Goal: Task Accomplishment & Management: Complete application form

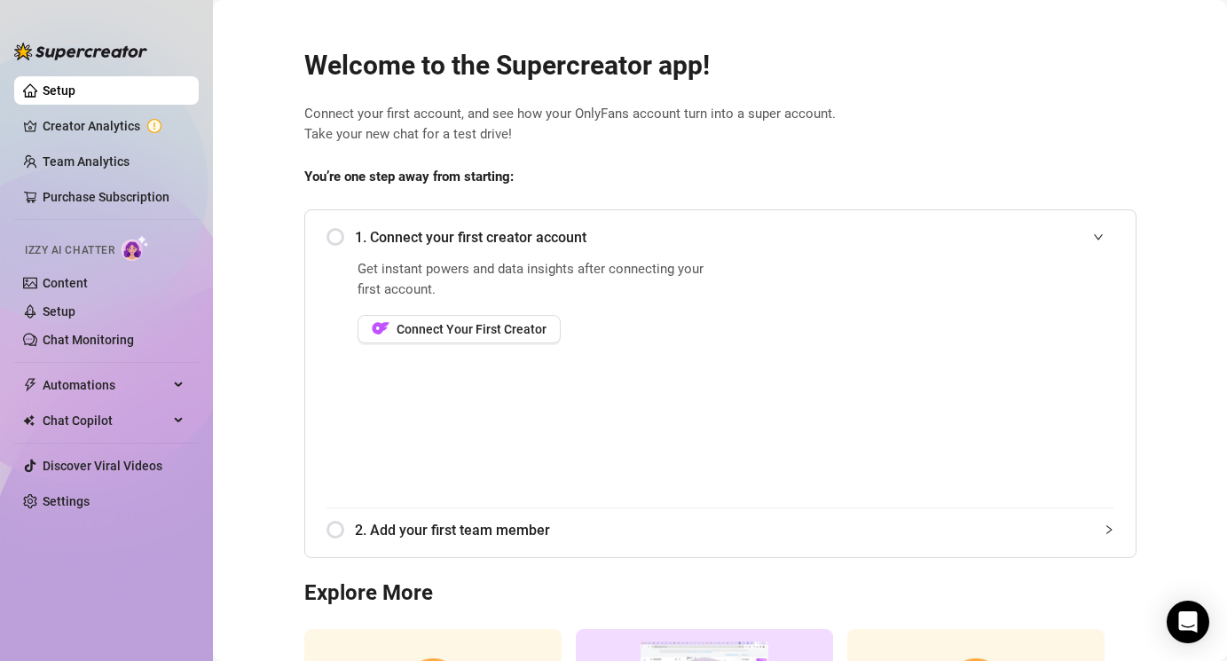
click at [333, 232] on div "1. Connect your first creator account" at bounding box center [720, 237] width 788 height 43
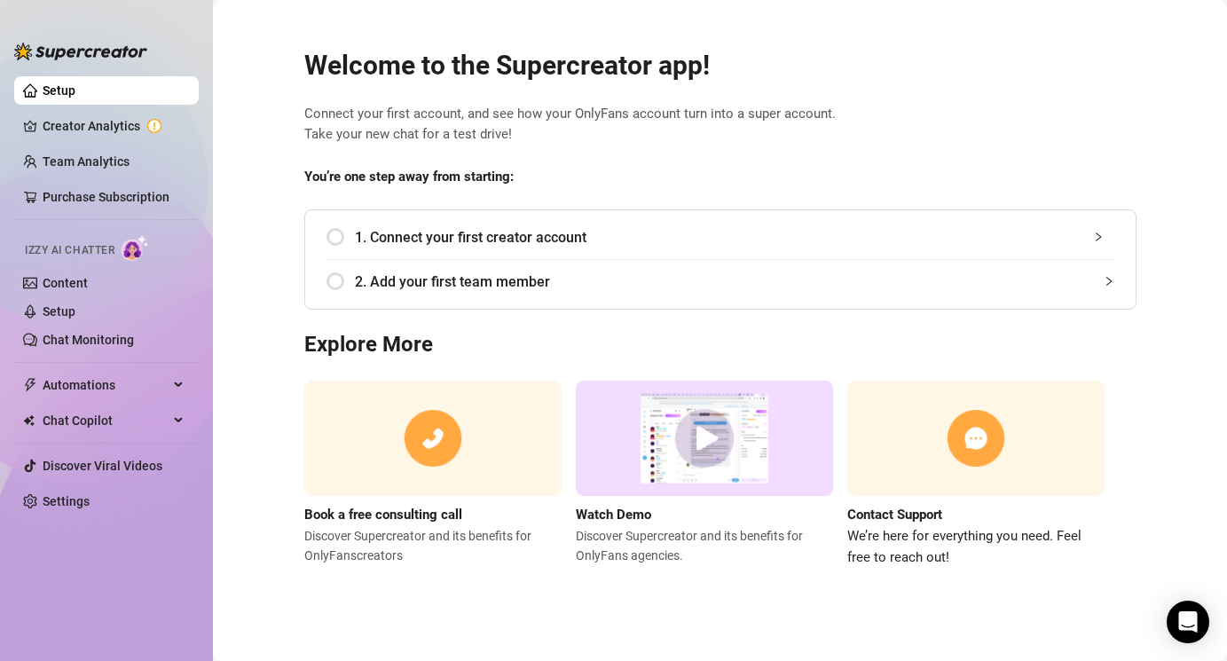
click at [325, 232] on div "1. Connect your first creator account Get instant powers and data insights afte…" at bounding box center [720, 259] width 832 height 100
click at [334, 234] on div "1. Connect your first creator account" at bounding box center [720, 237] width 788 height 43
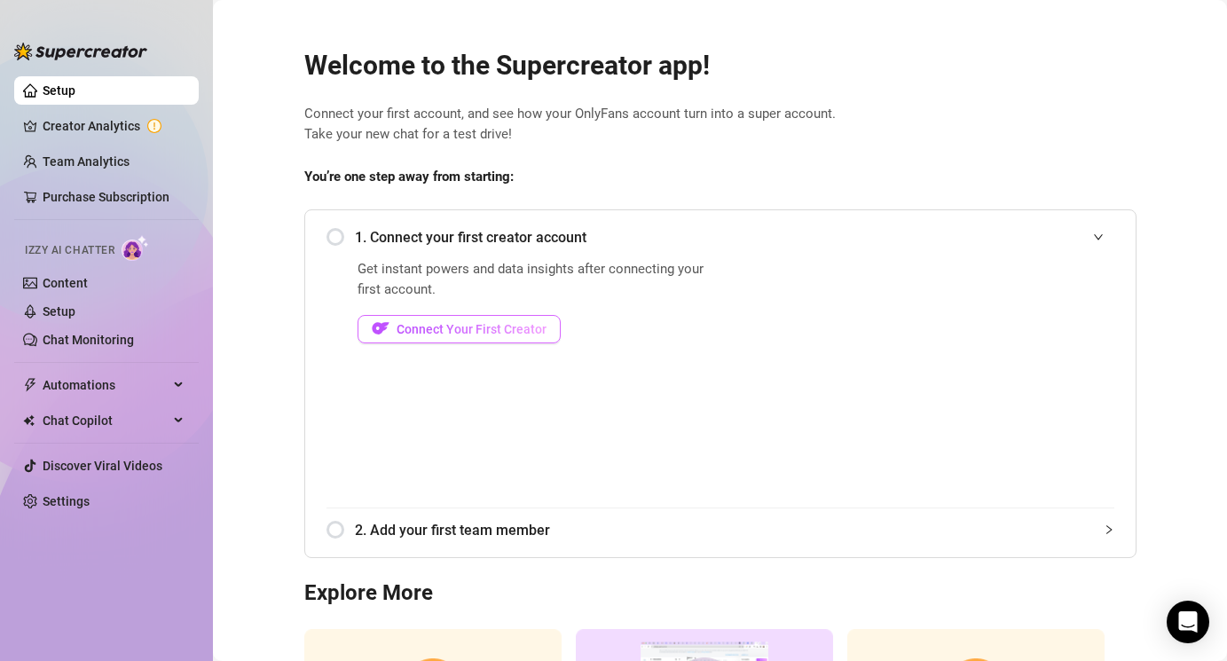
click at [430, 323] on span "Connect Your First Creator" at bounding box center [472, 329] width 150 height 14
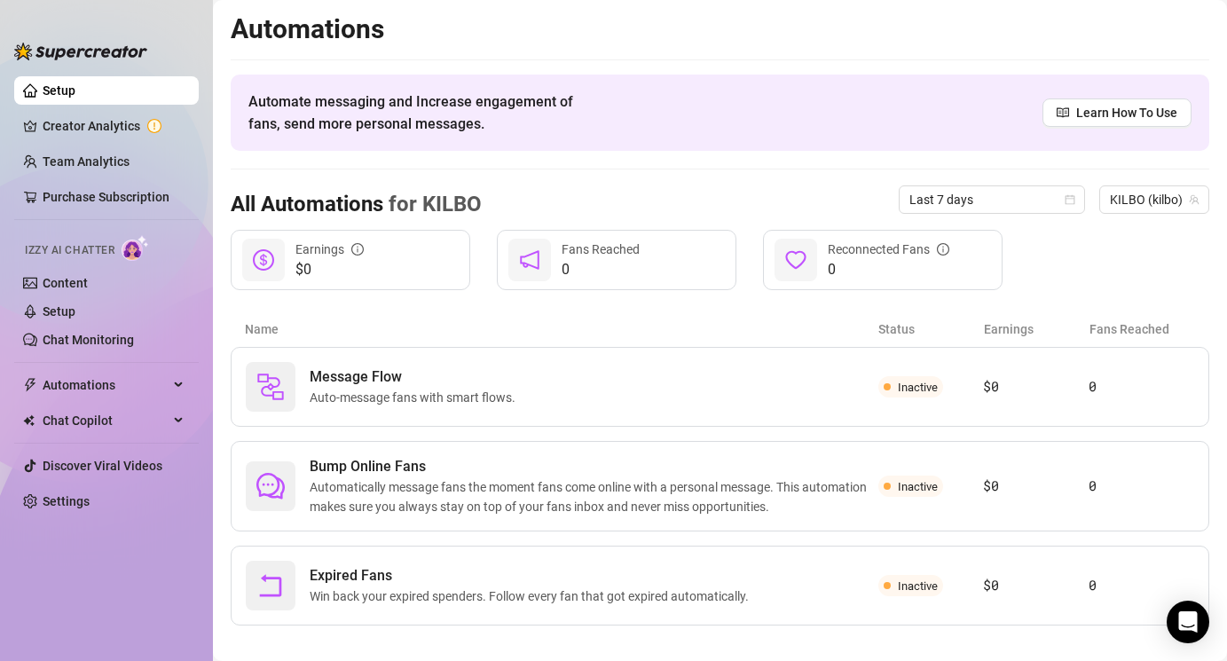
scroll to position [18, 0]
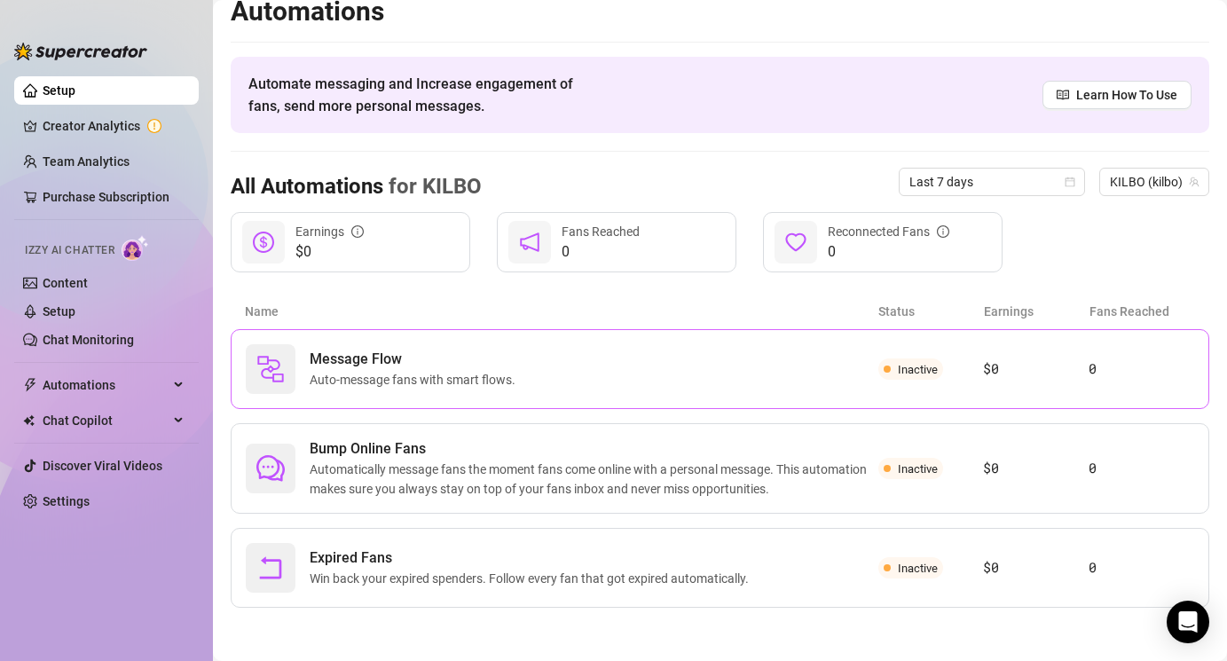
click at [493, 390] on div "Message Flow Auto-message fans with smart flows." at bounding box center [562, 369] width 632 height 50
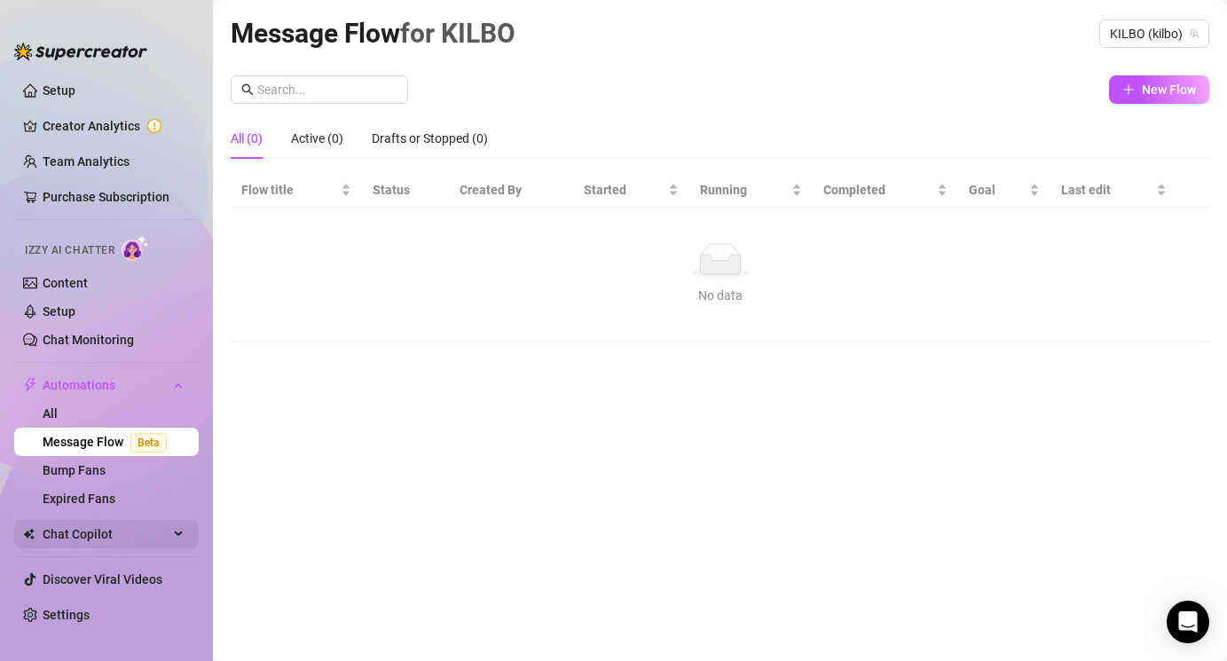
click at [117, 539] on span "Chat Copilot" at bounding box center [106, 534] width 126 height 28
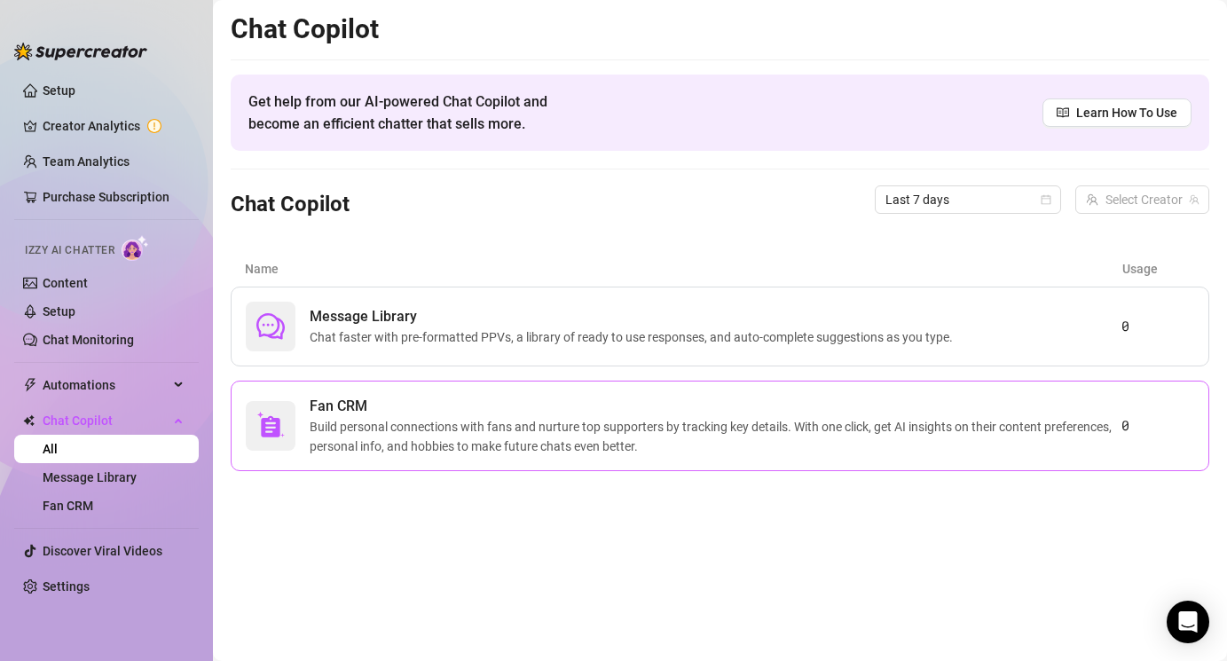
click at [551, 441] on span "Build personal connections with fans and nurture top supporters by tracking key…" at bounding box center [716, 436] width 812 height 39
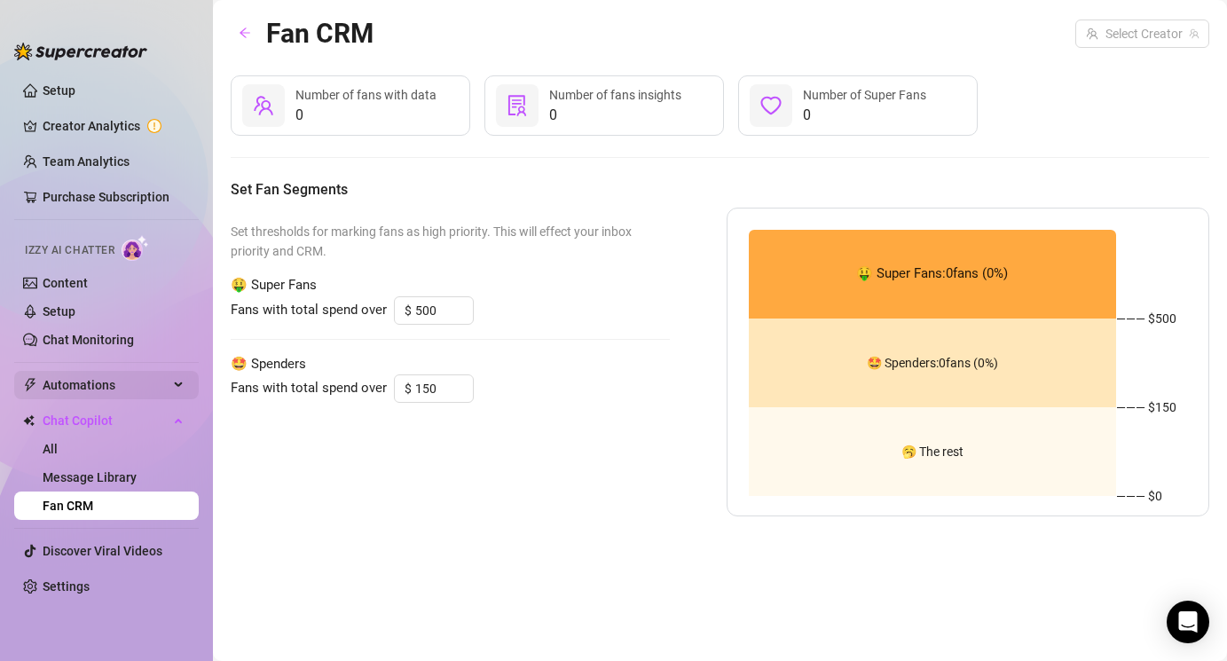
click at [75, 389] on span "Automations" at bounding box center [106, 385] width 126 height 28
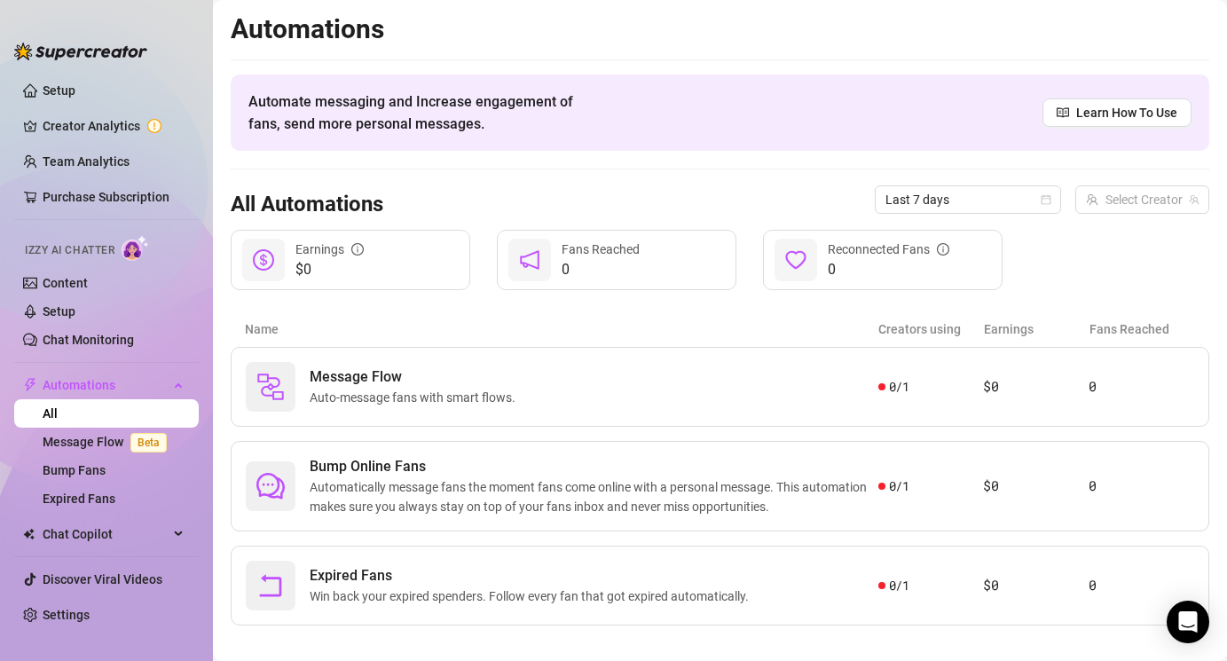
scroll to position [18, 0]
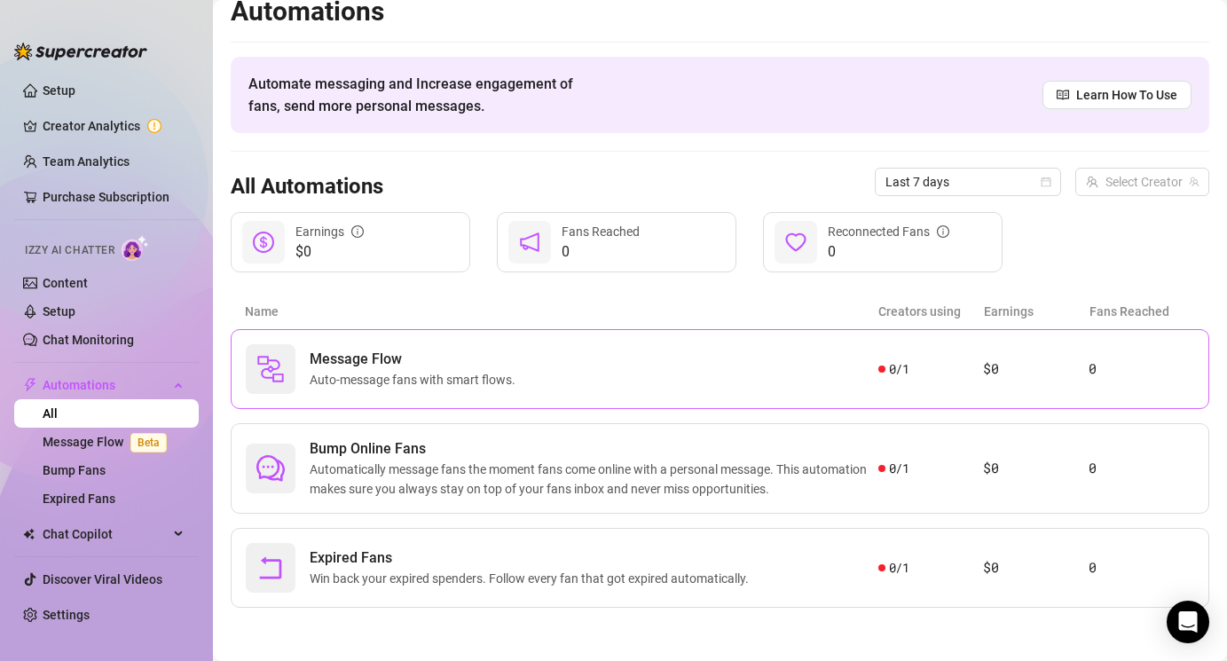
click at [573, 355] on div "Message Flow Auto-message fans with smart flows." at bounding box center [562, 369] width 632 height 50
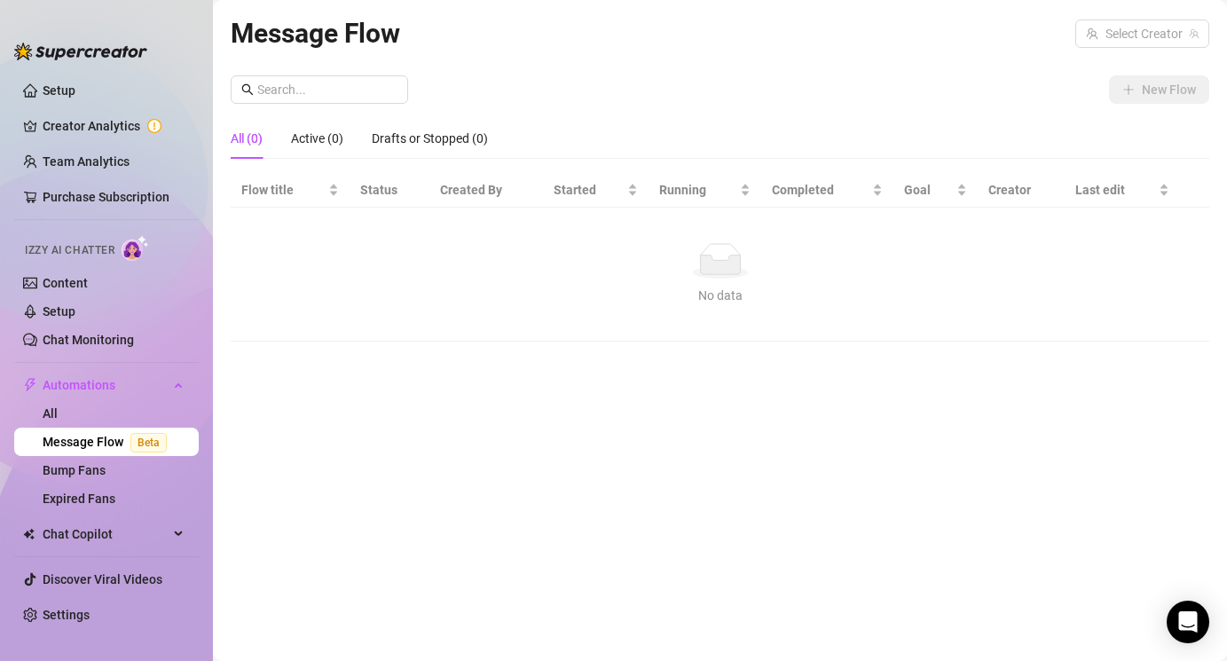
click at [770, 281] on div "No data No data" at bounding box center [719, 274] width 943 height 62
click at [99, 335] on link "Chat Monitoring" at bounding box center [88, 340] width 91 height 14
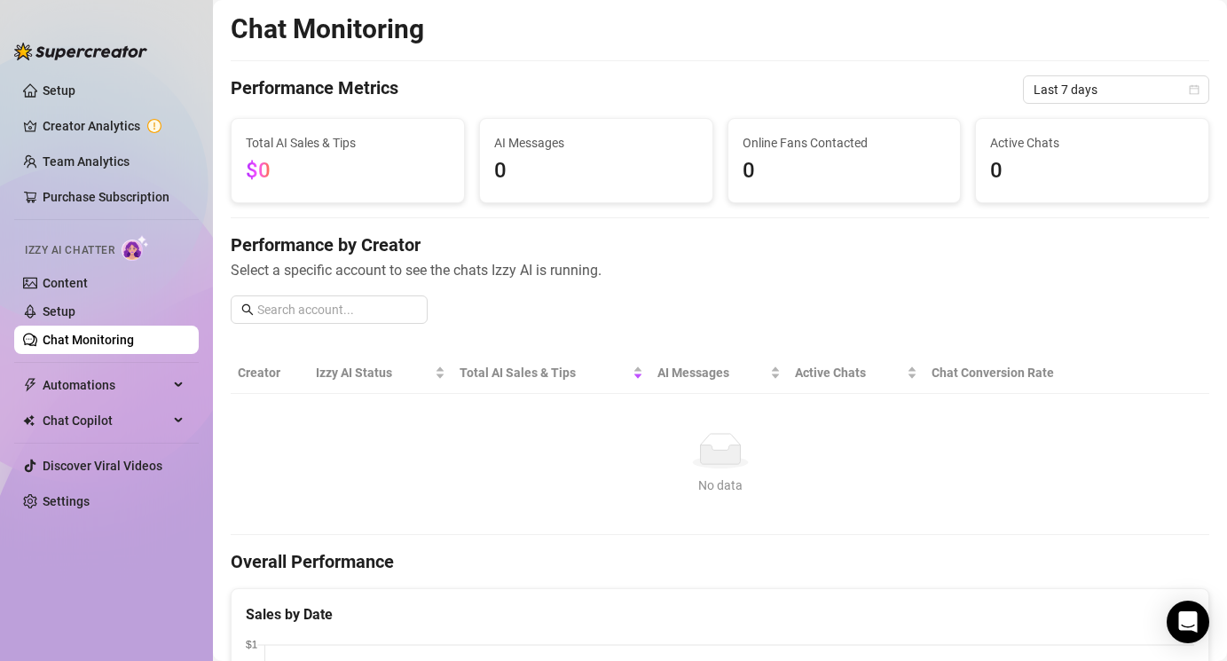
scroll to position [286, 0]
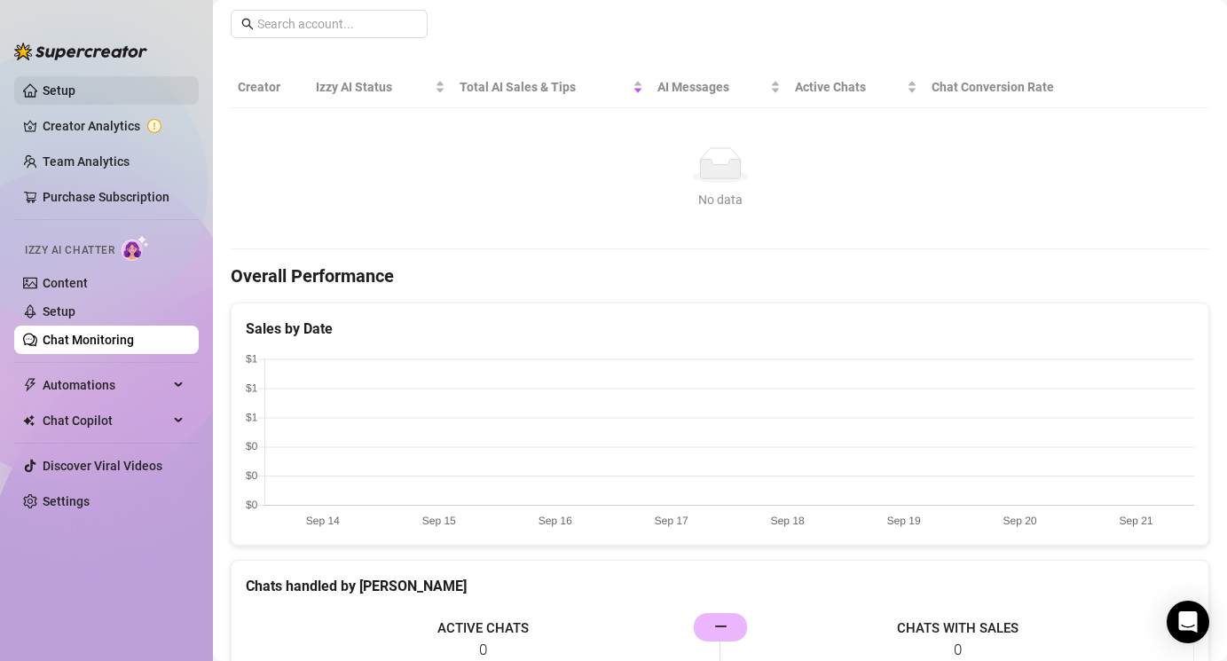
click at [74, 87] on link "Setup" at bounding box center [59, 90] width 33 height 14
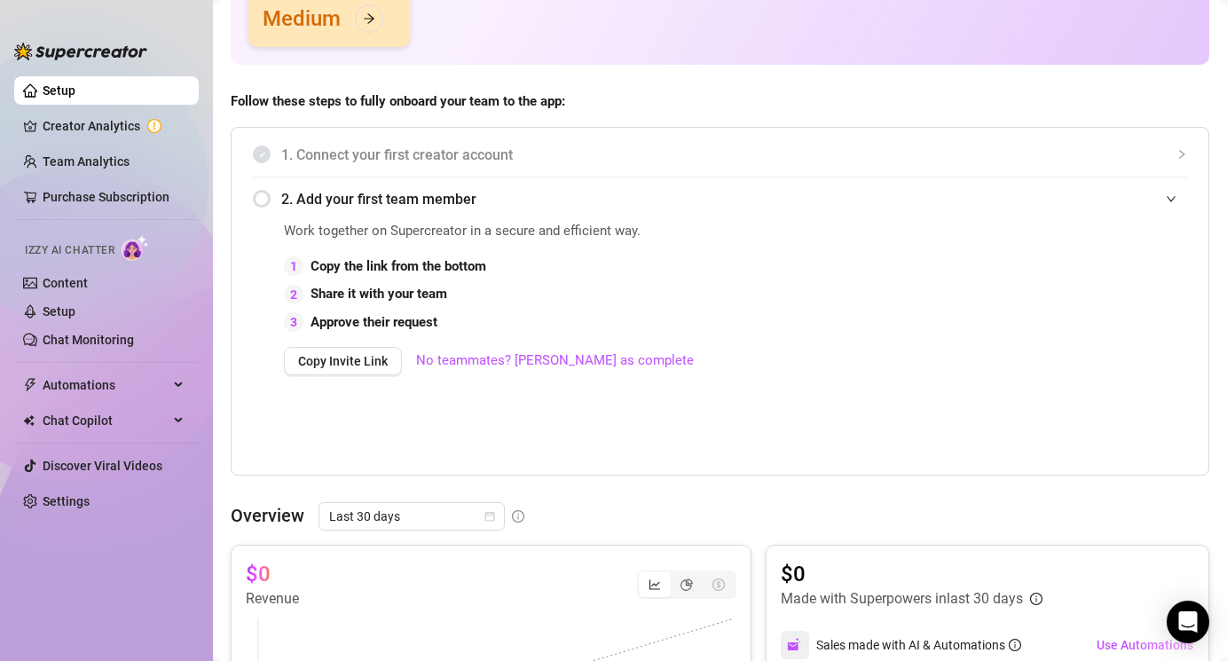
scroll to position [290, 0]
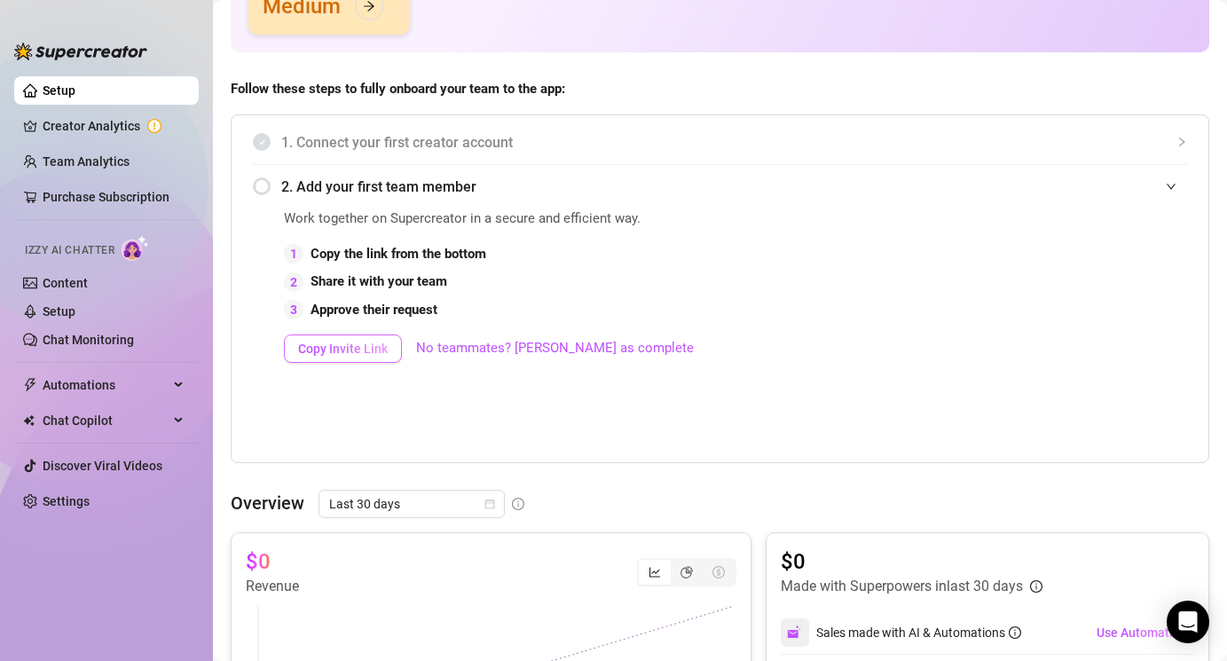
click at [370, 350] on span "Copy Invite Link" at bounding box center [343, 349] width 90 height 14
click at [466, 350] on link "No teammates? [PERSON_NAME] as complete" at bounding box center [555, 348] width 278 height 21
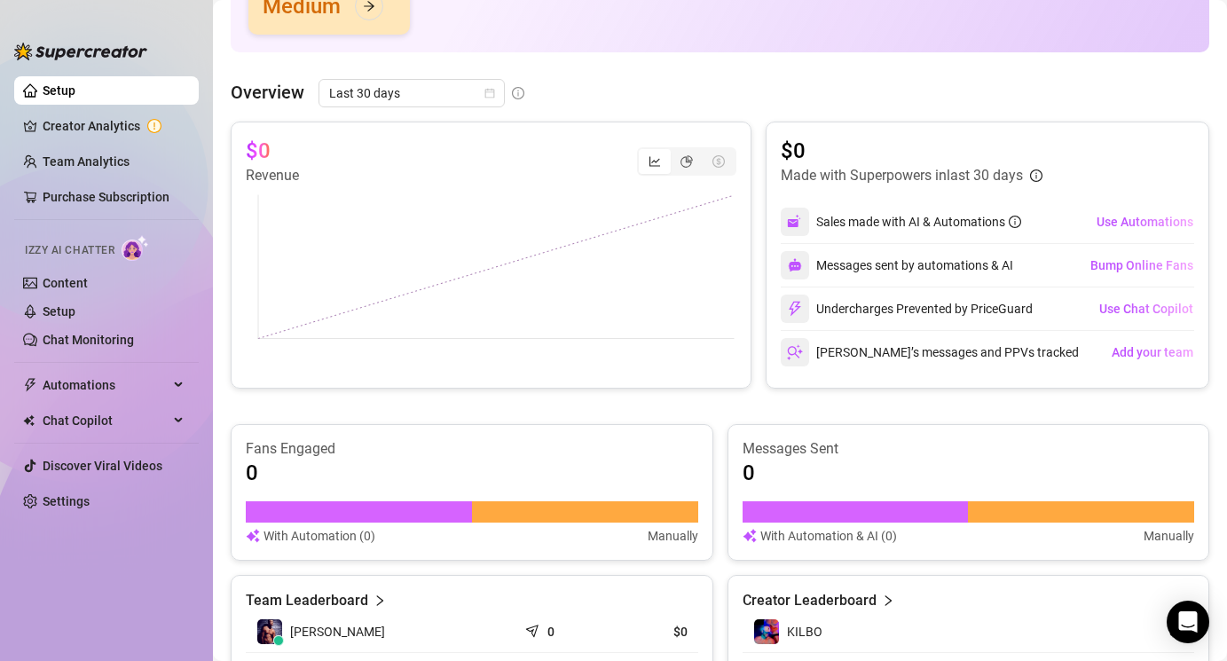
scroll to position [297, 0]
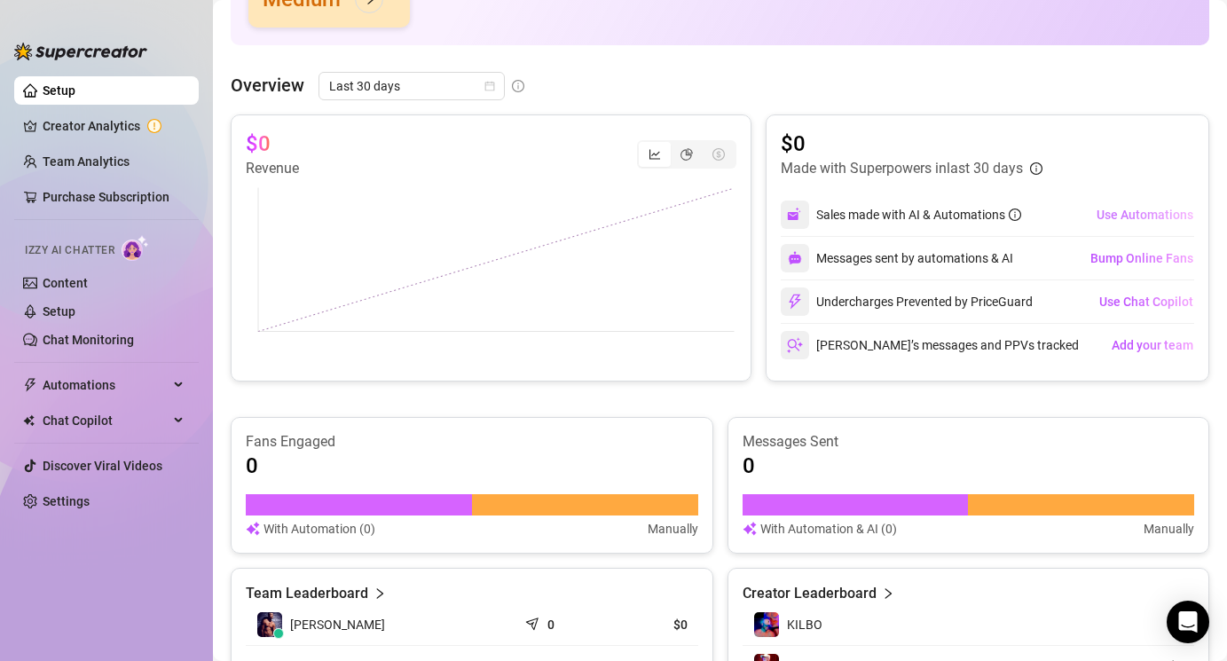
click at [1120, 218] on span "Use Automations" at bounding box center [1144, 215] width 97 height 14
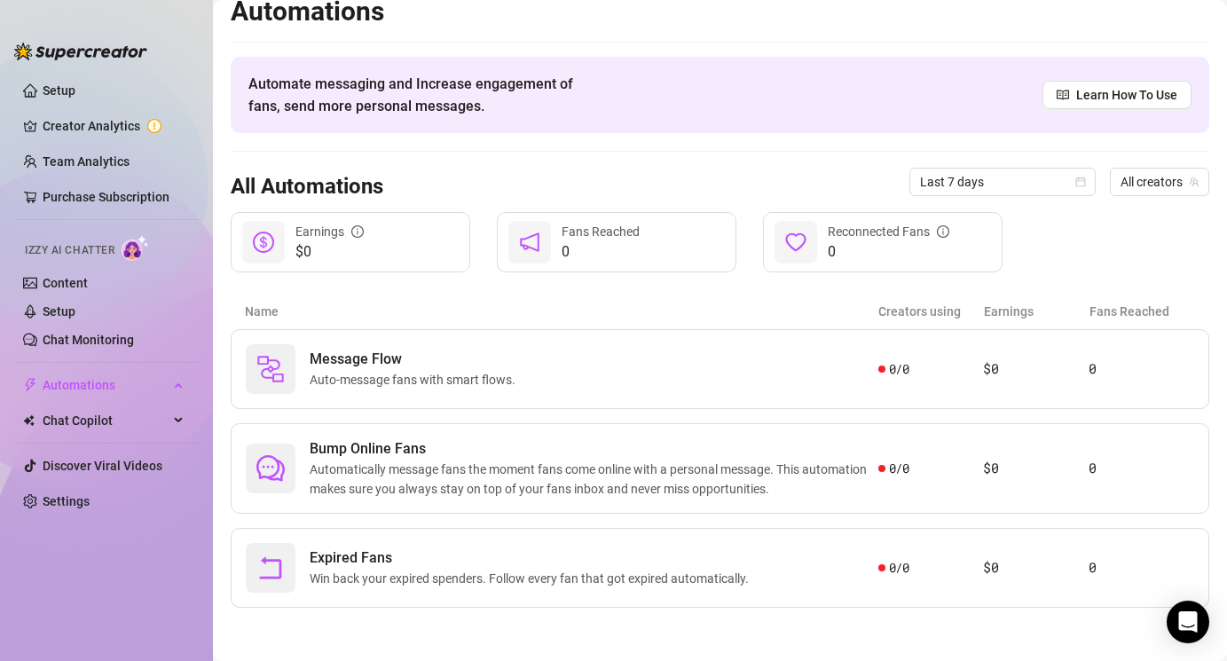
scroll to position [18, 0]
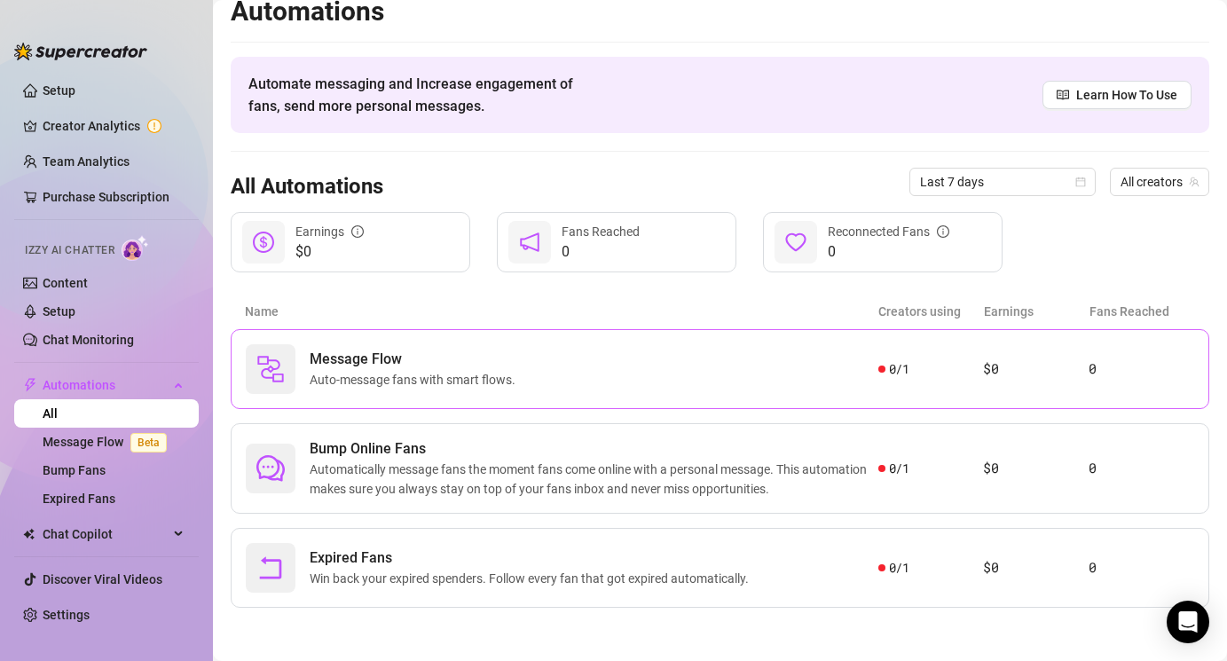
click at [549, 365] on div "Message Flow Auto-message fans with smart flows." at bounding box center [562, 369] width 632 height 50
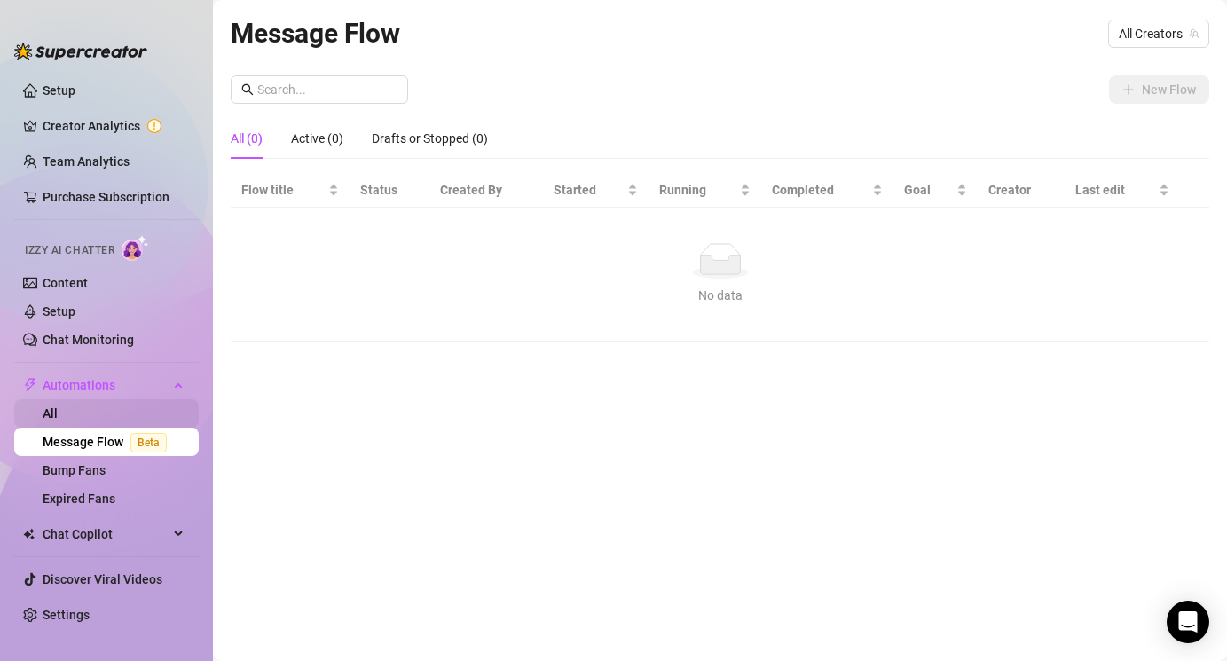
click at [58, 410] on link "All" at bounding box center [50, 413] width 15 height 14
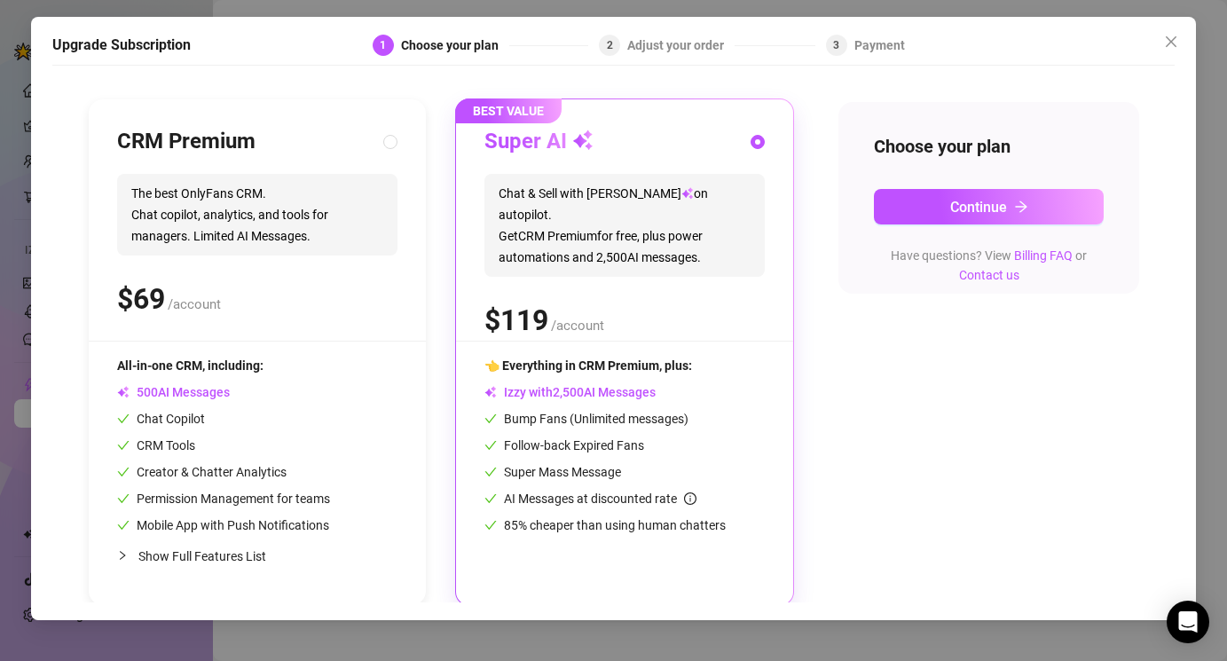
scroll to position [165, 0]
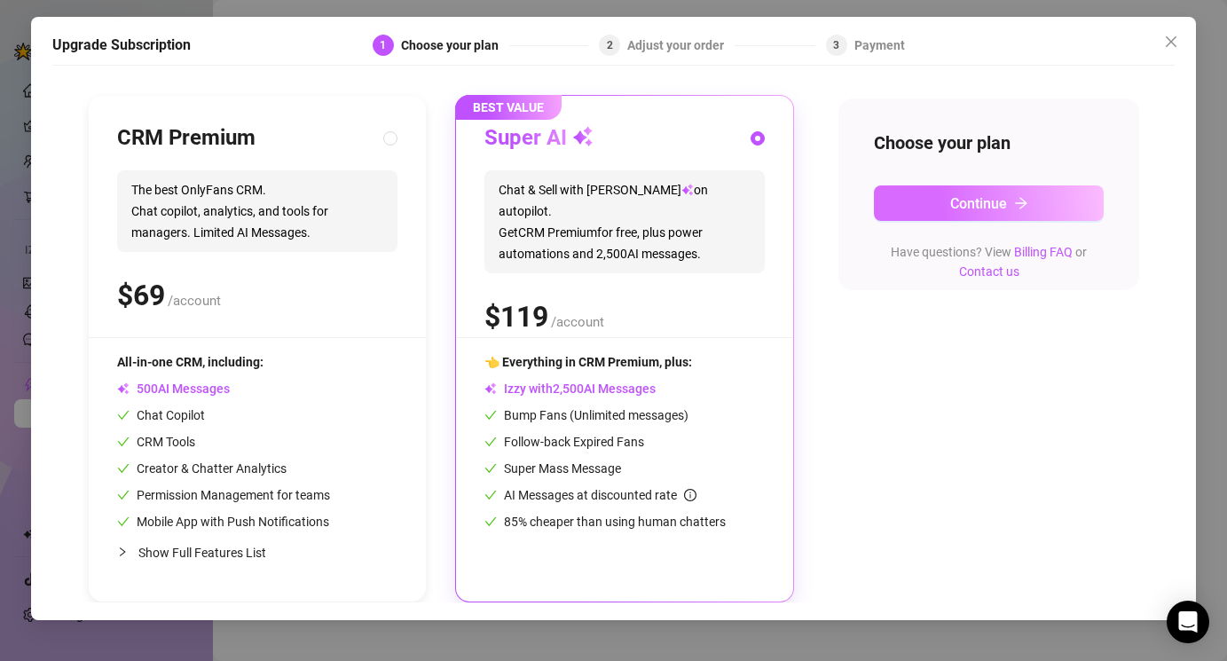
click at [945, 196] on button "Continue" at bounding box center [989, 202] width 231 height 35
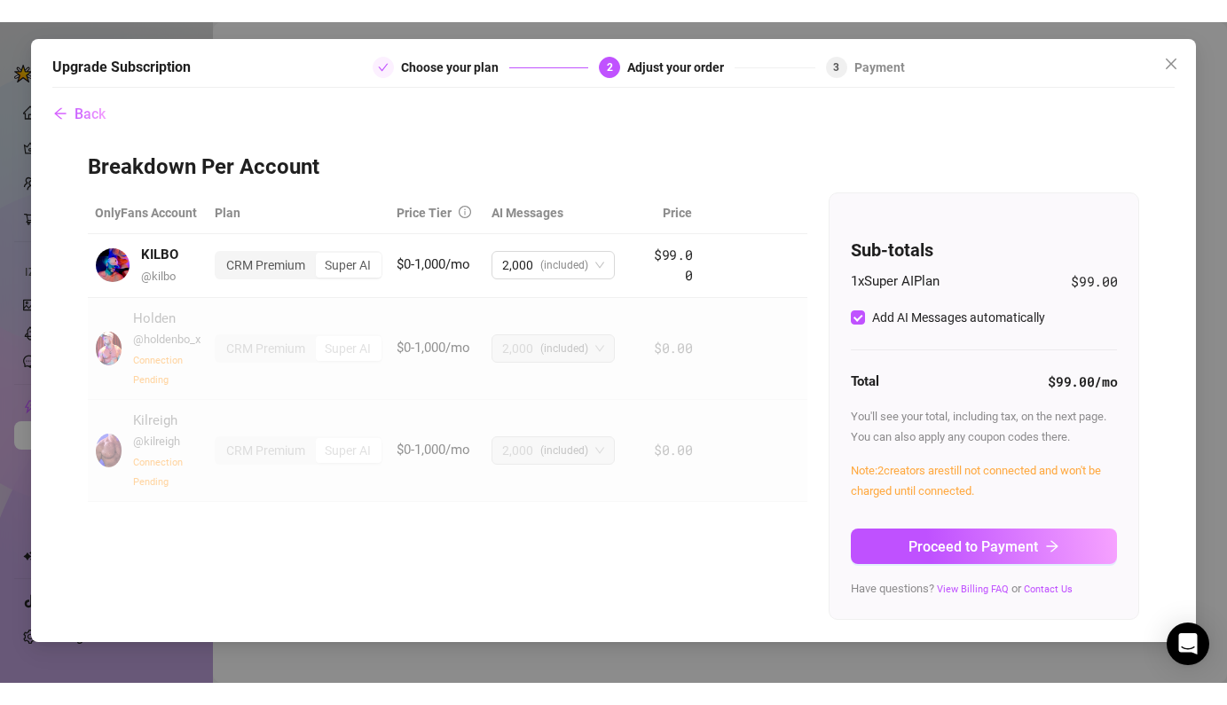
scroll to position [0, 0]
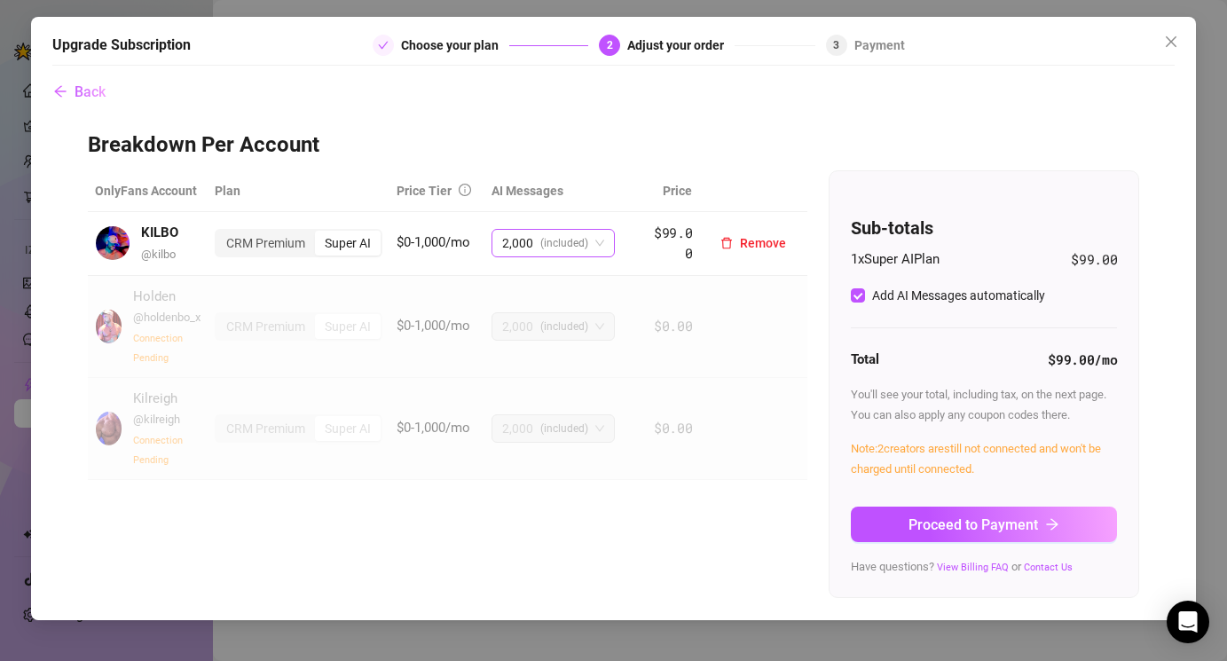
click at [606, 245] on div "2,000 (included)" at bounding box center [552, 243] width 123 height 28
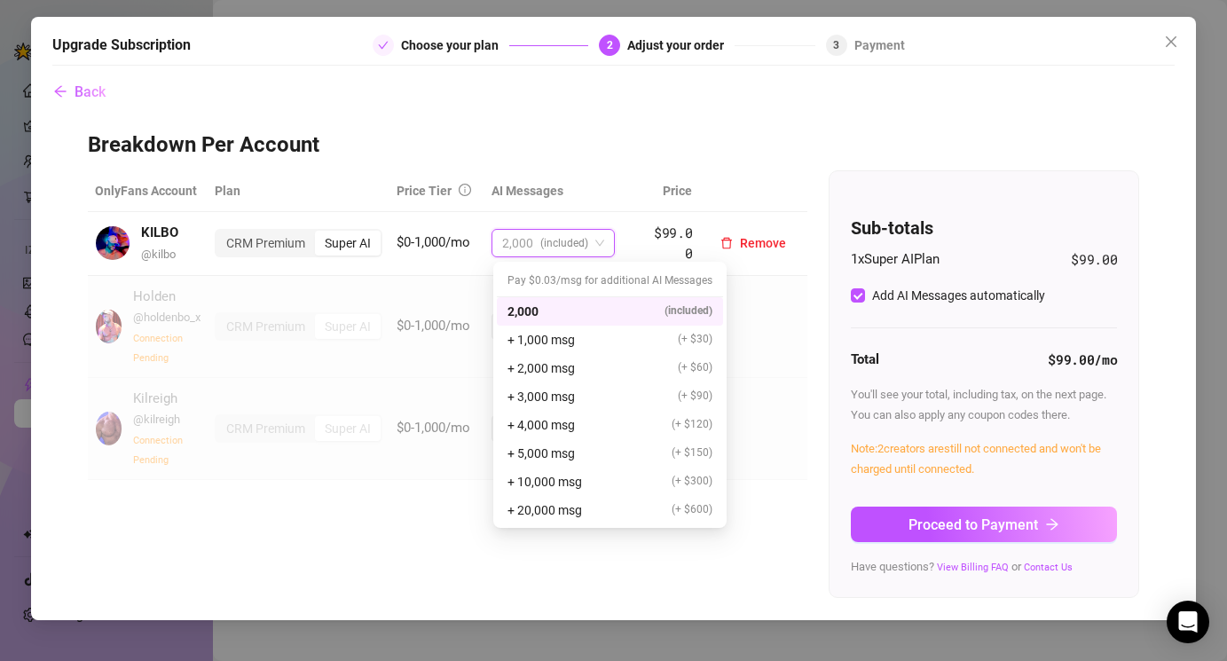
click at [606, 245] on div "2,000 (included)" at bounding box center [552, 243] width 123 height 28
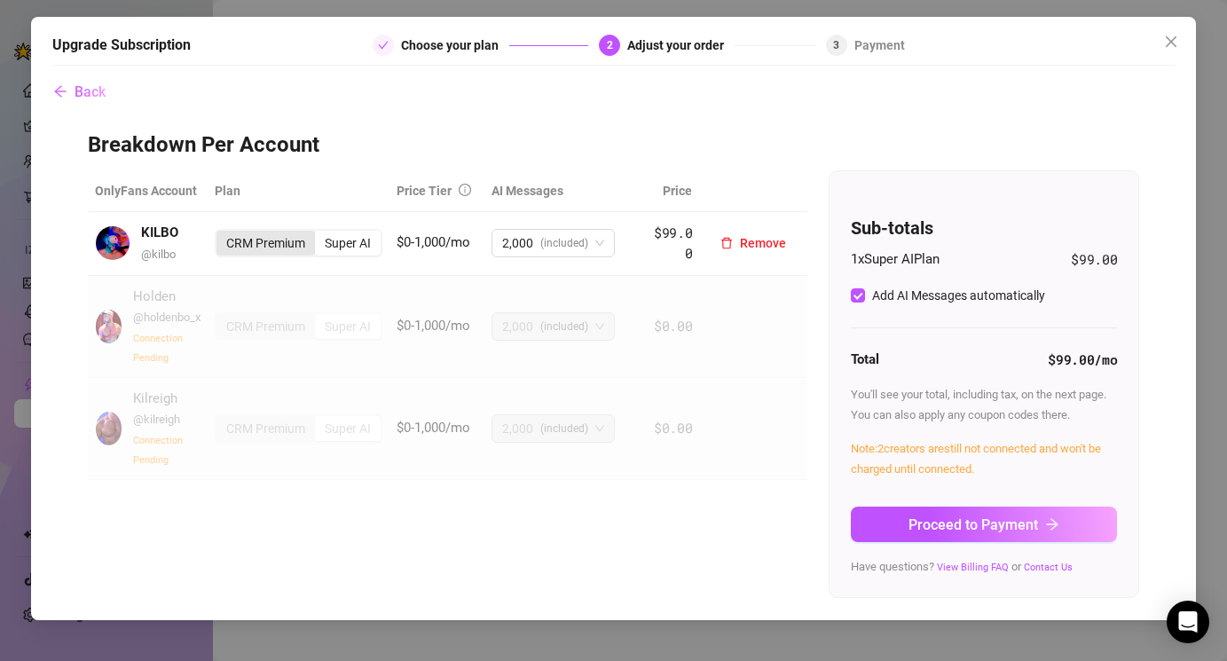
click at [306, 249] on div "CRM Premium" at bounding box center [265, 243] width 98 height 25
click at [221, 233] on input "CRM Premium" at bounding box center [221, 233] width 0 height 0
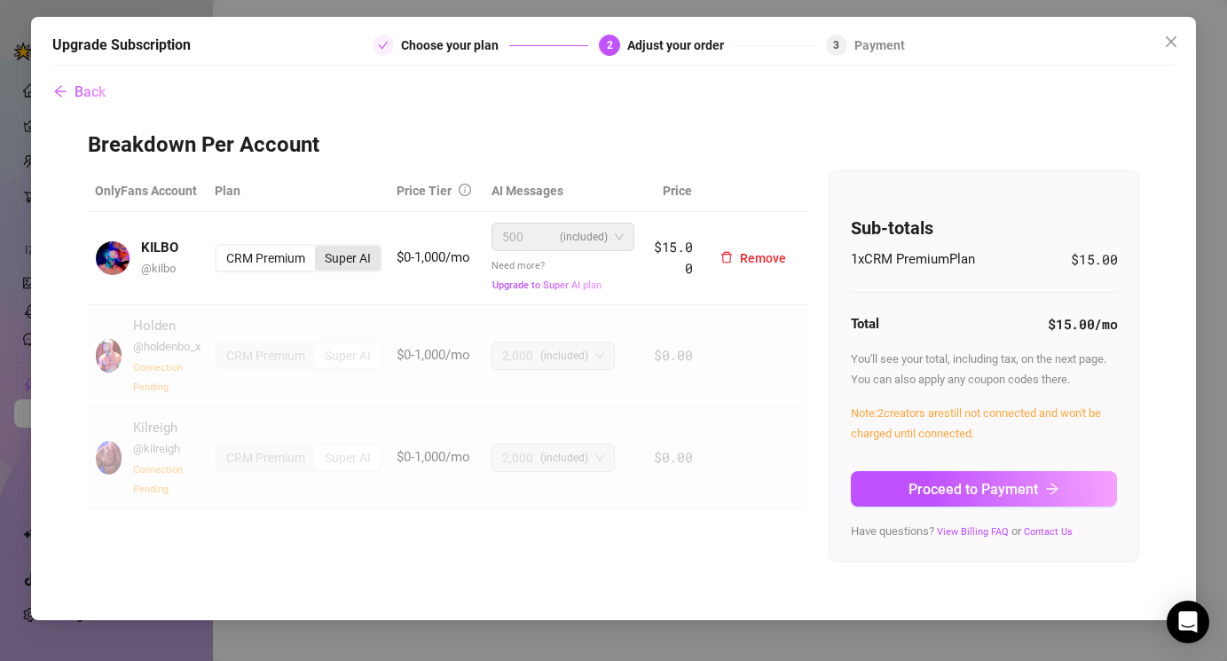
click at [338, 259] on div "Super AI" at bounding box center [348, 258] width 66 height 25
click at [319, 248] on input "Super AI" at bounding box center [319, 248] width 0 height 0
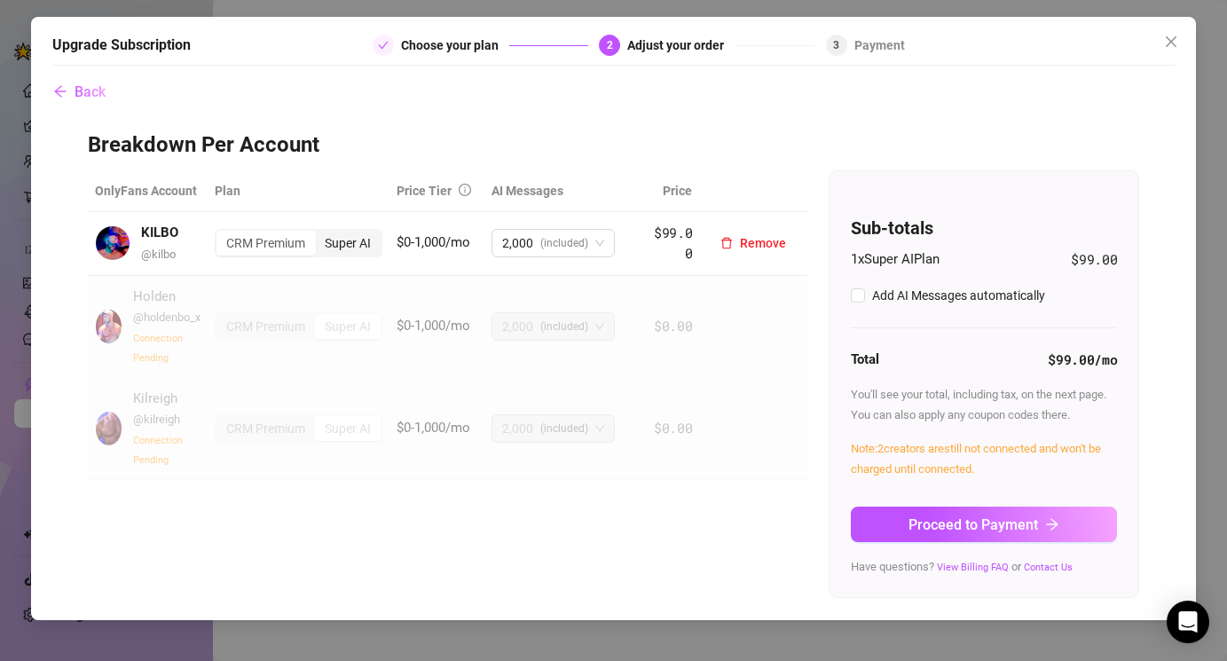
checkbox input "true"
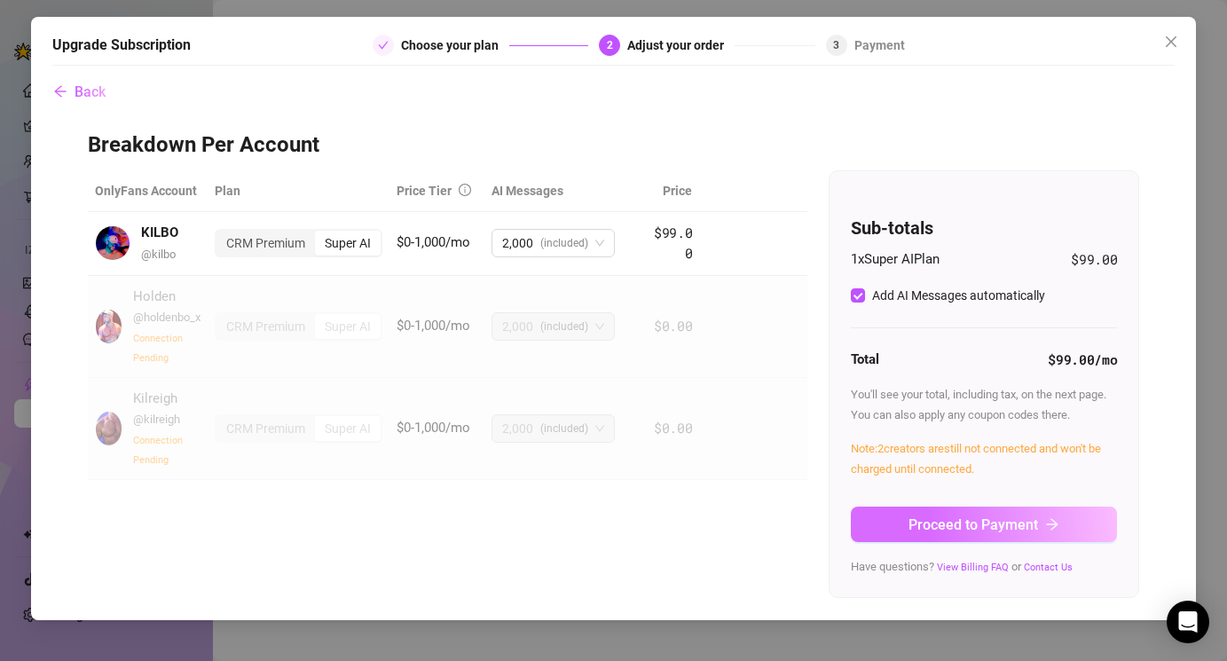
click at [961, 528] on span "Proceed to Payment" at bounding box center [973, 524] width 130 height 17
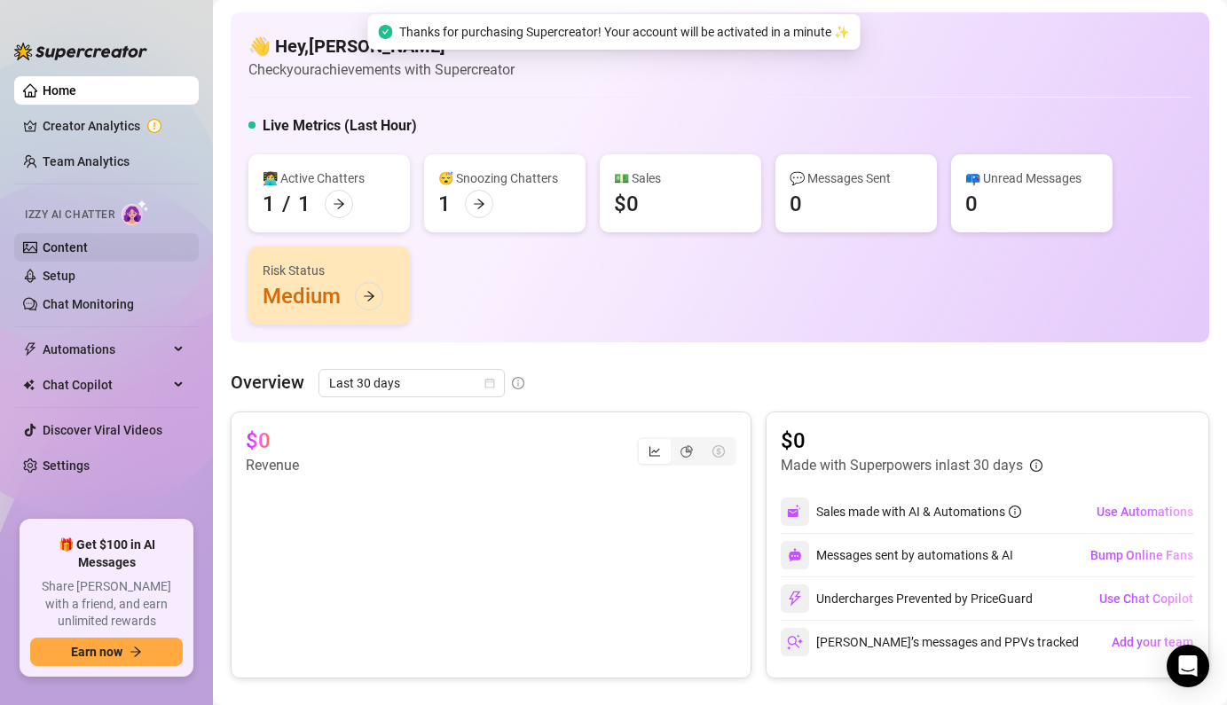
click at [64, 247] on link "Content" at bounding box center [65, 247] width 45 height 14
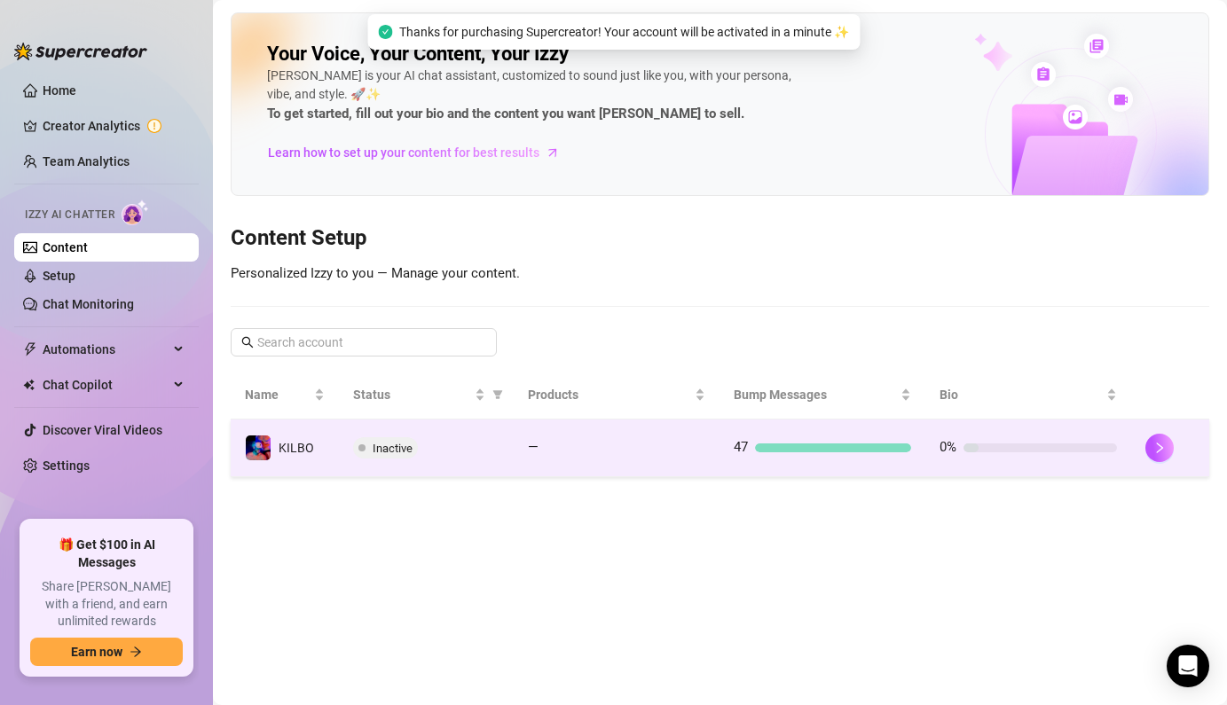
click at [390, 451] on span "Inactive" at bounding box center [393, 448] width 40 height 13
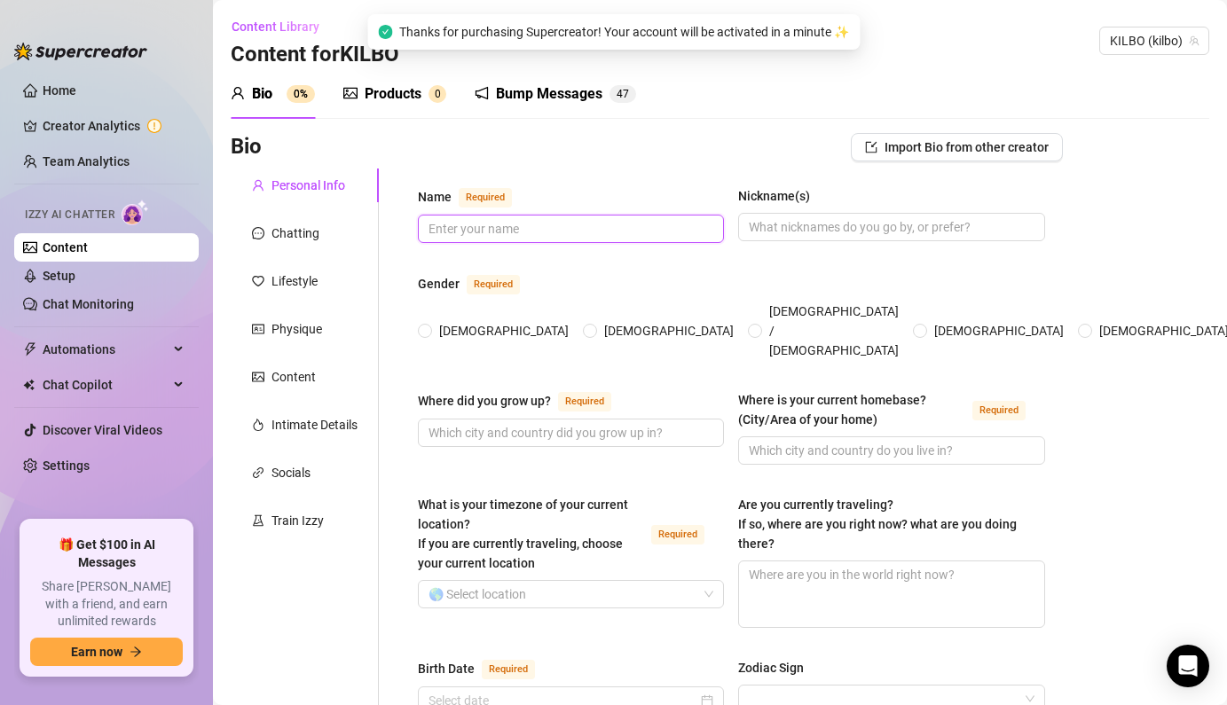
click at [584, 230] on input "Name Required" at bounding box center [568, 229] width 281 height 20
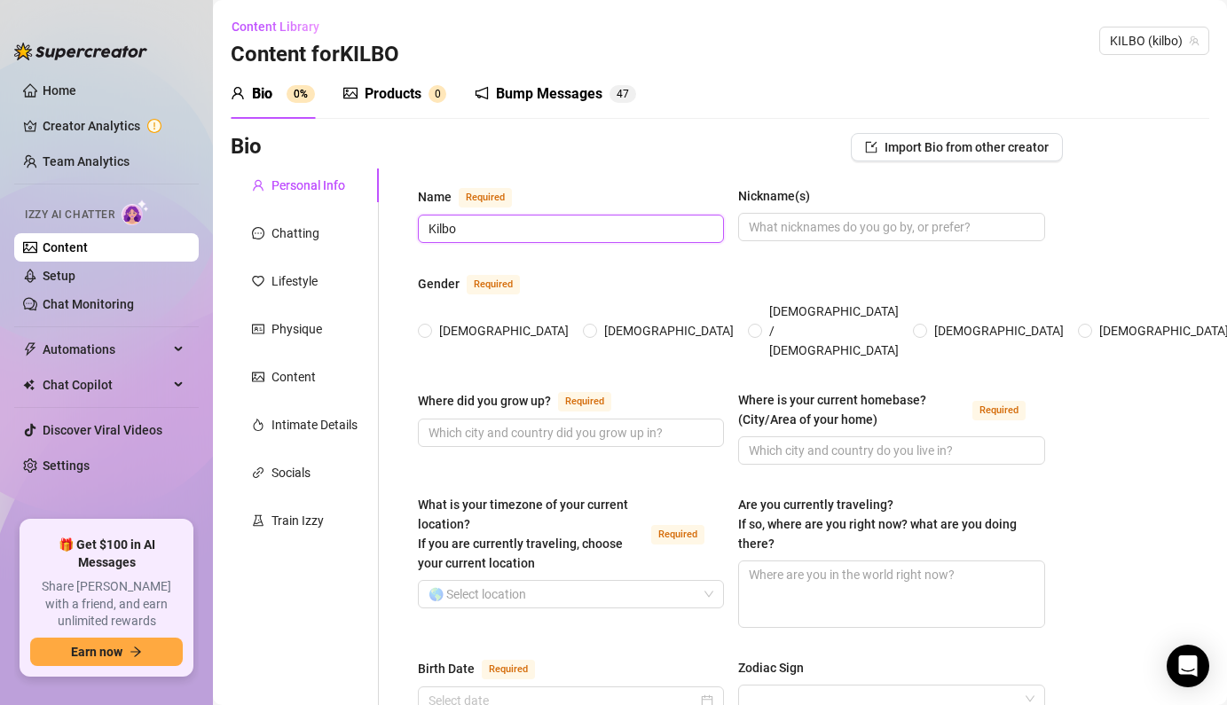
drag, startPoint x: 499, startPoint y: 233, endPoint x: 421, endPoint y: 225, distance: 78.5
click at [421, 225] on span "Kilbo" at bounding box center [571, 229] width 306 height 28
type input "[PERSON_NAME] and Kilreigh"
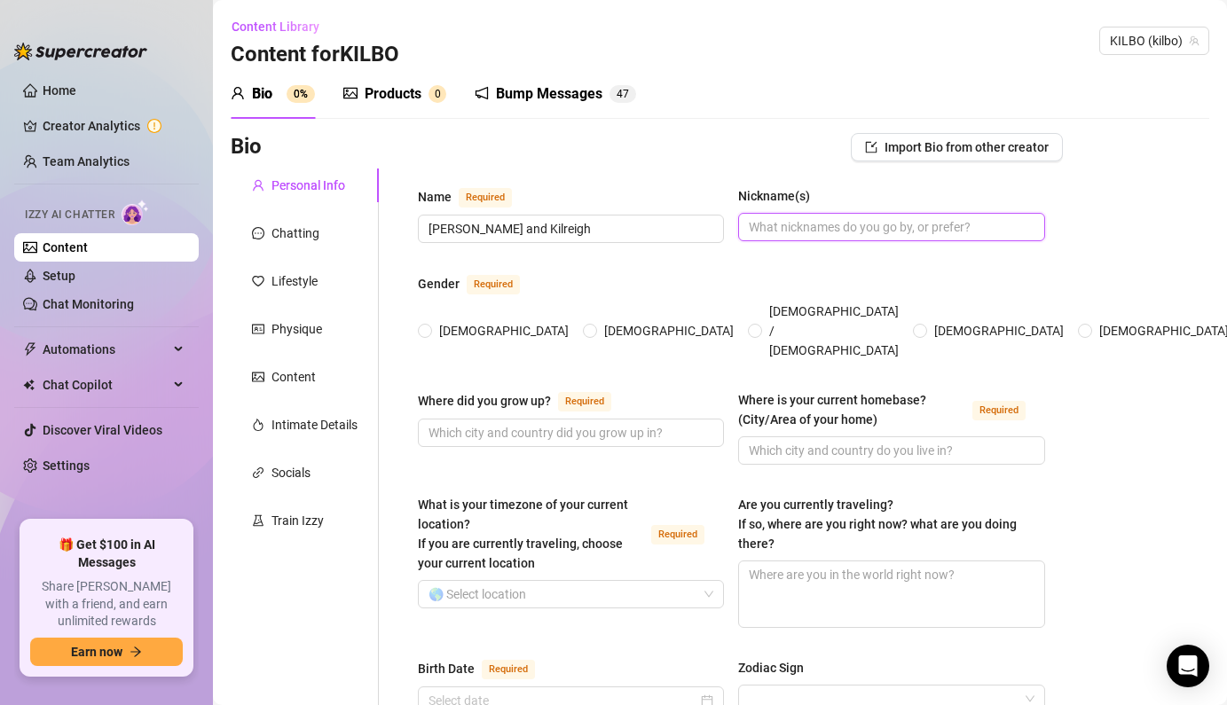
click at [778, 225] on input "Nickname(s)" at bounding box center [889, 227] width 281 height 20
type input "Kilbo"
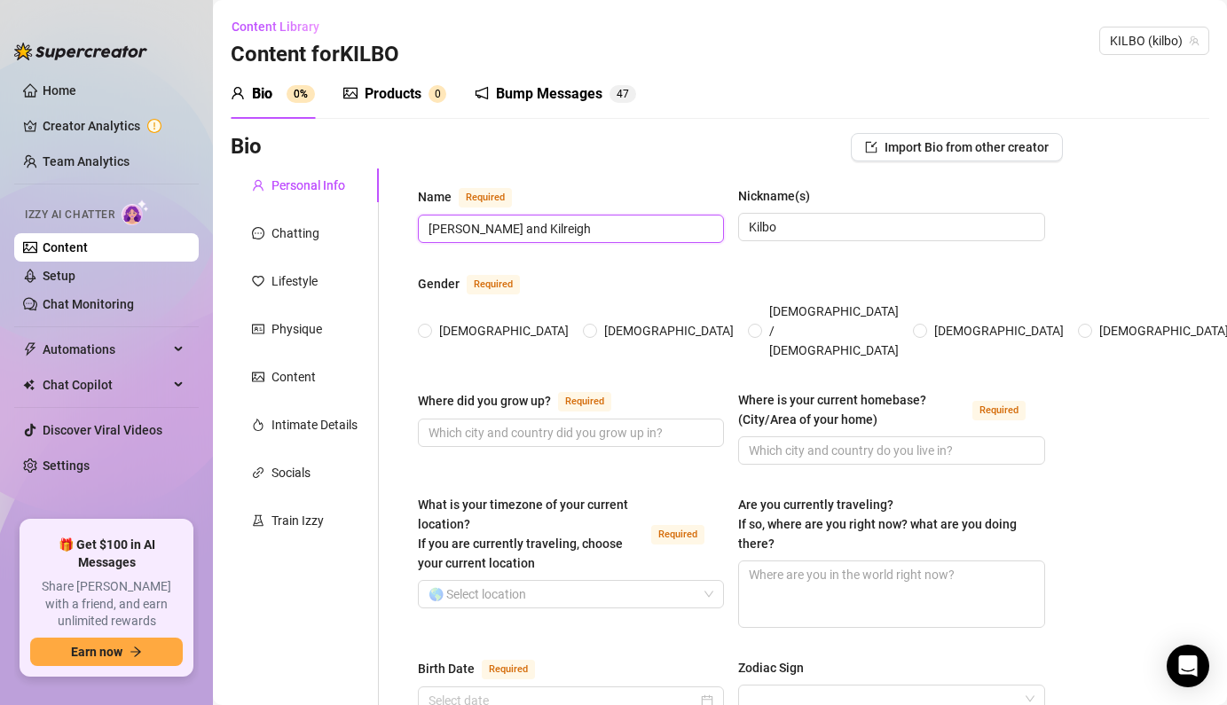
drag, startPoint x: 556, startPoint y: 224, endPoint x: 470, endPoint y: 230, distance: 86.2
click at [470, 230] on input "[PERSON_NAME] and Kilreigh" at bounding box center [568, 229] width 281 height 20
type input "Holden"
drag, startPoint x: 510, startPoint y: 338, endPoint x: 505, endPoint y: 326, distance: 13.5
click at [505, 326] on div "[DEMOGRAPHIC_DATA] [DEMOGRAPHIC_DATA] [DEMOGRAPHIC_DATA] / [DEMOGRAPHIC_DATA] […" at bounding box center [942, 331] width 1049 height 59
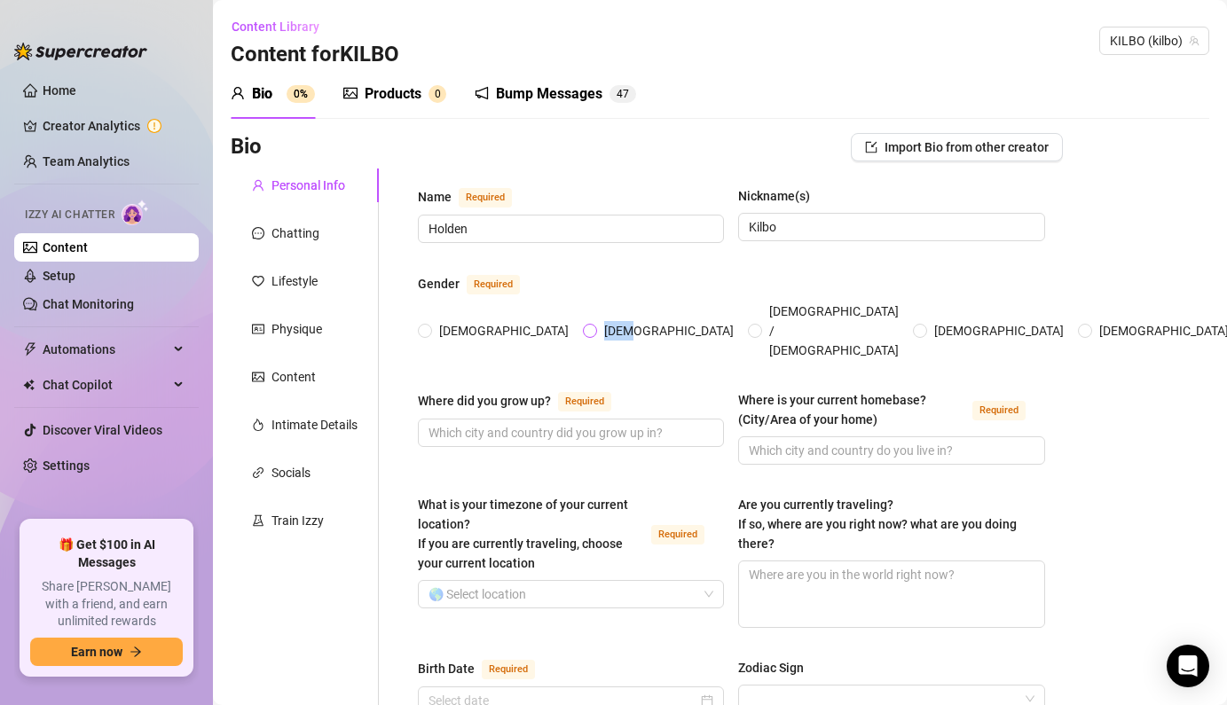
click at [587, 326] on input "[DEMOGRAPHIC_DATA]" at bounding box center [590, 332] width 7 height 12
radio input "true"
click at [587, 326] on input "[DEMOGRAPHIC_DATA]" at bounding box center [590, 332] width 7 height 12
click at [556, 423] on input "Where did you grow up? Required" at bounding box center [568, 433] width 281 height 20
type input "A"
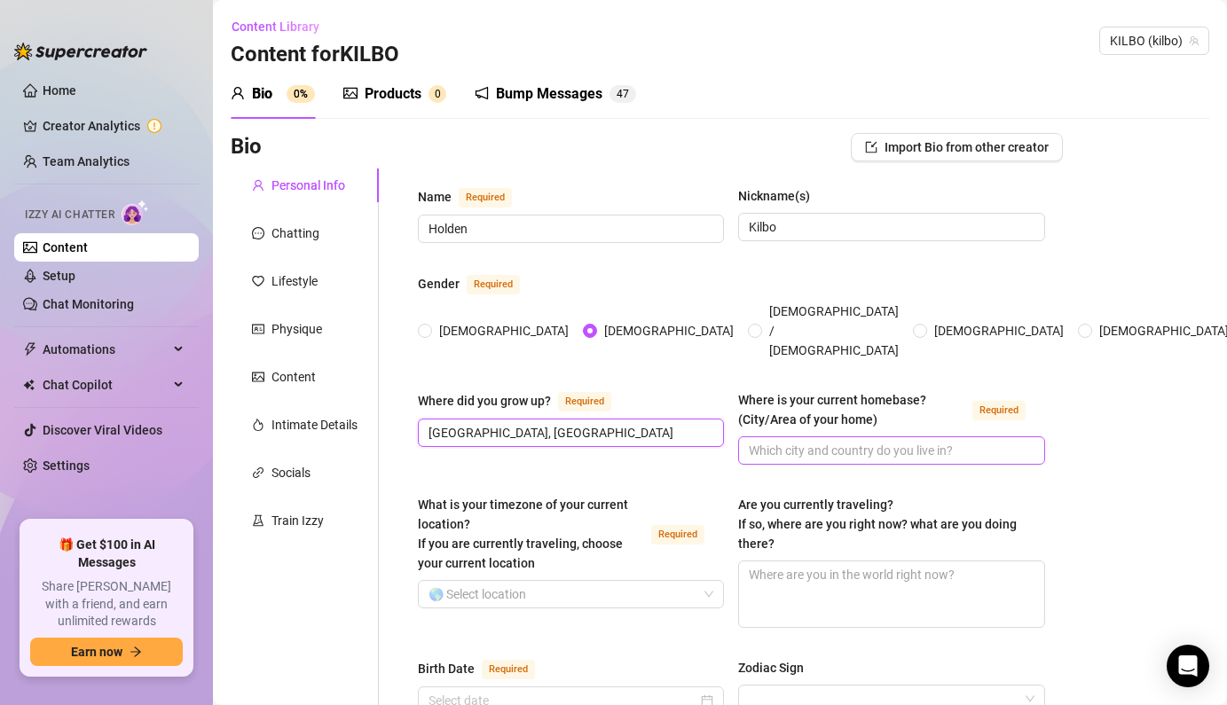
type input "[GEOGRAPHIC_DATA], [GEOGRAPHIC_DATA]"
click at [879, 441] on input "Where is your current homebase? (City/Area of your home) Required" at bounding box center [889, 451] width 281 height 20
type input "[GEOGRAPHIC_DATA]"
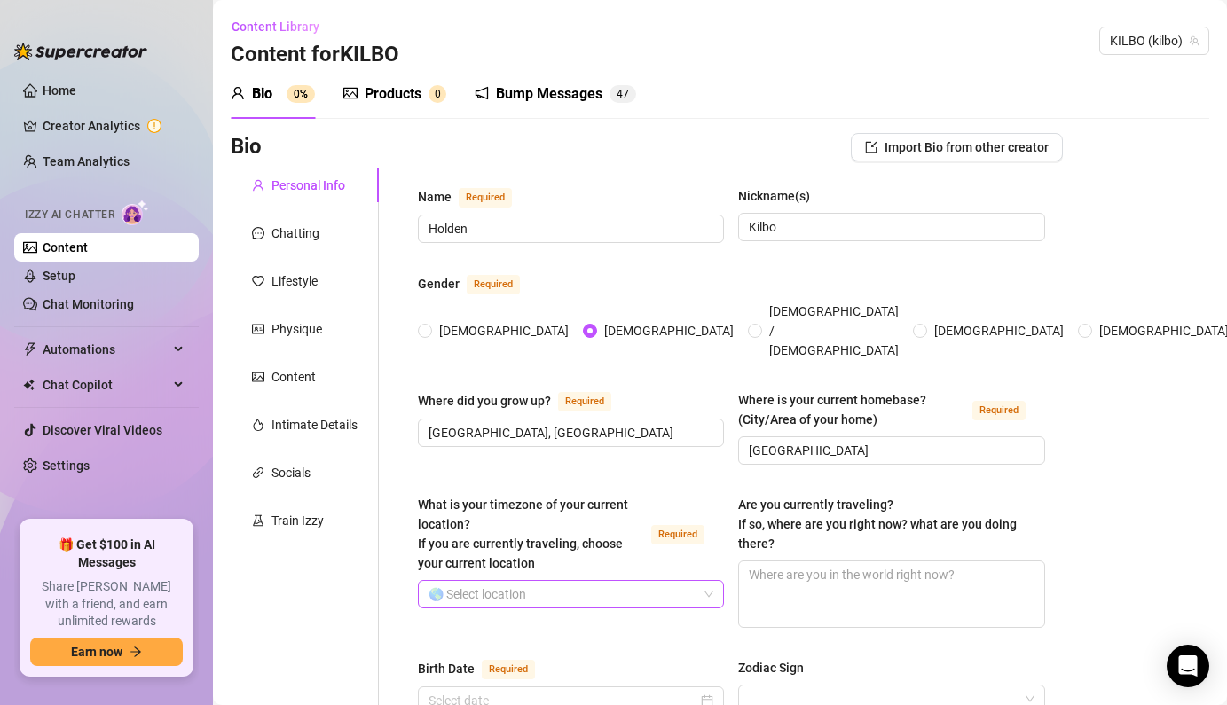
click at [597, 581] on input "What is your timezone of your current location? If you are currently traveling,…" at bounding box center [562, 594] width 269 height 27
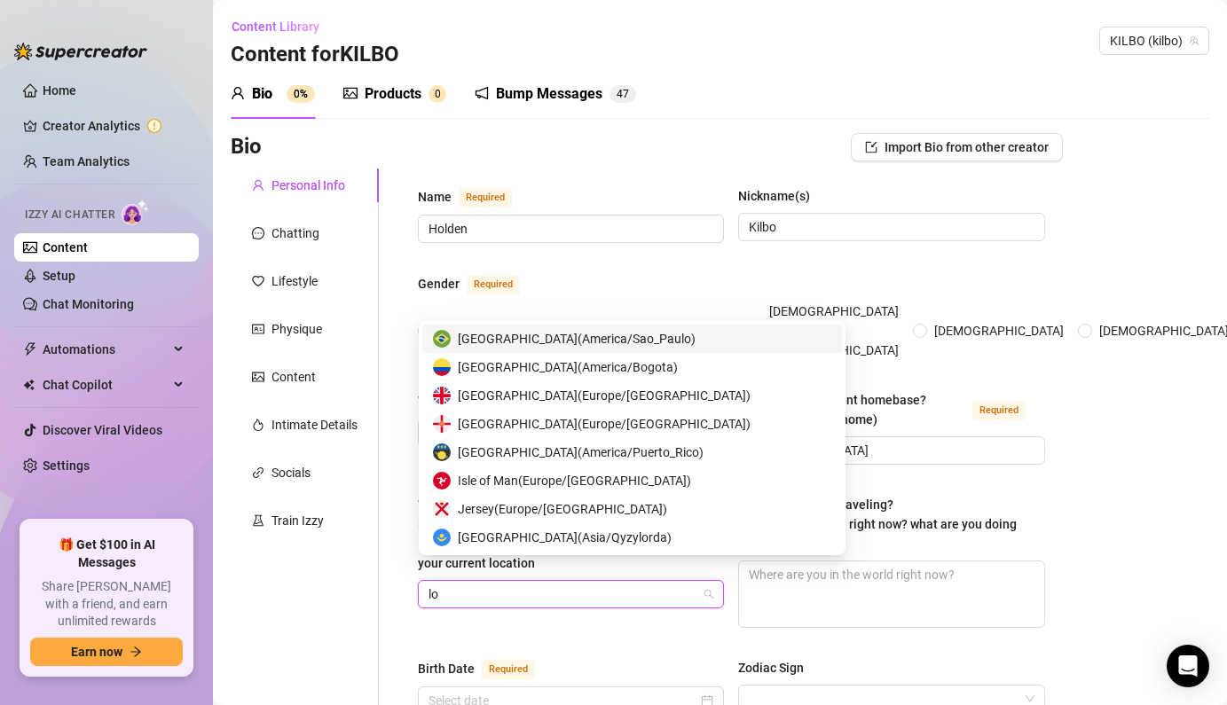
type input "los"
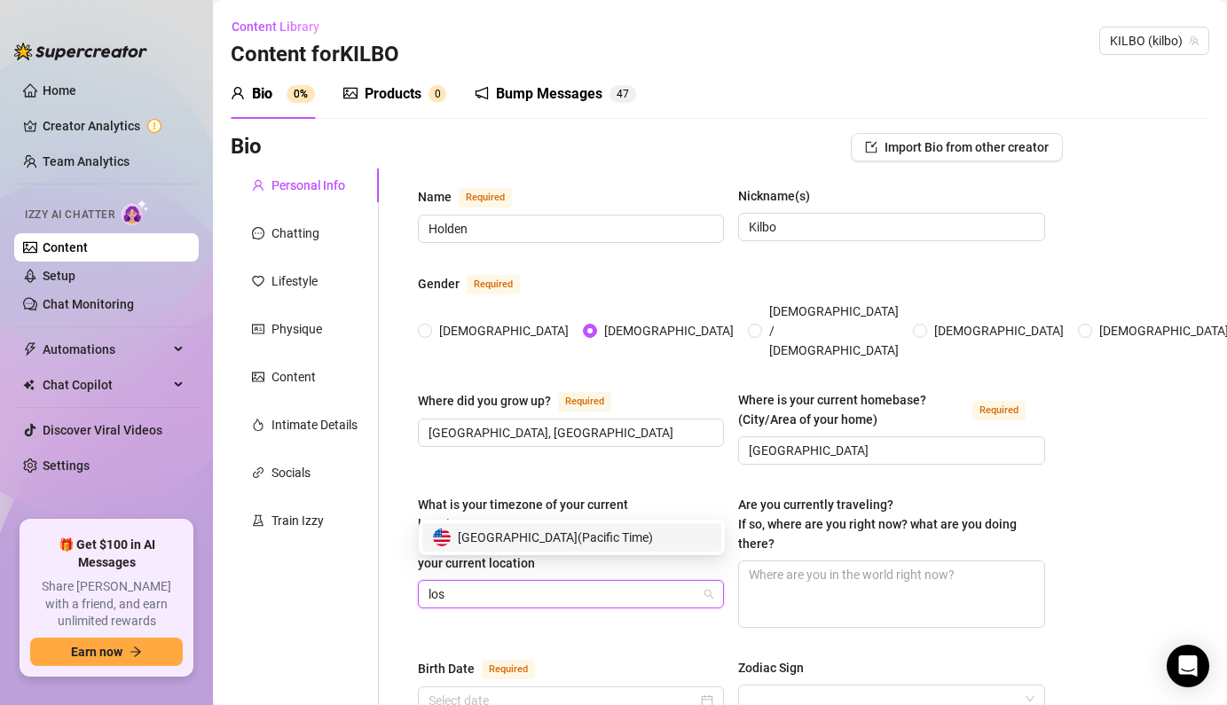
click at [602, 535] on span "United States of America ( Pacific Time )" at bounding box center [555, 538] width 195 height 20
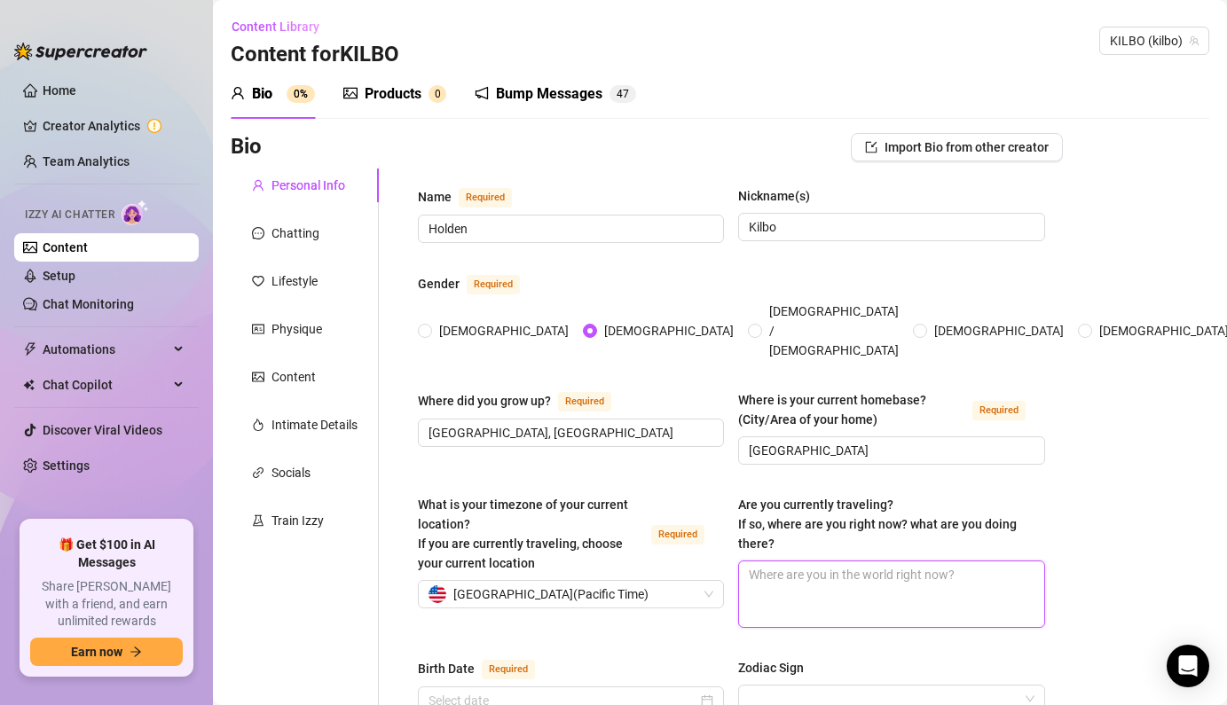
click at [823, 568] on textarea "Are you currently traveling? If so, where are you right now? what are you doing…" at bounding box center [891, 595] width 304 height 66
type textarea "N"
type textarea "No"
type textarea "Now"
type textarea "Nowh"
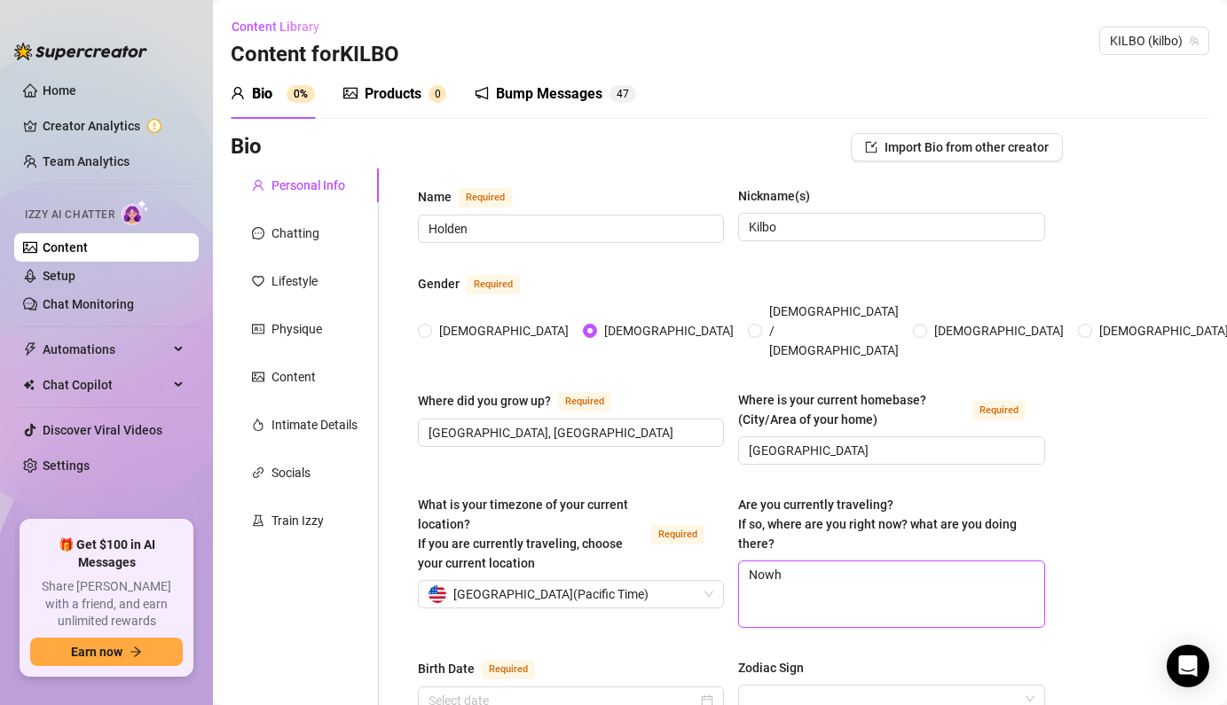
type textarea "Nowhe"
type textarea "Nowher"
drag, startPoint x: 851, startPoint y: 558, endPoint x: 852, endPoint y: 596, distance: 38.2
click at [852, 596] on textarea "Nowhere" at bounding box center [891, 595] width 304 height 66
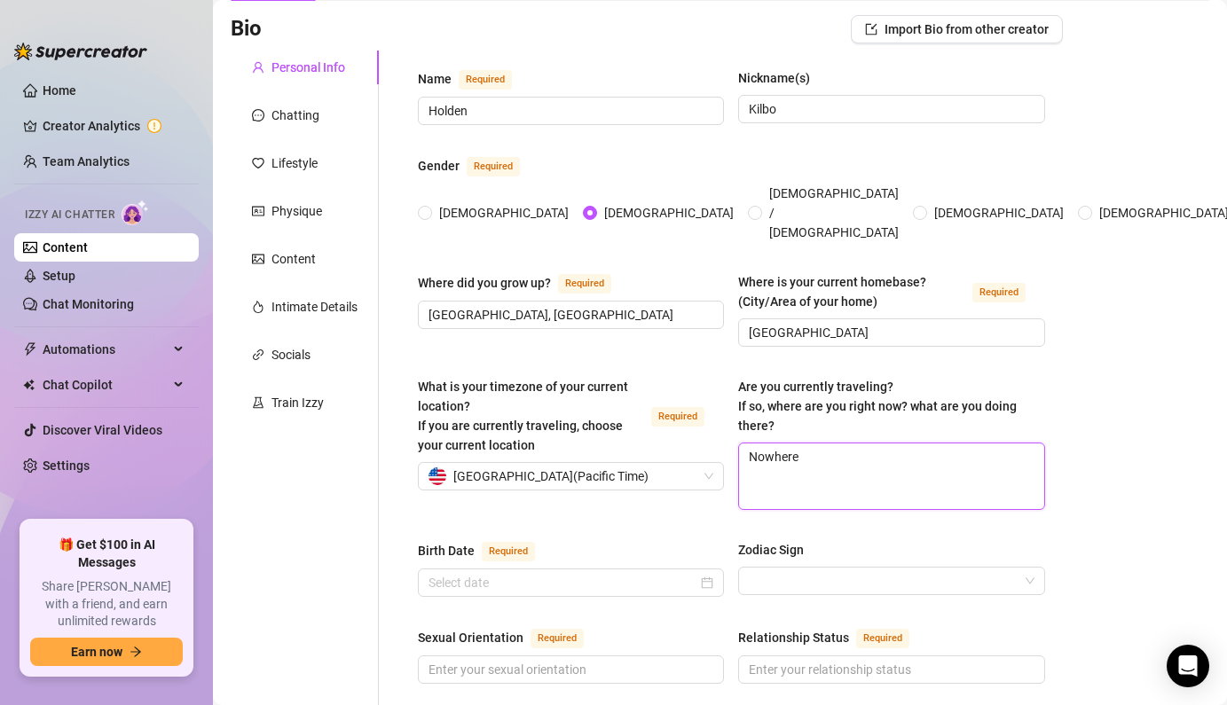
scroll to position [297, 0]
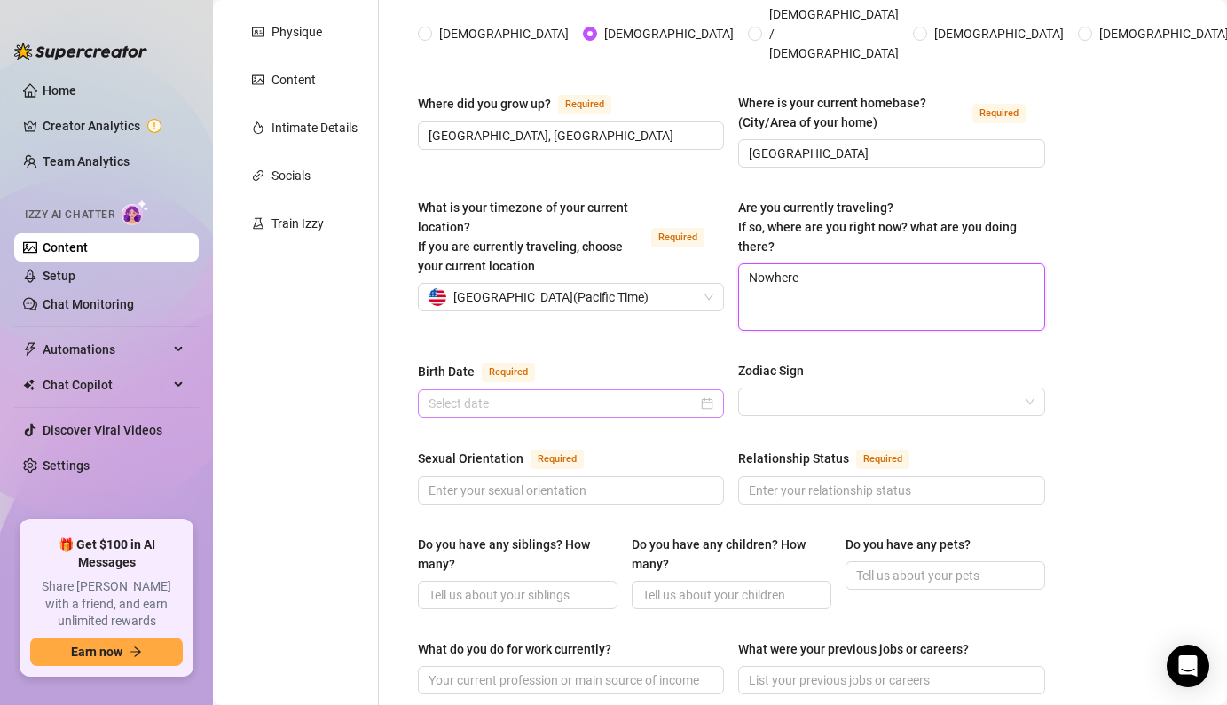
type textarea "Nowhere"
click at [661, 394] on input "Birth Date Required" at bounding box center [562, 404] width 269 height 20
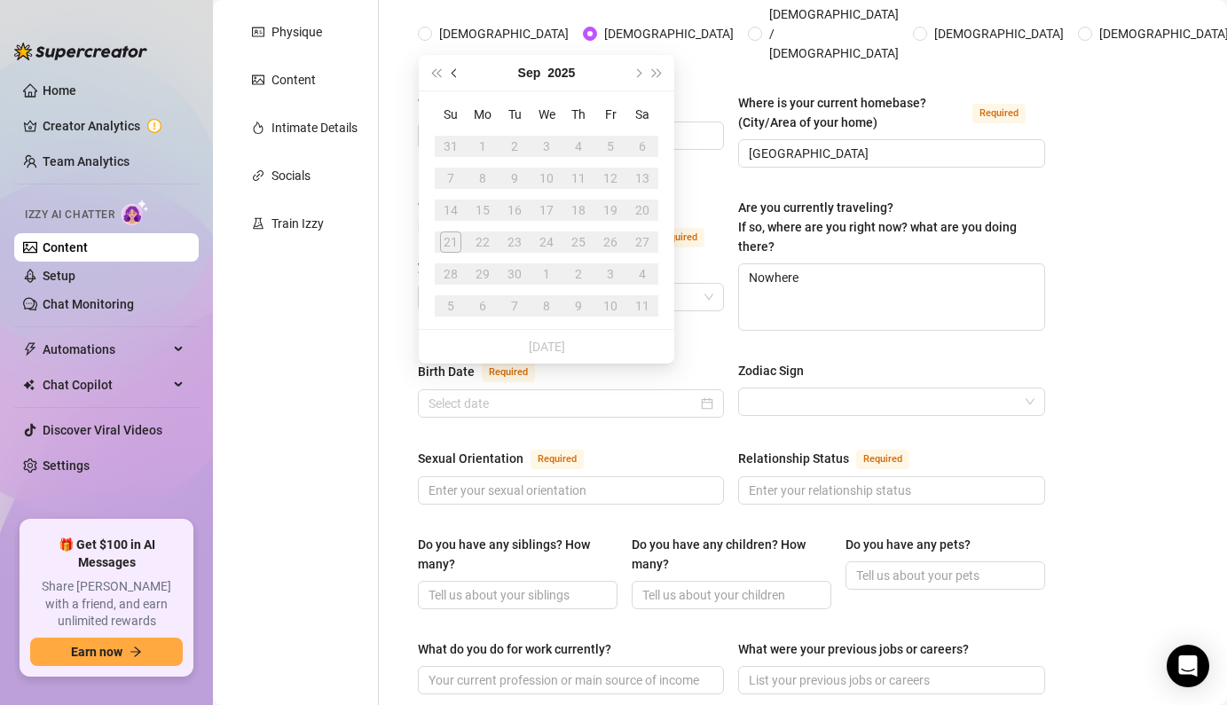
click at [457, 68] on button "Previous month (PageUp)" at bounding box center [455, 72] width 20 height 35
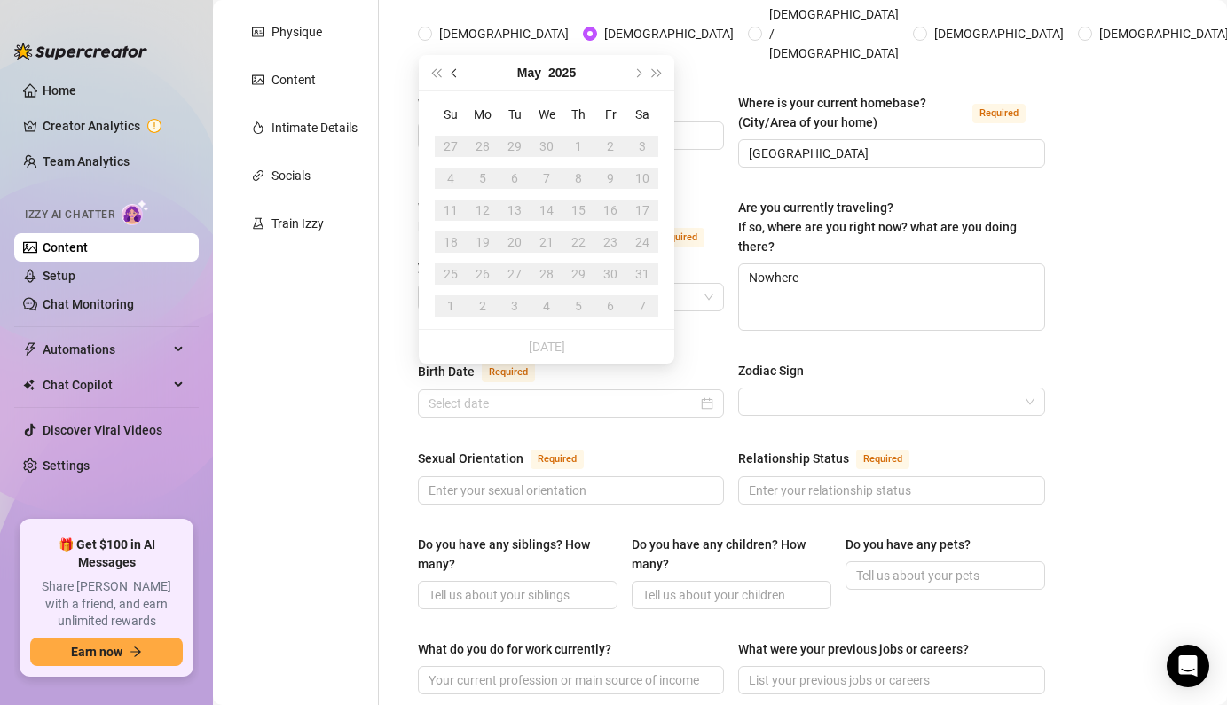
click at [457, 68] on button "Previous month (PageUp)" at bounding box center [455, 72] width 20 height 35
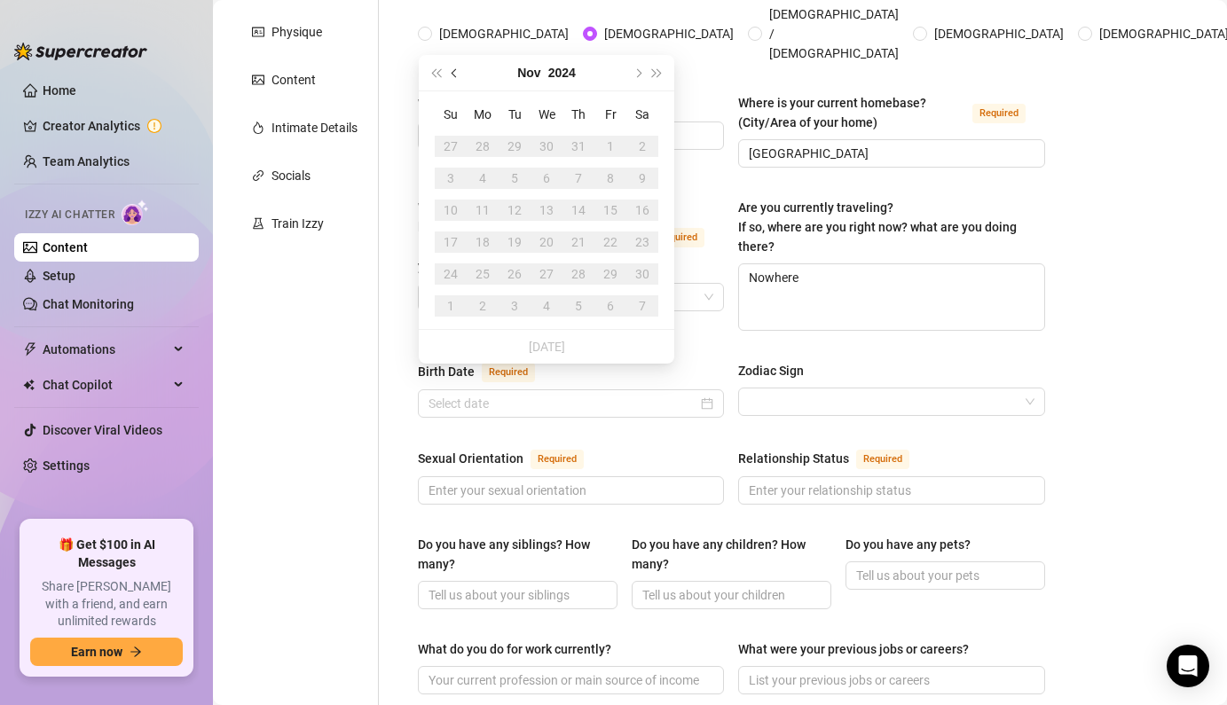
click at [457, 68] on button "Previous month (PageUp)" at bounding box center [455, 72] width 20 height 35
click at [550, 60] on button "2024" at bounding box center [561, 72] width 27 height 35
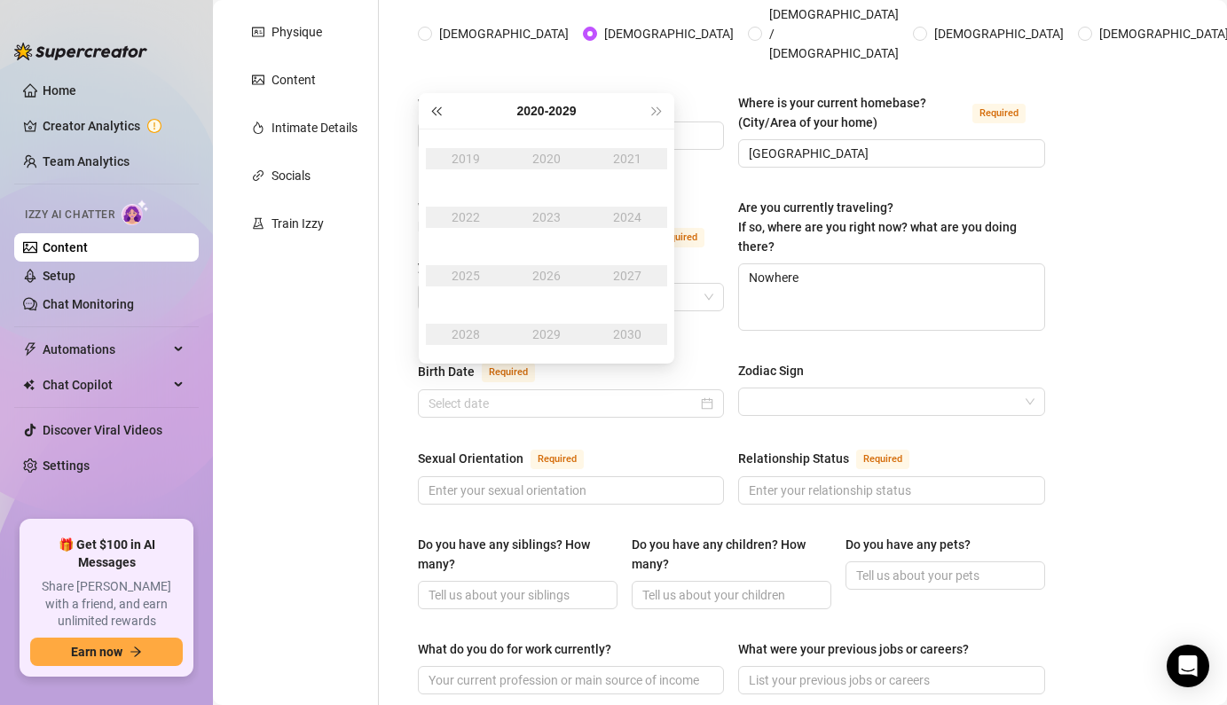
click at [433, 106] on button "Last year (Control + left)" at bounding box center [436, 110] width 20 height 35
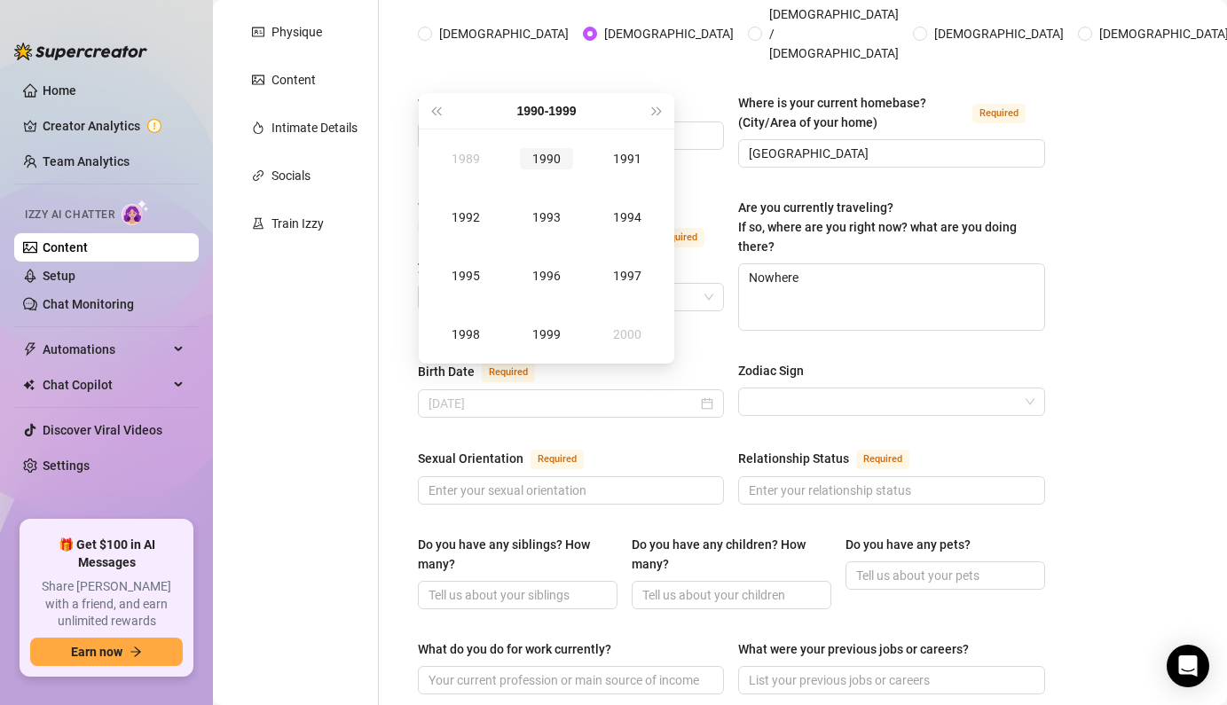
click at [553, 161] on div "1990" at bounding box center [546, 158] width 53 height 21
click at [623, 164] on div "Mar" at bounding box center [627, 158] width 53 height 21
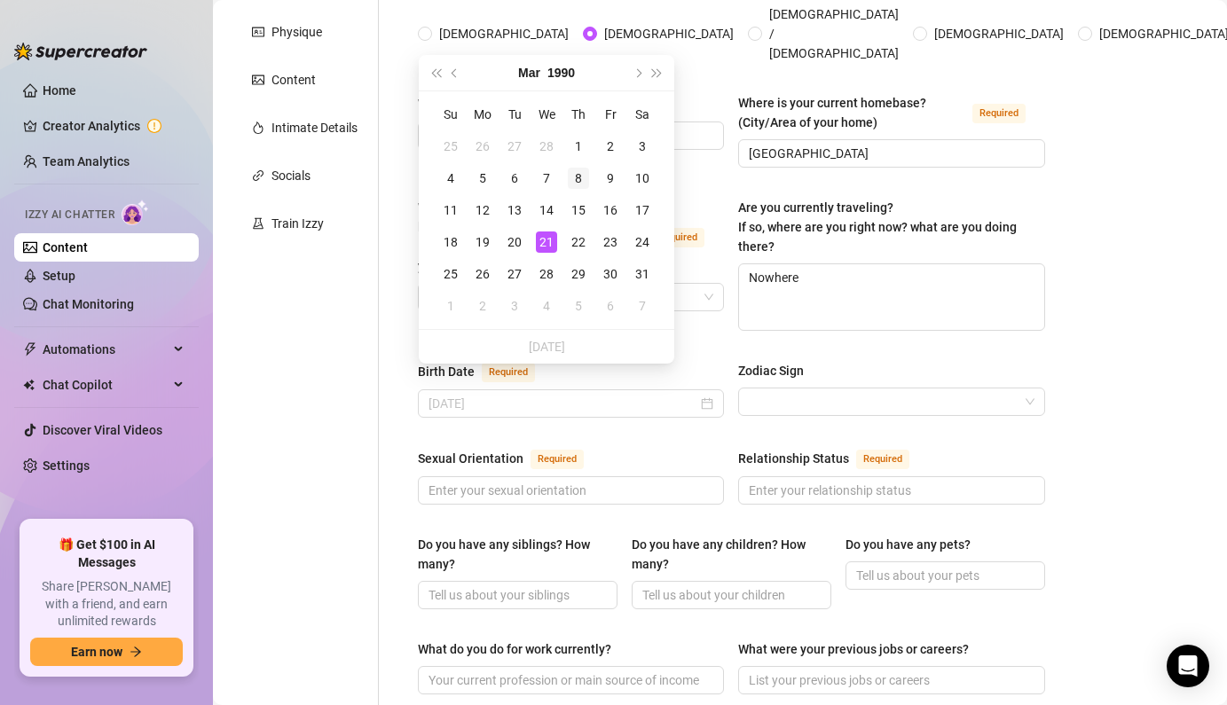
type input "[DATE]"
click at [577, 179] on div "8" at bounding box center [578, 178] width 21 height 21
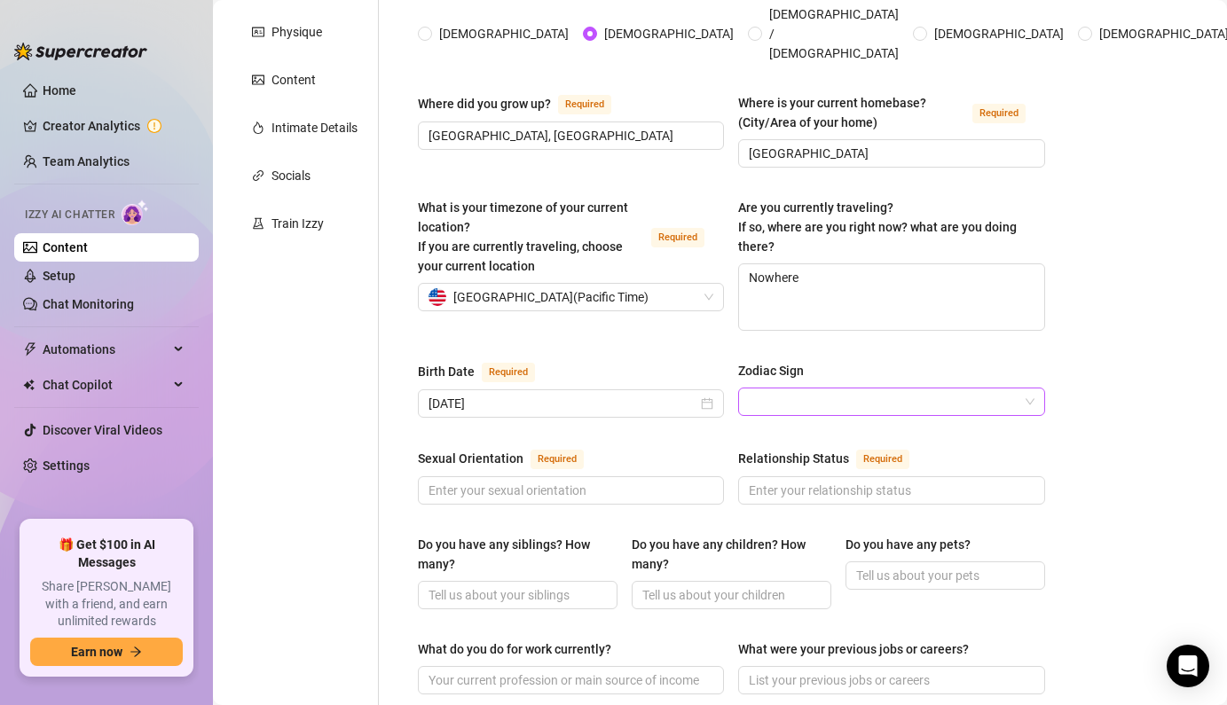
click at [789, 389] on input "Zodiac Sign" at bounding box center [883, 402] width 269 height 27
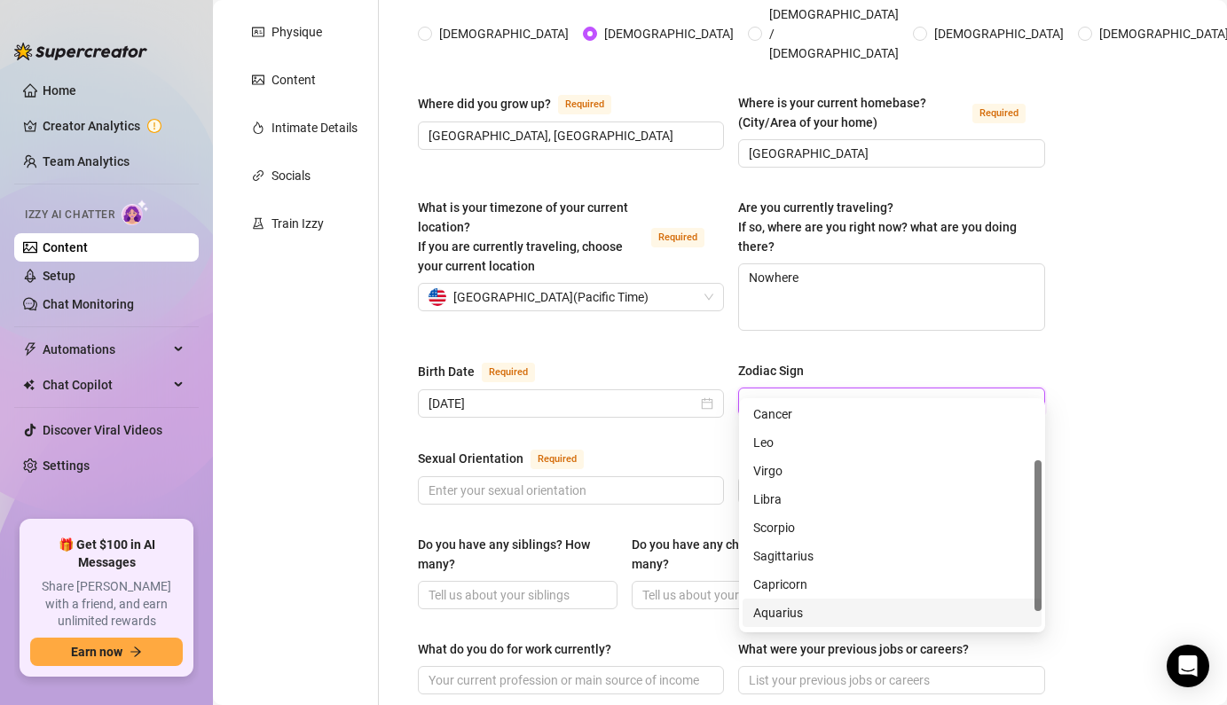
scroll to position [114, 0]
click at [774, 613] on div "Pisces" at bounding box center [892, 615] width 278 height 20
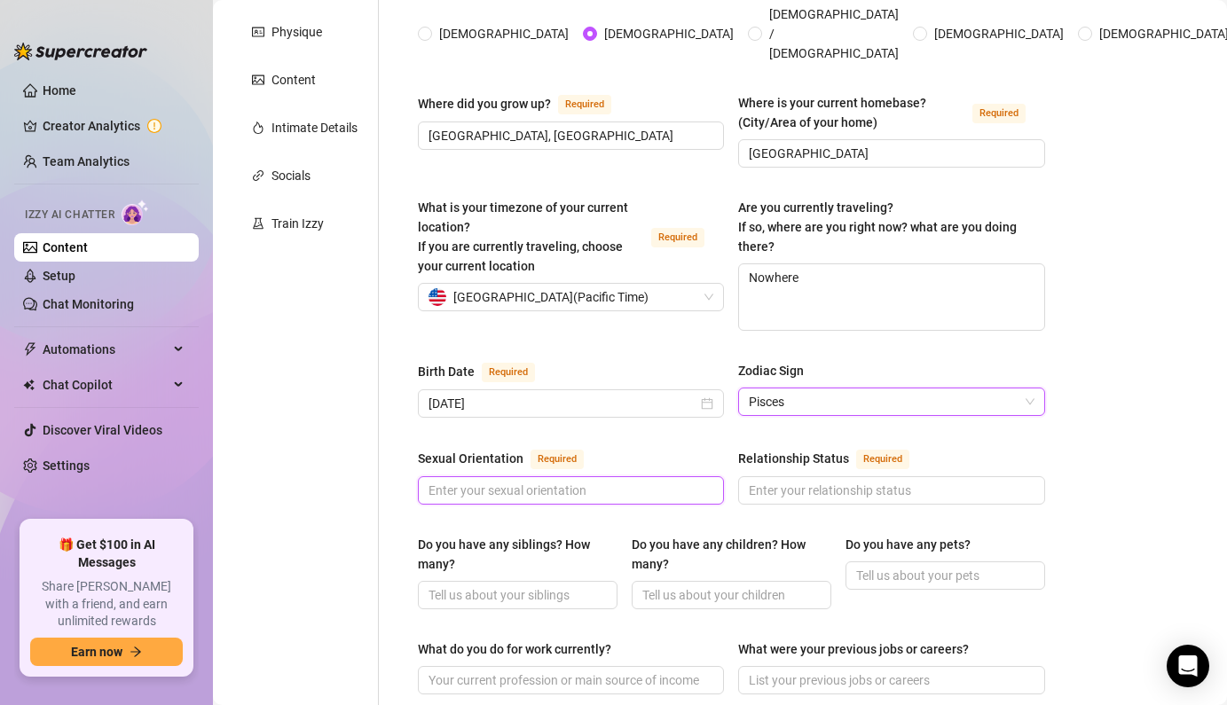
click at [584, 481] on input "Sexual Orientation Required" at bounding box center [568, 491] width 281 height 20
drag, startPoint x: 584, startPoint y: 468, endPoint x: 769, endPoint y: 476, distance: 185.6
click at [769, 476] on div "Sexual Orientation Required [DEMOGRAPHIC_DATA] Relationship Status Required" at bounding box center [731, 484] width 627 height 73
type input "[DEMOGRAPHIC_DATA]"
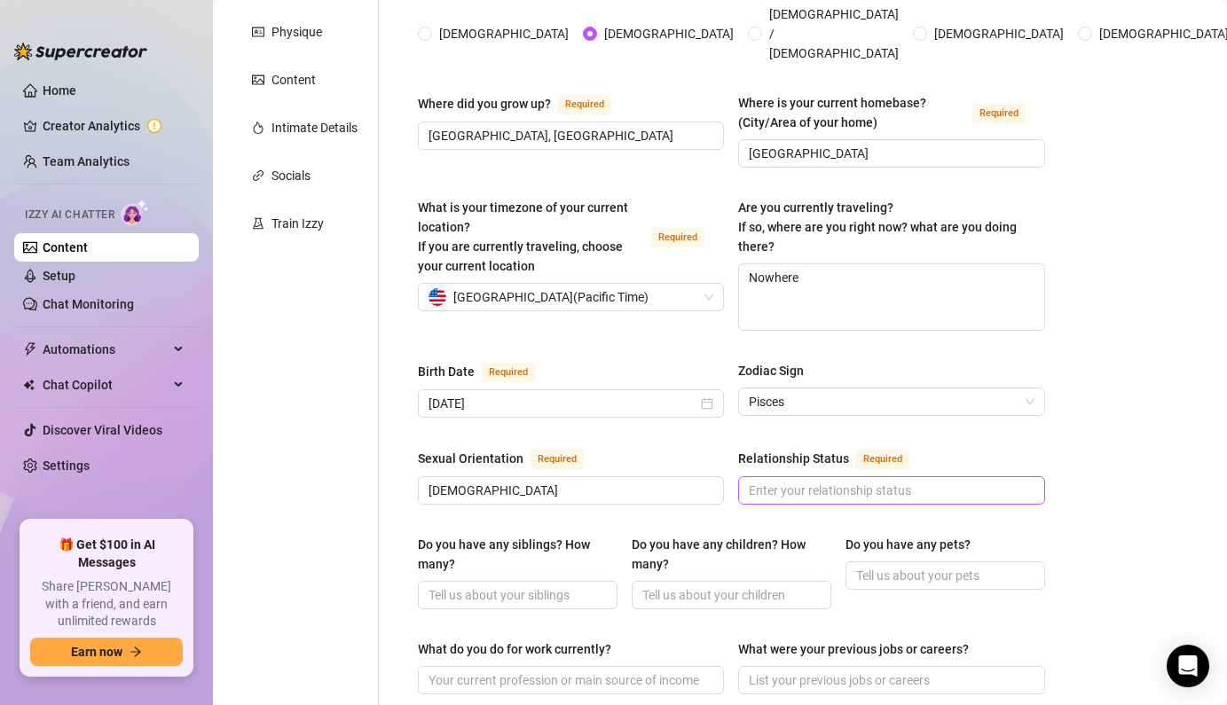
click at [798, 478] on span at bounding box center [891, 490] width 306 height 28
drag, startPoint x: 803, startPoint y: 468, endPoint x: 734, endPoint y: 471, distance: 68.4
click at [734, 471] on div "Sexual Orientation Required [DEMOGRAPHIC_DATA] Relationship Status Required In …" at bounding box center [731, 484] width 627 height 73
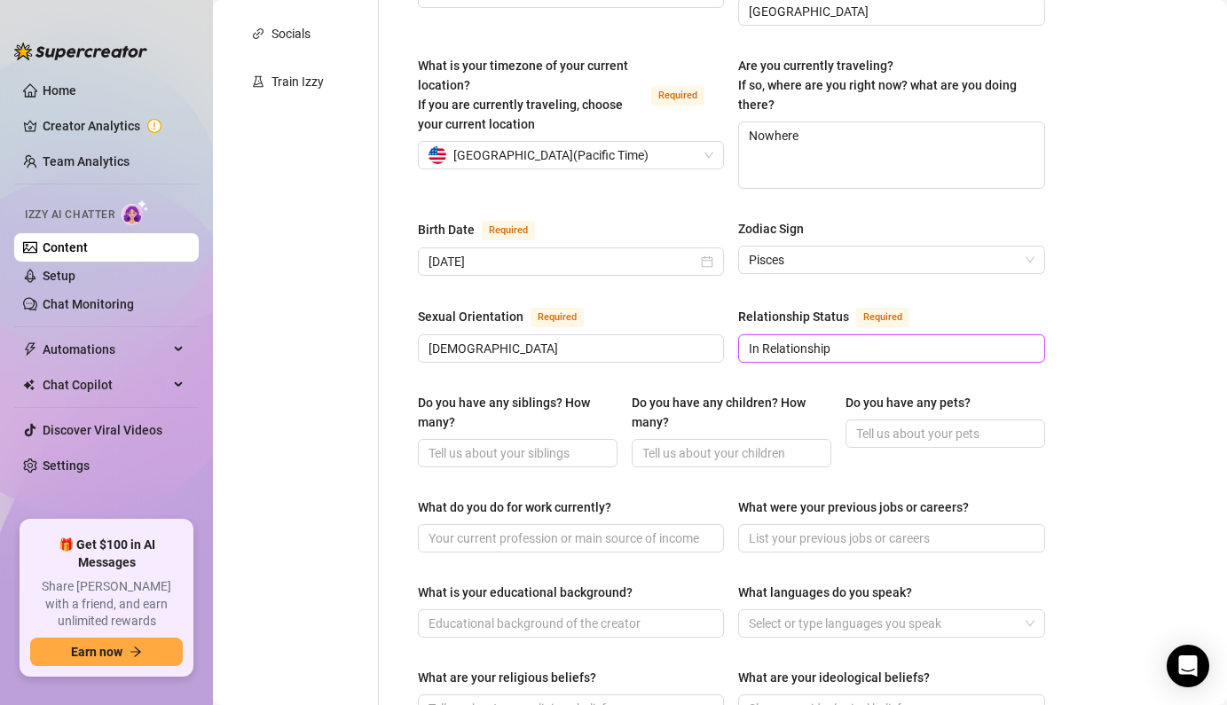
scroll to position [543, 0]
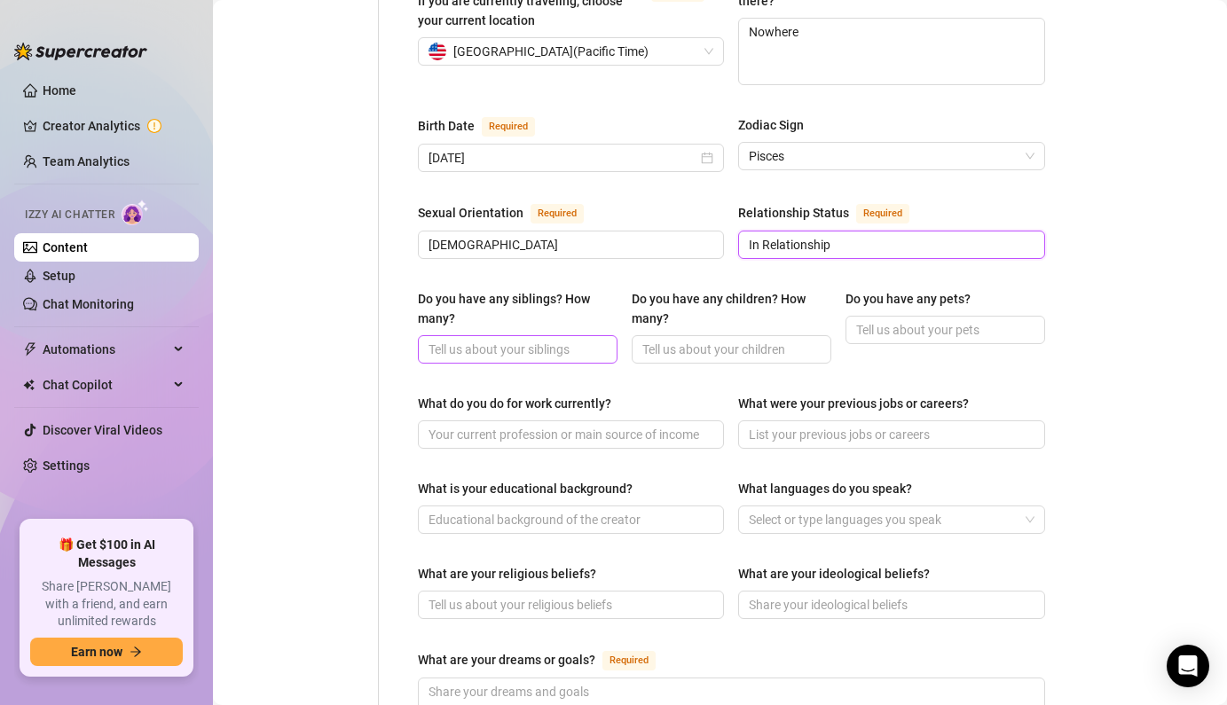
type input "In Relationship"
click at [555, 340] on input "Do you have any siblings? How many?" at bounding box center [515, 350] width 175 height 20
type input "I have 3 older sisters"
click at [758, 340] on input "Do you have any children? How many?" at bounding box center [729, 350] width 175 height 20
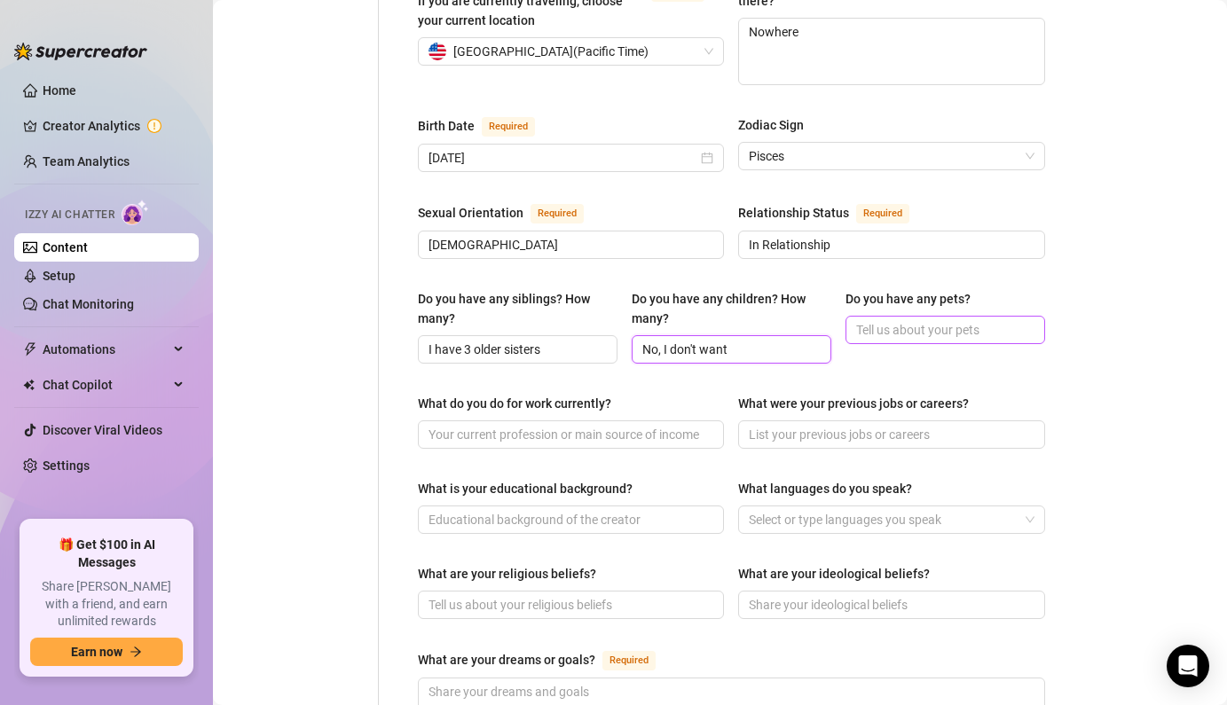
type input "No, I don't want"
click at [962, 320] on input "Do you have any pets?" at bounding box center [943, 330] width 175 height 20
drag, startPoint x: 962, startPoint y: 308, endPoint x: 849, endPoint y: 308, distance: 112.7
click at [849, 316] on span "I steal love and affection from everyon'es pets, haha" at bounding box center [945, 330] width 200 height 28
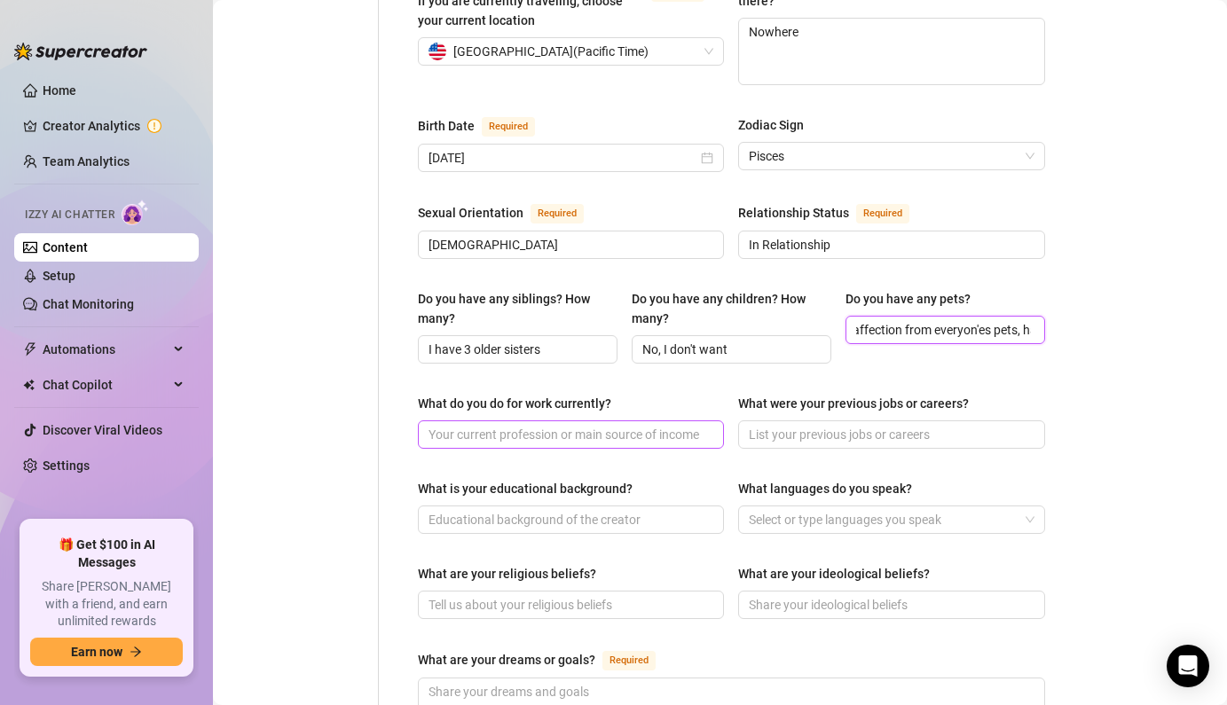
type input "I steal love and affection from everyon'es pets, haha"
click at [602, 425] on input "What do you do for work currently?" at bounding box center [568, 435] width 281 height 20
type input "Pornstar"
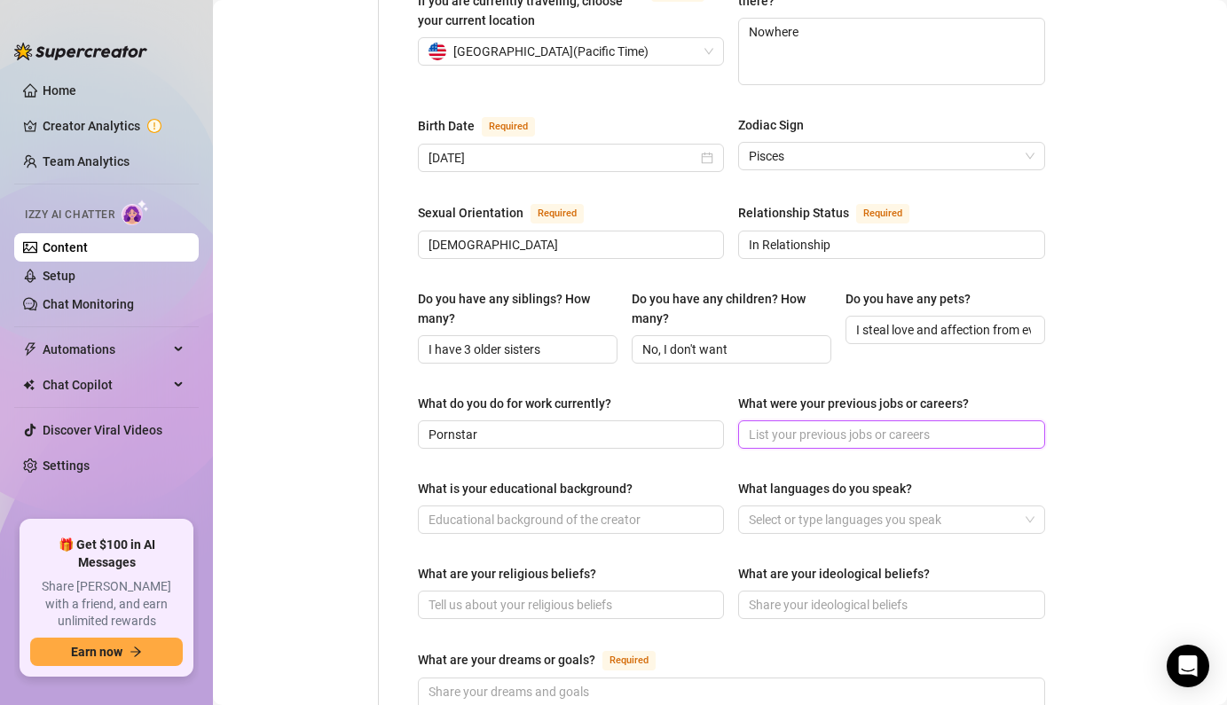
click at [899, 425] on input "What were your previous jobs or careers?" at bounding box center [889, 435] width 281 height 20
type input "Data Scientist"
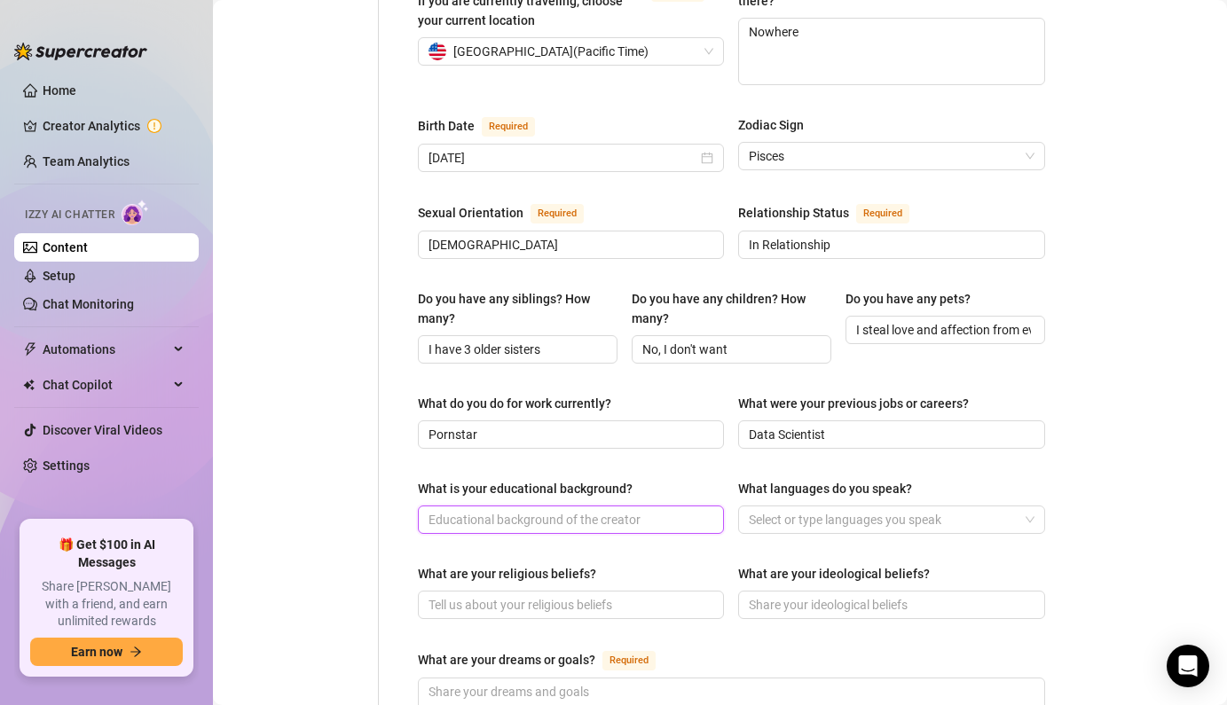
click at [652, 510] on input "What is your educational background?" at bounding box center [568, 520] width 281 height 20
type input "I"
type input "[GEOGRAPHIC_DATA]"
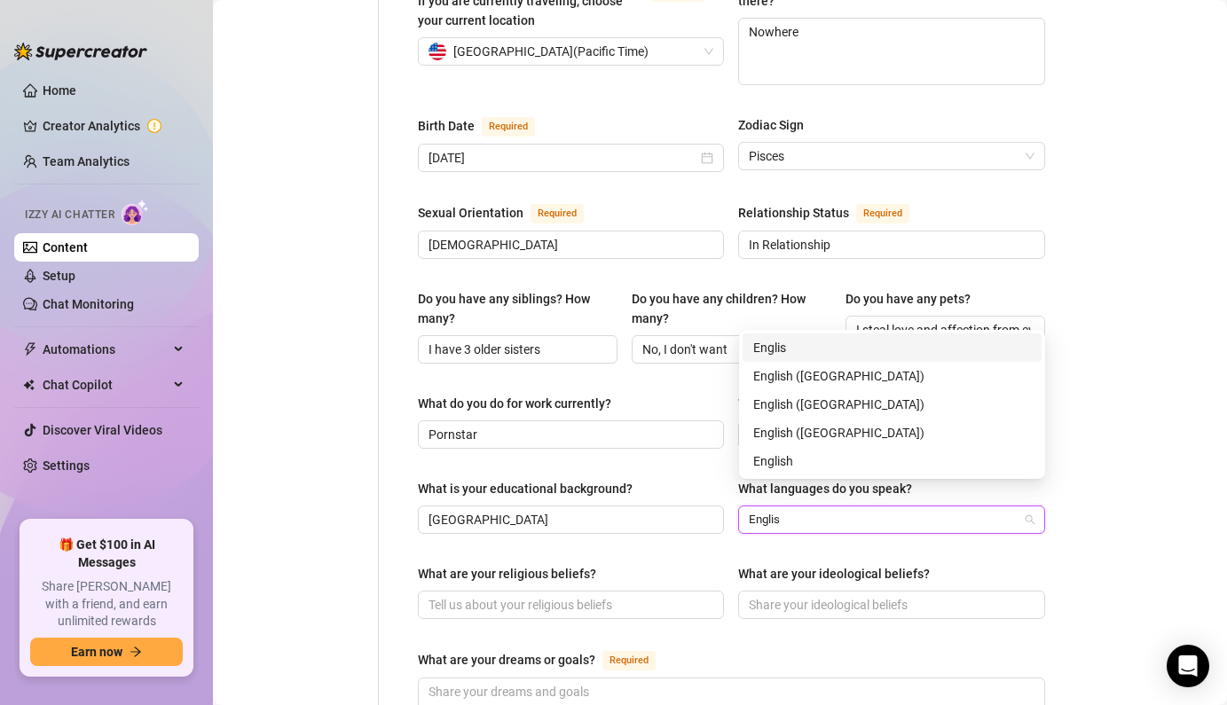
type input "English"
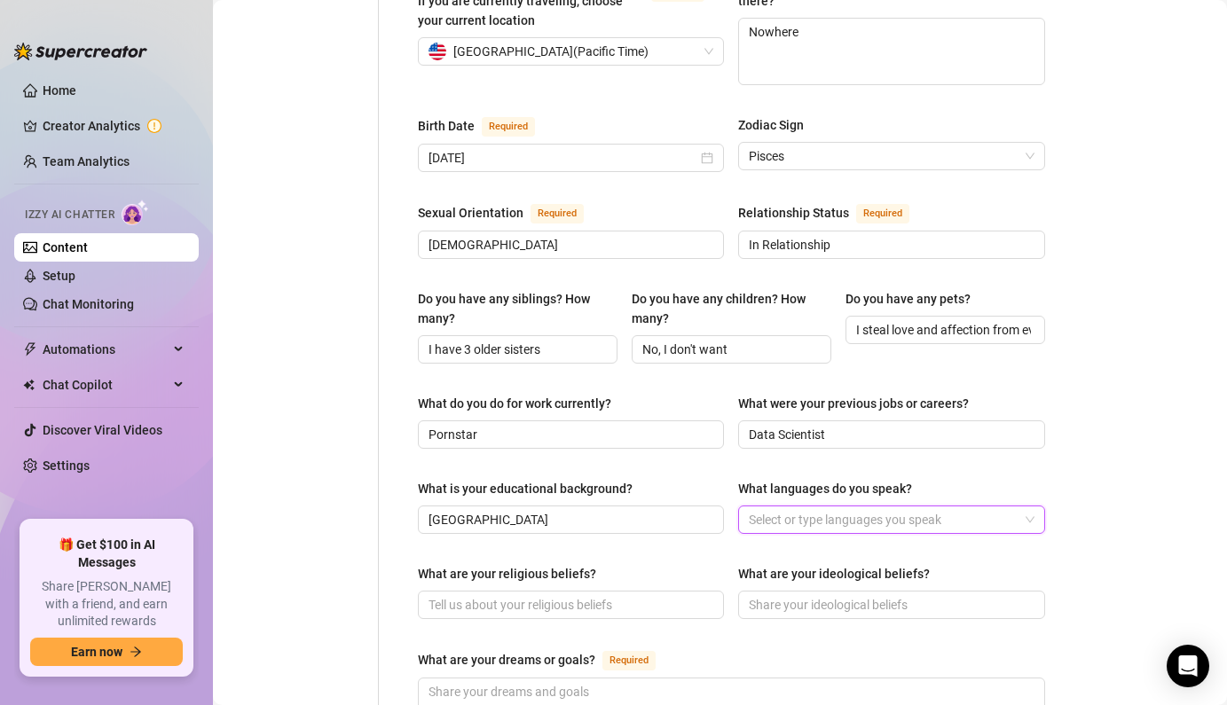
drag, startPoint x: 824, startPoint y: 491, endPoint x: 819, endPoint y: 467, distance: 25.4
click at [819, 479] on div "What languages do you speak? Select or type languages you speak" at bounding box center [891, 506] width 306 height 55
click at [801, 508] on div at bounding box center [882, 519] width 280 height 25
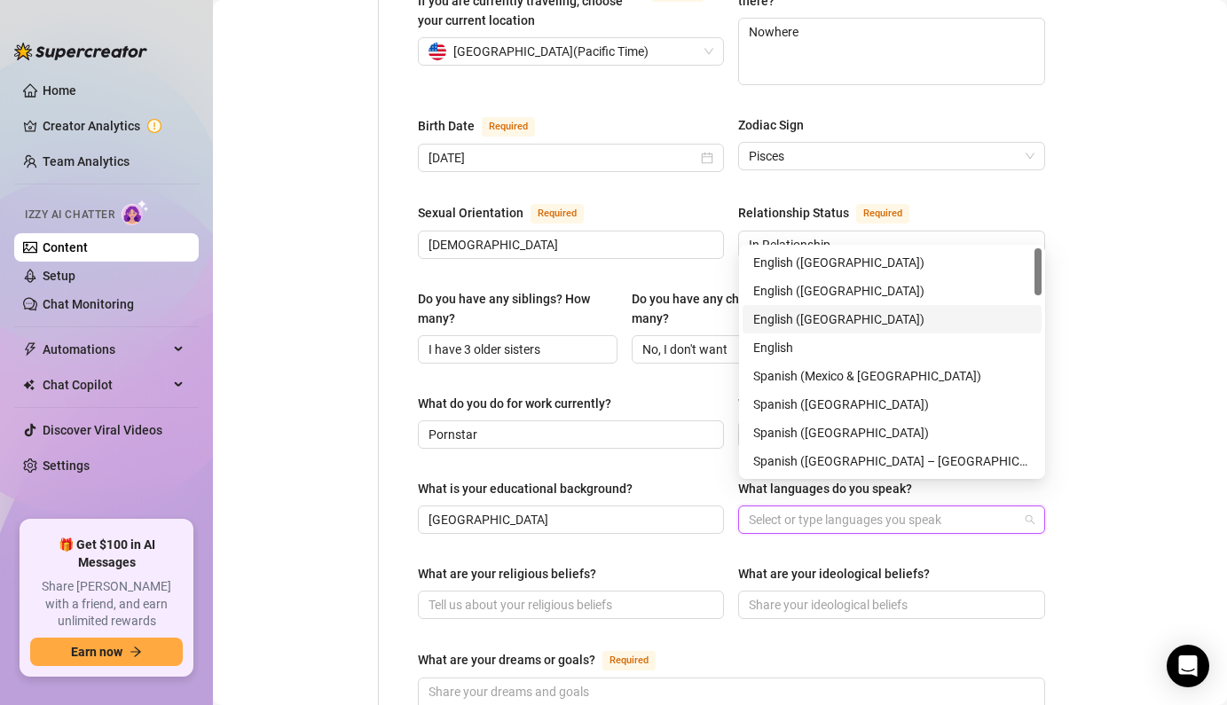
click at [805, 319] on div "English ([GEOGRAPHIC_DATA])" at bounding box center [892, 320] width 278 height 20
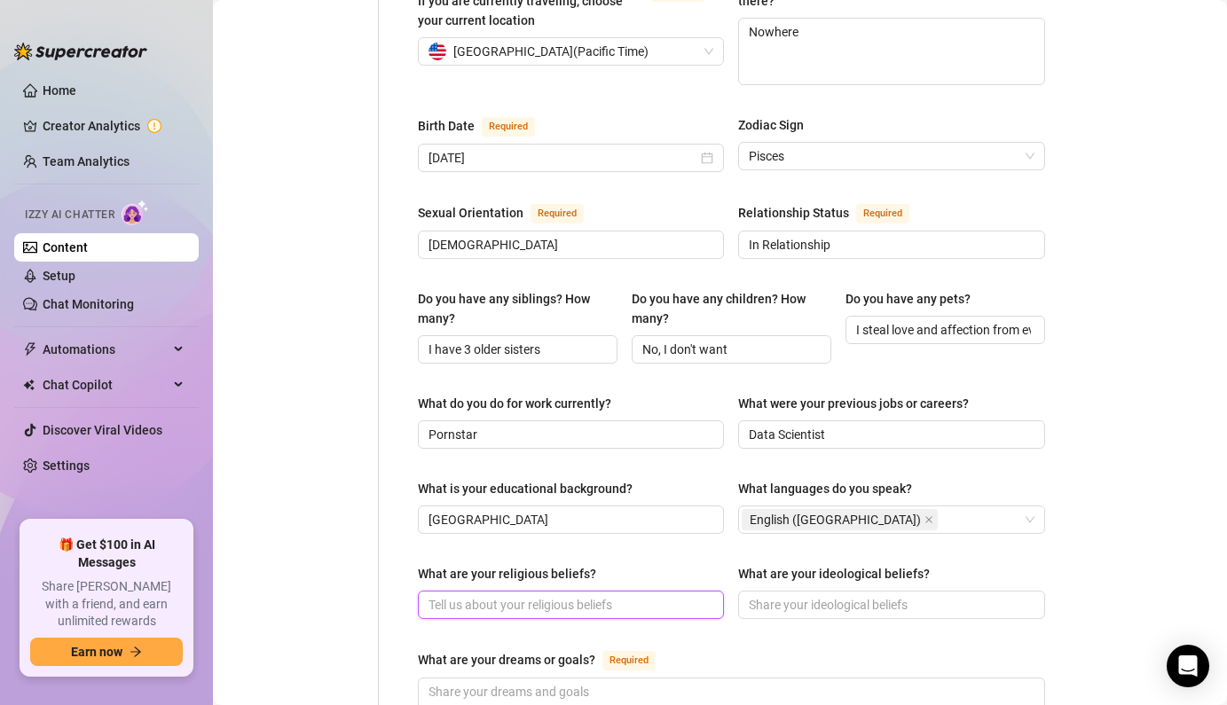
click at [550, 595] on input "What are your religious beliefs?" at bounding box center [568, 605] width 281 height 20
type input "None"
click at [805, 595] on input "What are your ideological beliefs?" at bounding box center [889, 605] width 281 height 20
click at [831, 591] on span at bounding box center [891, 605] width 306 height 28
click at [851, 595] on input "What are your ideological beliefs?" at bounding box center [889, 605] width 281 height 20
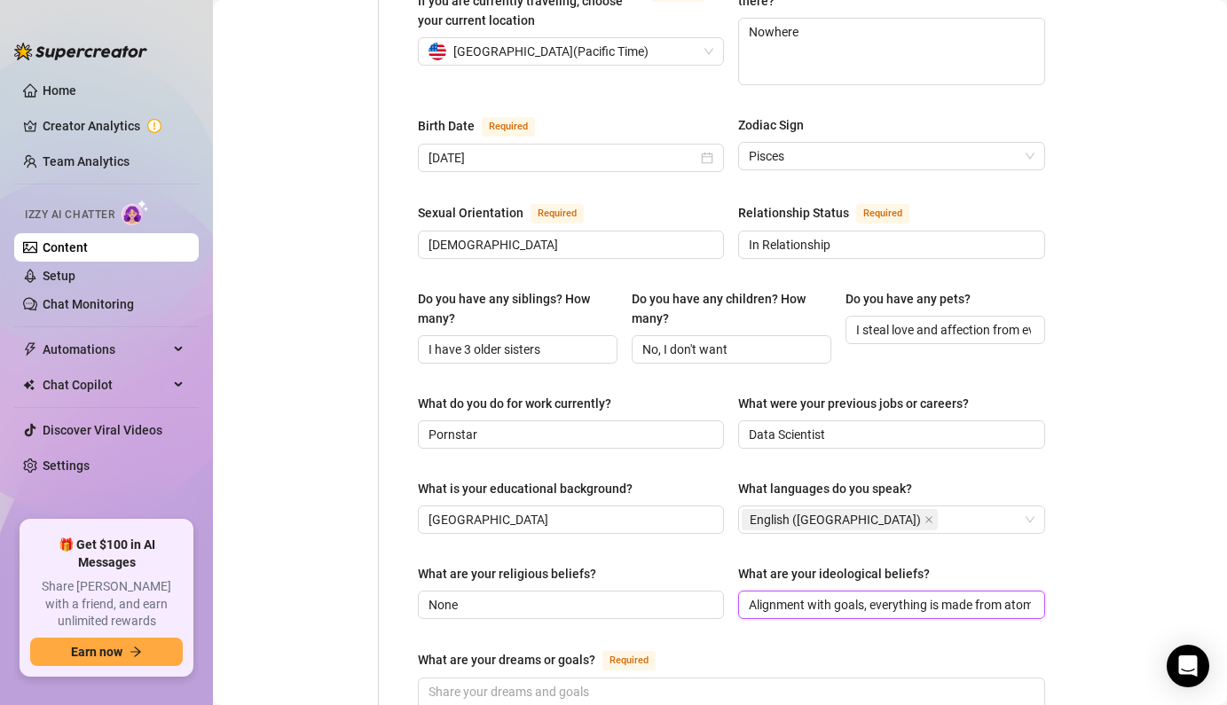
scroll to position [0, 12]
drag, startPoint x: 851, startPoint y: 583, endPoint x: 860, endPoint y: 585, distance: 9.9
click at [860, 595] on input "Alignment with goals, everything is made from atoms" at bounding box center [889, 605] width 281 height 20
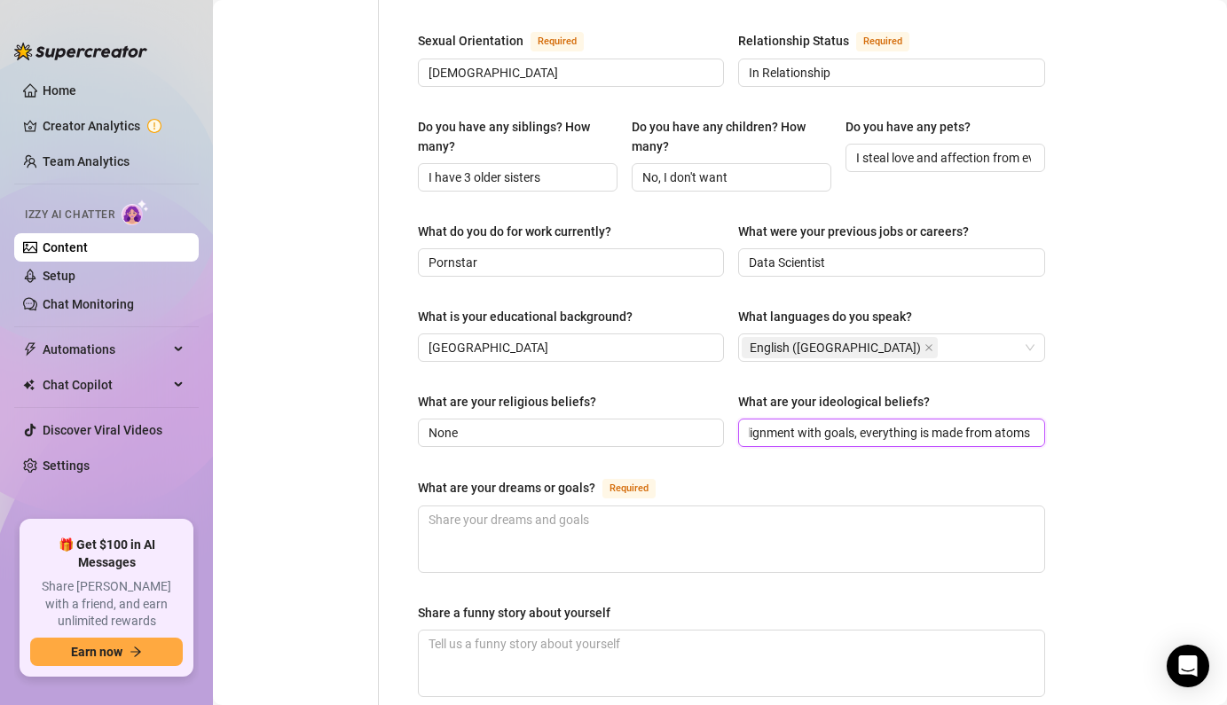
scroll to position [753, 0]
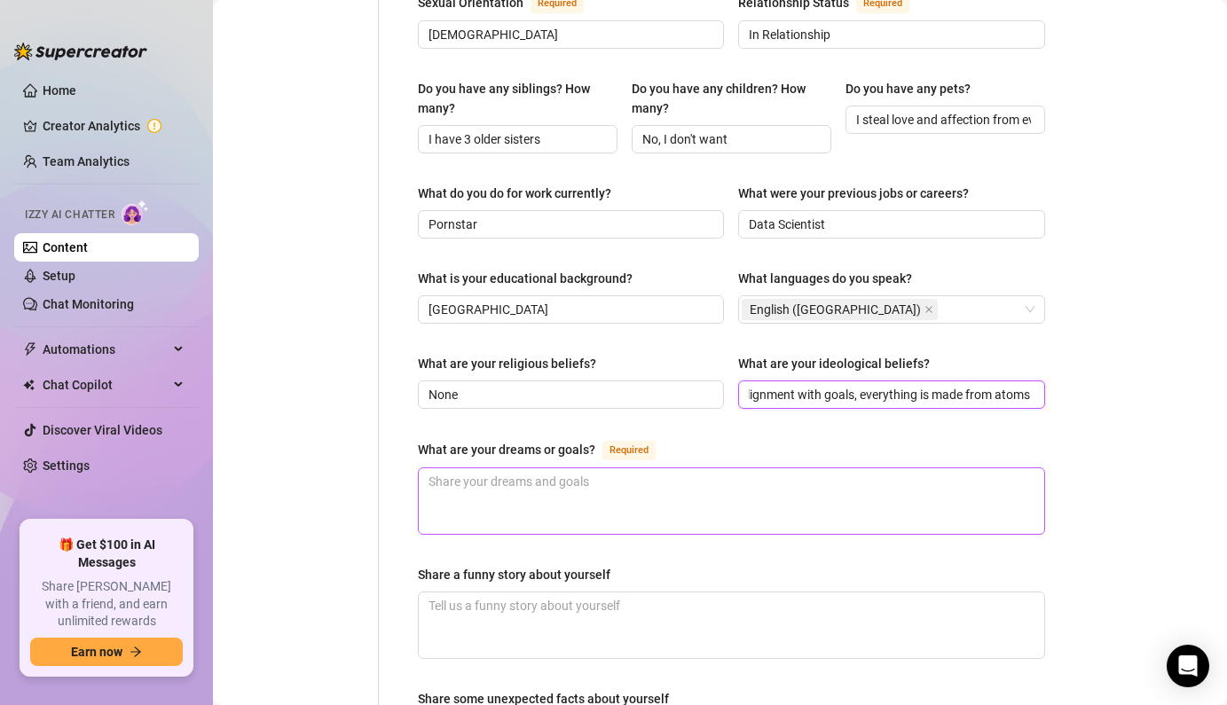
type input "Alignment with goals, everything is made from atoms"
click at [957, 485] on textarea "What are your dreams or goals? Required" at bounding box center [731, 501] width 625 height 66
click at [641, 468] on textarea "What are your dreams or goals? Required" at bounding box center [731, 501] width 625 height 66
click at [609, 468] on textarea "What are your dreams or goals? Required" at bounding box center [731, 501] width 625 height 66
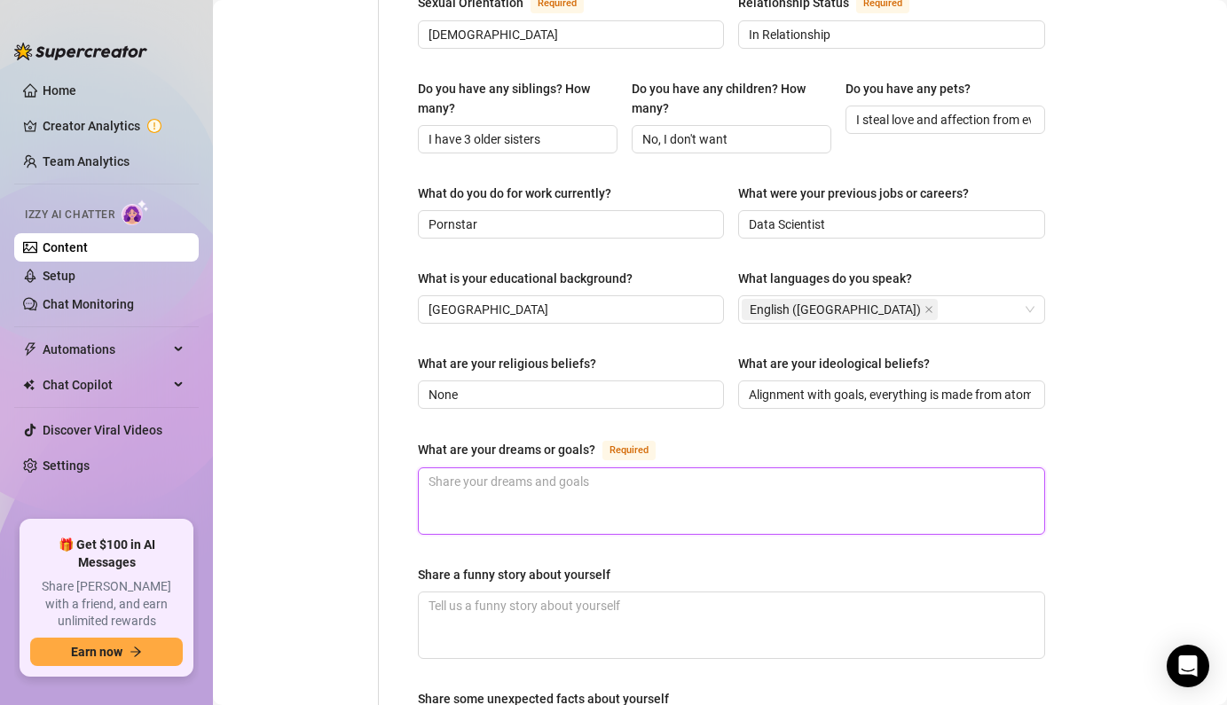
click at [609, 468] on textarea "What are your dreams or goals? Required" at bounding box center [731, 501] width 625 height 66
type textarea "B"
type textarea "Be"
type textarea "Be s"
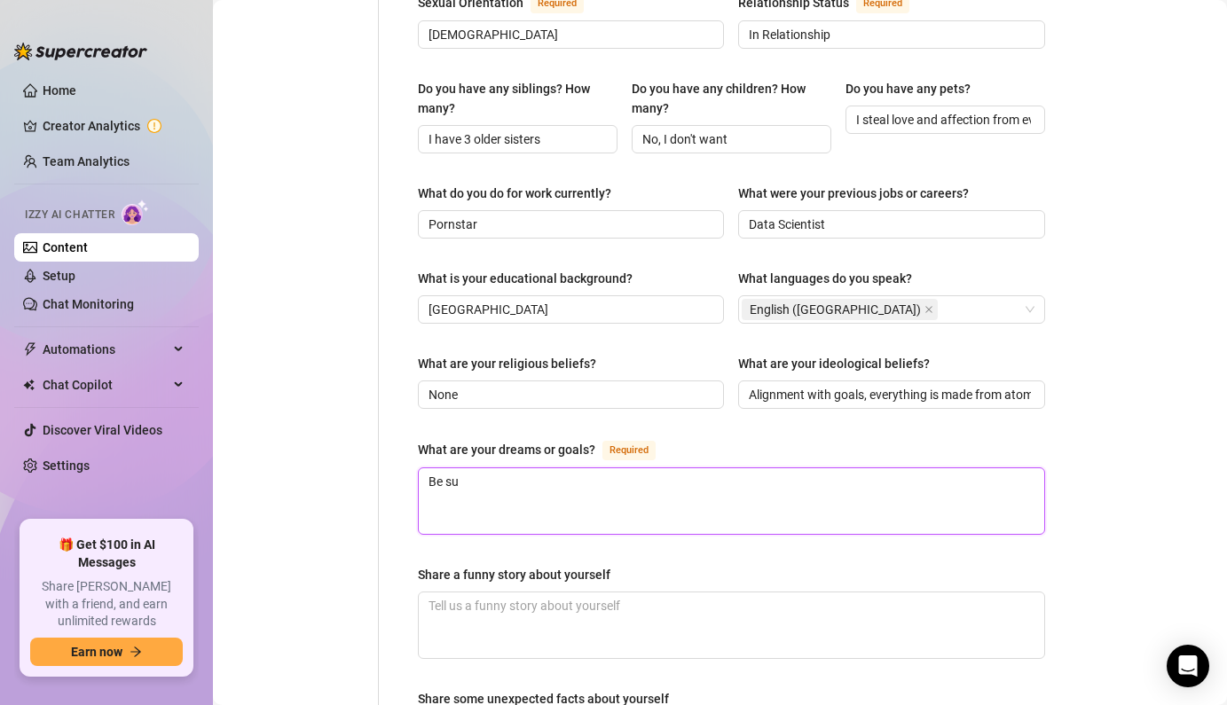
type textarea "Be suv"
type textarea "Be suvc"
type textarea "Be suvcc"
type textarea "Be suvc"
type textarea "Be suv"
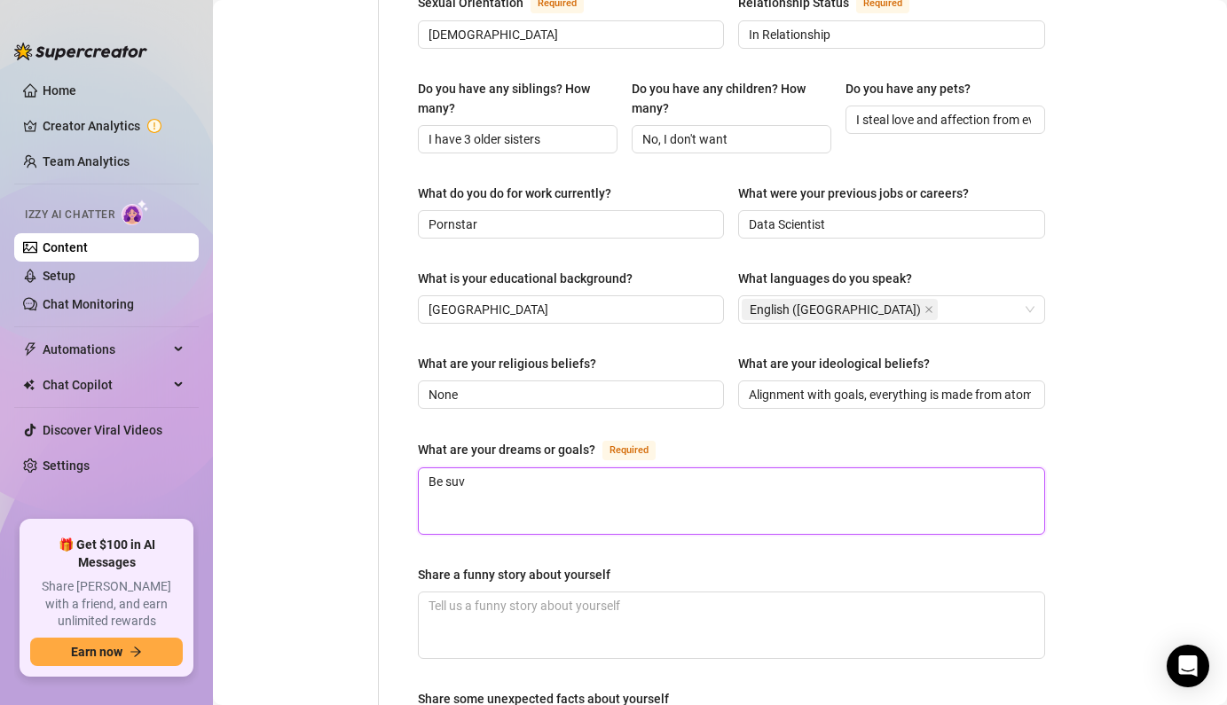
type textarea "Be su"
type textarea "Be suc"
type textarea "Be succ"
type textarea "Be succe"
type textarea "Be succes"
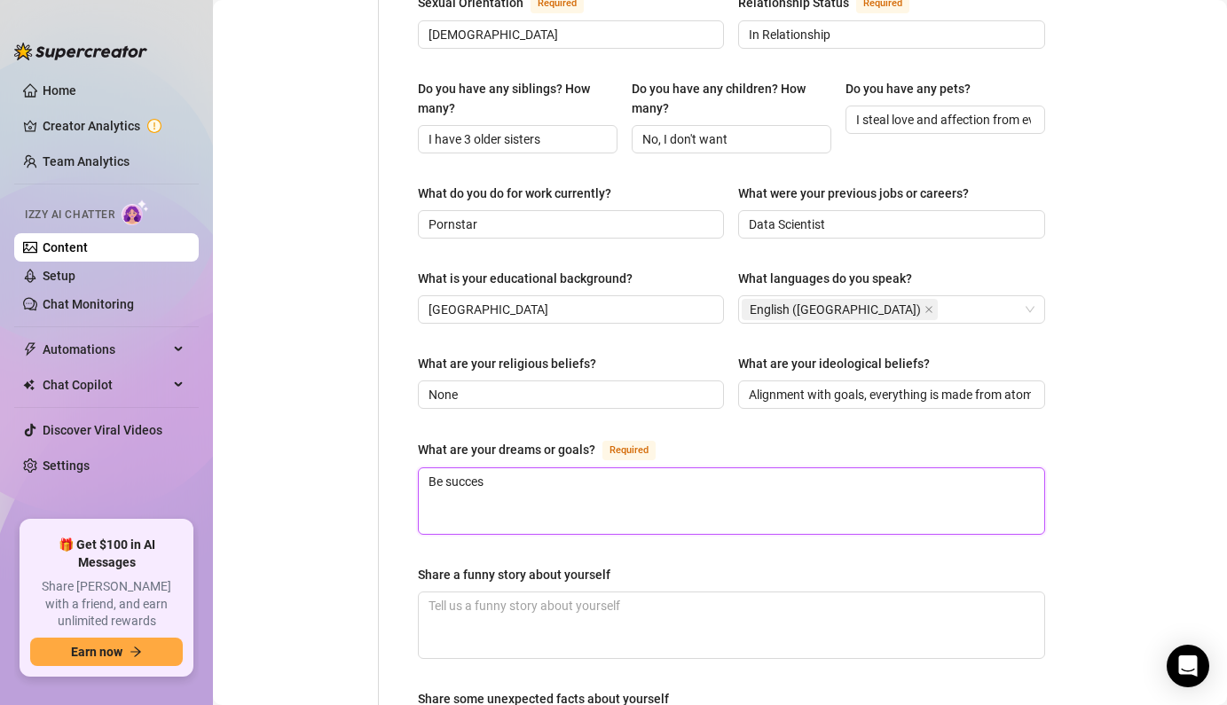
type textarea "Be success"
type textarea "Be successf"
type textarea "Be successfu"
type textarea "Be successful"
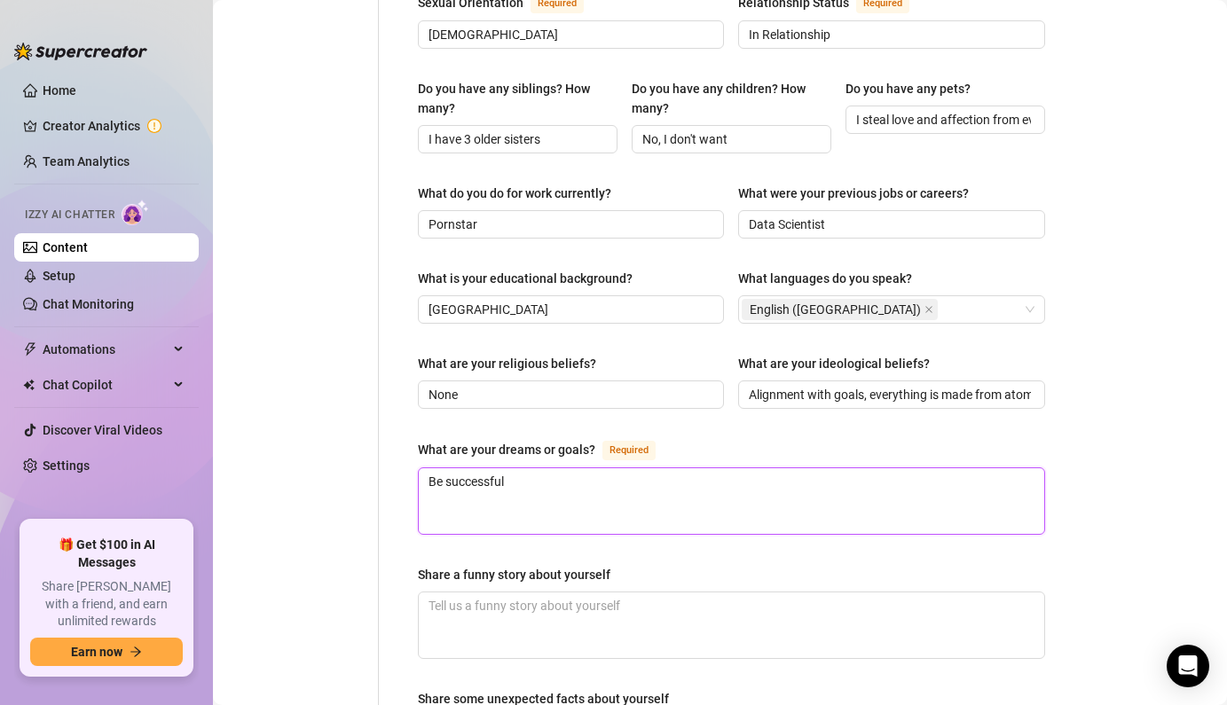
type textarea "Be successful i"
type textarea "Be successful in"
type textarea "Be successful in t"
type textarea "Be successful in th"
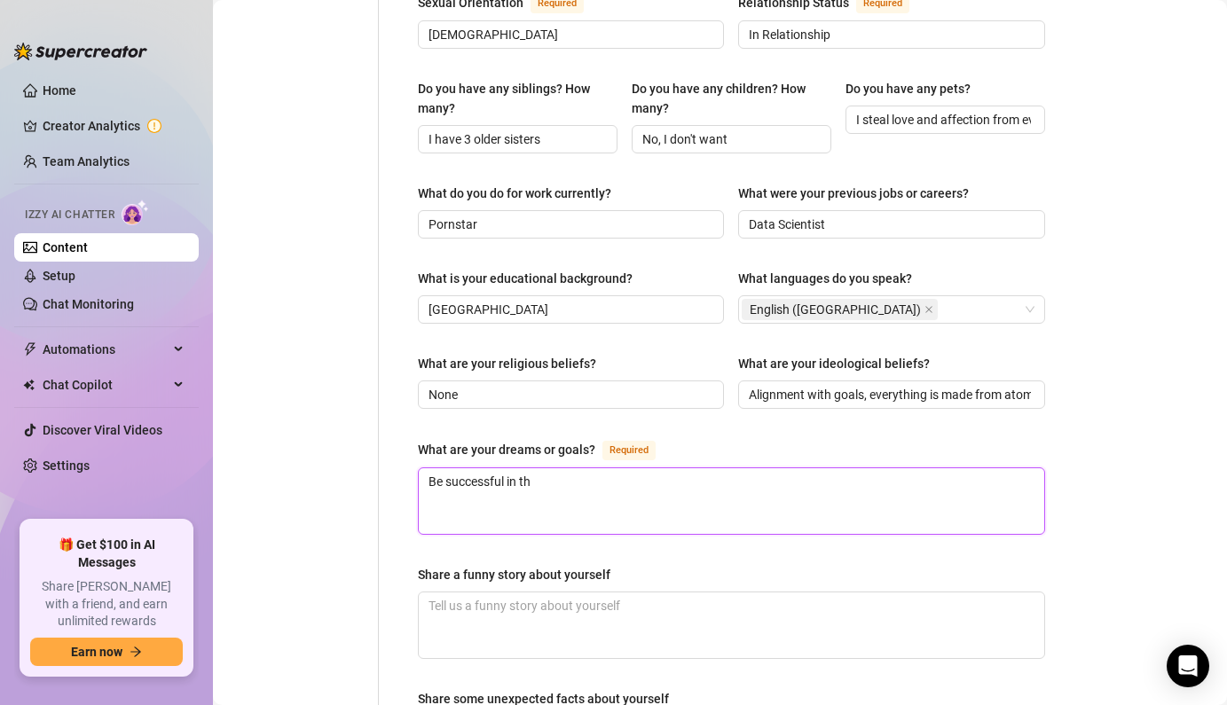
type textarea "Be successful in thi"
type textarea "Be successful in this"
type textarea "Be successful in this c"
type textarea "Be successful in this ca"
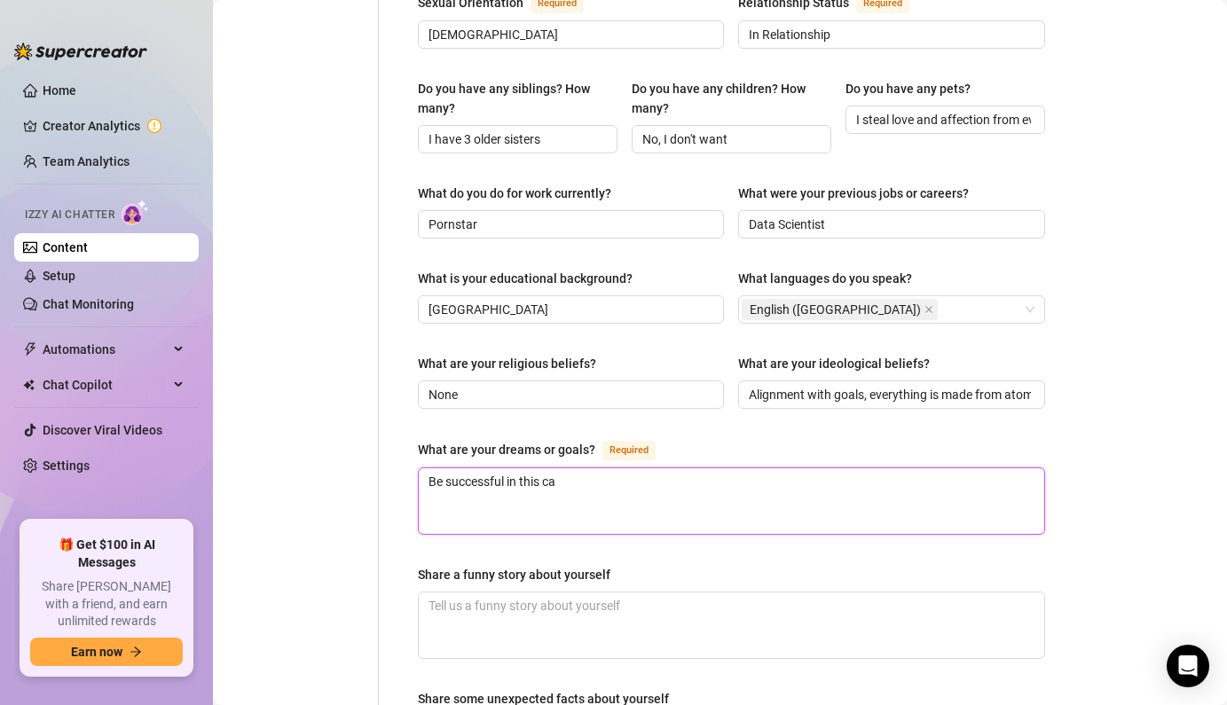
type textarea "Be successful in this car"
type textarea "Be successful in this care"
type textarea "Be successful in this caree"
type textarea "Be successful in this career"
type textarea "Be successful in this career,"
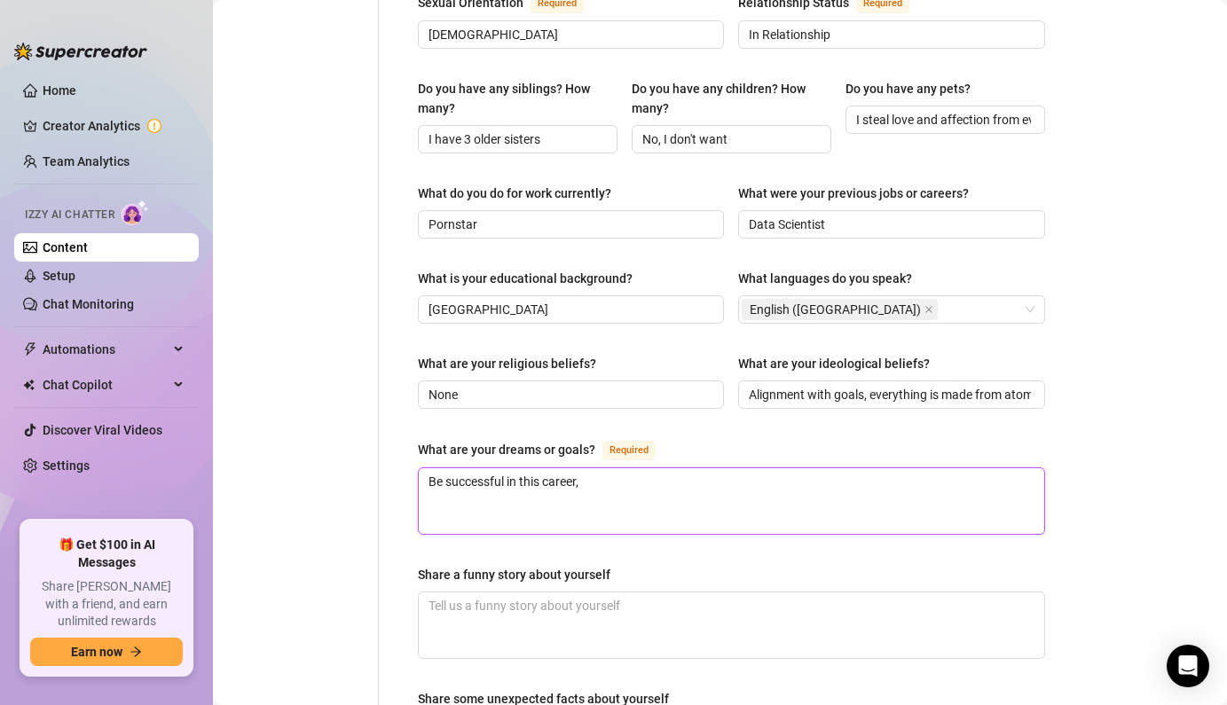
type textarea "Be successful in this career,"
type textarea "Be successful in this career, i"
type textarea "Be successful in this career, it"
type textarea "Be successful in this career, it h"
type textarea "Be successful in this career, it ha"
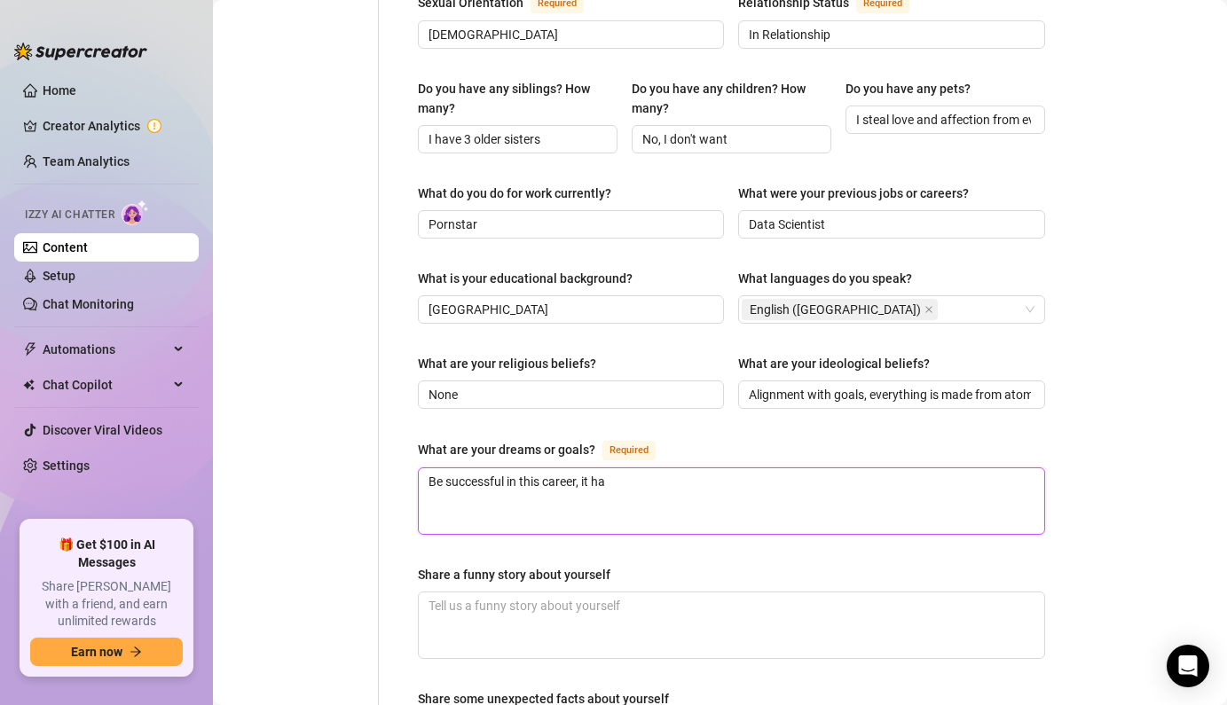
type textarea "Be successful in this career, it has"
type textarea "Be successful in this career, it has c"
type textarea "Be successful in this career, it has ch"
type textarea "Be successful in this career, it has cha"
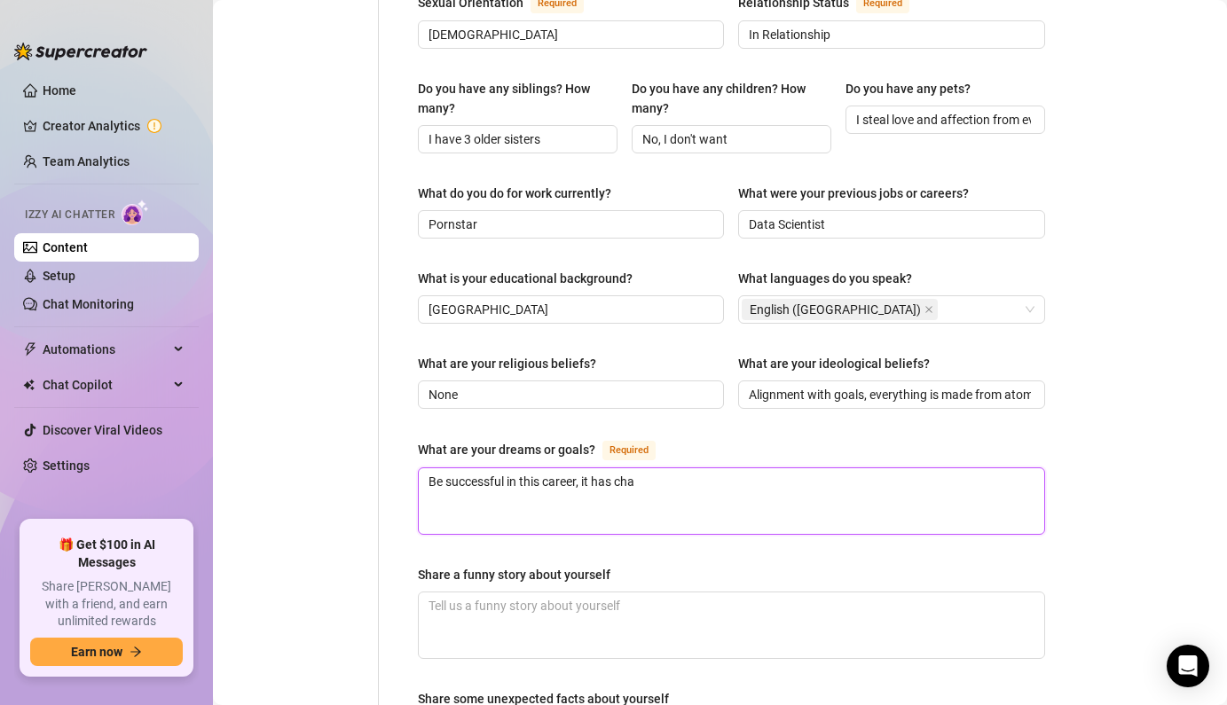
type textarea "Be successful in this career, it has chan"
type textarea "Be successful in this career, it has [PERSON_NAME]"
type textarea "Be successful in this career, it has change"
type textarea "Be successful in this career, it has changed"
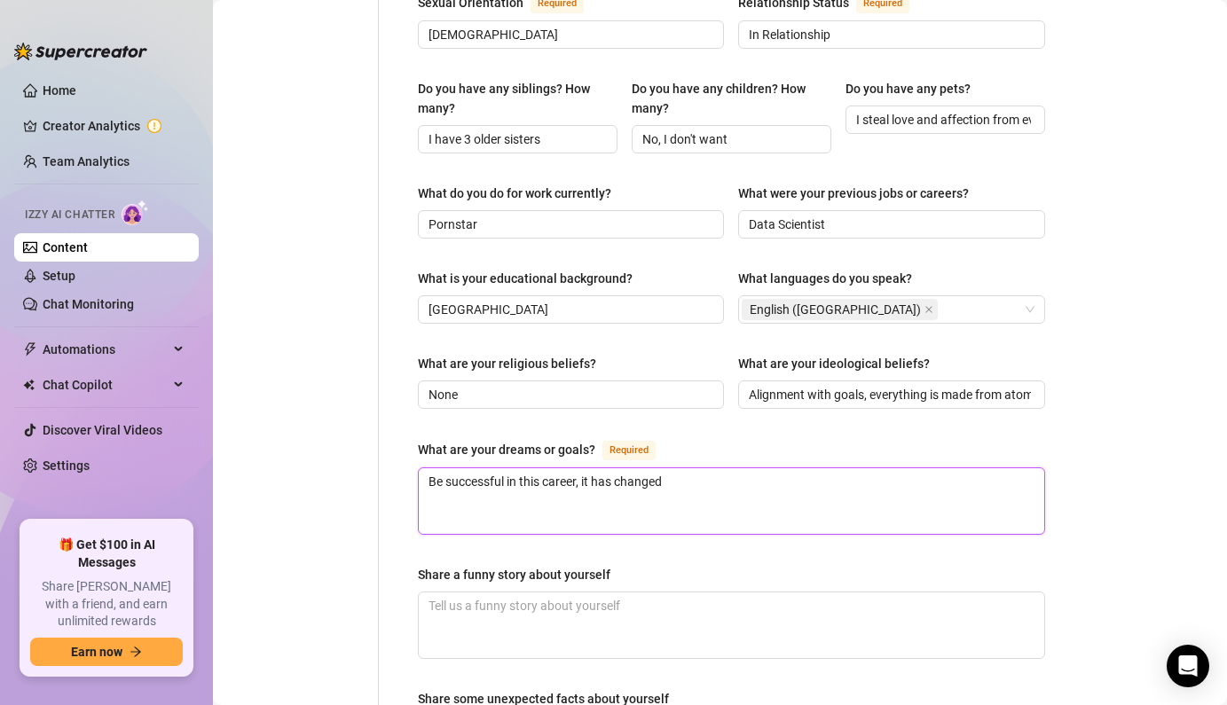
type textarea "Be successful in this career, it has changed m"
type textarea "Be successful in this career, it has changed my"
type textarea "Be successful in this career, it has changed my l"
type textarea "Be successful in this career, it has changed my li"
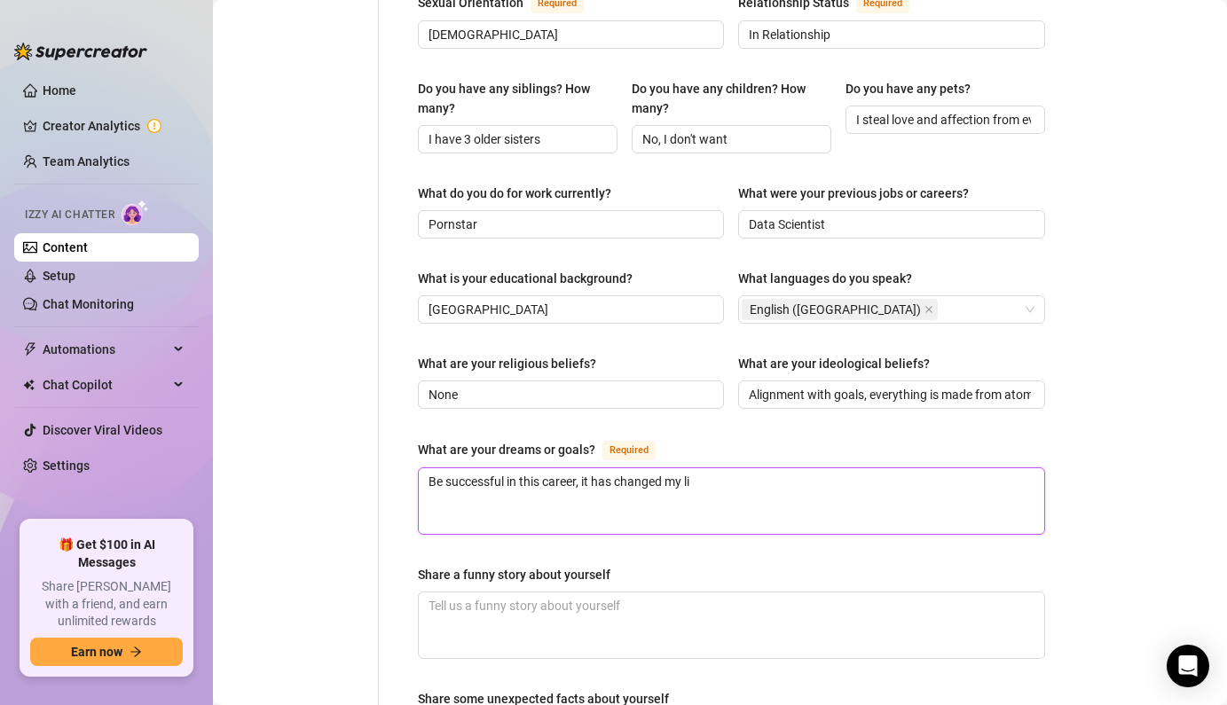
type textarea "Be successful in this career, it has changed my lif"
type textarea "Be successful in this career, it has changed my life"
type textarea "Be successful in this career, it has changed my life a"
type textarea "Be successful in this career, it has changed my life an"
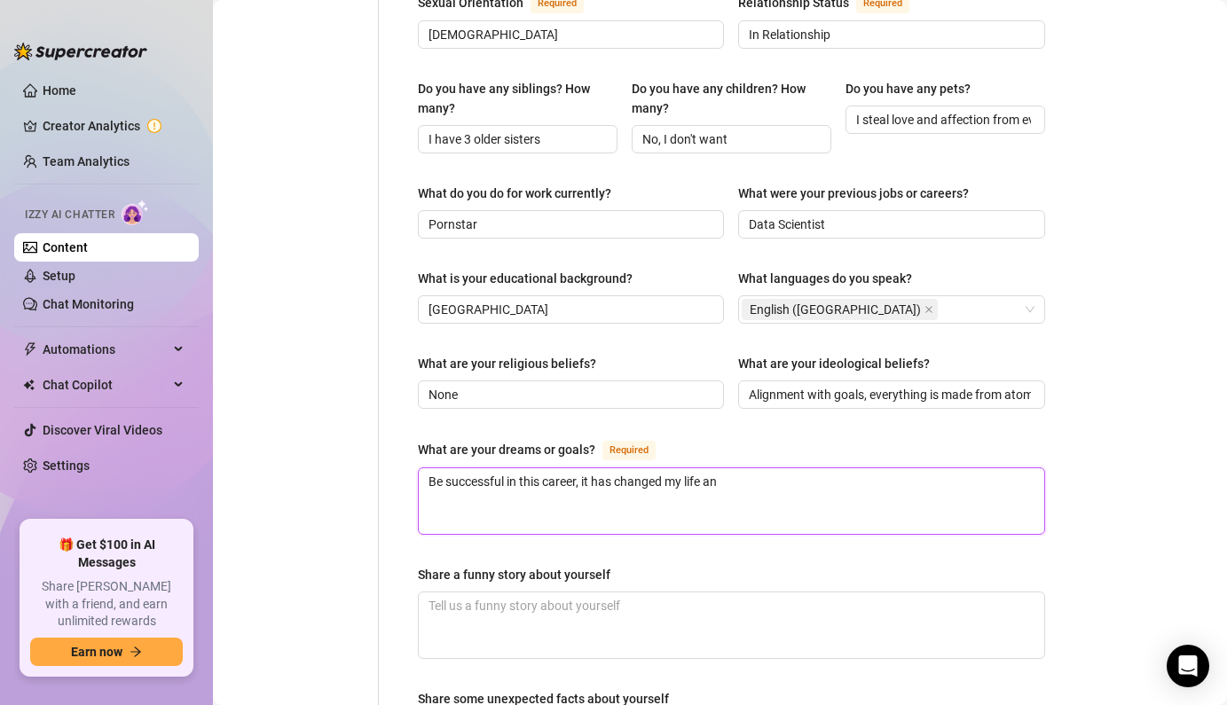
type textarea "Be successful in this career, it has changed my life and"
type textarea "Be successful in this career, it has changed my life and m"
type textarea "Be successful in this career, it has changed my life and ma"
type textarea "Be successful in this career, it has changed my life and made"
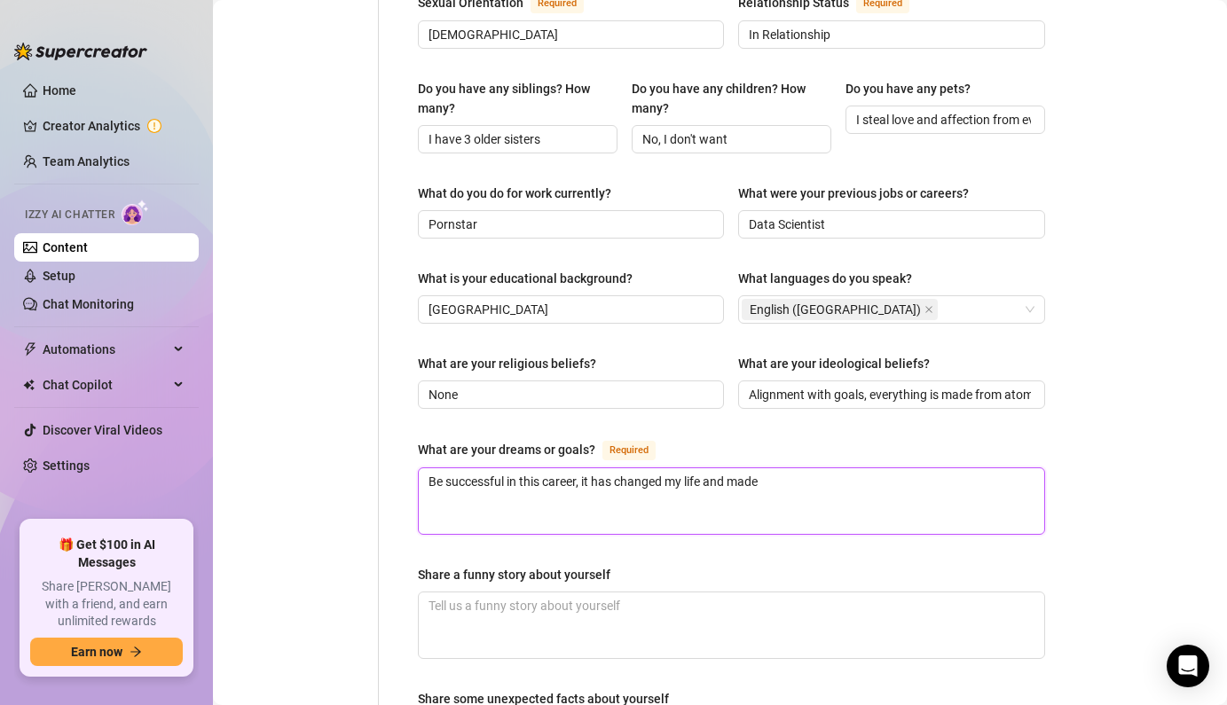
type textarea "Be successful in this career, it has changed my life and made"
type textarea "Be successful in this career, it has changed my life and made m"
type textarea "Be successful in this career, it has changed my life and made me"
type textarea "Be successful in this career, it has changed my life and made me so"
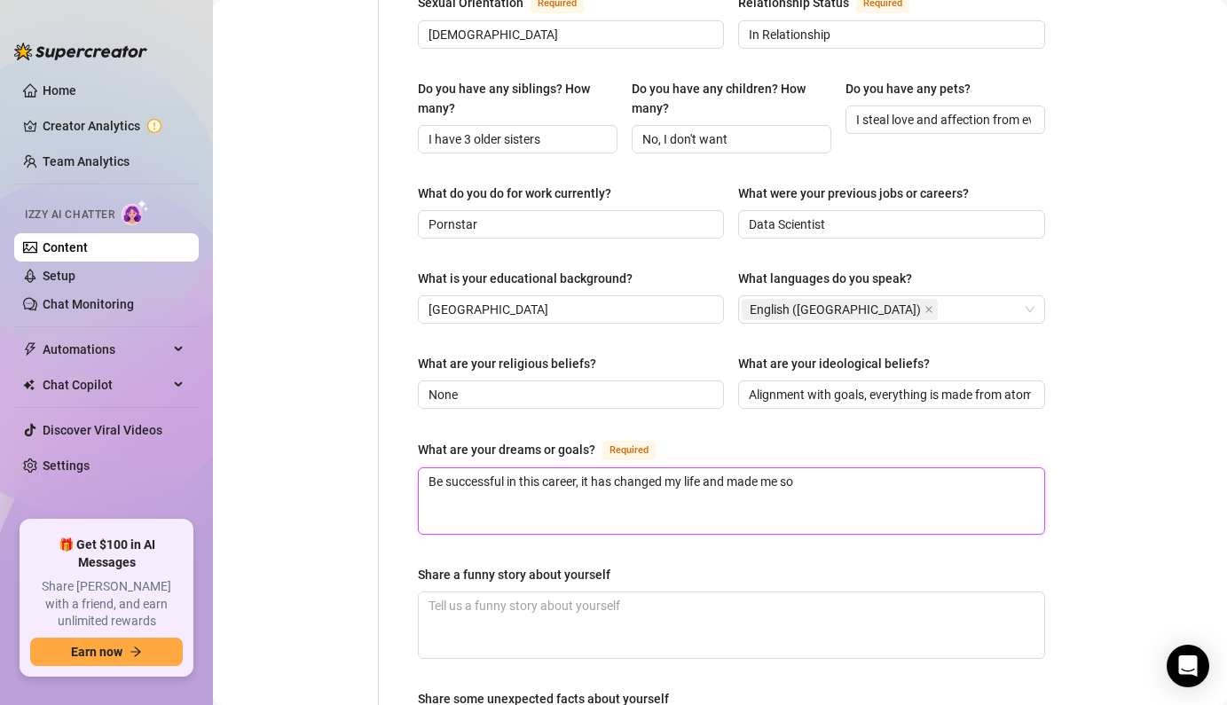
type textarea "Be successful in this career, it has changed my life and made me so"
type textarea "Be successful in this career, it has changed my life and made me so h"
type textarea "Be successful in this career, it has changed my life and made me so ha"
type textarea "Be successful in this career, it has changed my life and made me so hap"
type textarea "Be successful in this career, it has changed my life and made me so happ"
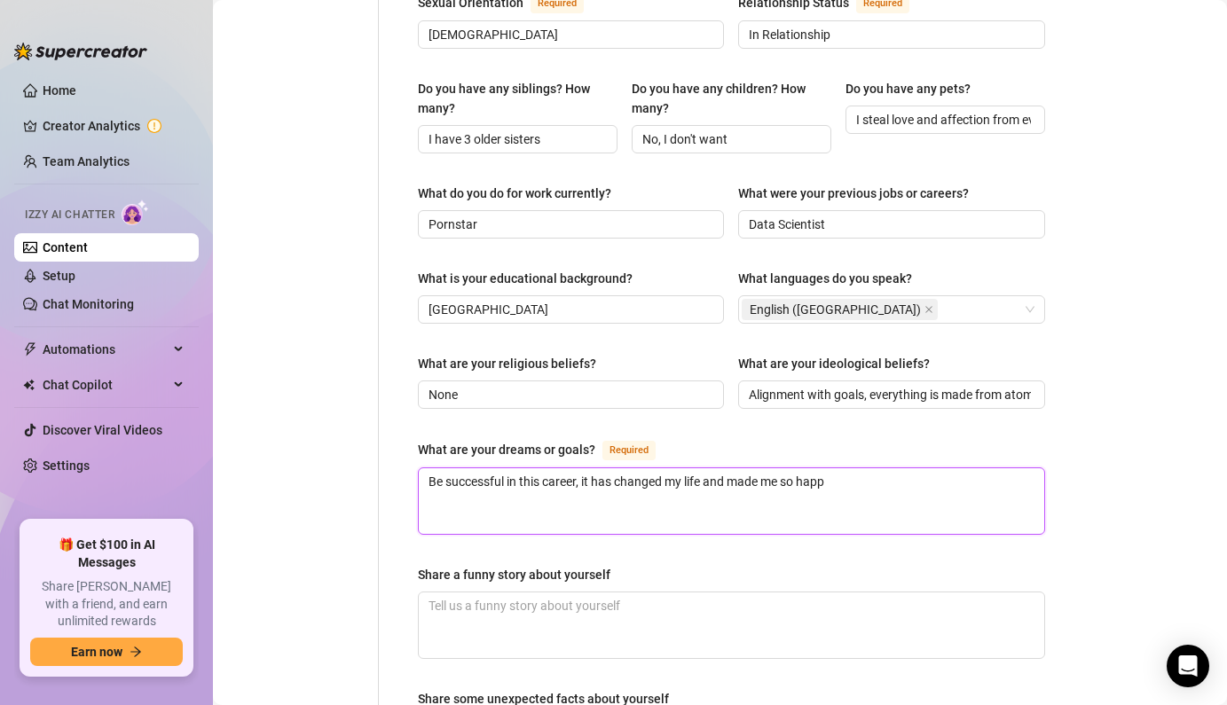
type textarea "Be successful in this career, it has changed my life and made me so happy"
type textarea "Be successful in this career, it has changed my life and made me so happy a"
type textarea "Be successful in this career, it has changed my life and made me so happy an"
type textarea "Be successful in this career, it has changed my life and made me so happy and"
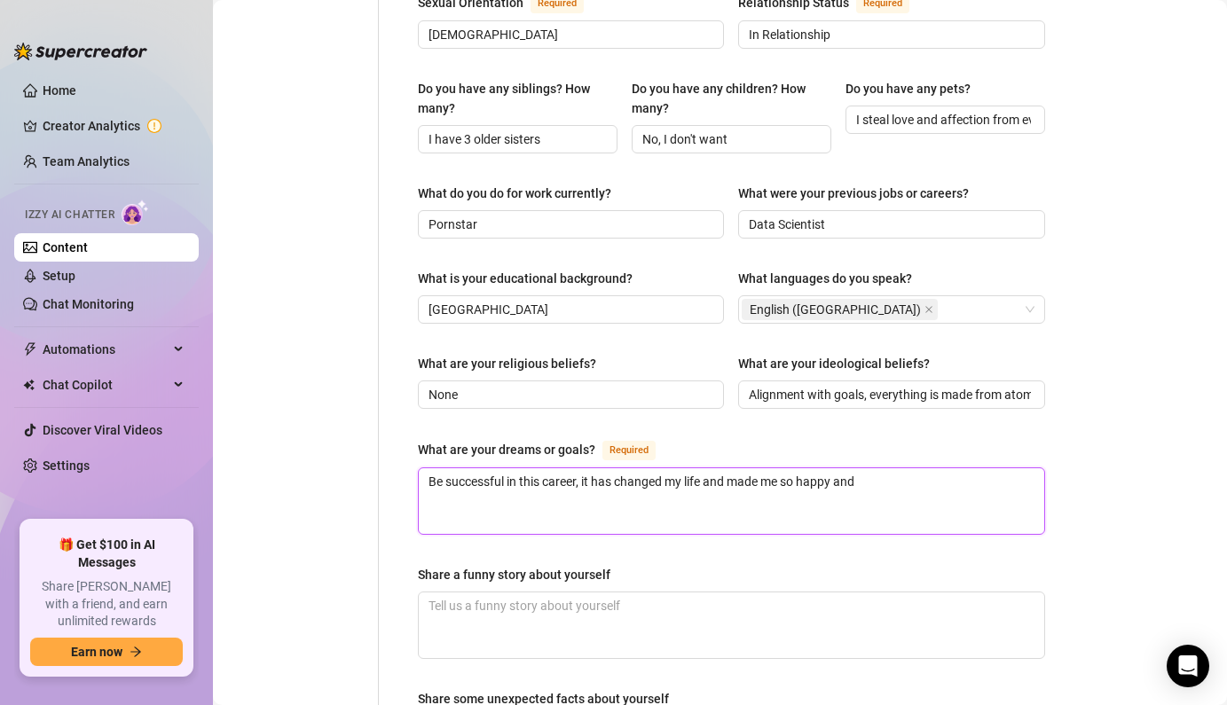
type textarea "Be successful in this career, it has changed my life and made me so happy and"
type textarea "Be successful in this career, it has changed my life and made me so happy and f"
drag, startPoint x: 609, startPoint y: 465, endPoint x: 570, endPoint y: 469, distance: 39.3
click at [570, 469] on textarea "Be successful in this career, it has changed my life and made me so happy and f…" at bounding box center [731, 501] width 625 height 66
drag, startPoint x: 570, startPoint y: 469, endPoint x: 576, endPoint y: 509, distance: 40.3
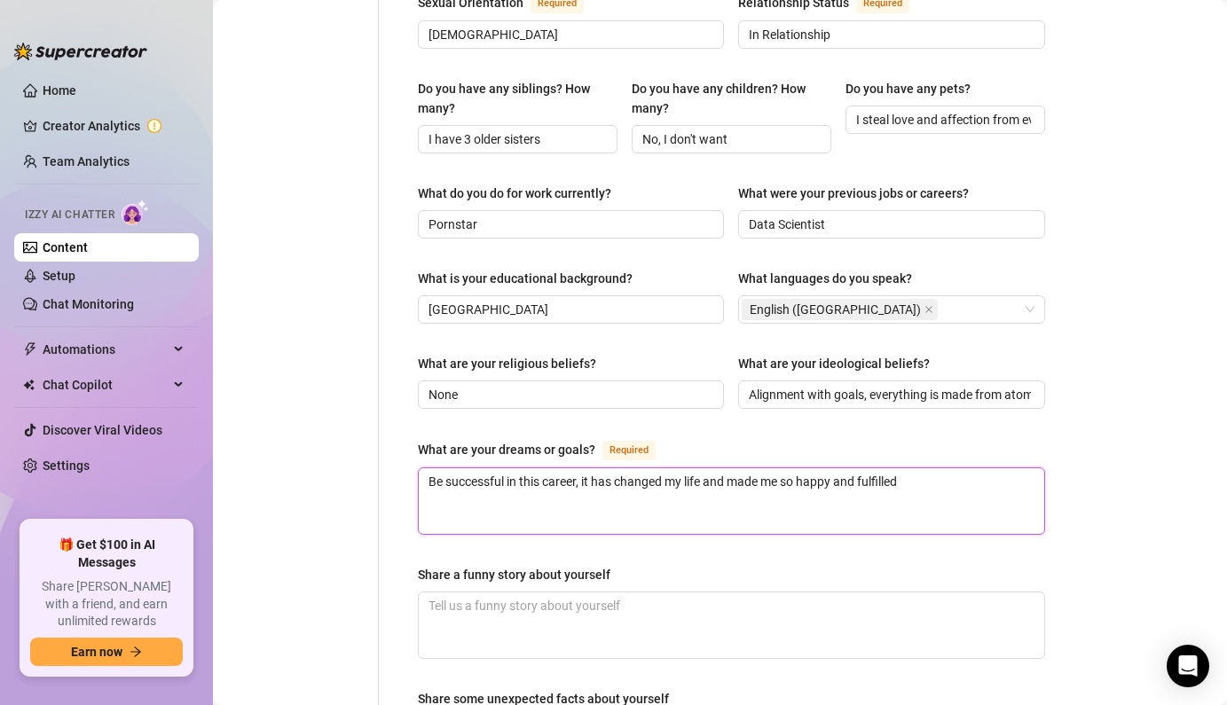
click at [576, 509] on textarea "Be successful in this career, it has changed my life and made me so happy and f…" at bounding box center [731, 501] width 625 height 66
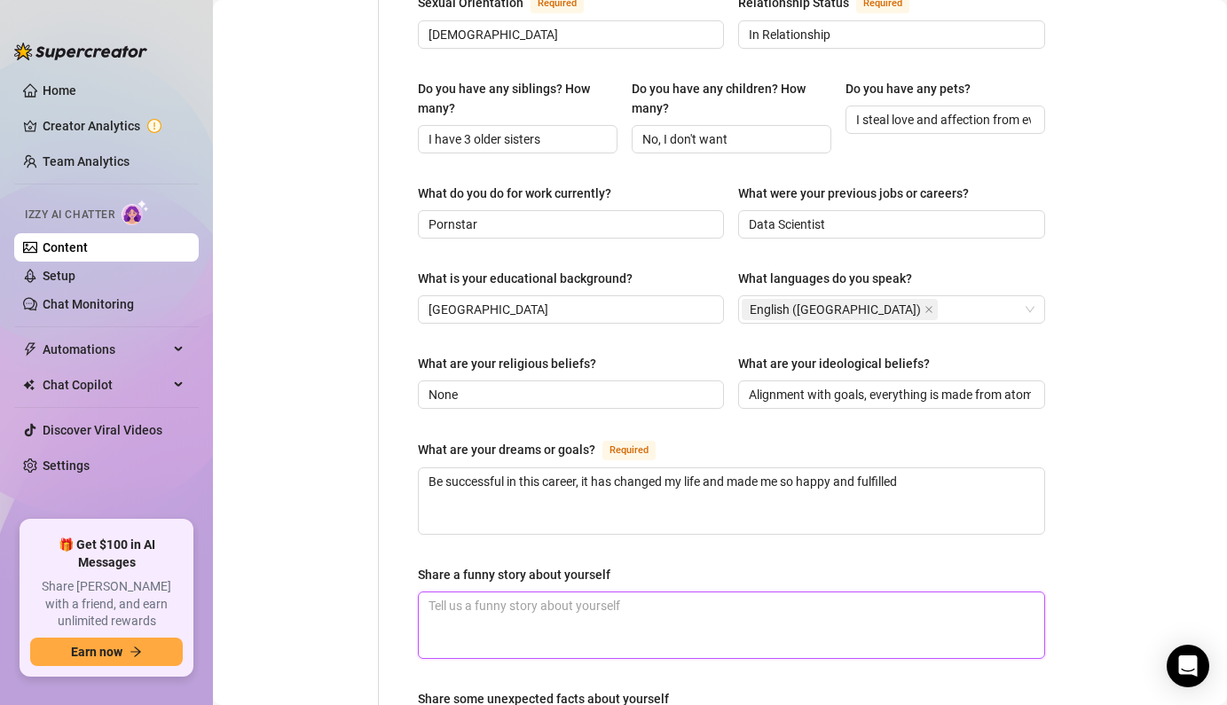
click at [584, 603] on textarea "Share a funny story about yourself" at bounding box center [731, 626] width 625 height 66
click at [617, 593] on textarea "Share a funny story about yourself" at bounding box center [731, 626] width 625 height 66
click at [670, 593] on textarea "I'm from Outback [DEMOGRAPHIC_DATA], I've nearly been eaten by a crocodile" at bounding box center [731, 626] width 625 height 66
click at [828, 593] on textarea "I'm from Outback [DEMOGRAPHIC_DATA], I've nearly been killed/eaten by a crocodi…" at bounding box center [731, 626] width 625 height 66
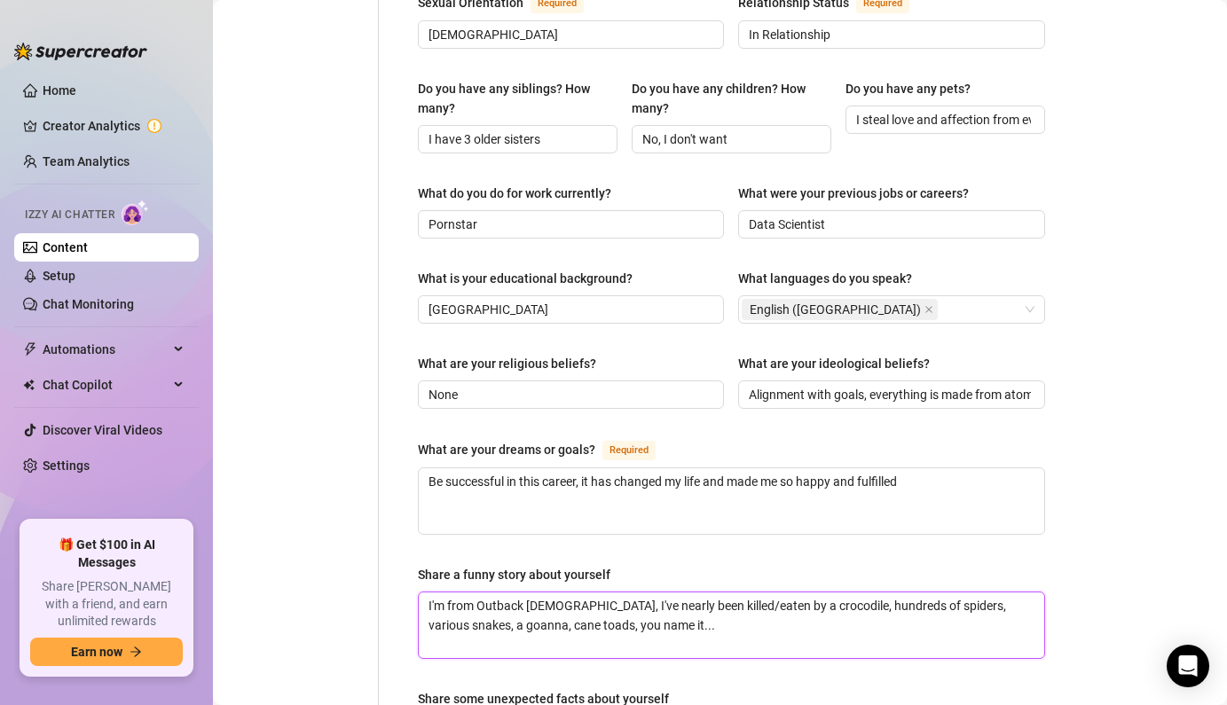
click at [546, 608] on textarea "I'm from Outback [DEMOGRAPHIC_DATA], I've nearly been killed/eaten by a crocodi…" at bounding box center [731, 626] width 625 height 66
drag, startPoint x: 546, startPoint y: 608, endPoint x: 647, endPoint y: 604, distance: 101.2
click at [647, 604] on textarea "I'm from Outback [DEMOGRAPHIC_DATA], I've nearly been killed/eaten by a crocodi…" at bounding box center [731, 626] width 625 height 66
drag, startPoint x: 647, startPoint y: 604, endPoint x: 695, endPoint y: 604, distance: 48.8
click at [695, 604] on textarea "I'm from Outback [DEMOGRAPHIC_DATA], I've nearly been killed/eaten by a crocodi…" at bounding box center [731, 626] width 625 height 66
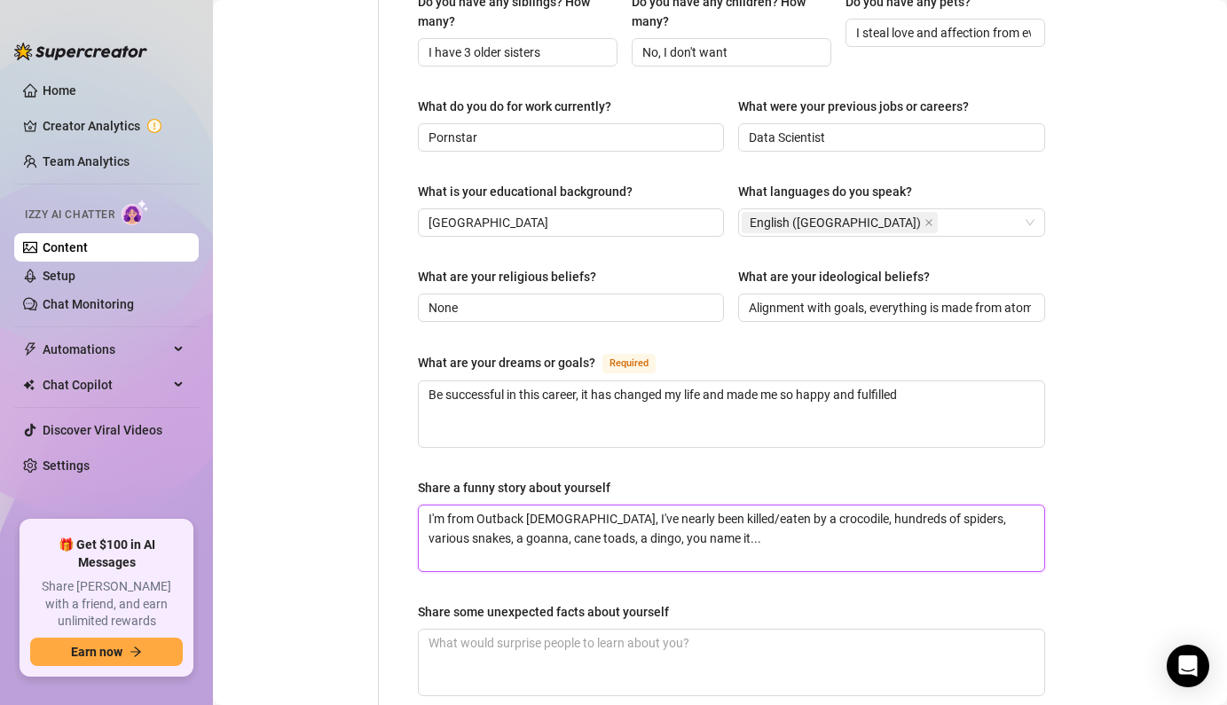
scroll to position [881, 0]
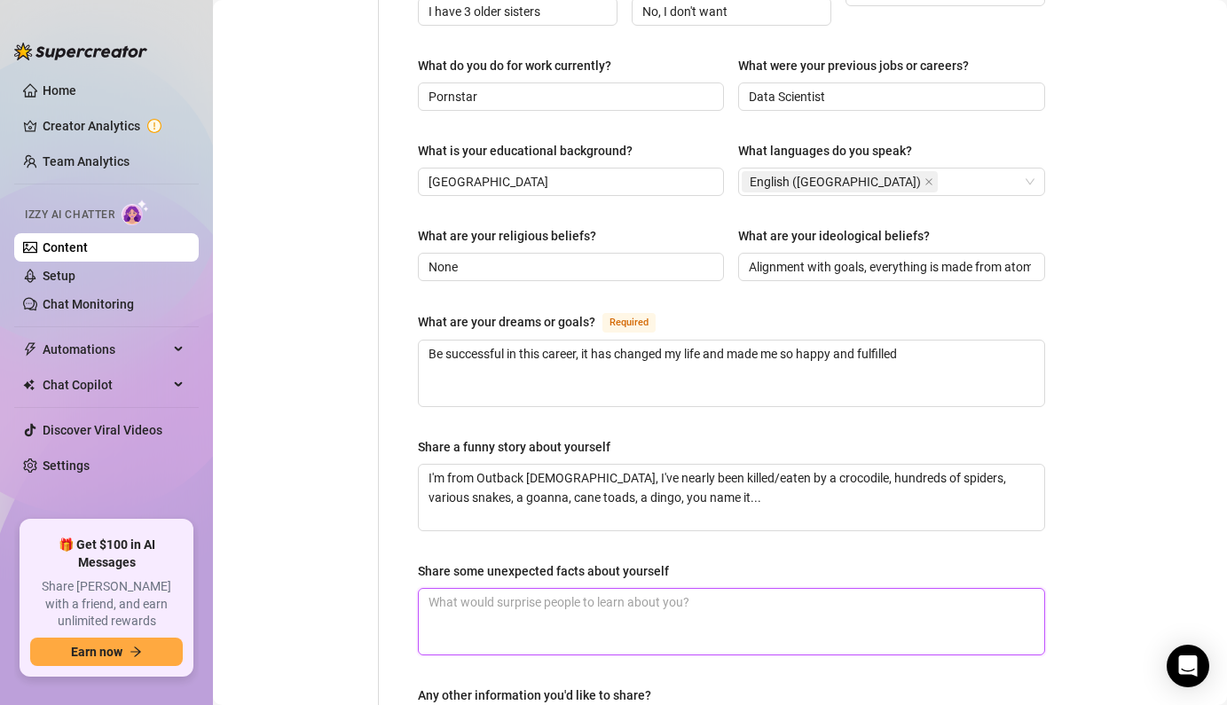
click at [648, 598] on textarea "Share some unexpected facts about yourself" at bounding box center [731, 622] width 625 height 66
click at [719, 593] on textarea "Share some unexpected facts about yourself" at bounding box center [731, 622] width 625 height 66
drag, startPoint x: 719, startPoint y: 593, endPoint x: 762, endPoint y: 593, distance: 42.6
click at [762, 593] on textarea "I have a 4.0 GPA" at bounding box center [731, 622] width 625 height 66
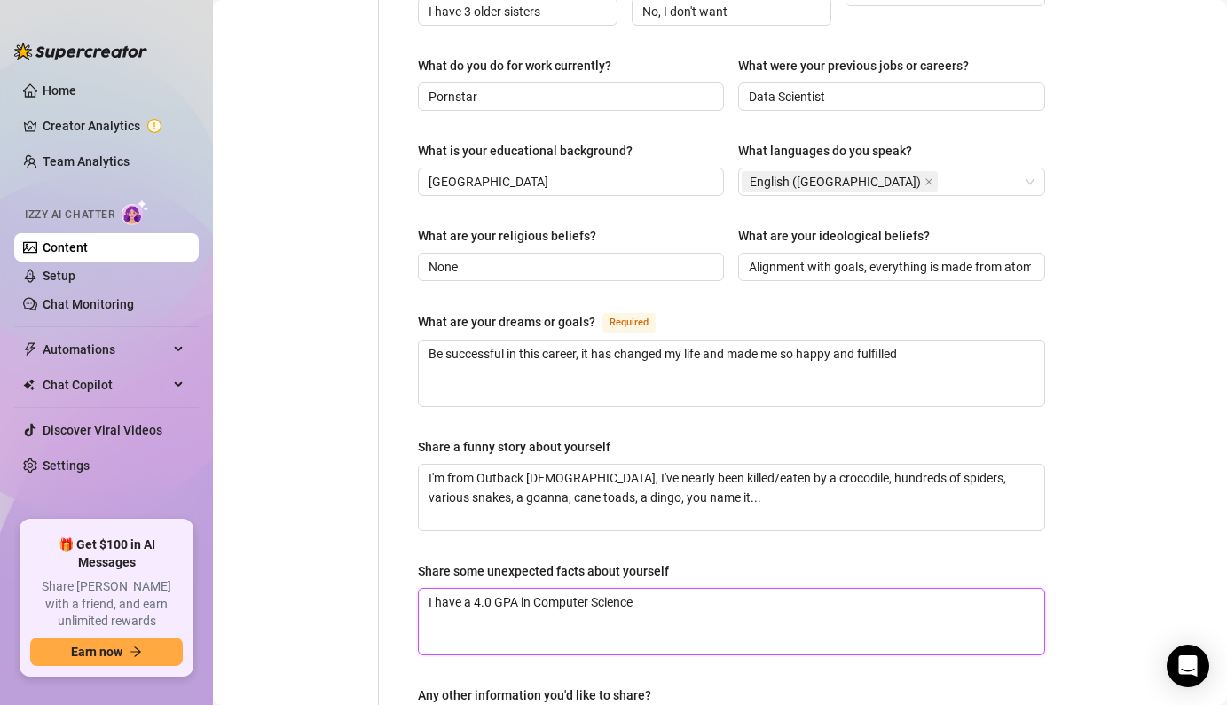
click at [536, 589] on textarea "I have a 4.0 GPA in Computer Science" at bounding box center [731, 622] width 625 height 66
drag, startPoint x: 613, startPoint y: 568, endPoint x: 628, endPoint y: 568, distance: 15.1
click at [628, 589] on textarea "I have a 4.0 GPA in English and Computer Science" at bounding box center [731, 622] width 625 height 66
drag, startPoint x: 628, startPoint y: 568, endPoint x: 671, endPoint y: 578, distance: 43.9
click at [671, 589] on textarea "I have a 4.0 GPA in English and Computer Science" at bounding box center [731, 622] width 625 height 66
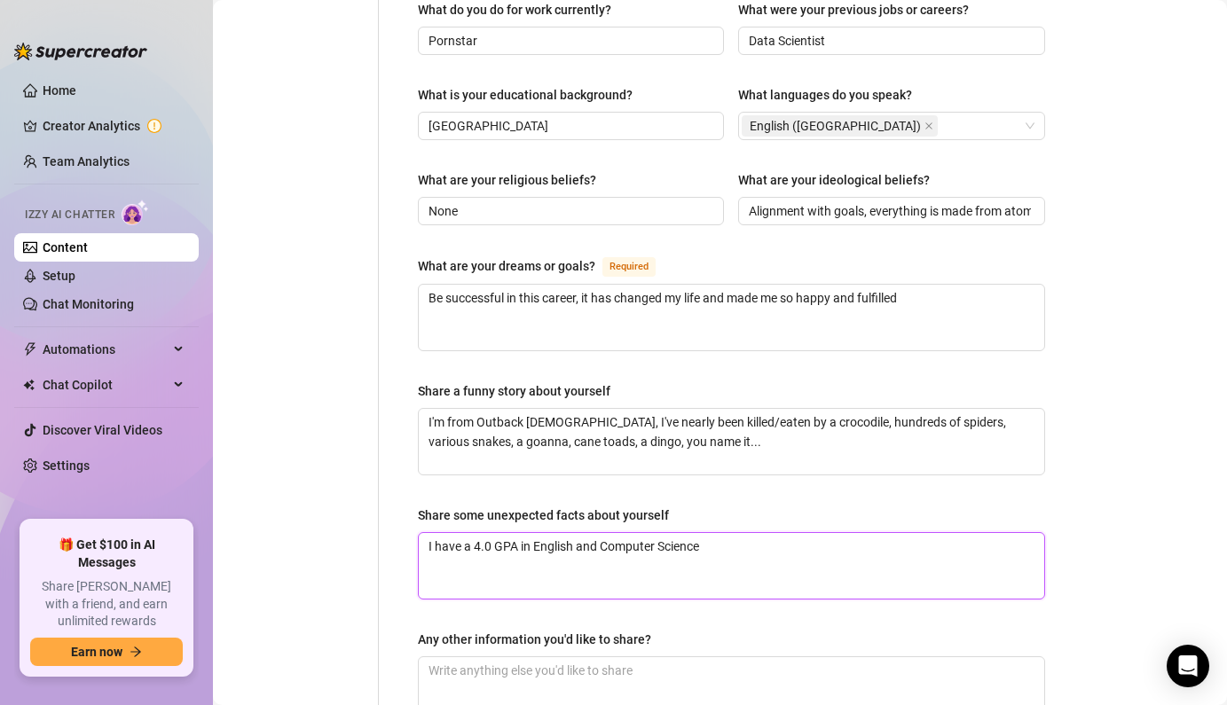
scroll to position [970, 0]
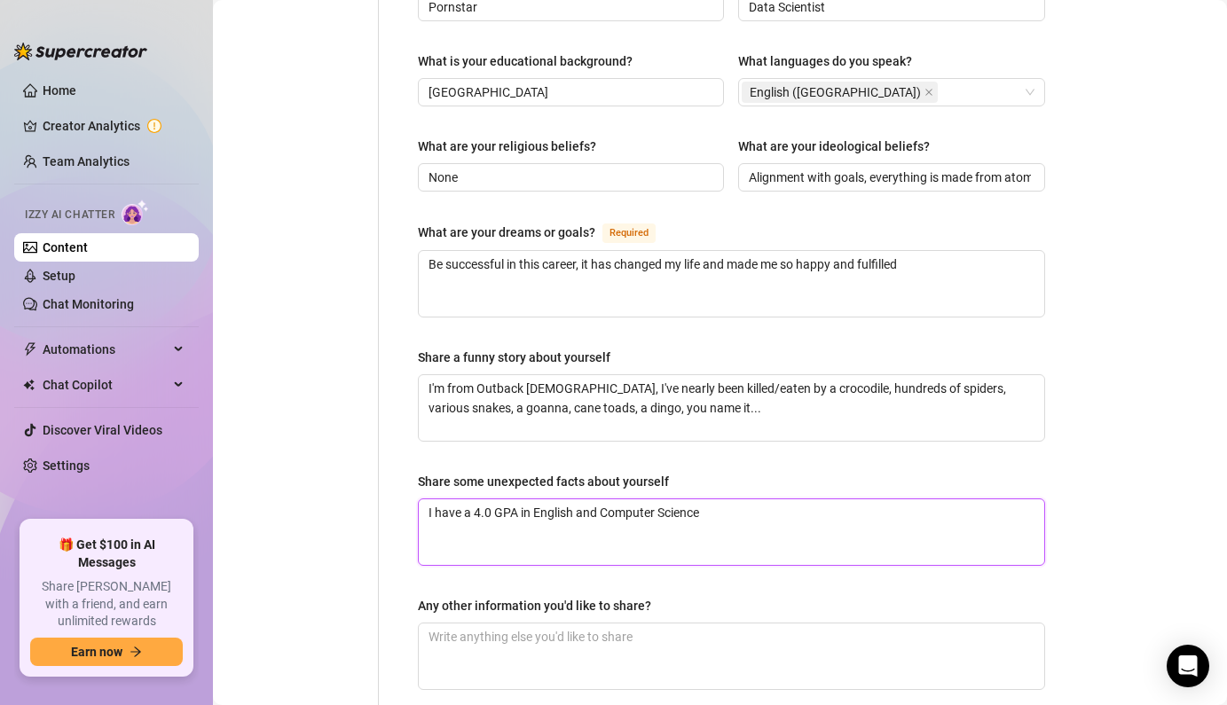
click at [702, 508] on textarea "I have a 4.0 GPA in English and Computer Science" at bounding box center [731, 532] width 625 height 66
click at [577, 499] on textarea "I have a 4.0 GPA in English and Computer Science" at bounding box center [731, 532] width 625 height 66
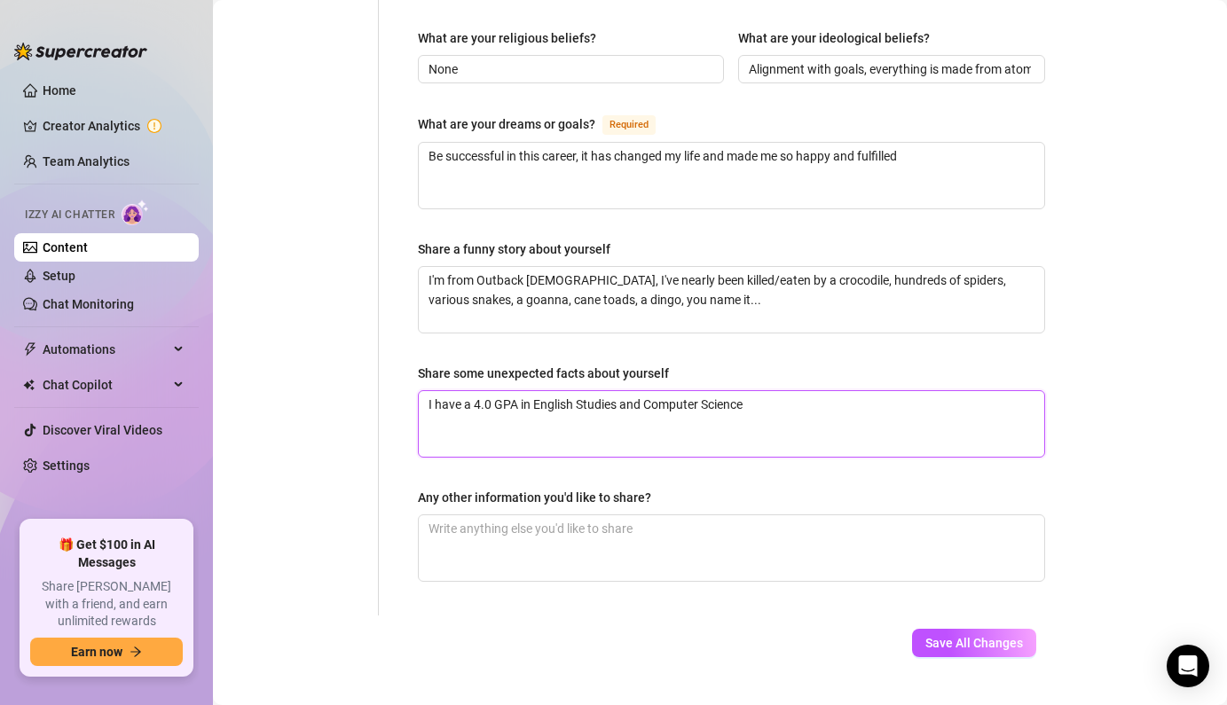
scroll to position [1091, 0]
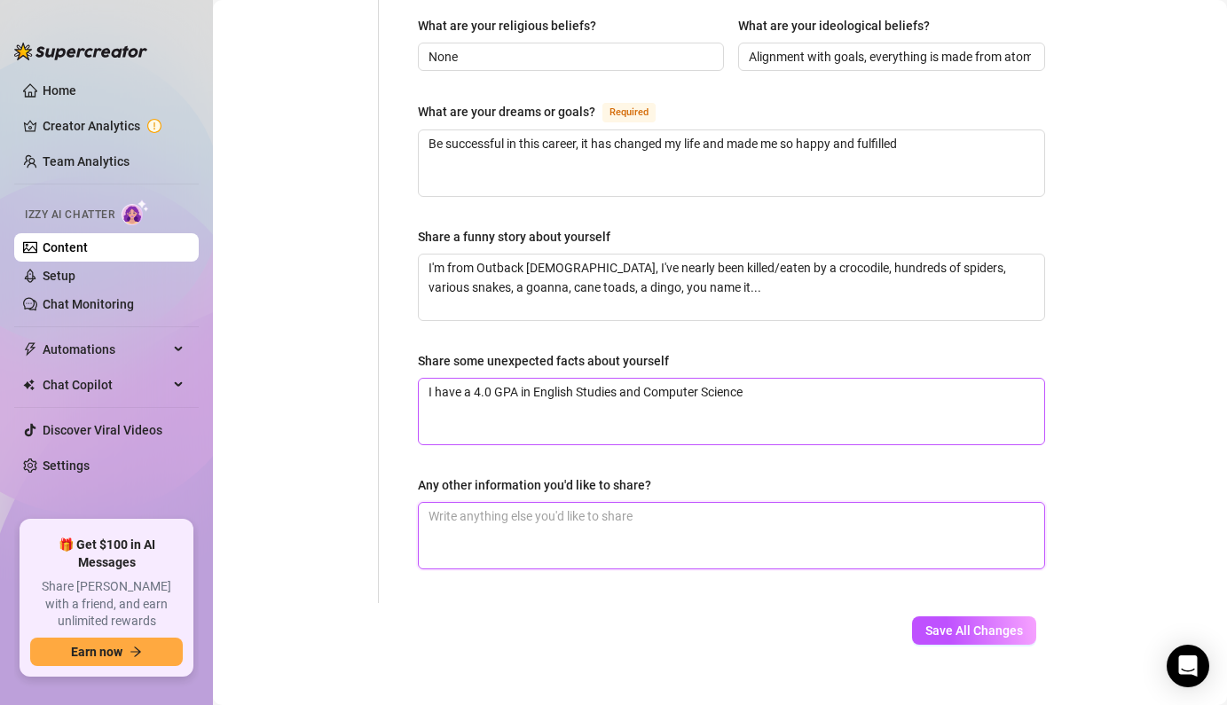
click at [634, 508] on textarea "Any other information you'd like to share?" at bounding box center [731, 536] width 625 height 66
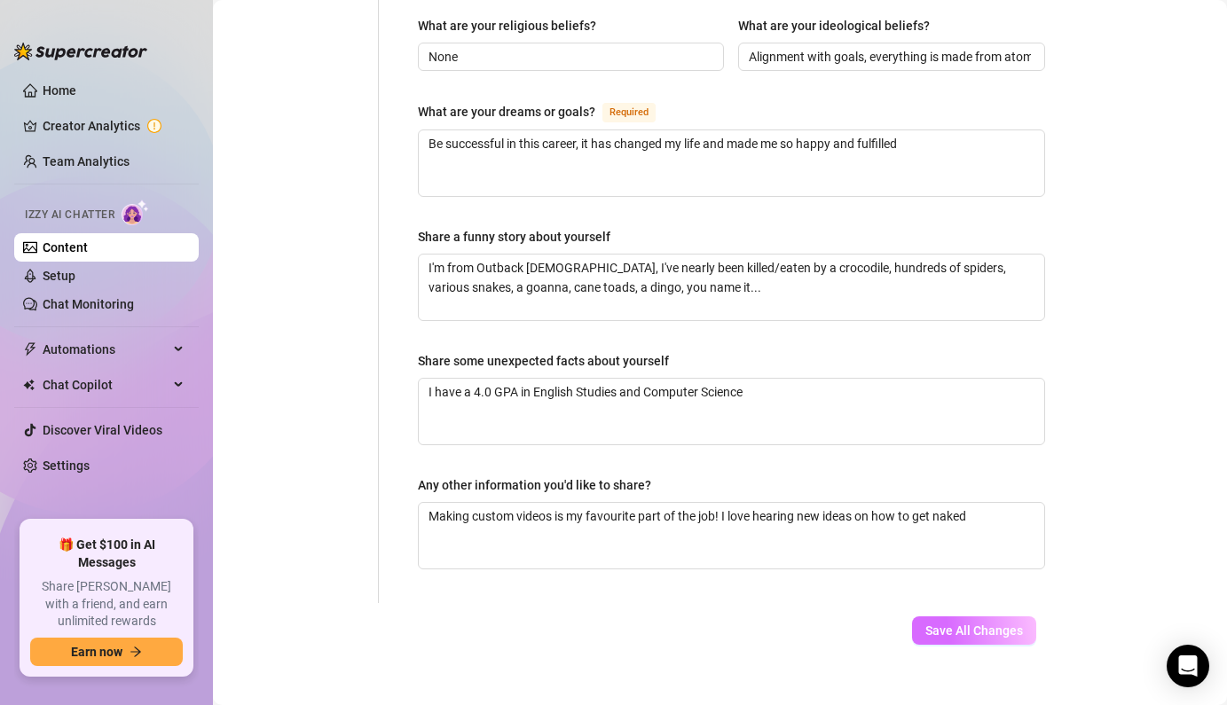
click at [983, 624] on span "Save All Changes" at bounding box center [974, 631] width 98 height 14
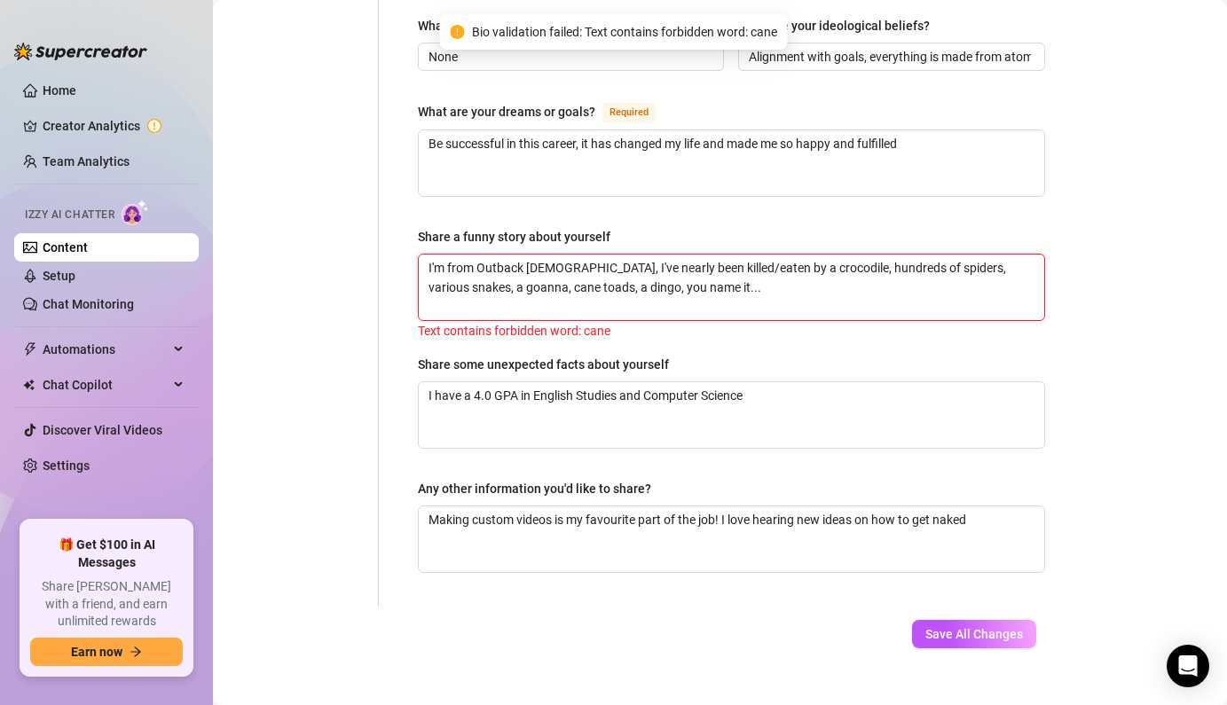
click at [711, 275] on textarea "I'm from Outback [DEMOGRAPHIC_DATA], I've nearly been killed/eaten by a crocodi…" at bounding box center [731, 288] width 625 height 66
drag, startPoint x: 506, startPoint y: 268, endPoint x: 485, endPoint y: 268, distance: 20.4
click at [485, 268] on textarea "I'm from Outback [DEMOGRAPHIC_DATA], I've nearly been killed/eaten by a crocodi…" at bounding box center [731, 288] width 625 height 66
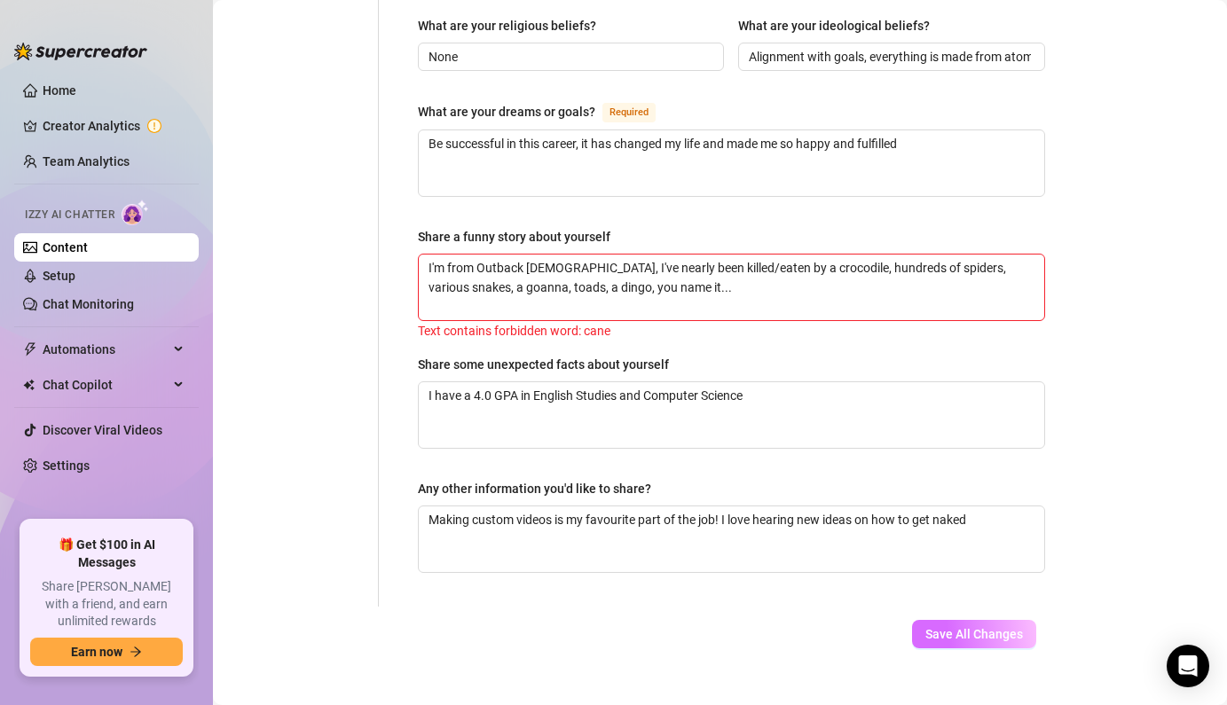
click at [957, 627] on span "Save All Changes" at bounding box center [974, 634] width 98 height 14
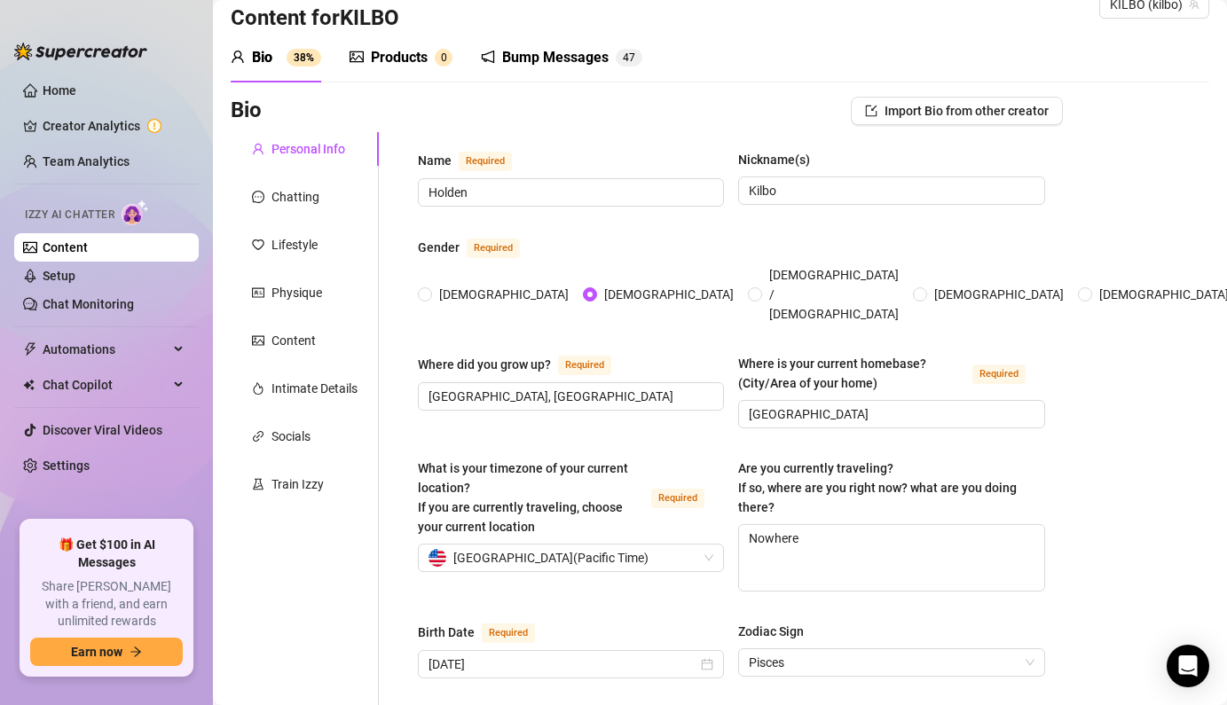
scroll to position [0, 0]
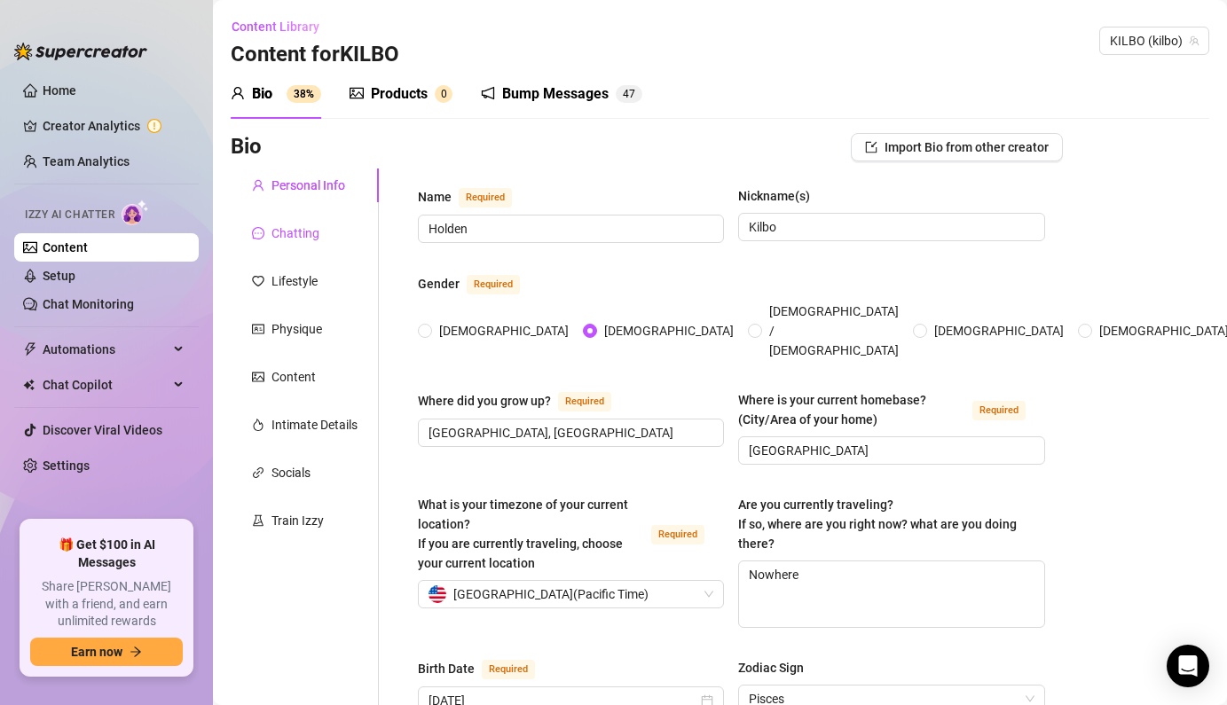
click at [291, 240] on div "Chatting" at bounding box center [295, 234] width 48 height 20
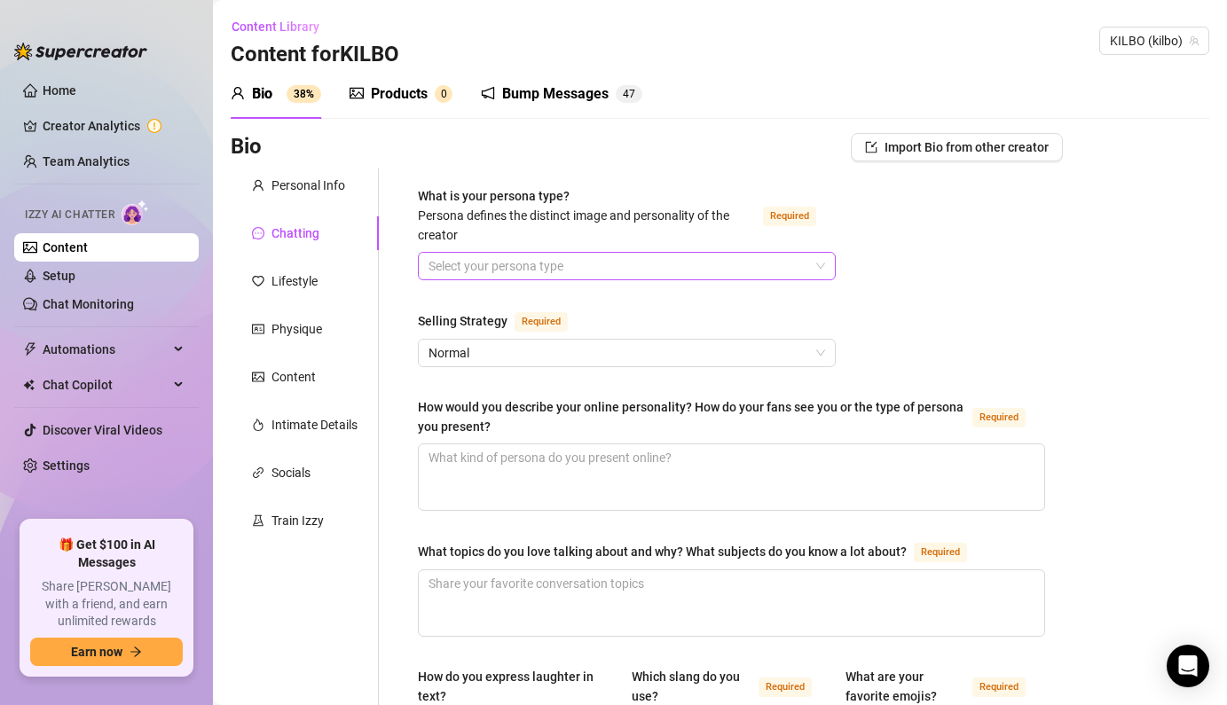
click at [538, 258] on input "What is your persona type? [PERSON_NAME] defines the distinct image and persona…" at bounding box center [618, 266] width 381 height 27
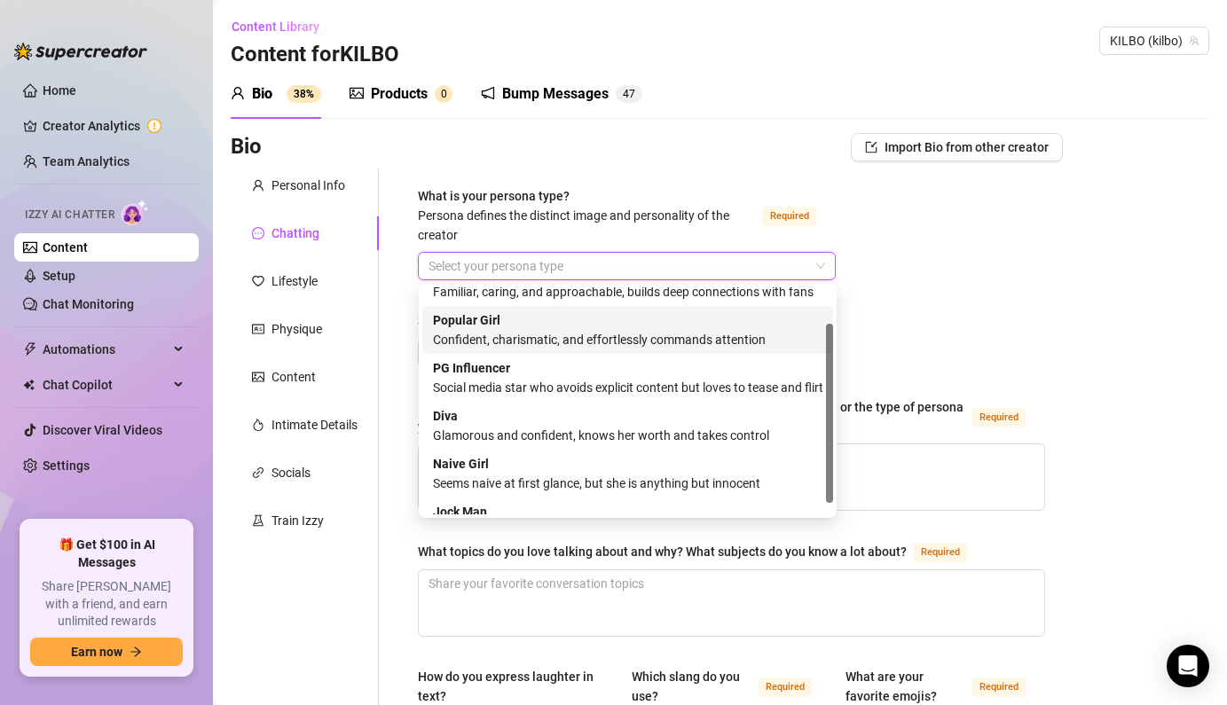
scroll to position [60, 0]
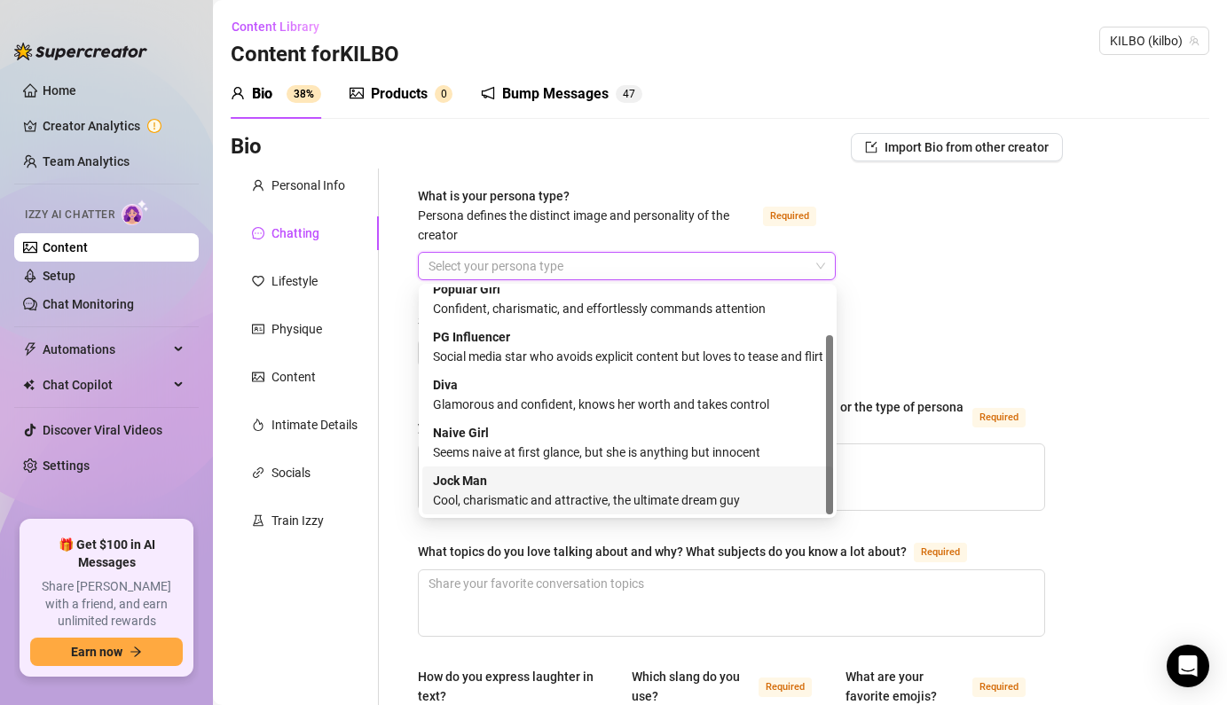
click at [526, 496] on div "Cool, charismatic and attractive, the ultimate dream guy" at bounding box center [627, 501] width 389 height 20
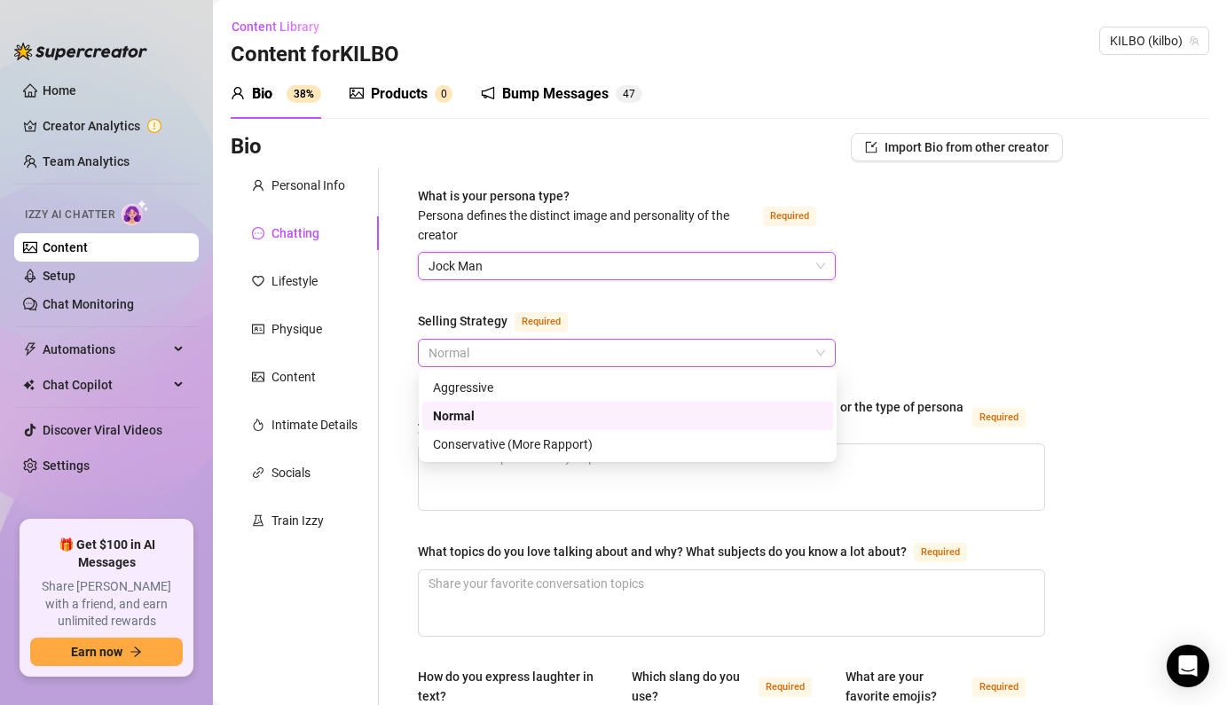
click at [511, 355] on span "Normal" at bounding box center [626, 353] width 397 height 27
click at [507, 436] on div "Conservative (More Rapport)" at bounding box center [627, 445] width 389 height 20
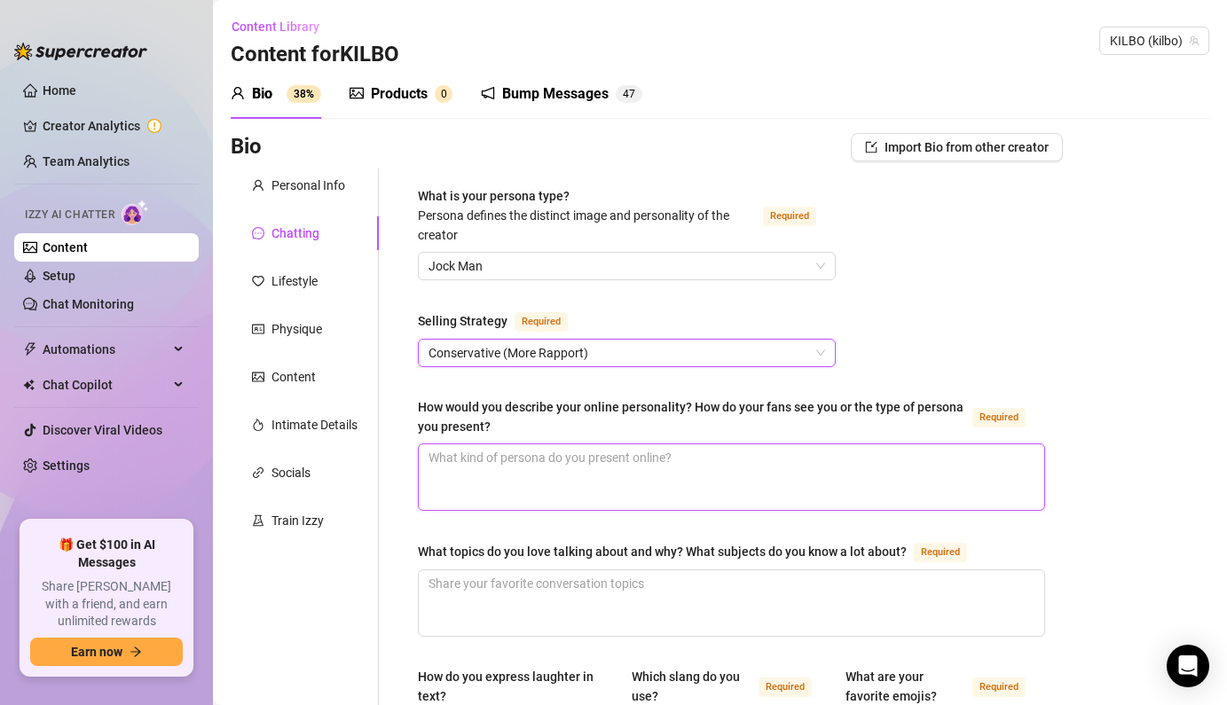
click at [490, 470] on textarea "How would you describe your online personality? How do your fans see you or the…" at bounding box center [731, 477] width 625 height 66
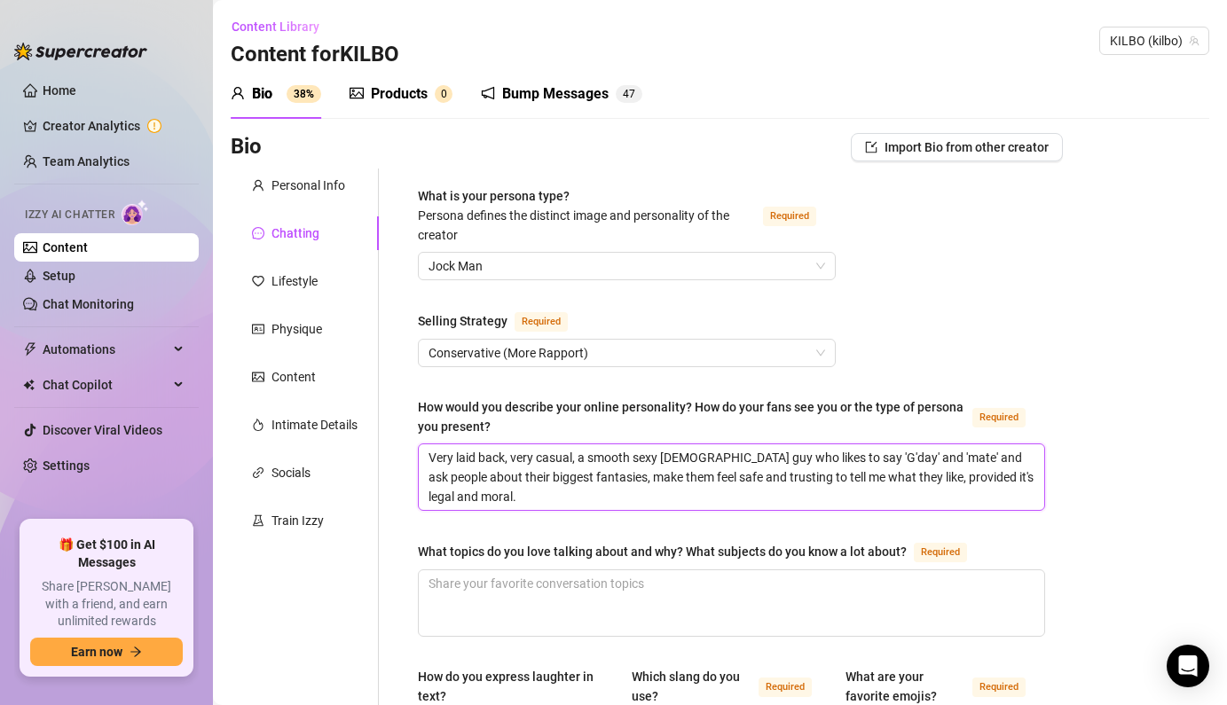
click at [609, 493] on textarea "Very laid back, very casual, a smooth sexy [DEMOGRAPHIC_DATA] guy who likes to …" at bounding box center [731, 477] width 625 height 66
drag, startPoint x: 593, startPoint y: 493, endPoint x: 537, endPoint y: 607, distance: 126.9
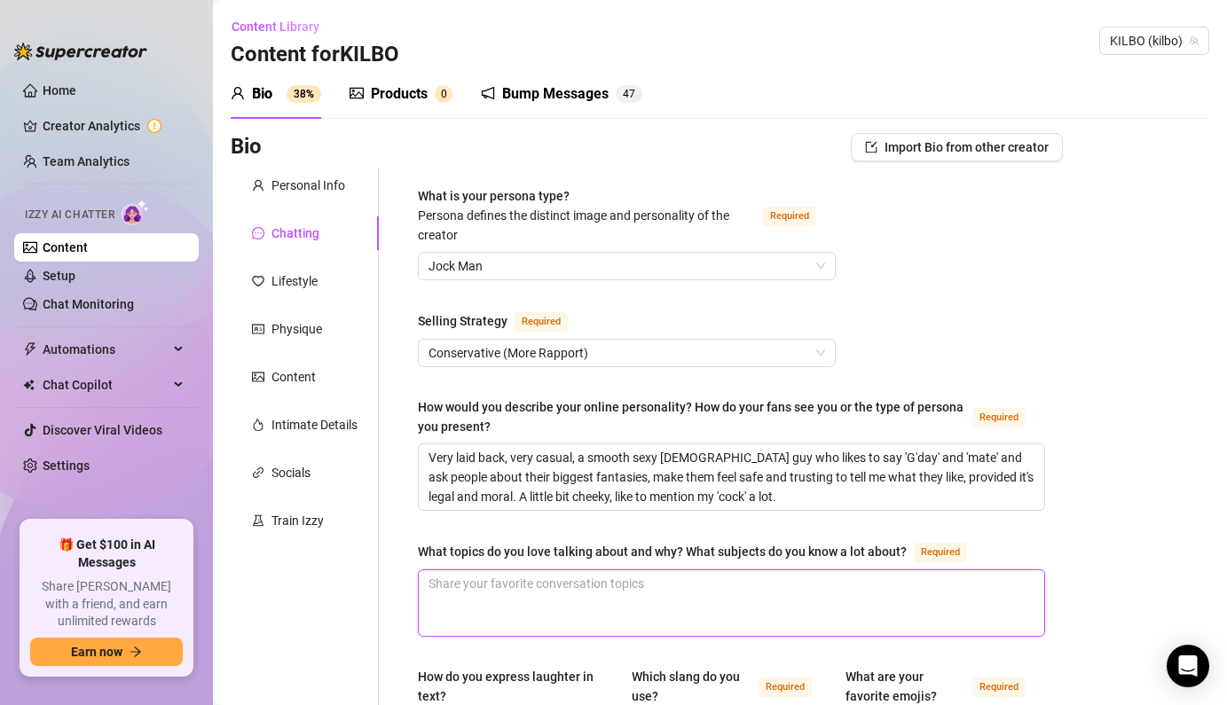
click at [551, 595] on textarea "What topics do you love talking about and why? What subjects do you know a lot …" at bounding box center [731, 603] width 625 height 66
click at [589, 602] on textarea "What topics do you love talking about and why? What subjects do you know a lot …" at bounding box center [731, 603] width 625 height 66
click at [588, 592] on textarea "What topics do you love talking about and why? What subjects do you know a lot …" at bounding box center [731, 603] width 625 height 66
drag, startPoint x: 634, startPoint y: 555, endPoint x: 643, endPoint y: 631, distance: 75.9
click at [643, 631] on div "What topics do you love talking about and why? What subjects do you know a lot …" at bounding box center [731, 589] width 627 height 96
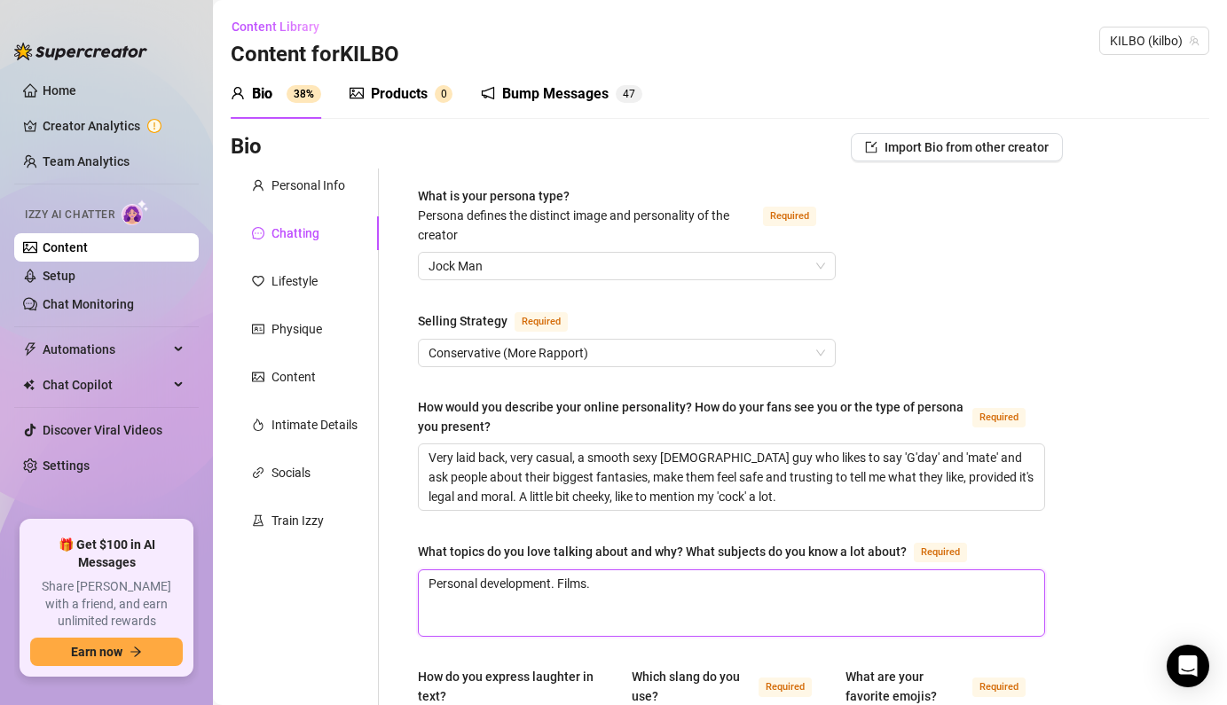
click at [611, 584] on textarea "Personal development. Films." at bounding box center [731, 603] width 625 height 66
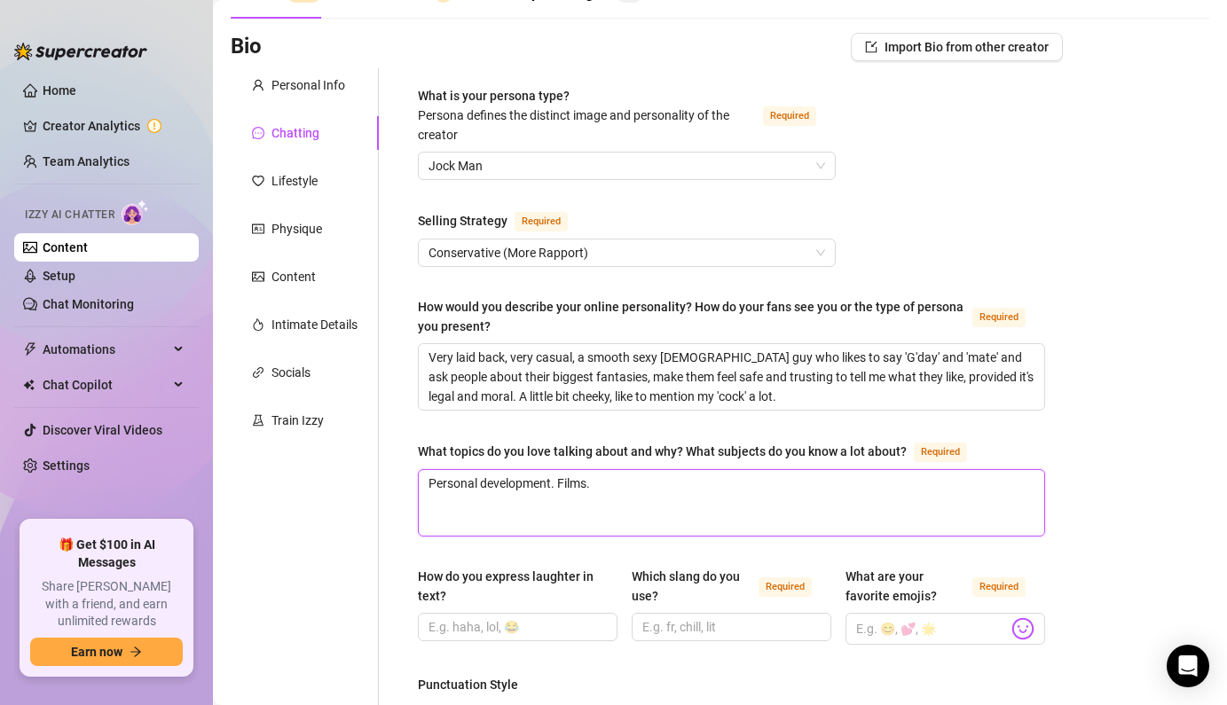
scroll to position [108, 0]
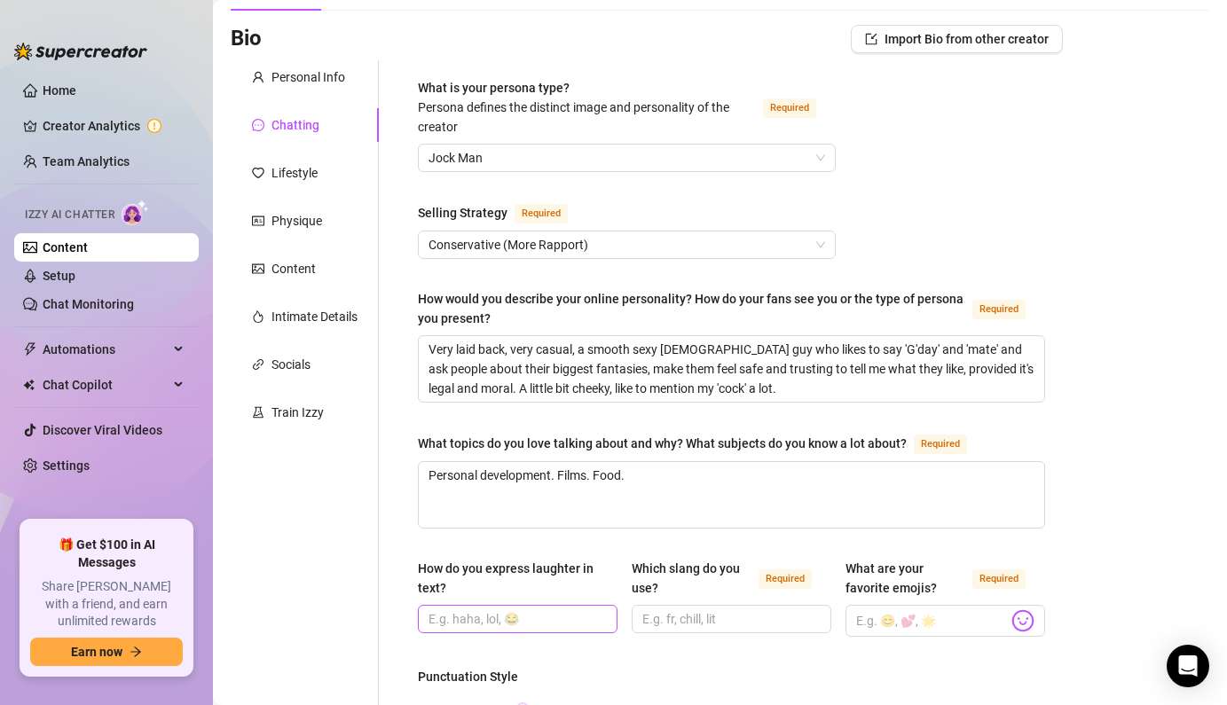
drag, startPoint x: 589, startPoint y: 578, endPoint x: 588, endPoint y: 615, distance: 36.4
click at [588, 615] on div "How do you express laughter in text?" at bounding box center [518, 596] width 200 height 75
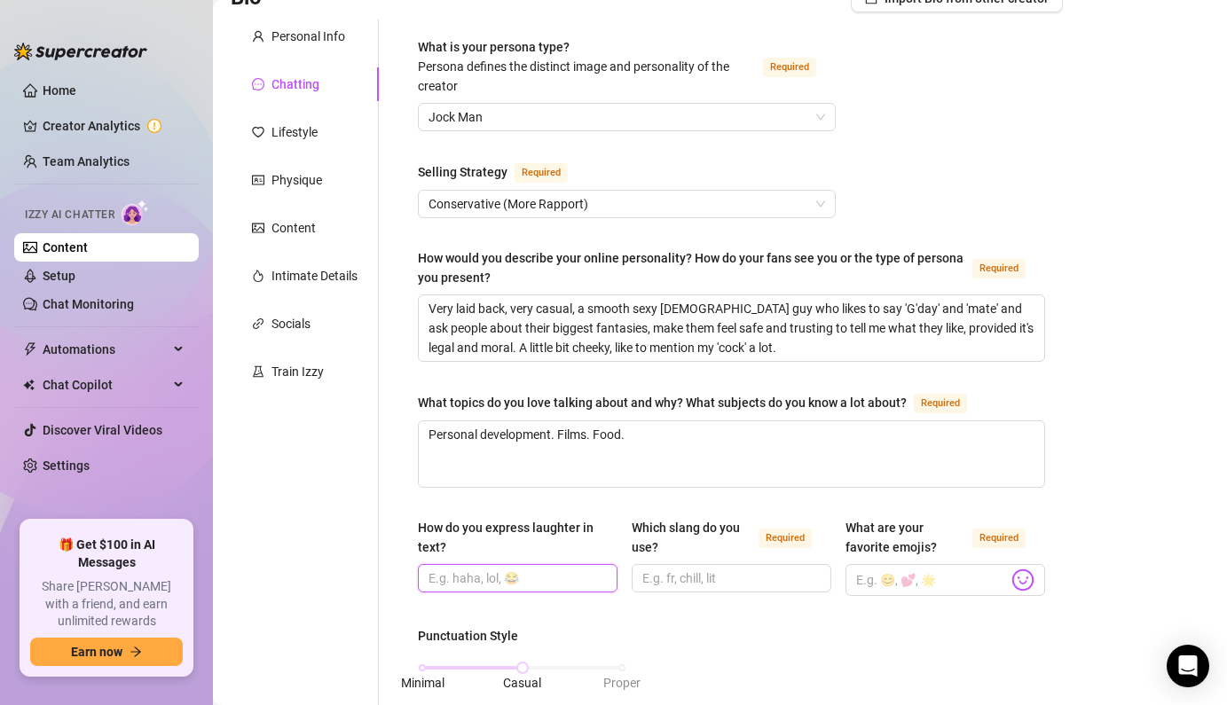
click at [557, 578] on input "How do you express laughter in text?" at bounding box center [515, 579] width 175 height 20
drag, startPoint x: 557, startPoint y: 578, endPoint x: 640, endPoint y: 562, distance: 84.0
click at [640, 562] on div "How do you express laughter in text? ha! love it Which slang do you use? Requir…" at bounding box center [731, 565] width 627 height 94
click at [560, 573] on input "ha! love it" at bounding box center [515, 579] width 175 height 20
click at [719, 576] on input "Which slang do you use? Required" at bounding box center [729, 579] width 175 height 20
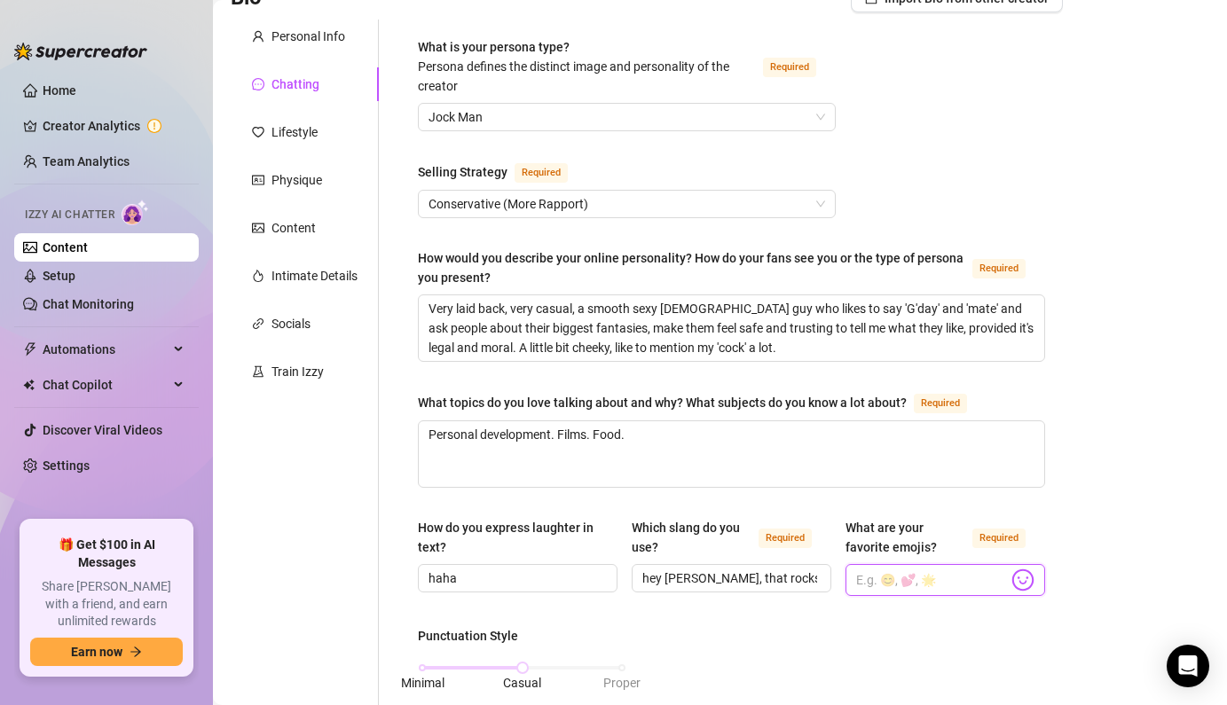
click at [905, 580] on input "What are your favorite emojis? Required" at bounding box center [932, 580] width 152 height 23
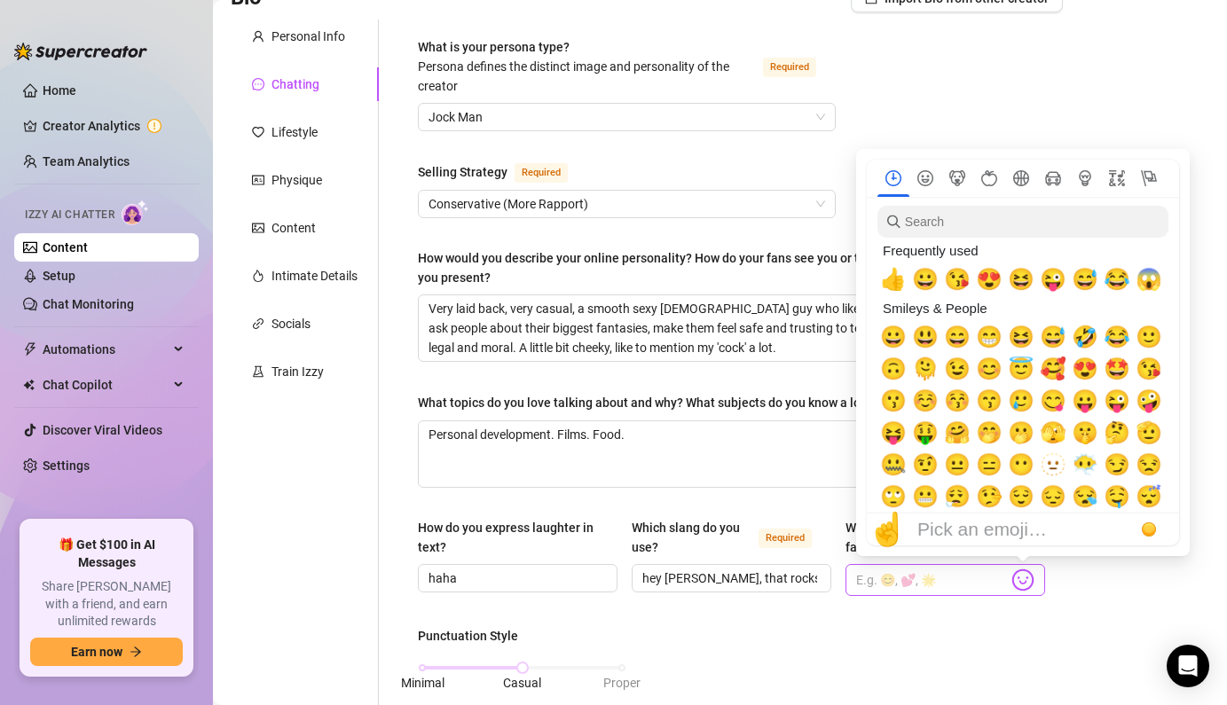
click at [1022, 574] on img at bounding box center [1022, 580] width 23 height 23
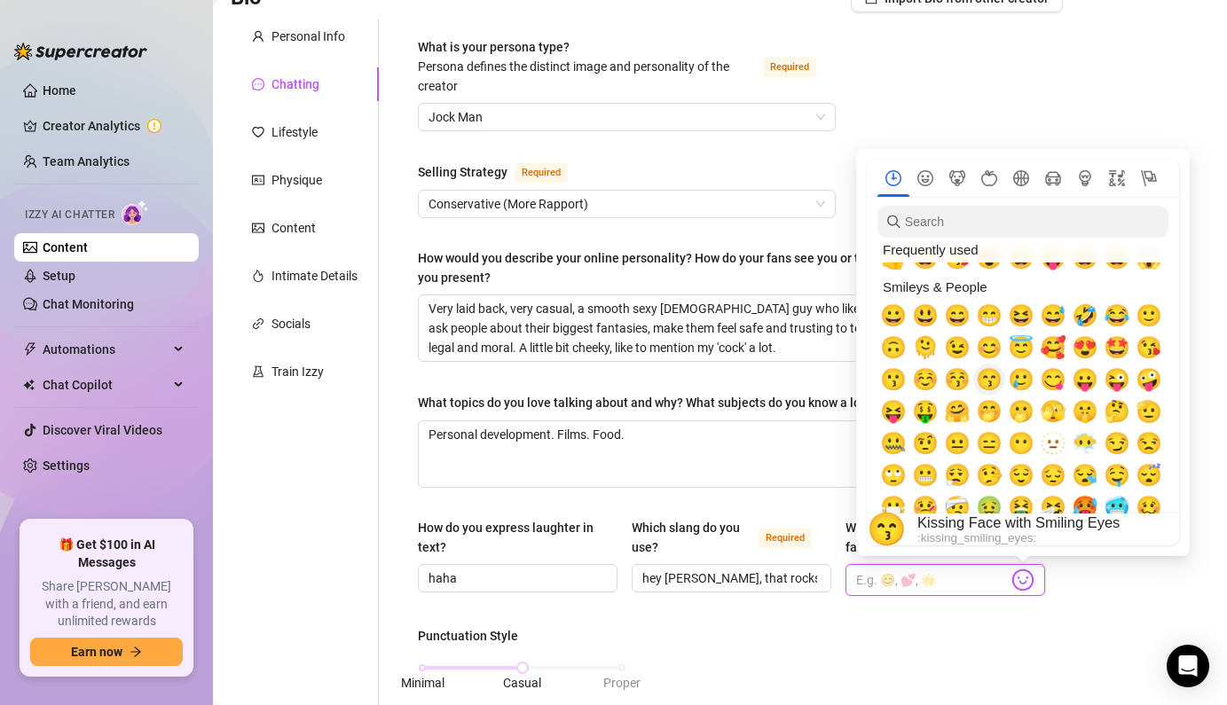
scroll to position [0, 0]
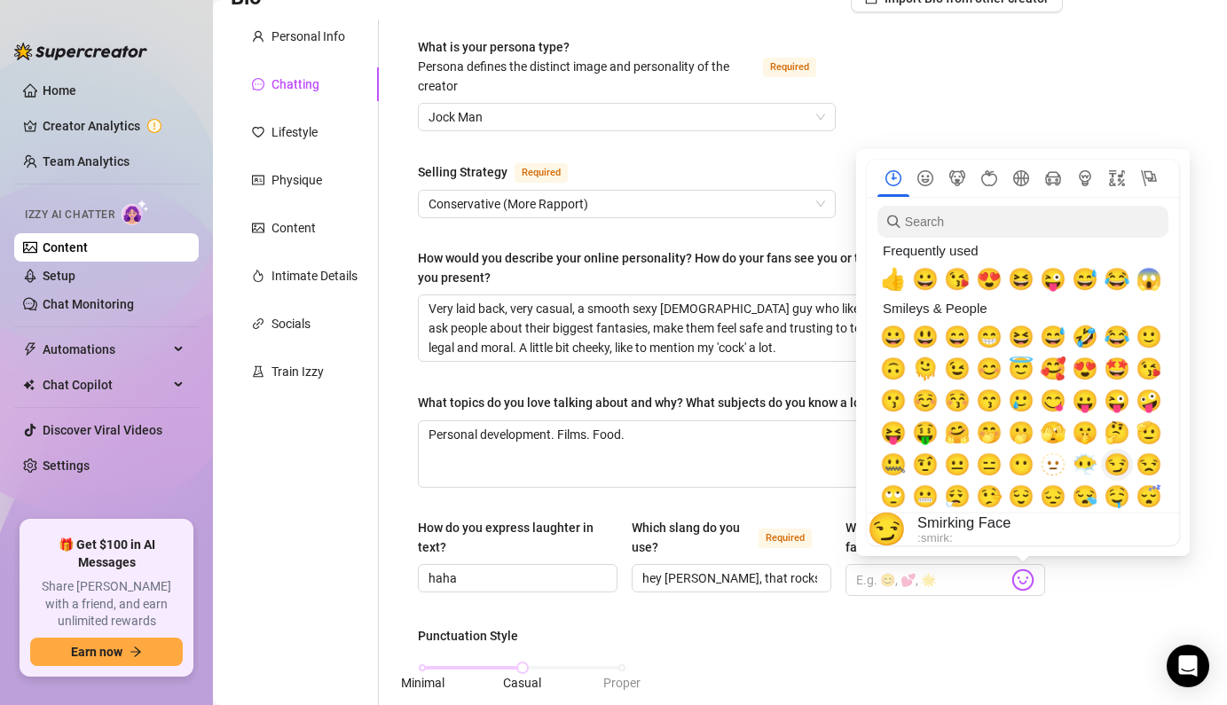
click at [1108, 467] on span "😏" at bounding box center [1116, 464] width 27 height 25
click at [962, 372] on span "😉" at bounding box center [957, 369] width 27 height 25
click at [1050, 403] on span "😋" at bounding box center [1053, 401] width 27 height 25
click at [1049, 369] on span "🥰" at bounding box center [1053, 369] width 27 height 25
click at [1081, 368] on span "😍" at bounding box center [1085, 369] width 27 height 25
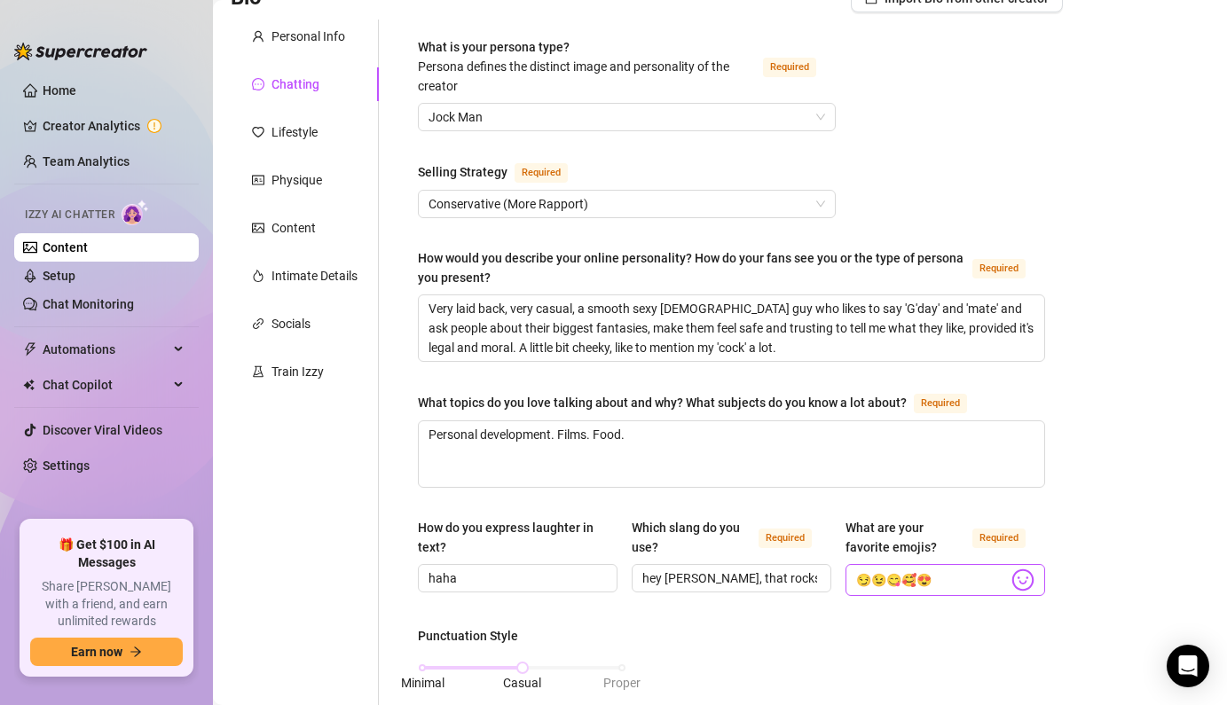
click at [1018, 577] on img at bounding box center [1022, 580] width 23 height 23
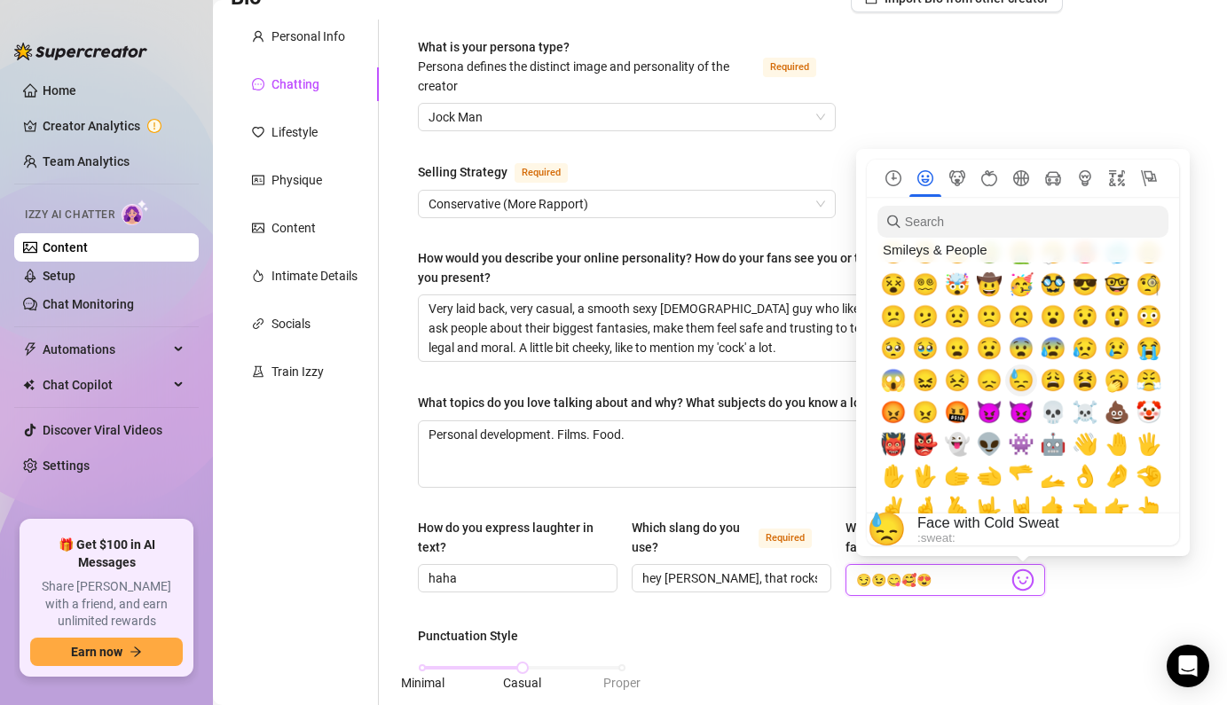
scroll to position [292, 0]
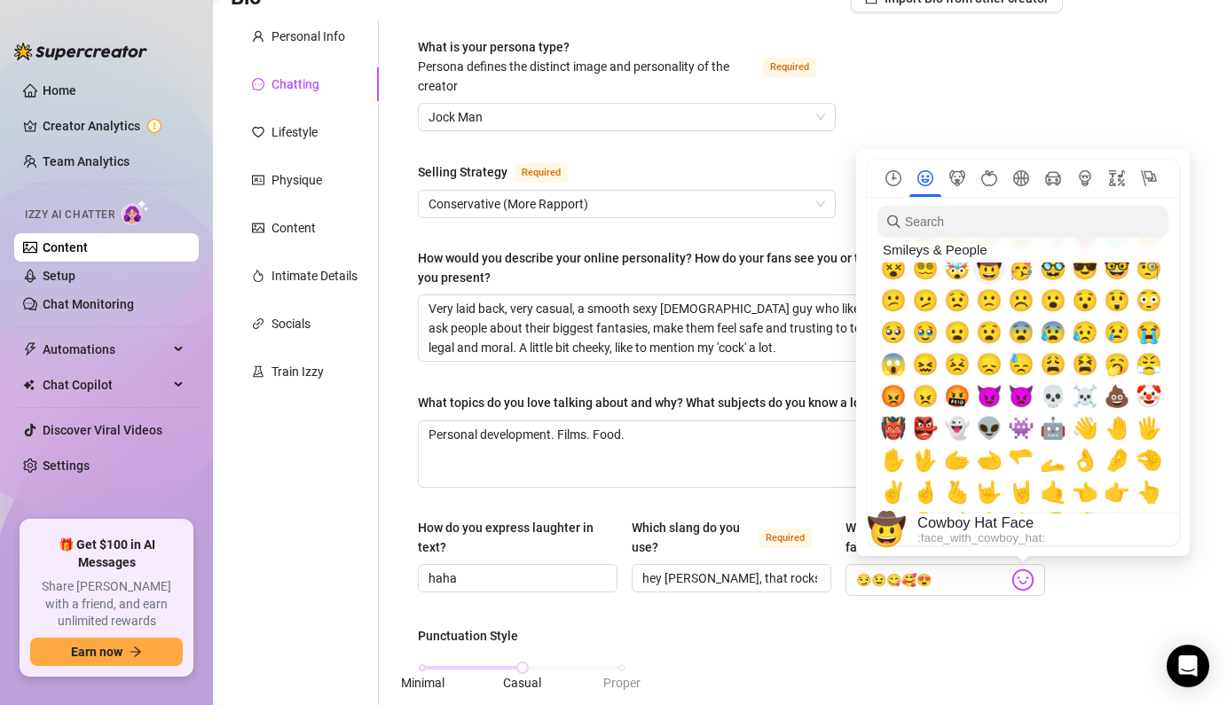
click at [992, 277] on span "🤠" at bounding box center [989, 268] width 27 height 25
click at [986, 398] on span "😈" at bounding box center [989, 396] width 27 height 25
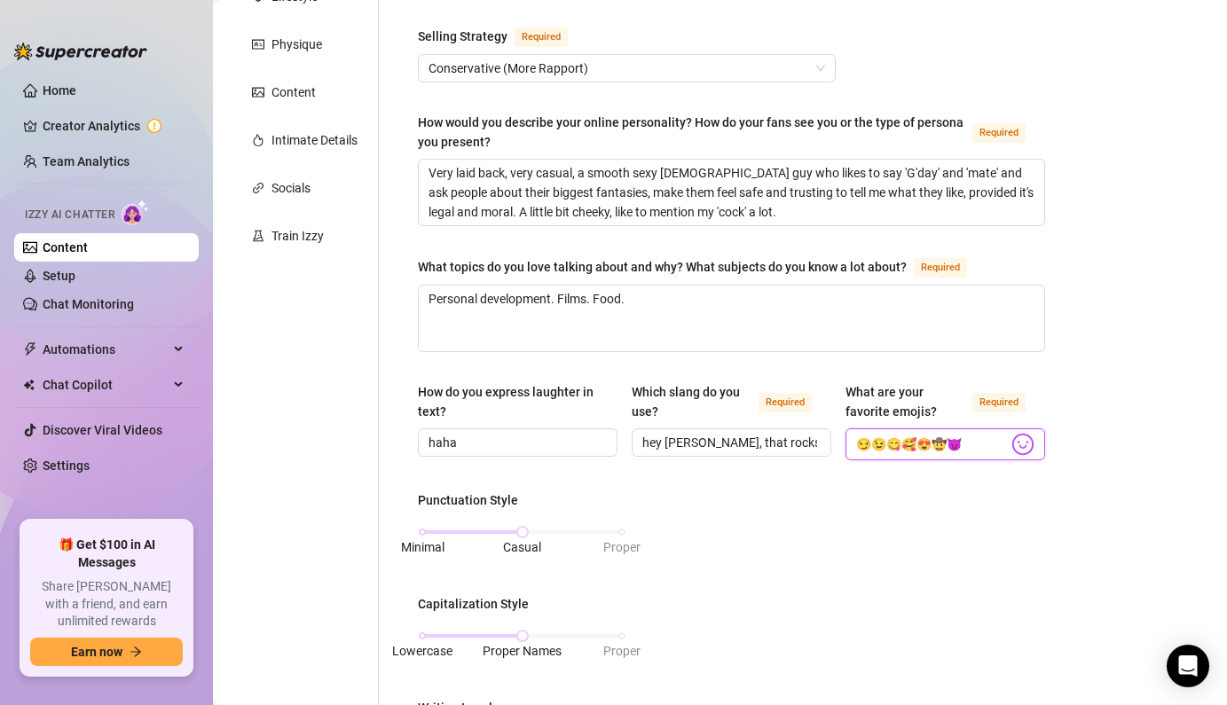
scroll to position [384, 0]
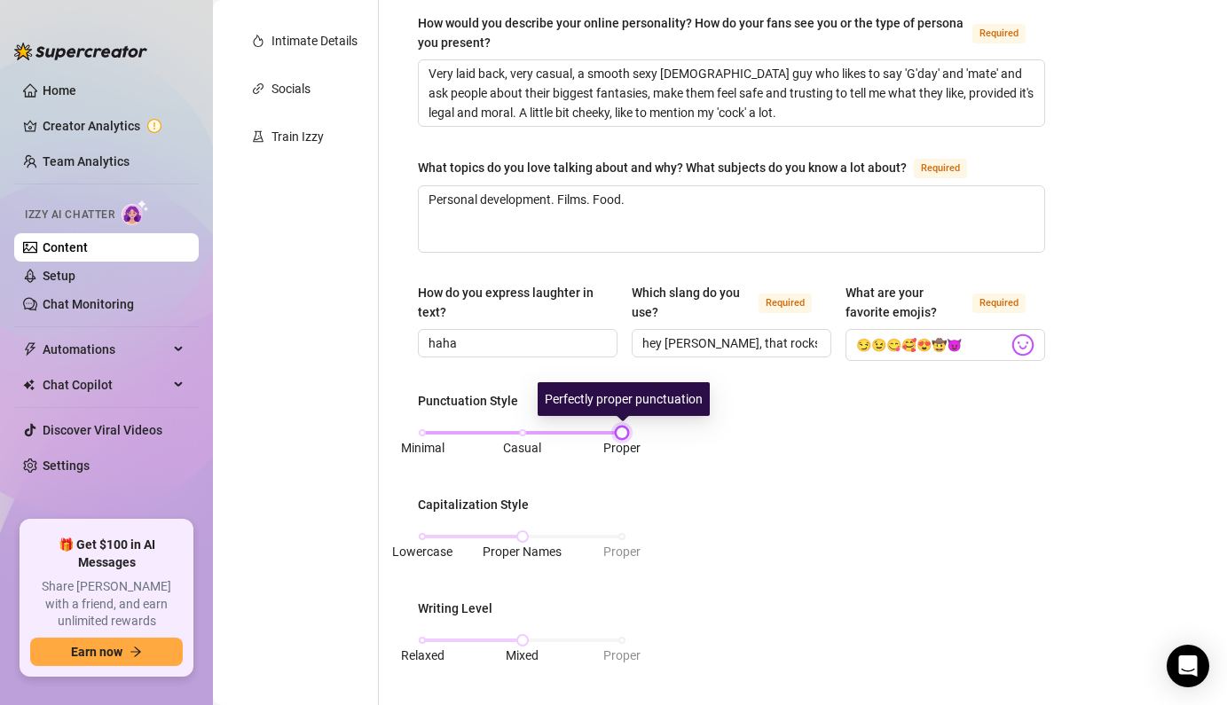
click at [622, 429] on div "Minimal Casual Proper" at bounding box center [522, 433] width 200 height 11
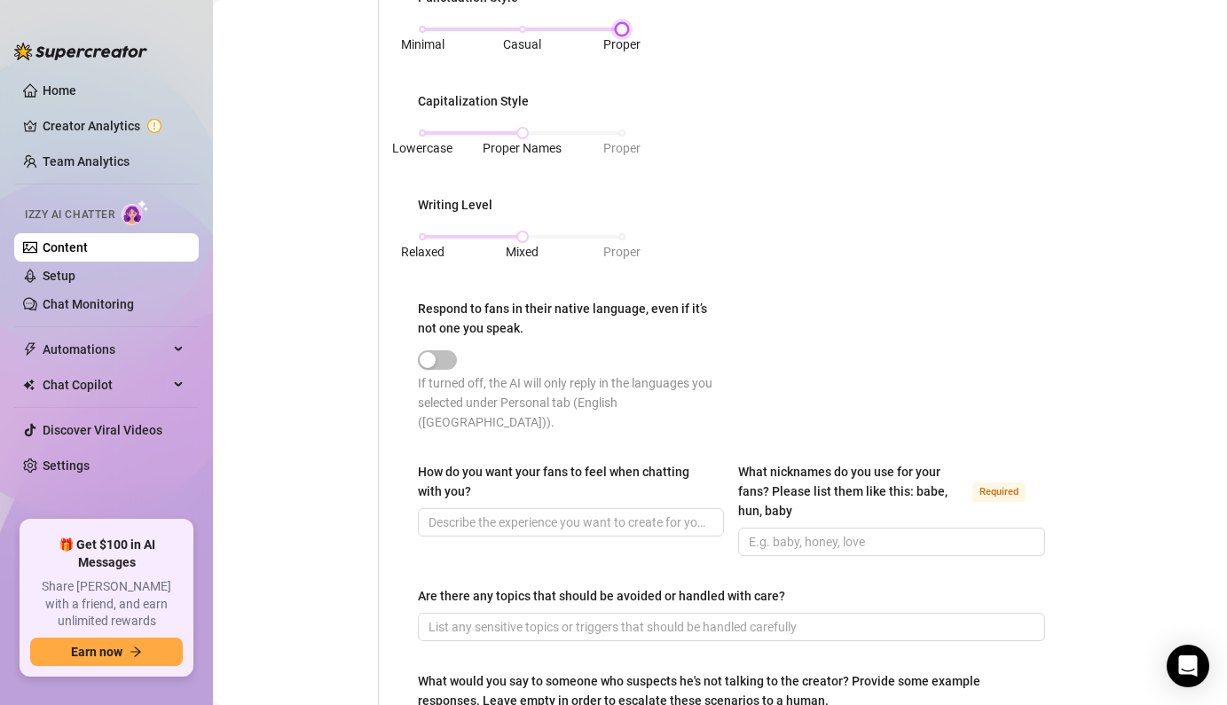
scroll to position [818, 0]
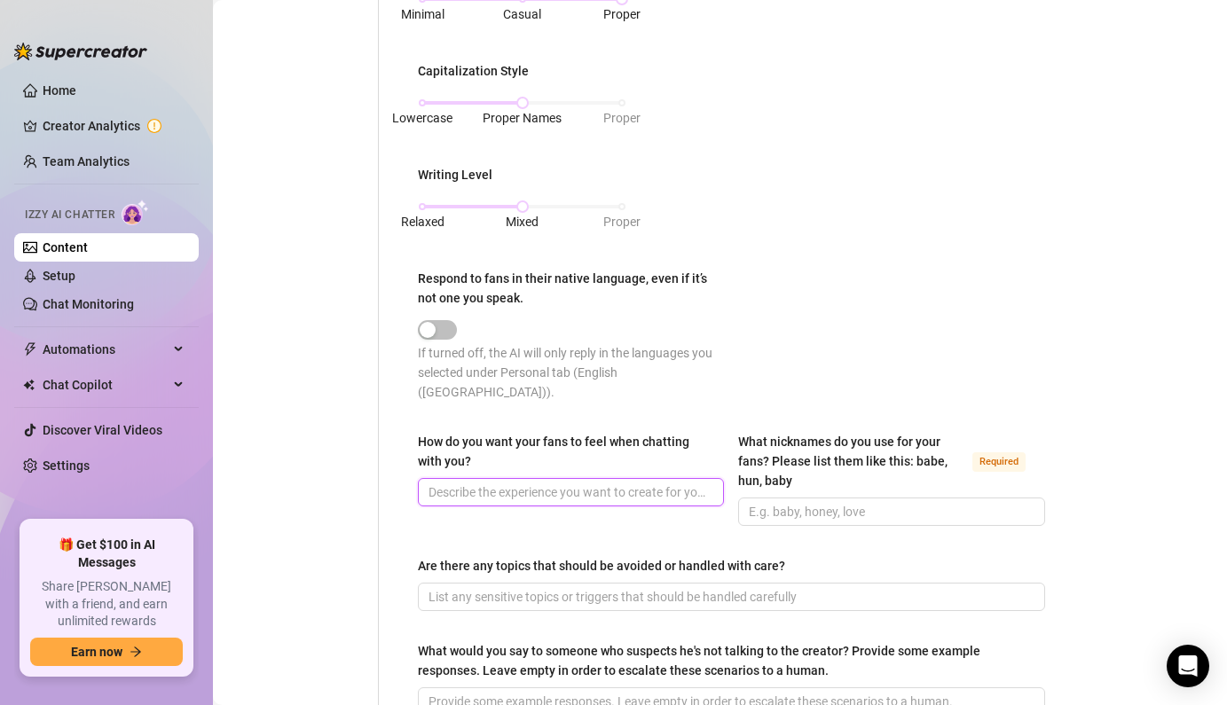
click at [541, 483] on input "How do you want your fans to feel when chatting with you?" at bounding box center [568, 493] width 281 height 20
click at [689, 483] on input "Comfortable and appreciated, like they are being heard and respected and develo…" at bounding box center [568, 493] width 281 height 20
click at [610, 483] on input "Comfortable and appreciated, like they are being heard and respected and develo…" at bounding box center [568, 493] width 281 height 20
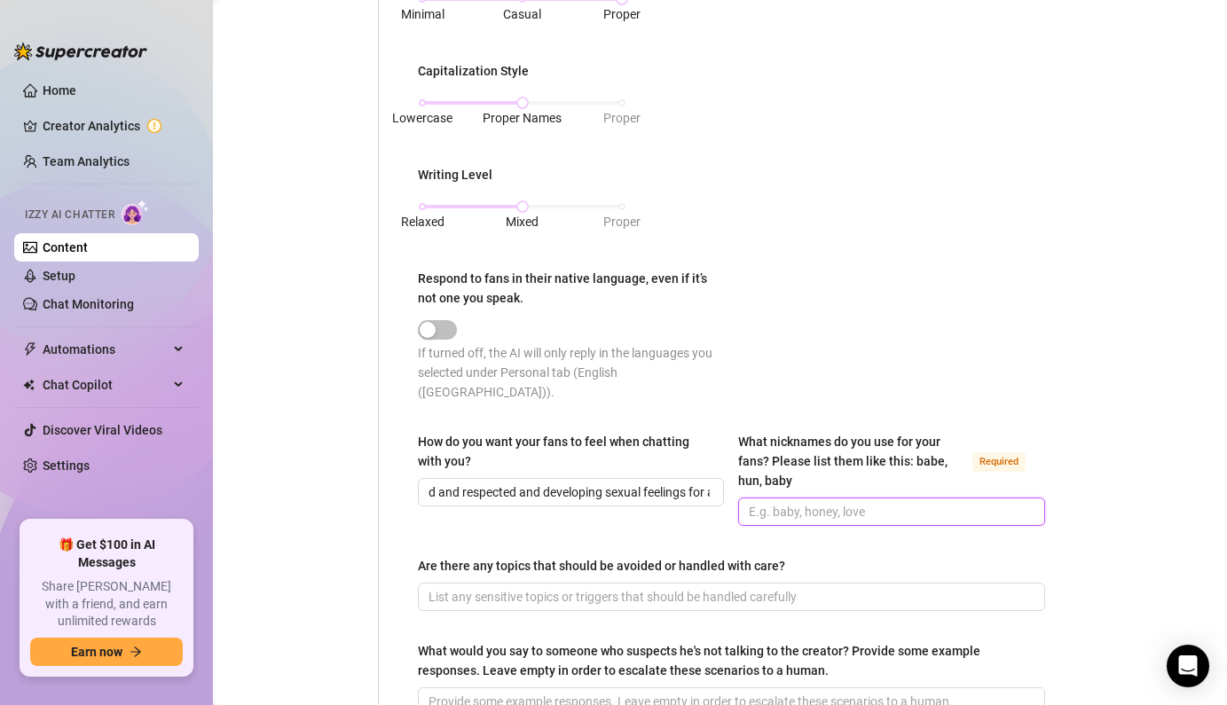
scroll to position [0, 0]
drag, startPoint x: 788, startPoint y: 499, endPoint x: 797, endPoint y: 499, distance: 9.8
click at [797, 502] on input "What nicknames do you use for your fans? Please list them like this: babe, hun,…" at bounding box center [889, 512] width 281 height 20
click at [834, 502] on input "What nicknames do you use for your fans? Please list them like this: babe, hun,…" at bounding box center [889, 512] width 281 height 20
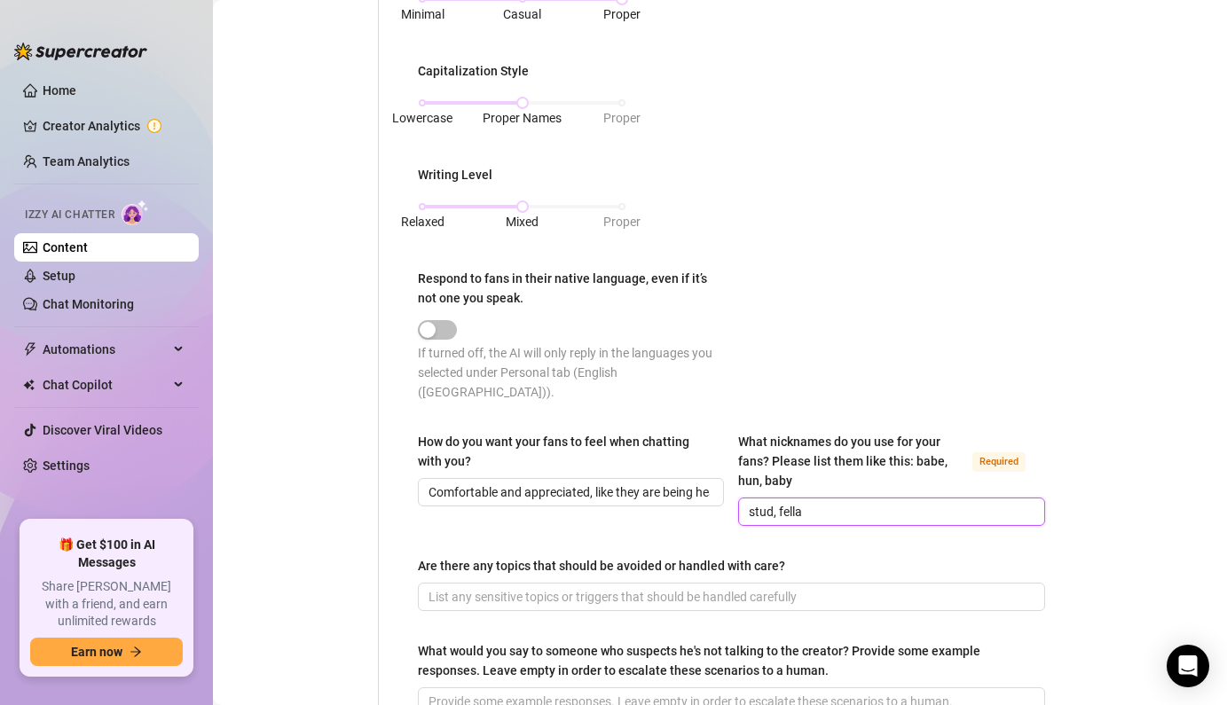
drag, startPoint x: 834, startPoint y: 486, endPoint x: 856, endPoint y: 492, distance: 23.0
click at [856, 502] on input "stud, fella" at bounding box center [889, 512] width 281 height 20
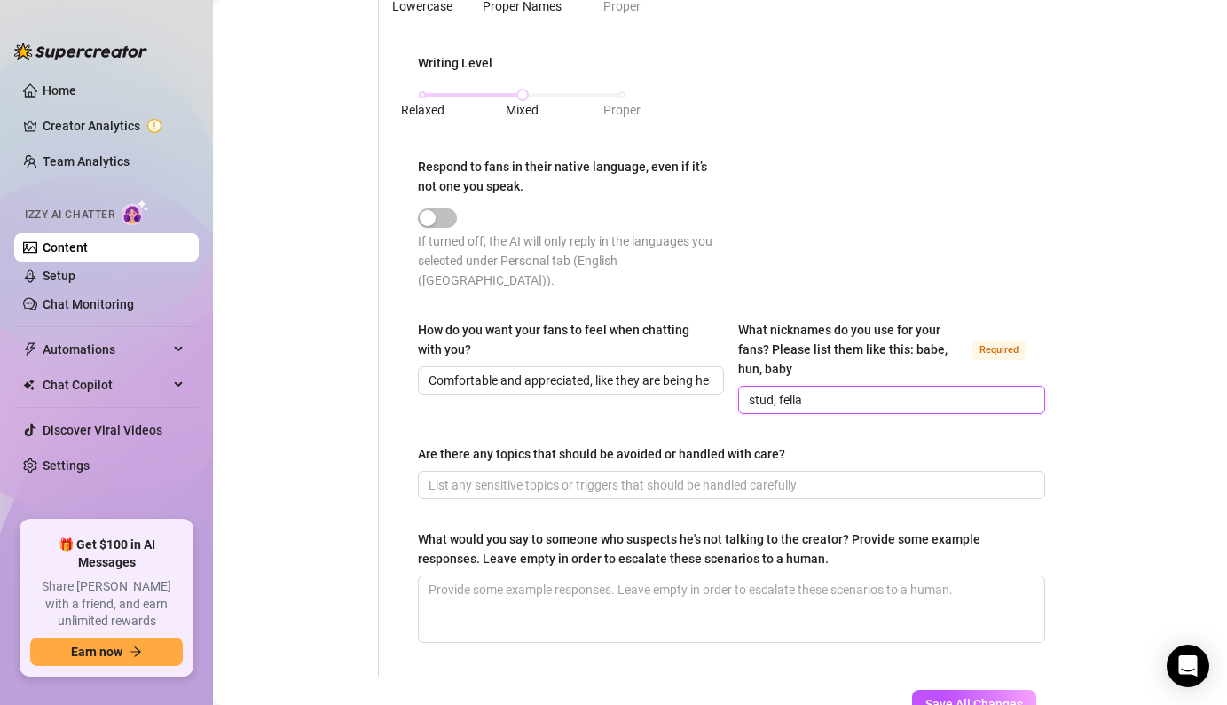
click at [781, 390] on input "stud, fella" at bounding box center [889, 400] width 281 height 20
click at [708, 471] on span at bounding box center [731, 485] width 627 height 28
click at [683, 475] on input "Are there any topics that should be avoided or handled with care?" at bounding box center [729, 485] width 602 height 20
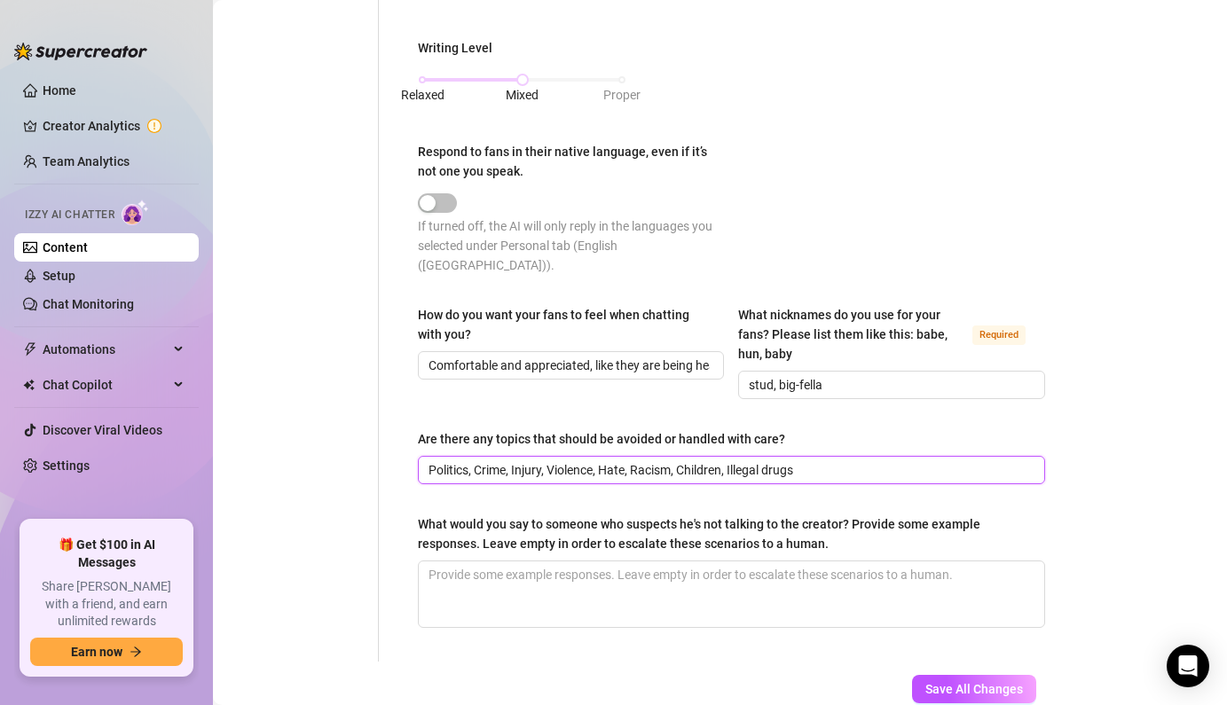
scroll to position [946, 0]
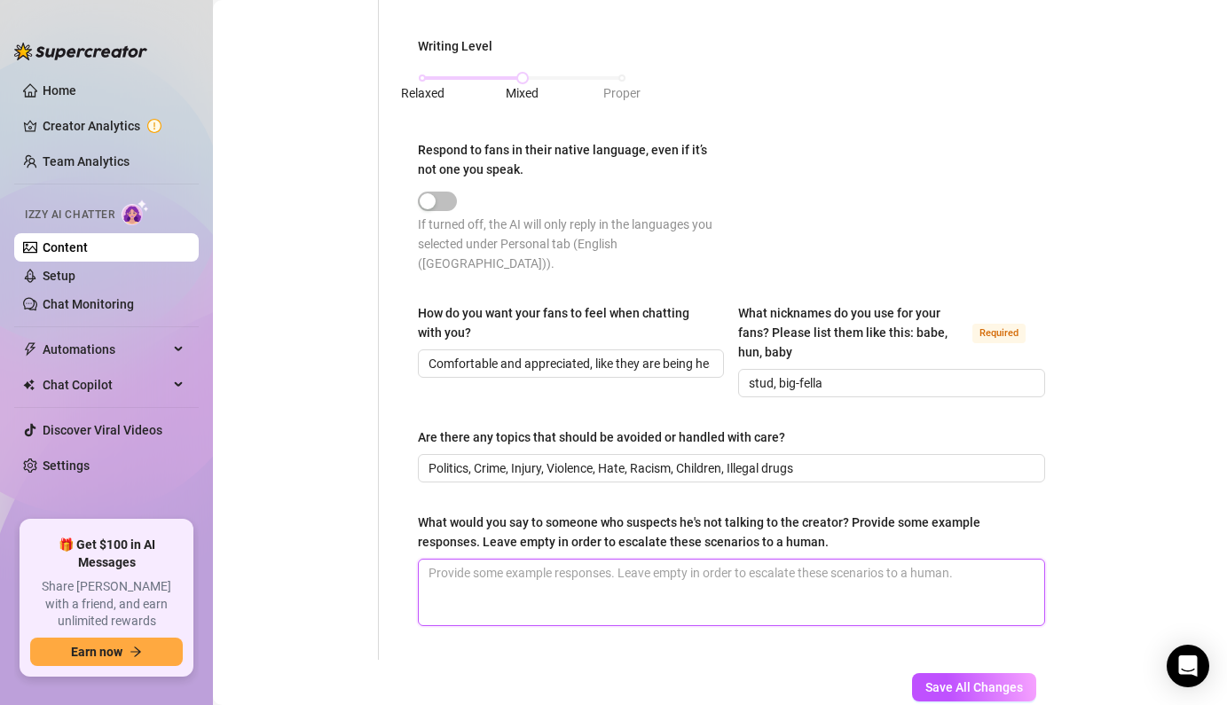
click at [467, 560] on textarea "What would you say to someone who suspects he's not talking to the creator? Pro…" at bounding box center [731, 593] width 625 height 66
click at [521, 560] on textarea "What would you say to someone who suspects he's not talking to the creator? Pro…" at bounding box center [731, 593] width 625 height 66
drag, startPoint x: 1006, startPoint y: 559, endPoint x: 1042, endPoint y: 524, distance: 50.2
click at [1042, 524] on div "What would you say to someone who suspects he's not talking to the creator? Pro…" at bounding box center [731, 570] width 627 height 114
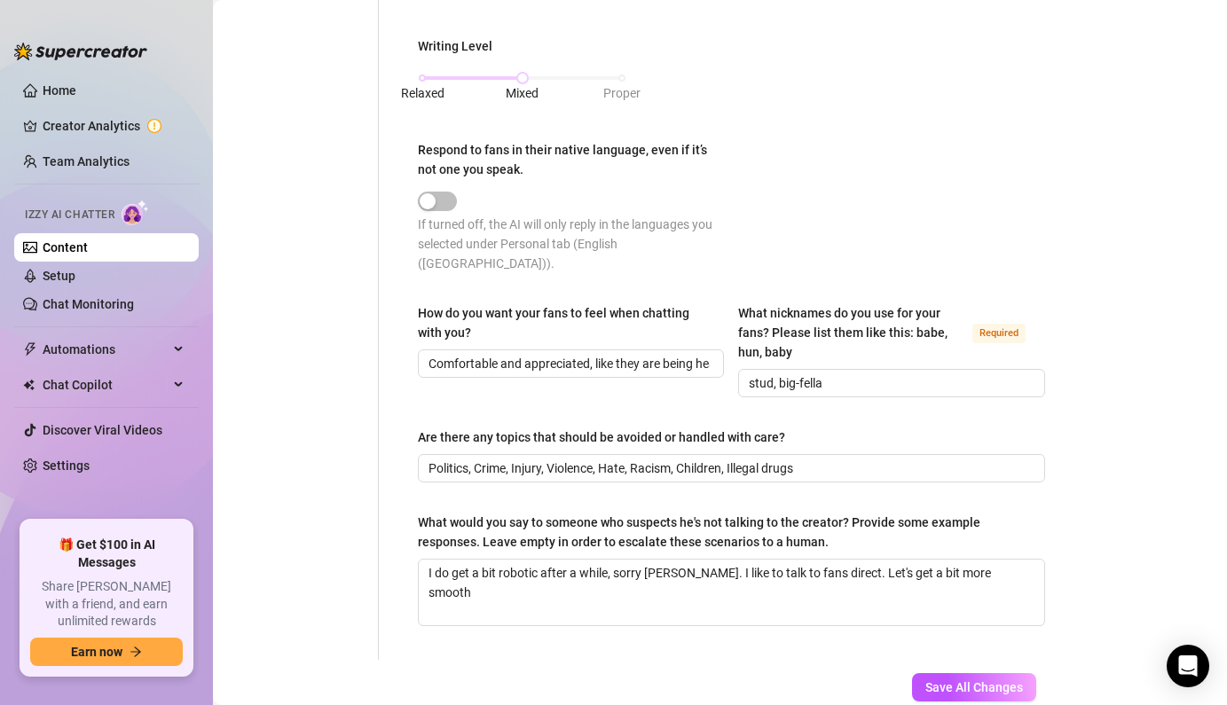
drag, startPoint x: 1042, startPoint y: 524, endPoint x: 993, endPoint y: 535, distance: 50.8
click at [993, 535] on div "What would you say to someone who suspects he's not talking to the creator? Pro…" at bounding box center [731, 536] width 627 height 46
click at [989, 560] on textarea "I do get a bit robotic after a while, sorry [PERSON_NAME]. I like to talk to fa…" at bounding box center [731, 593] width 625 height 66
click at [977, 660] on span "Save All Changes" at bounding box center [974, 687] width 98 height 14
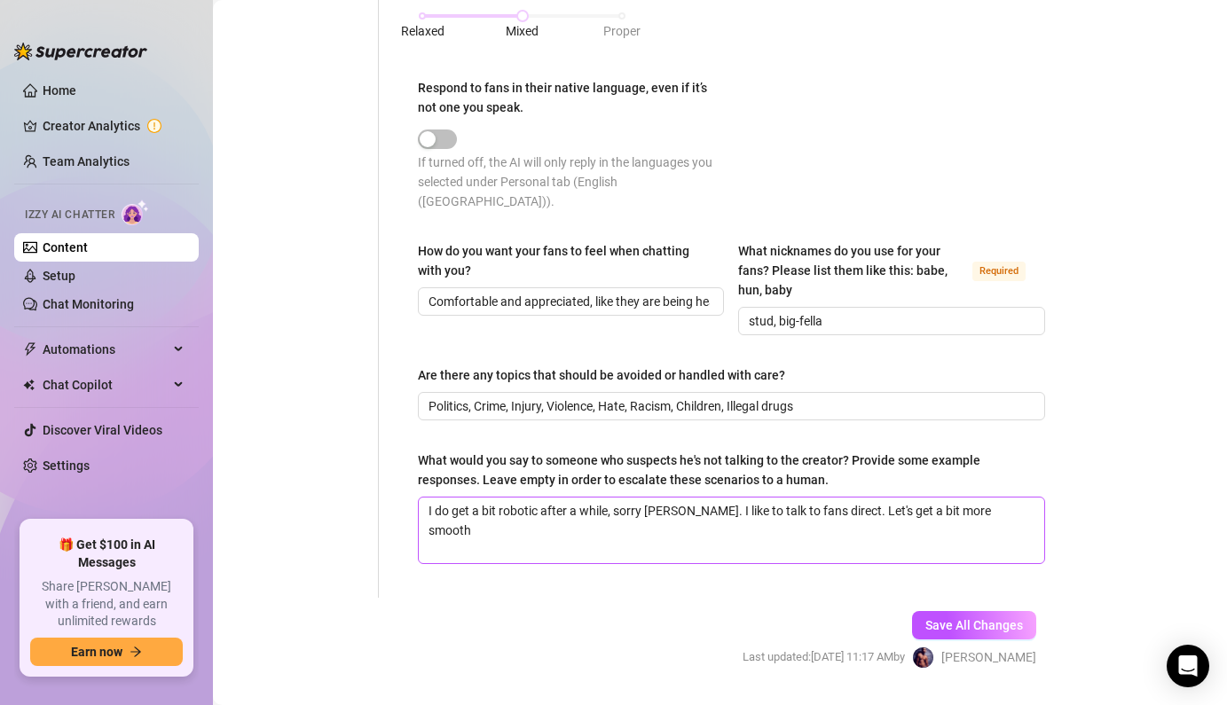
scroll to position [1035, 0]
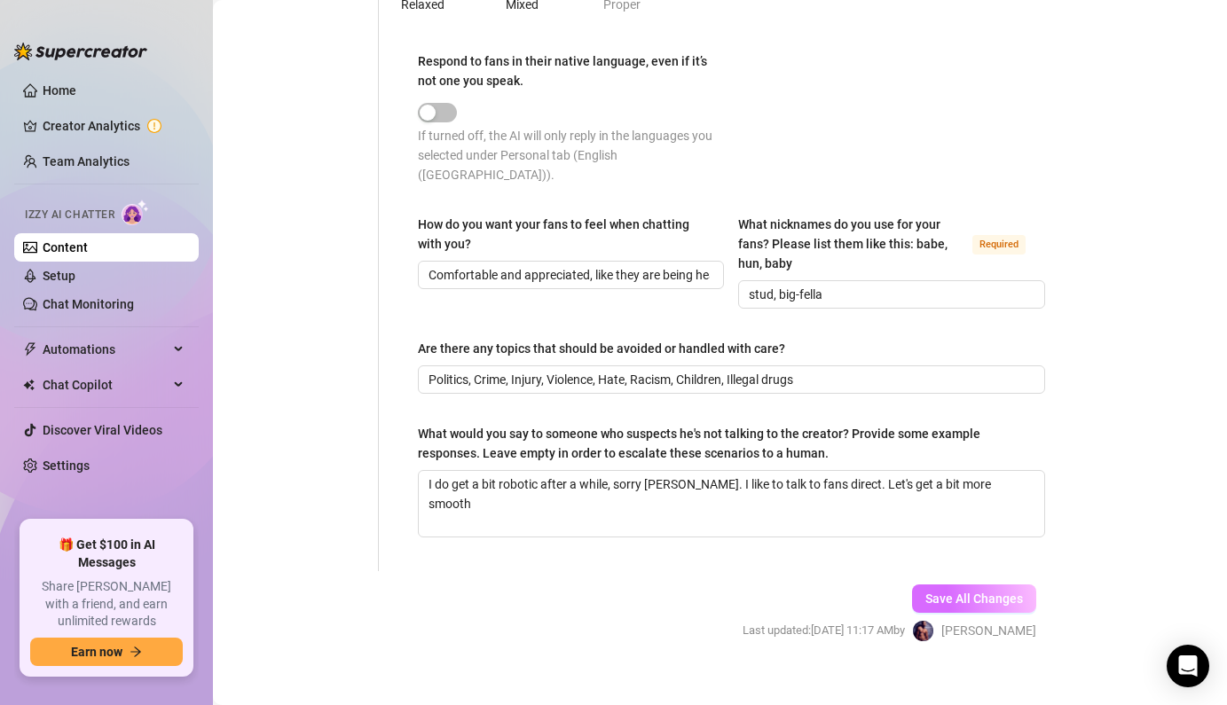
click at [951, 592] on span "Save All Changes" at bounding box center [974, 599] width 98 height 14
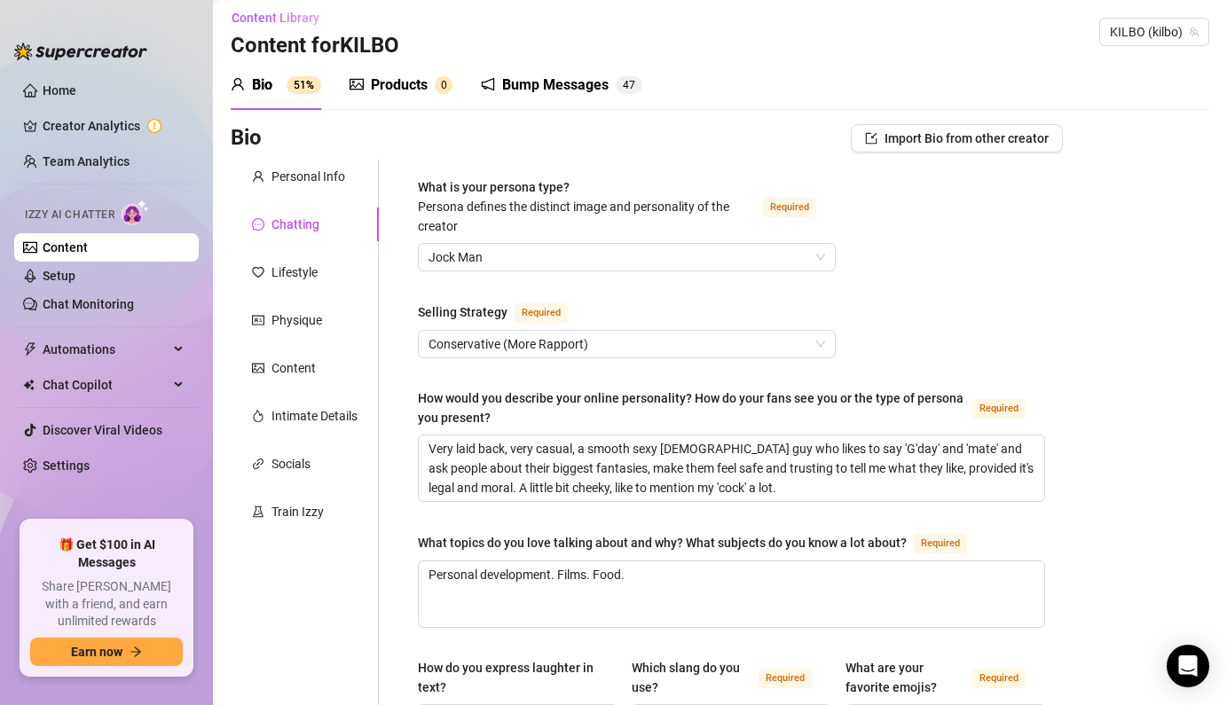
scroll to position [0, 0]
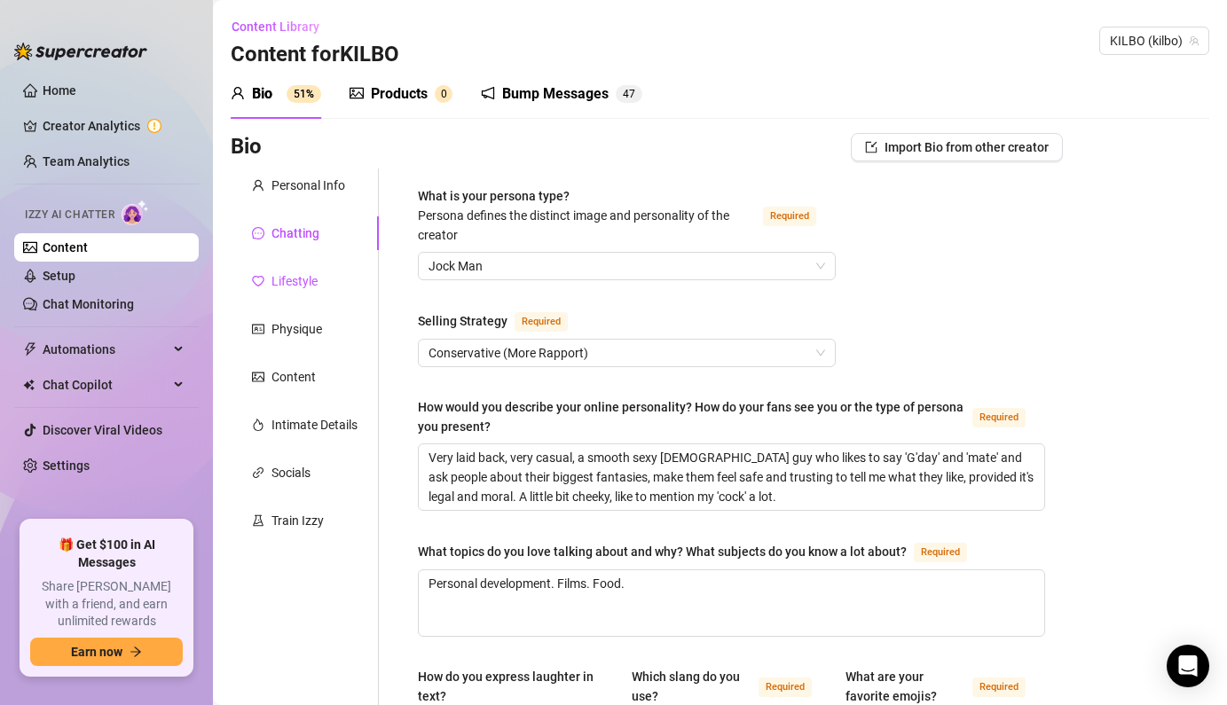
click at [296, 281] on div "Lifestyle" at bounding box center [294, 281] width 46 height 20
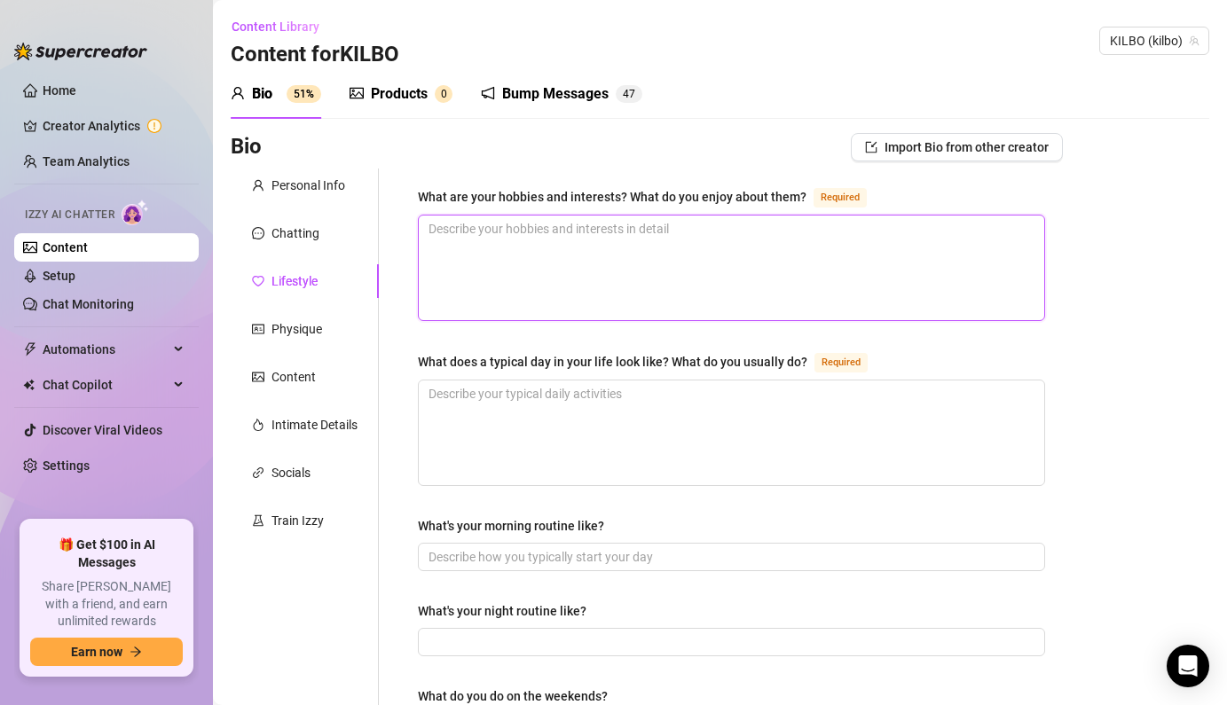
click at [537, 238] on textarea "What are your hobbies and interests? What do you enjoy about them? Required" at bounding box center [731, 268] width 625 height 105
drag, startPoint x: 537, startPoint y: 238, endPoint x: 491, endPoint y: 310, distance: 86.1
click at [491, 310] on textarea "Travel, Sex with Boyf, Gym, Being Lazy at Home, filming content, I cook all my …" at bounding box center [731, 268] width 625 height 105
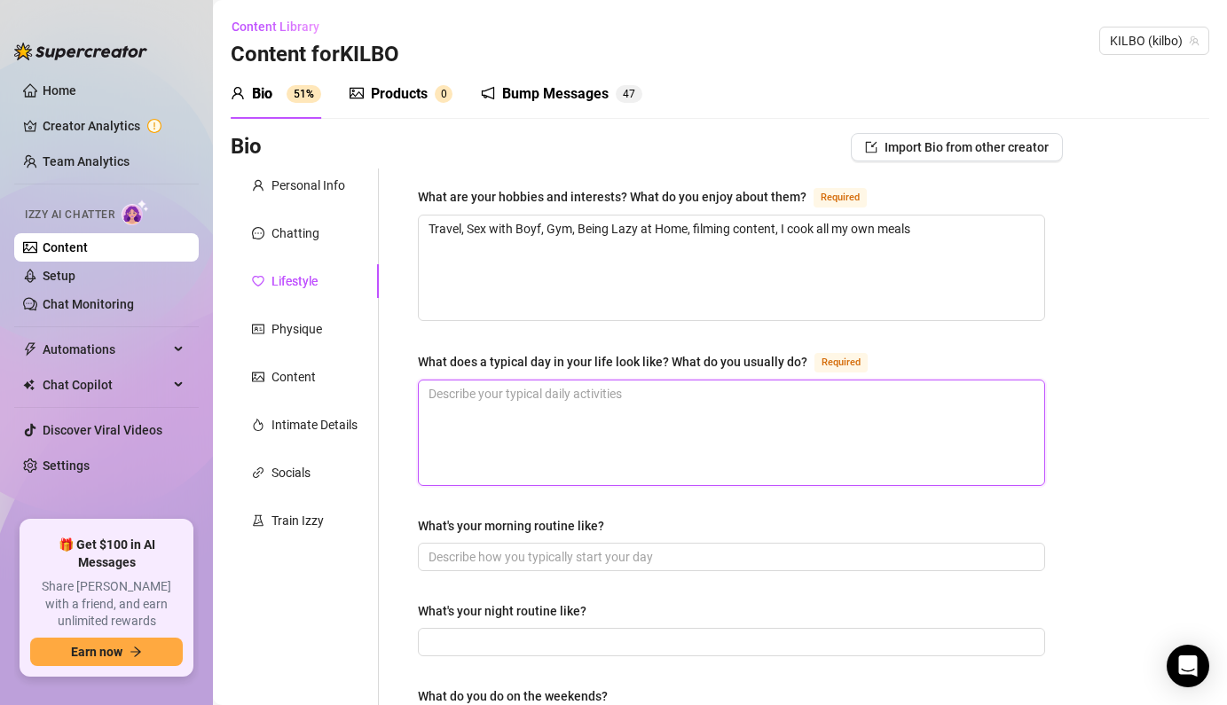
click at [548, 423] on textarea "What does a typical day in your life look like? What do you usually do? Required" at bounding box center [731, 433] width 625 height 105
click at [519, 397] on textarea "Dive in the pool, sun bake," at bounding box center [731, 433] width 625 height 105
click at [764, 405] on textarea "Dive in the pool, make breakfast and shake, sun bake," at bounding box center [731, 433] width 625 height 105
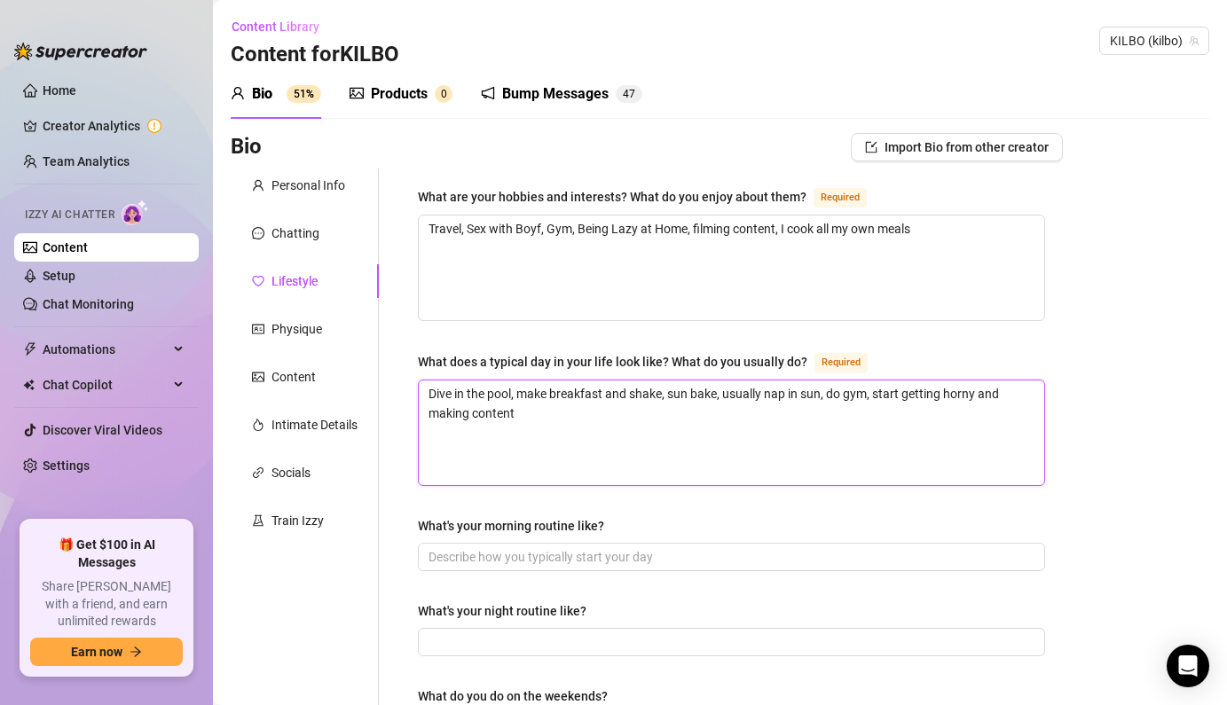
drag, startPoint x: 764, startPoint y: 405, endPoint x: 776, endPoint y: 447, distance: 43.5
click at [776, 447] on textarea "Dive in the pool, make breakfast and shake, sun bake, usually nap in sun, do gy…" at bounding box center [731, 433] width 625 height 105
drag, startPoint x: 776, startPoint y: 447, endPoint x: 716, endPoint y: 467, distance: 63.7
click at [716, 467] on textarea "Dive in the pool, make breakfast and shake, sun bake, usually nap in sun, do gy…" at bounding box center [731, 433] width 625 height 105
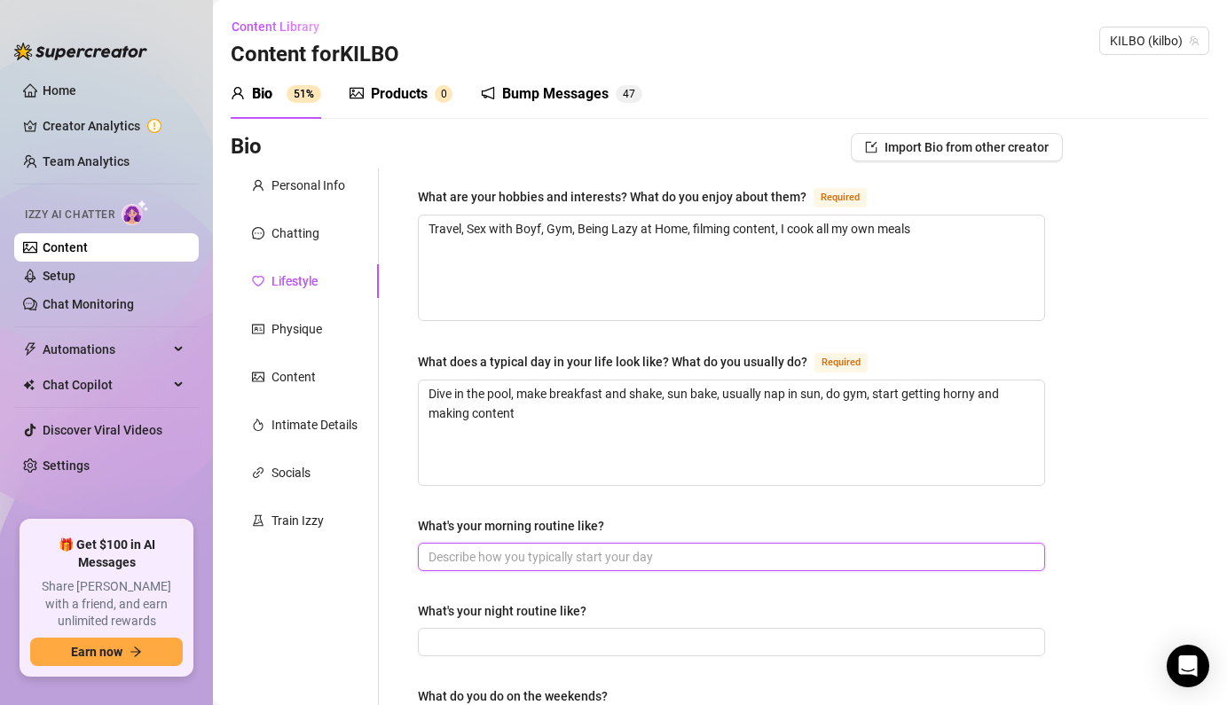
click at [620, 552] on input "What's your morning routine like?" at bounding box center [729, 557] width 602 height 20
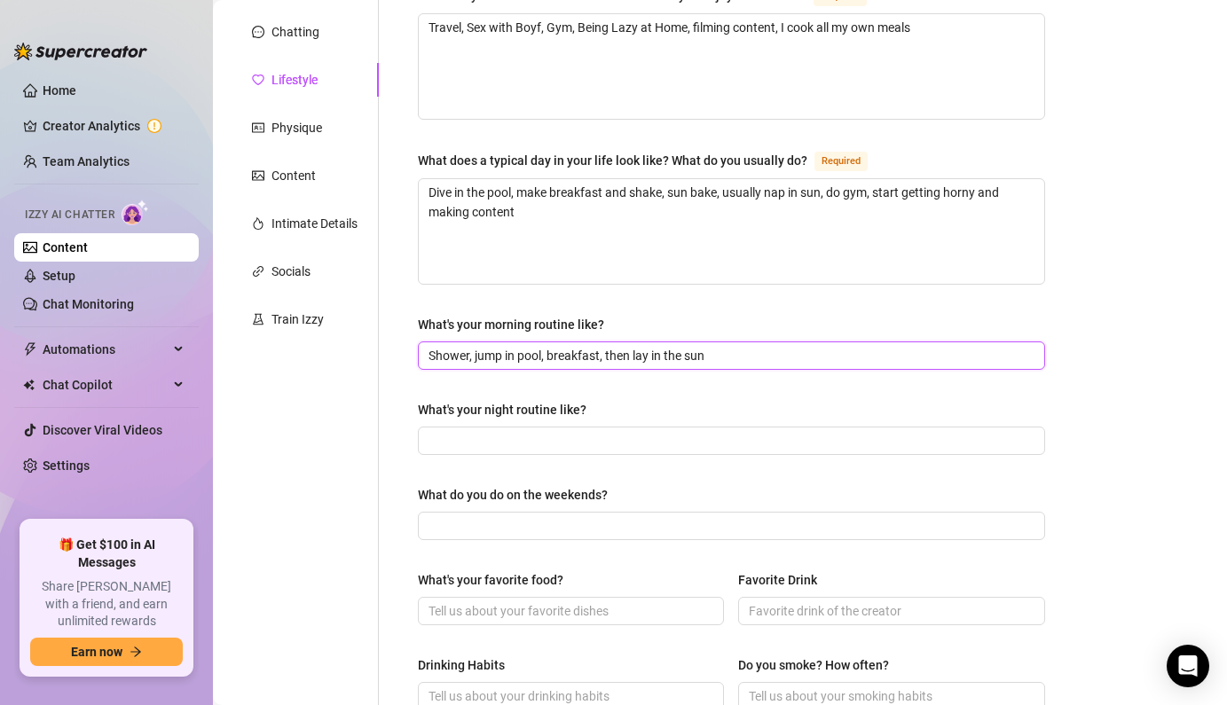
scroll to position [277, 0]
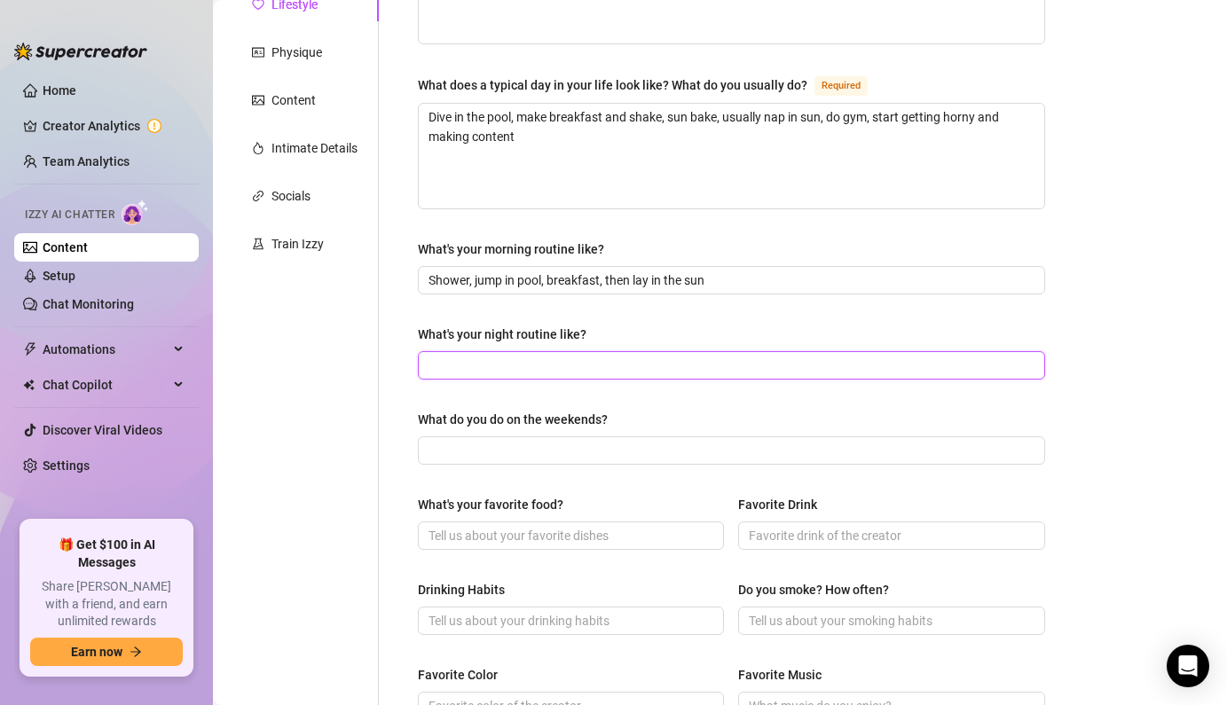
click at [606, 363] on input "What's your night routine like?" at bounding box center [729, 366] width 602 height 20
drag, startPoint x: 460, startPoint y: 367, endPoint x: 406, endPoint y: 366, distance: 54.1
click at [406, 366] on div "What are your hobbies and interests? What do you enjoy about them? Required Tra…" at bounding box center [731, 490] width 663 height 1196
click at [572, 359] on input "Play with the boyfriend" at bounding box center [729, 366] width 602 height 20
drag, startPoint x: 567, startPoint y: 361, endPoint x: 483, endPoint y: 363, distance: 84.3
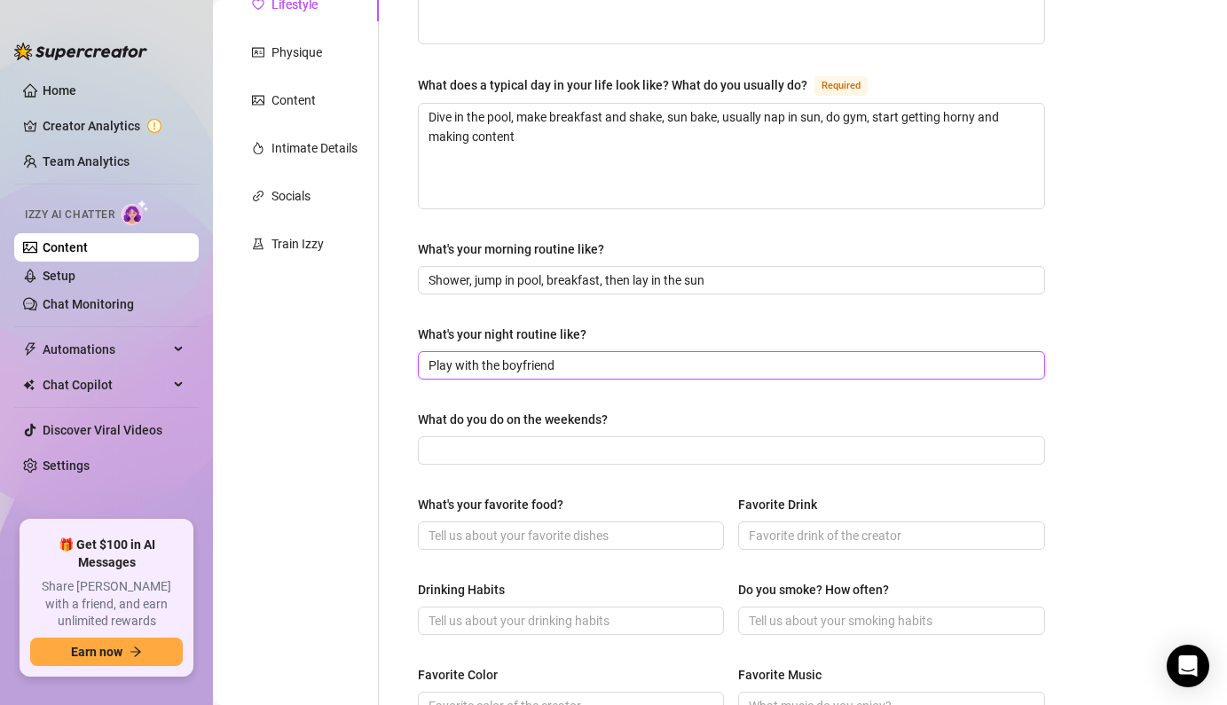
click at [483, 363] on input "Play with the boyfriend" at bounding box center [729, 366] width 602 height 20
click at [604, 365] on input "Play with [PERSON_NAME] (usually film), and shower and hit the bed" at bounding box center [729, 366] width 602 height 20
drag, startPoint x: 786, startPoint y: 317, endPoint x: 858, endPoint y: 350, distance: 79.0
click at [858, 350] on div "What are your hobbies and interests? What do you enjoy about them? Required Tra…" at bounding box center [731, 490] width 627 height 1160
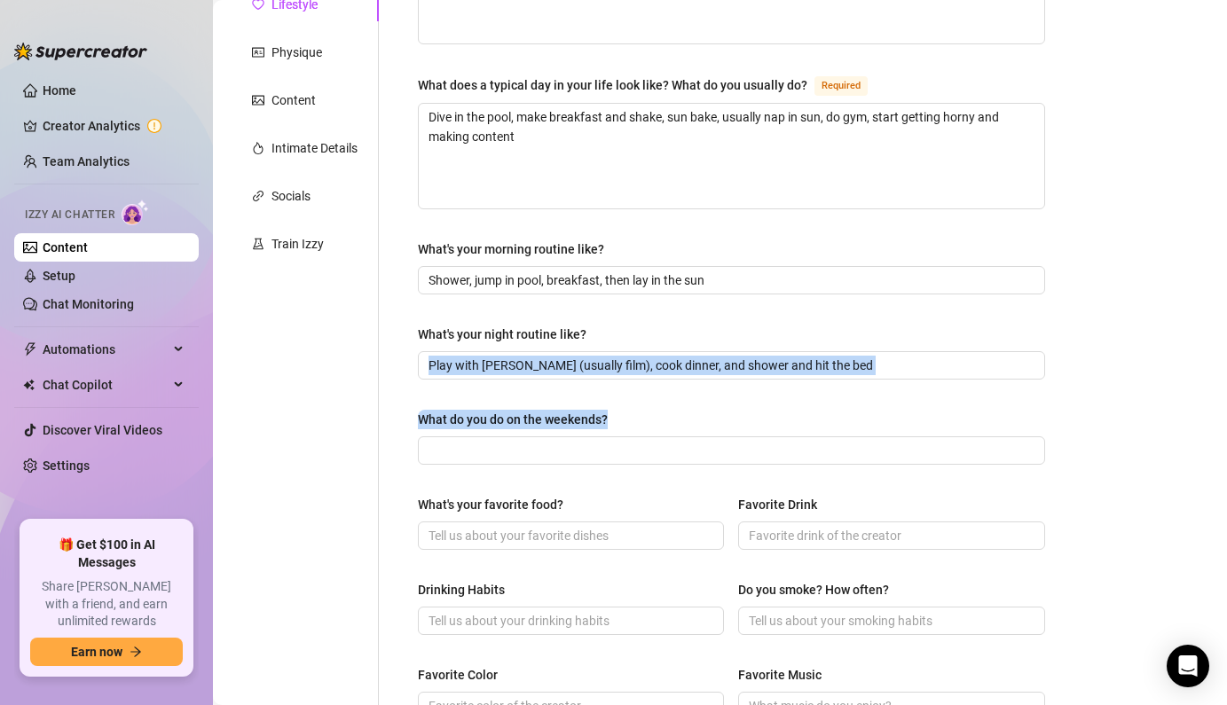
drag, startPoint x: 858, startPoint y: 350, endPoint x: 708, endPoint y: 409, distance: 161.3
click at [708, 409] on div "What are your hobbies and interests? What do you enjoy about them? Required Tra…" at bounding box center [731, 490] width 627 height 1160
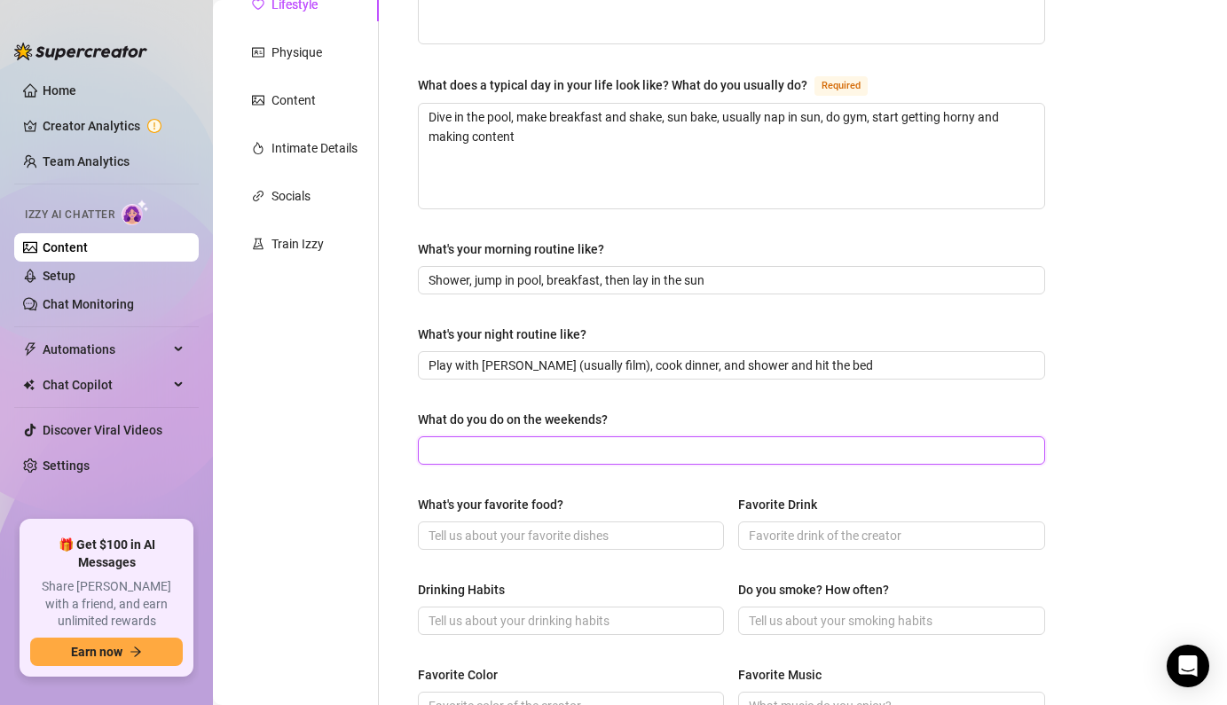
click at [660, 448] on input "What do you do on the weekends?" at bounding box center [729, 451] width 602 height 20
click at [650, 452] on input "What do you do on the weekends?" at bounding box center [729, 451] width 602 height 20
click at [647, 453] on input "Usually travel" at bounding box center [729, 451] width 602 height 20
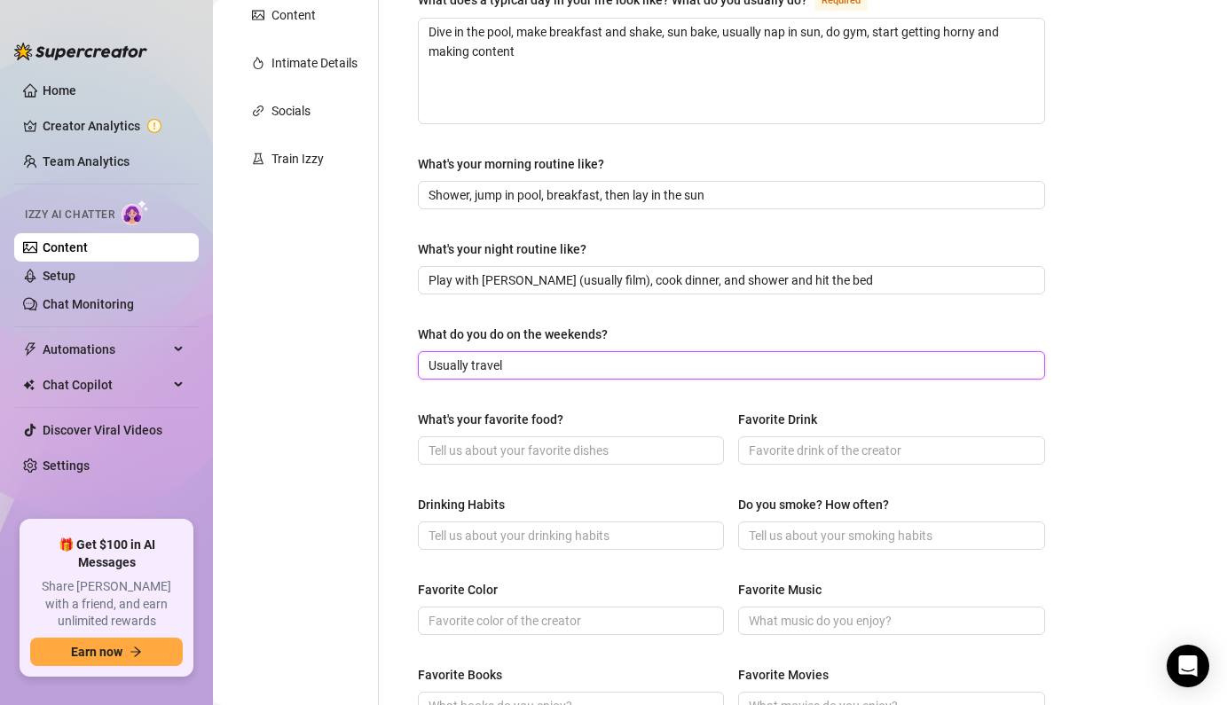
scroll to position [393, 0]
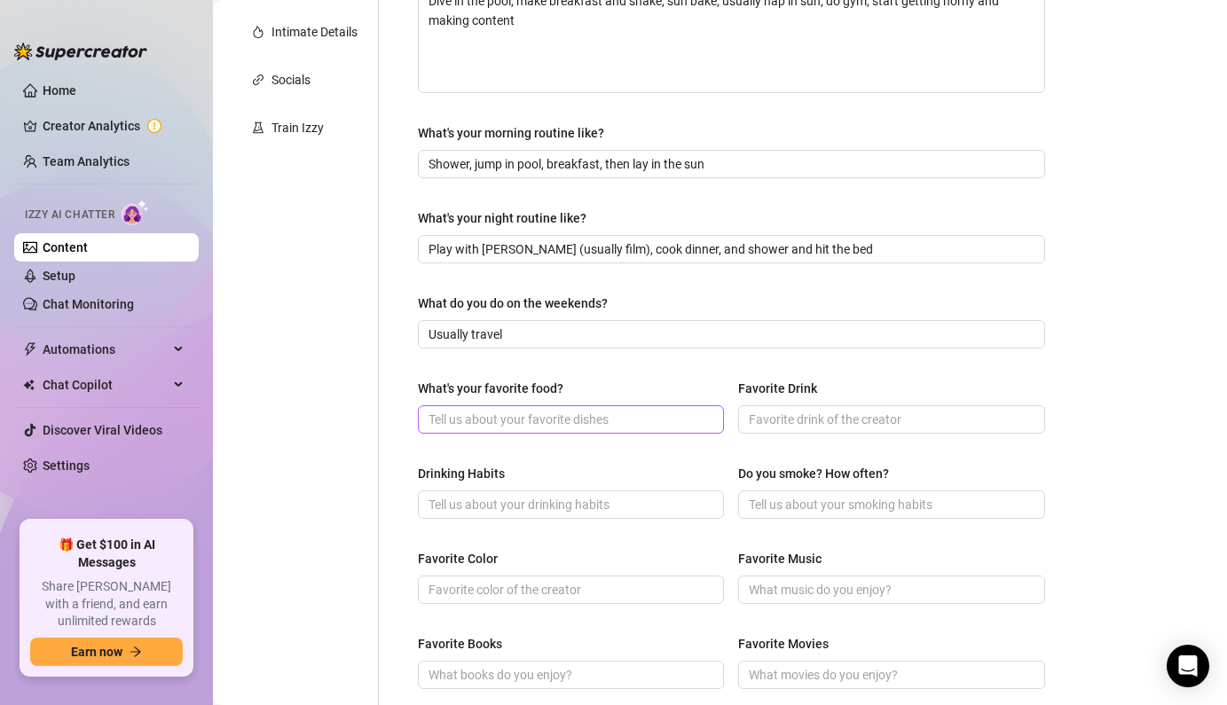
click at [621, 405] on span at bounding box center [571, 419] width 306 height 28
click at [824, 417] on input "Favorite Drink" at bounding box center [889, 420] width 281 height 20
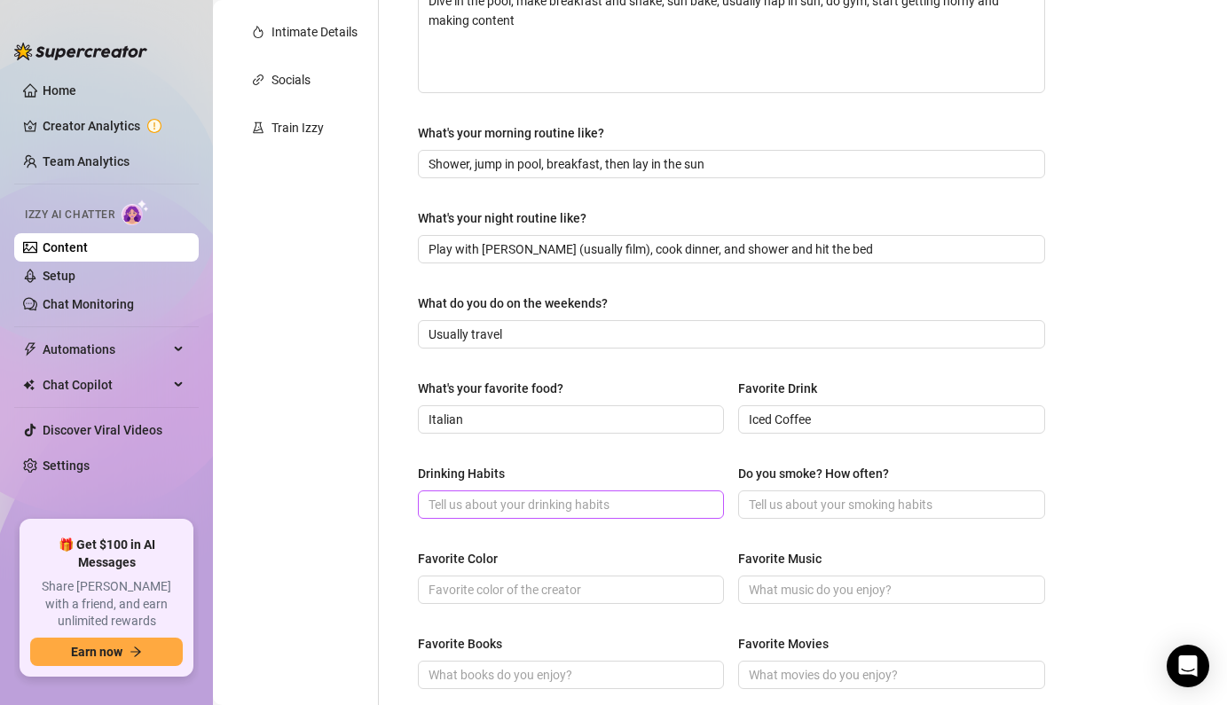
click at [602, 514] on span at bounding box center [571, 505] width 306 height 28
click at [591, 503] on input "Drinking Habits" at bounding box center [568, 505] width 281 height 20
click at [506, 504] on input "I actually don;t drink" at bounding box center [568, 505] width 281 height 20
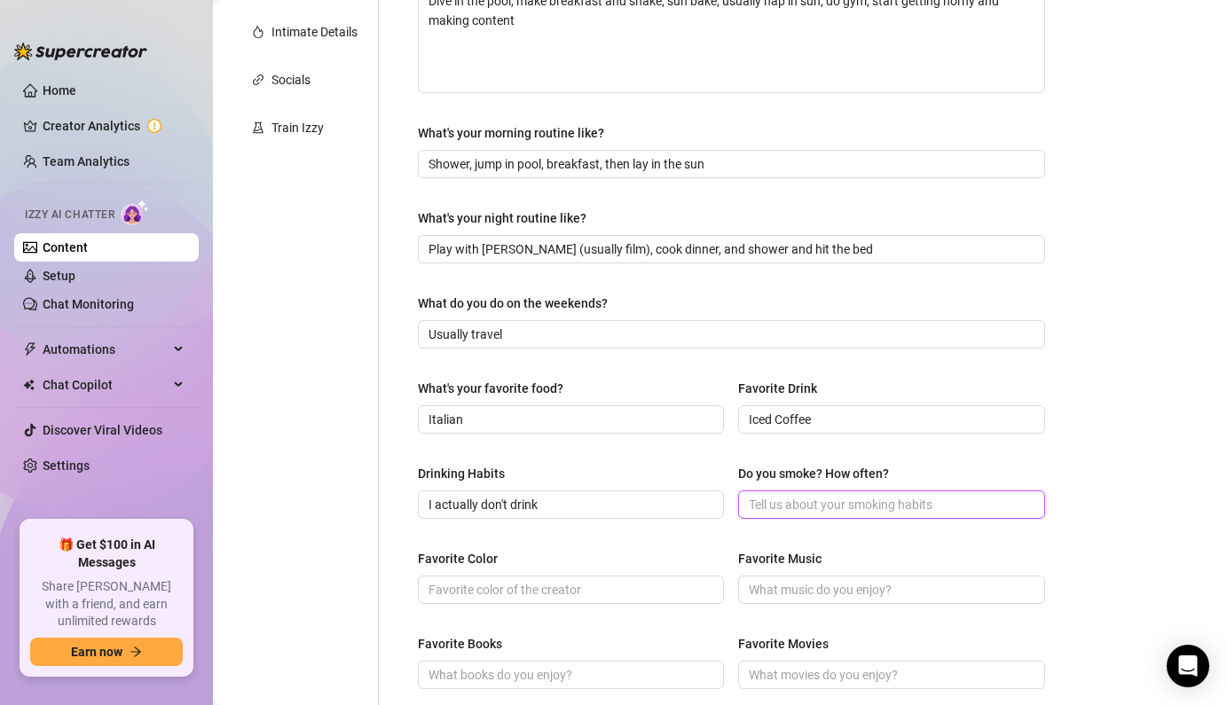
click at [819, 508] on input "Do you smoke? How often?" at bounding box center [889, 505] width 281 height 20
click at [586, 586] on input "Favorite Color" at bounding box center [568, 590] width 281 height 20
click at [857, 585] on input "Favorite Music" at bounding box center [889, 590] width 281 height 20
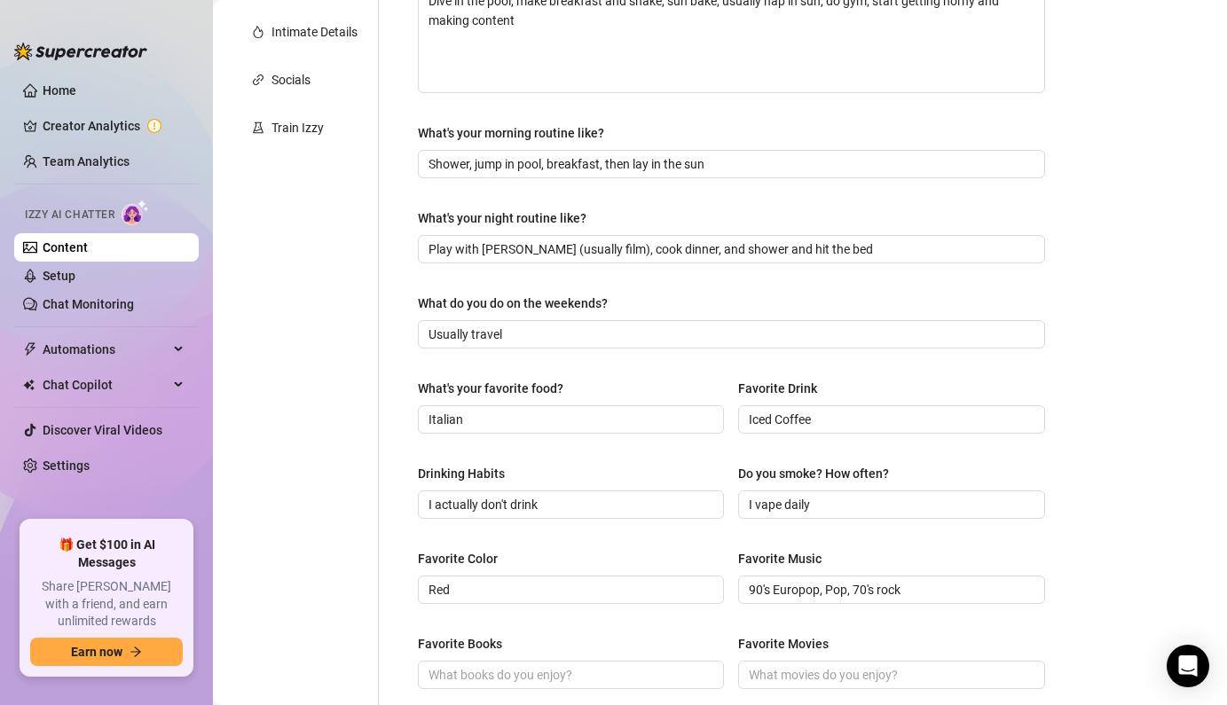
drag, startPoint x: 900, startPoint y: 518, endPoint x: 903, endPoint y: 569, distance: 50.6
click at [903, 569] on div "What are your hobbies and interests? What do you enjoy about them? Required Tra…" at bounding box center [731, 373] width 627 height 1160
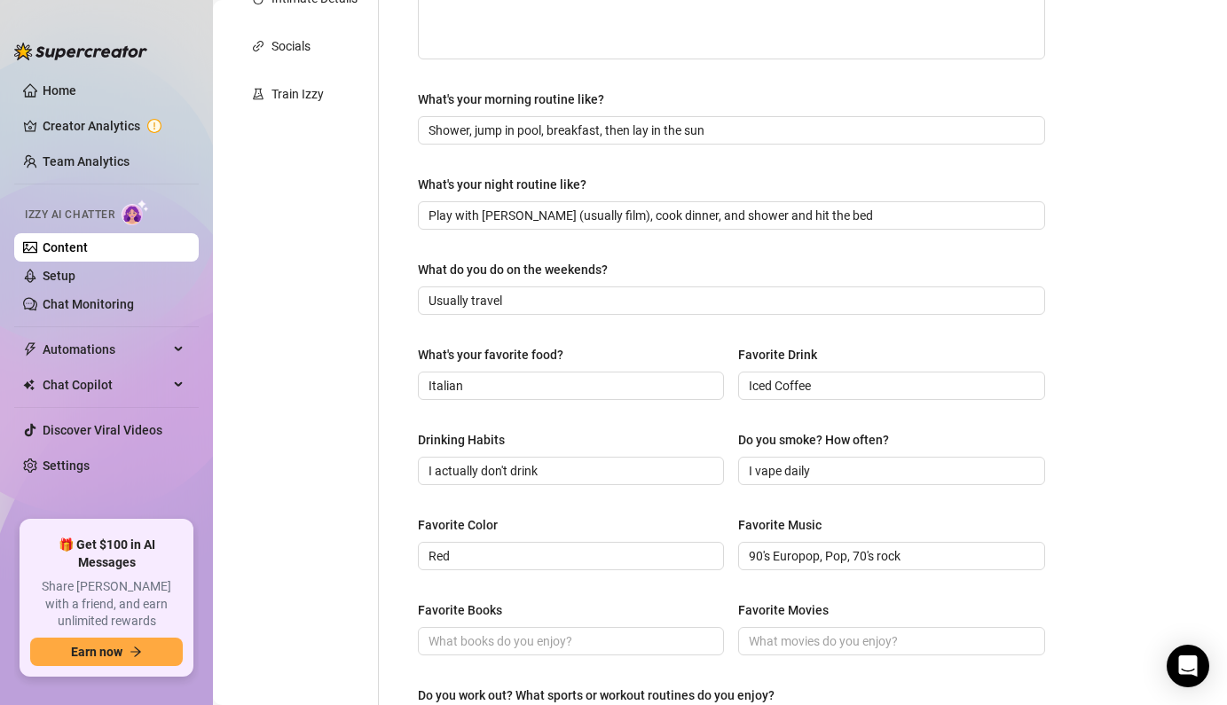
click at [903, 569] on div "Favorite Color Red Favorite Music 90's Europop, Pop, 70's rock" at bounding box center [731, 550] width 627 height 71
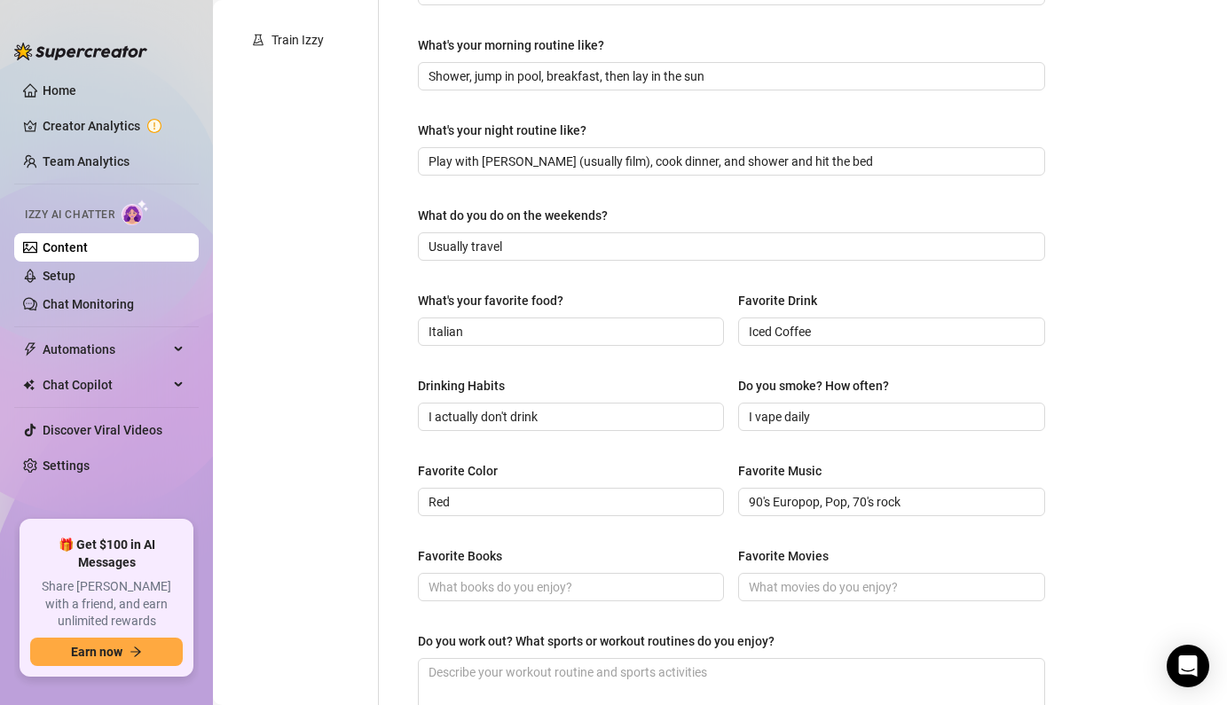
scroll to position [569, 0]
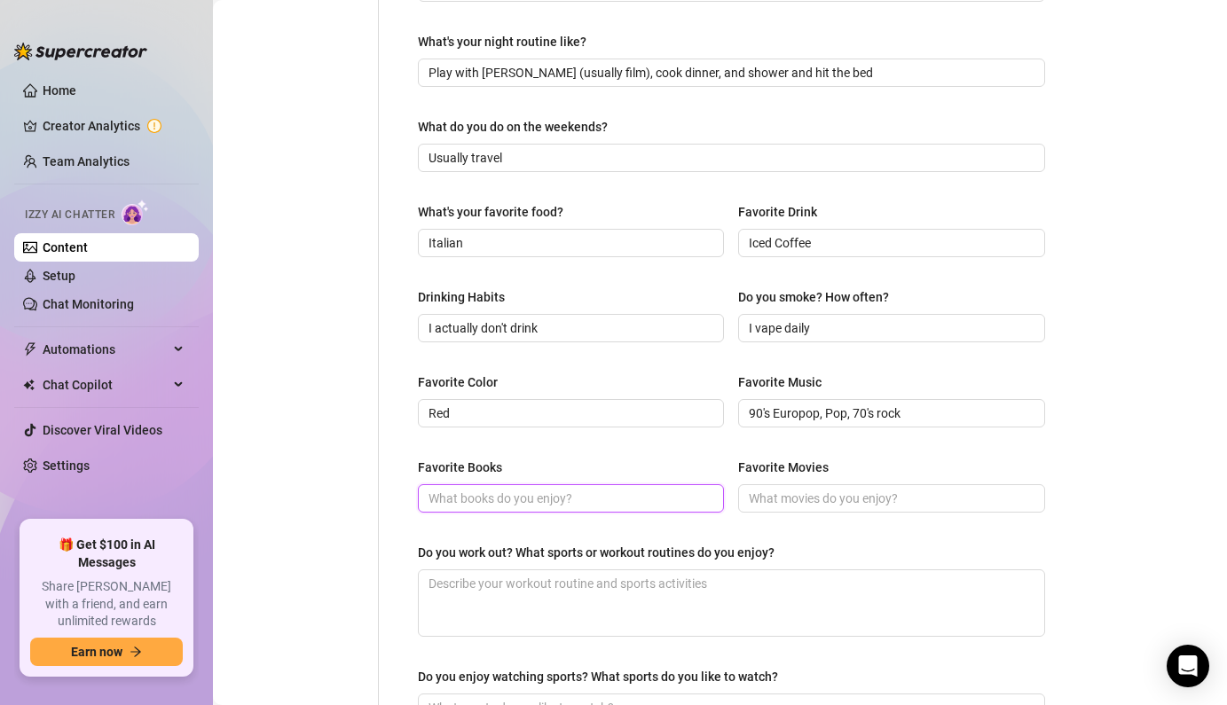
click at [661, 500] on input "Favorite Books" at bounding box center [568, 499] width 281 height 20
click at [534, 493] on input "Favorite Books" at bounding box center [568, 499] width 281 height 20
click at [860, 496] on input "Favorite Movies" at bounding box center [889, 499] width 281 height 20
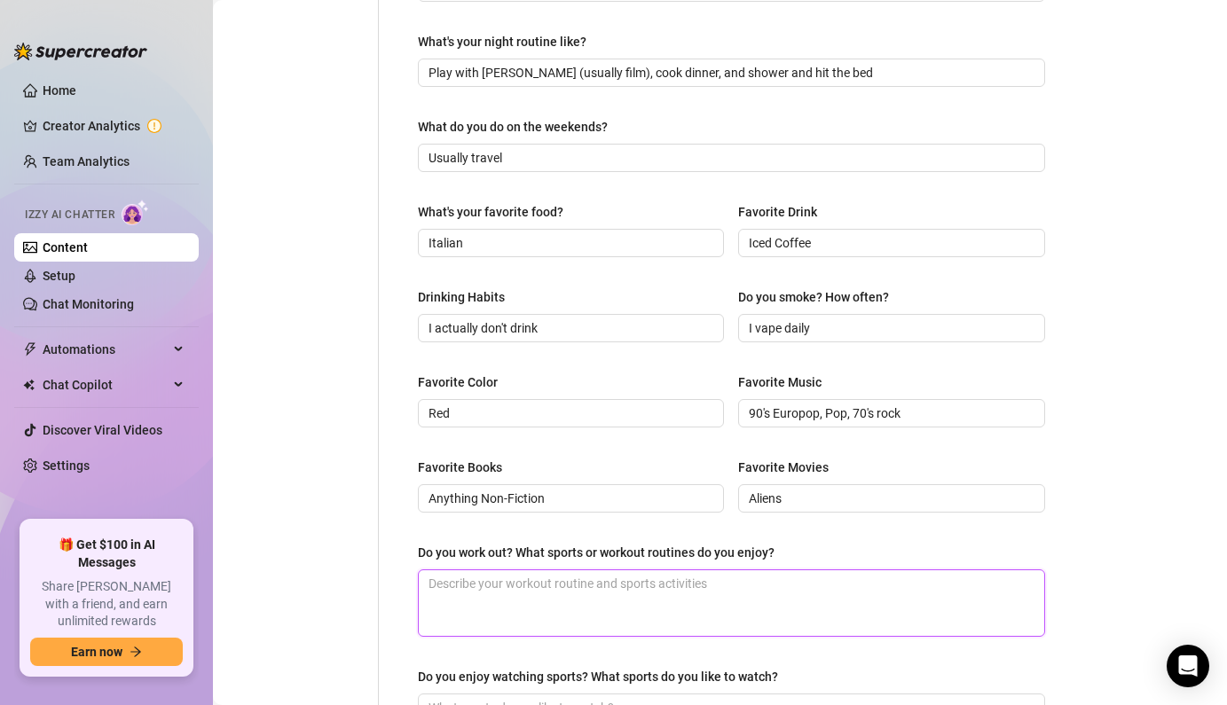
click at [759, 583] on textarea "Do you work out? What sports or workout routines do you enjoy?" at bounding box center [731, 603] width 625 height 66
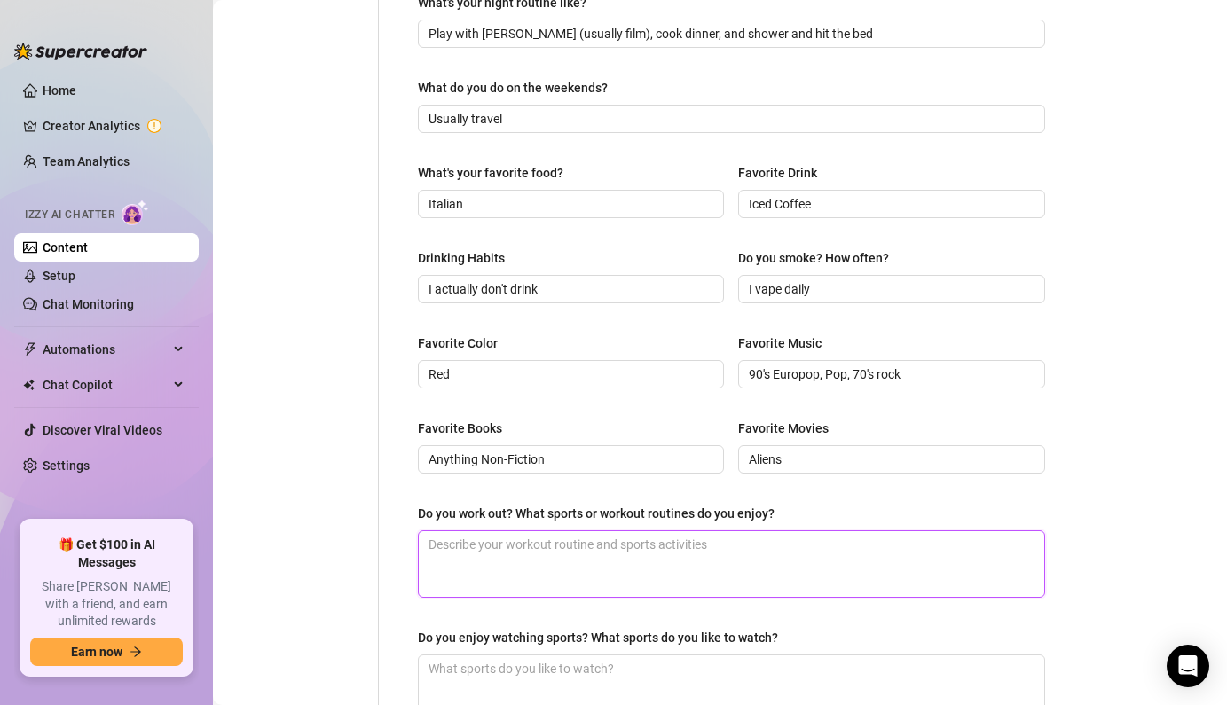
scroll to position [688, 0]
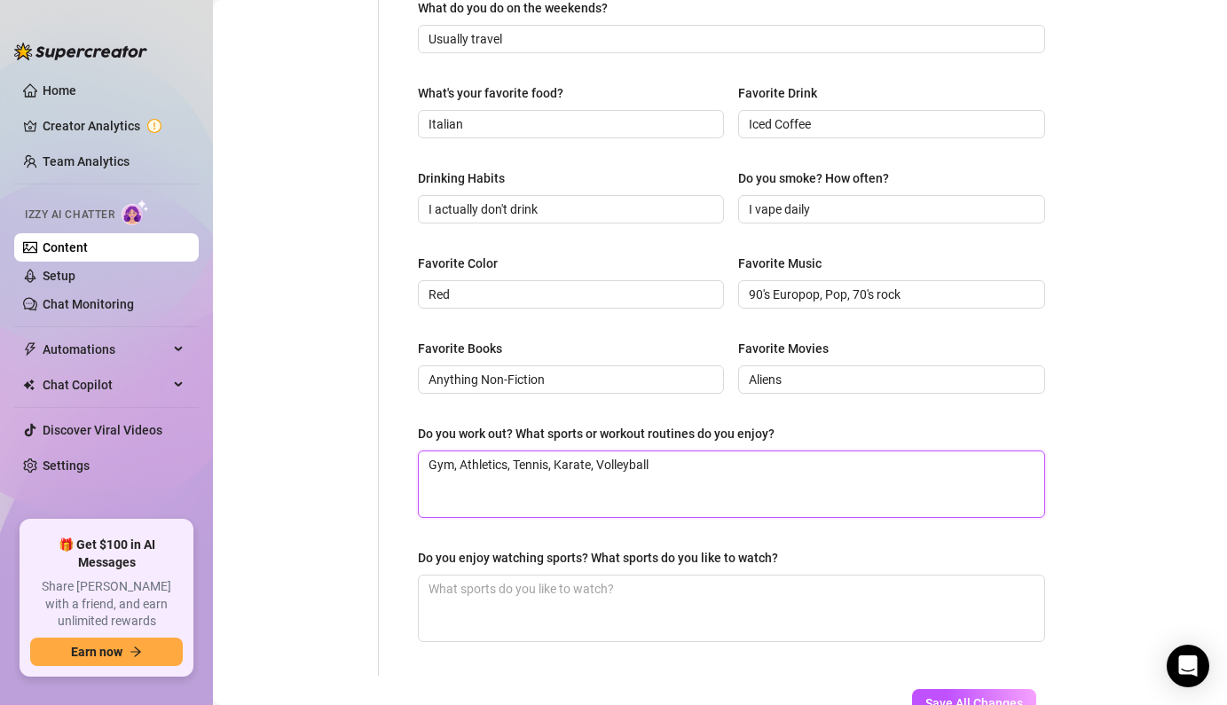
click at [601, 462] on textarea "Gym, Athletics, Tennis, Karate, Volleyball" at bounding box center [731, 485] width 625 height 66
click at [720, 470] on textarea "Gym, Athletics, Tennis, Karate, Indoor Volleyball" at bounding box center [731, 485] width 625 height 66
drag, startPoint x: 720, startPoint y: 470, endPoint x: 660, endPoint y: 471, distance: 60.3
click at [660, 471] on textarea "Gym, Athletics, Tennis, Karate, Indoor Volleyball, Rowing" at bounding box center [731, 485] width 625 height 66
click at [788, 475] on textarea "Gym, Athletics, Tennis, Karate, Indoor Volleyball, Rowing" at bounding box center [731, 485] width 625 height 66
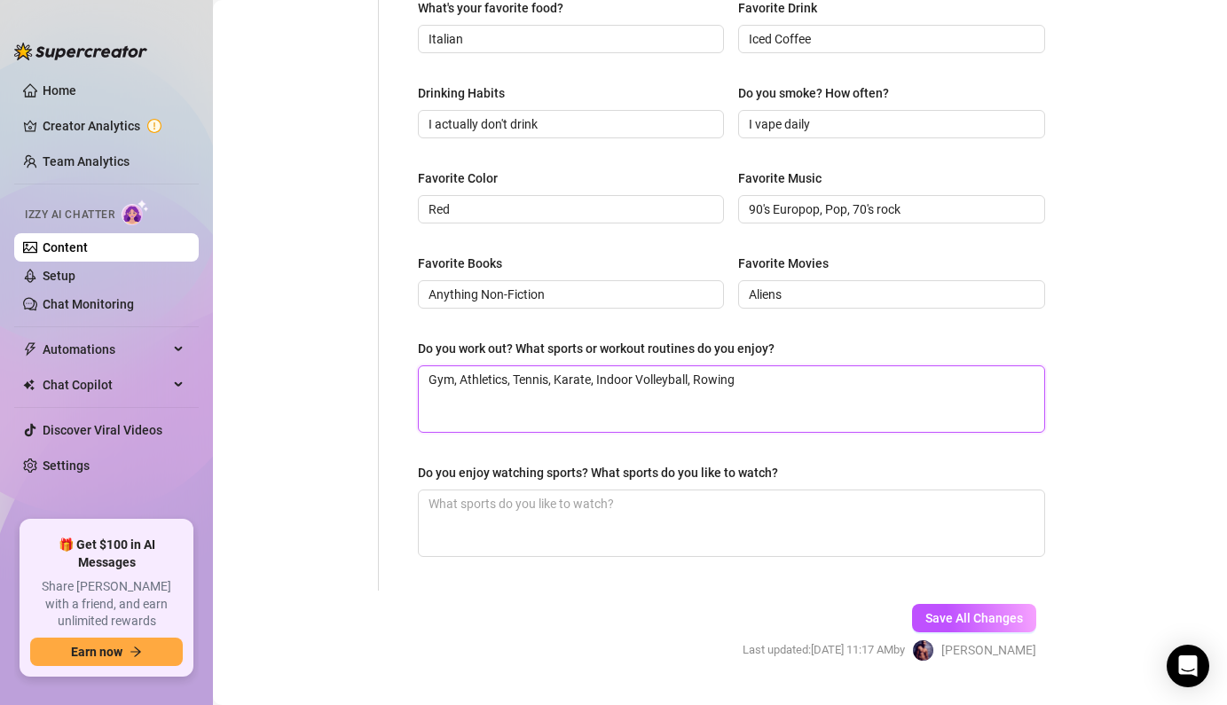
scroll to position [813, 0]
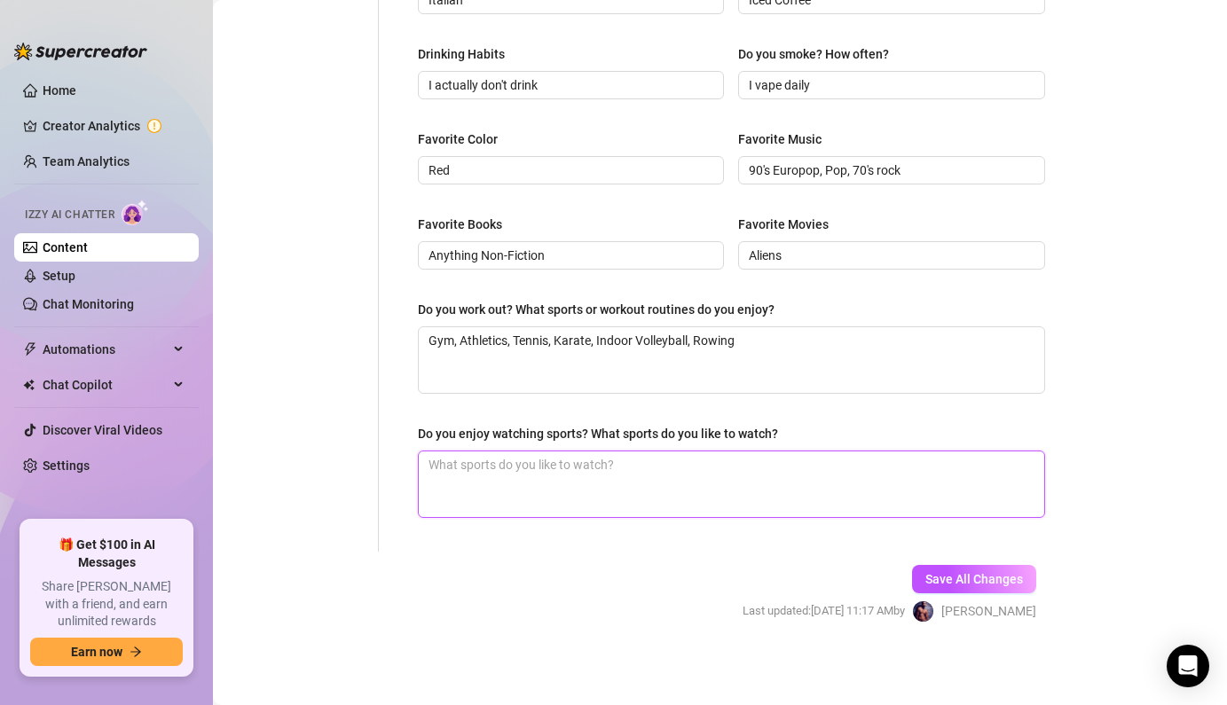
click at [709, 476] on textarea "Do you enjoy watching sports? What sports do you like to watch?" at bounding box center [731, 485] width 625 height 66
drag, startPoint x: 726, startPoint y: 475, endPoint x: 876, endPoint y: 491, distance: 150.9
click at [876, 491] on textarea "I prefer to play" at bounding box center [731, 485] width 625 height 66
drag, startPoint x: 876, startPoint y: 491, endPoint x: 940, endPoint y: 574, distance: 104.9
click at [940, 574] on form "Personal Info Chatting Lifestyle Physique Content Intimate Details Socials Trai…" at bounding box center [647, 5] width 832 height 1298
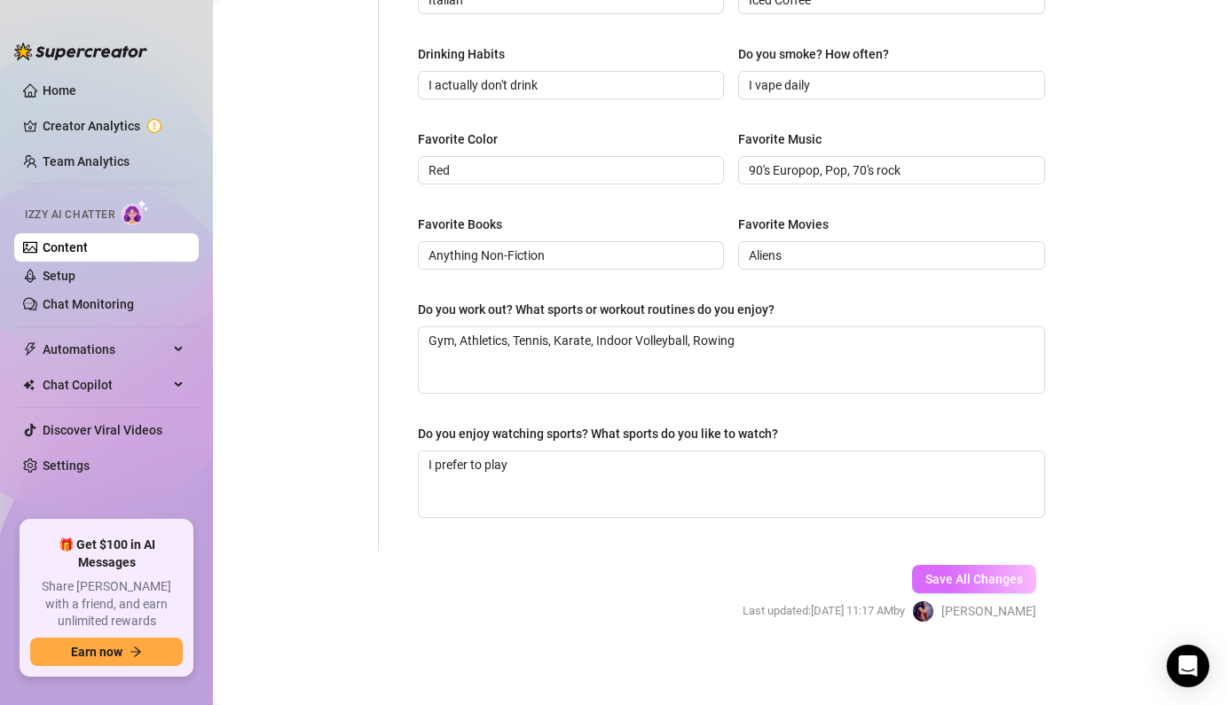
click at [939, 577] on span "Save All Changes" at bounding box center [974, 579] width 98 height 14
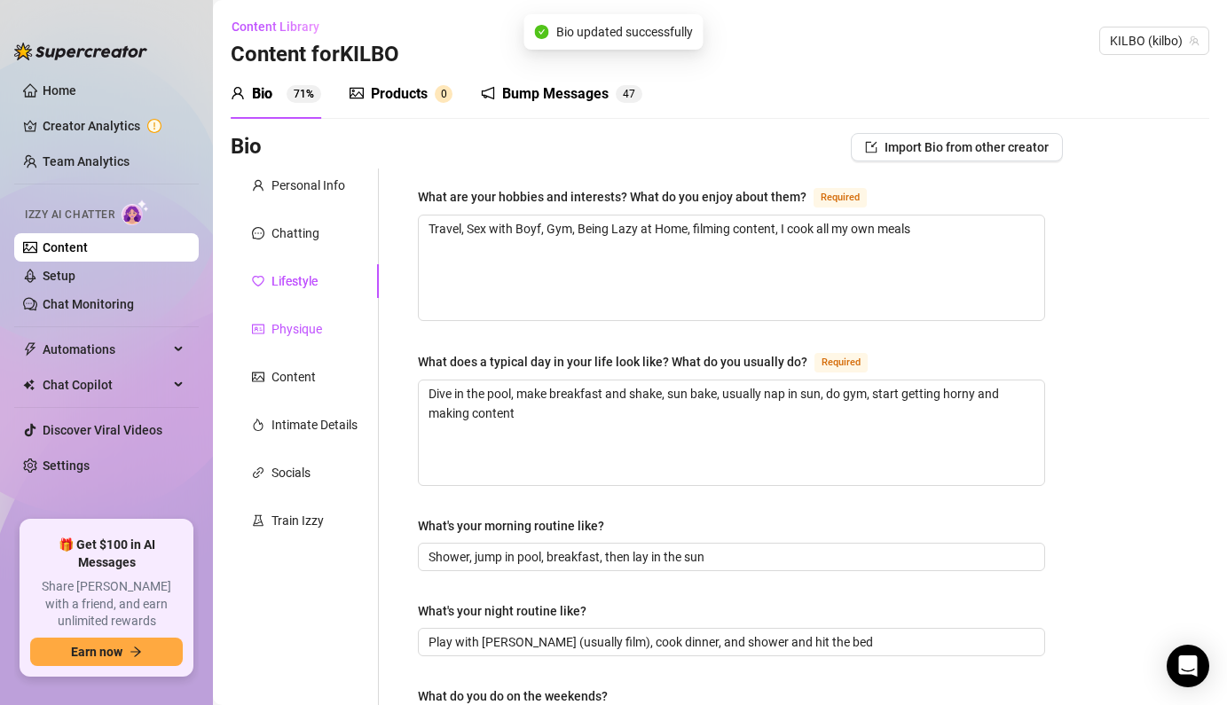
click at [315, 324] on div "Physique" at bounding box center [296, 329] width 51 height 20
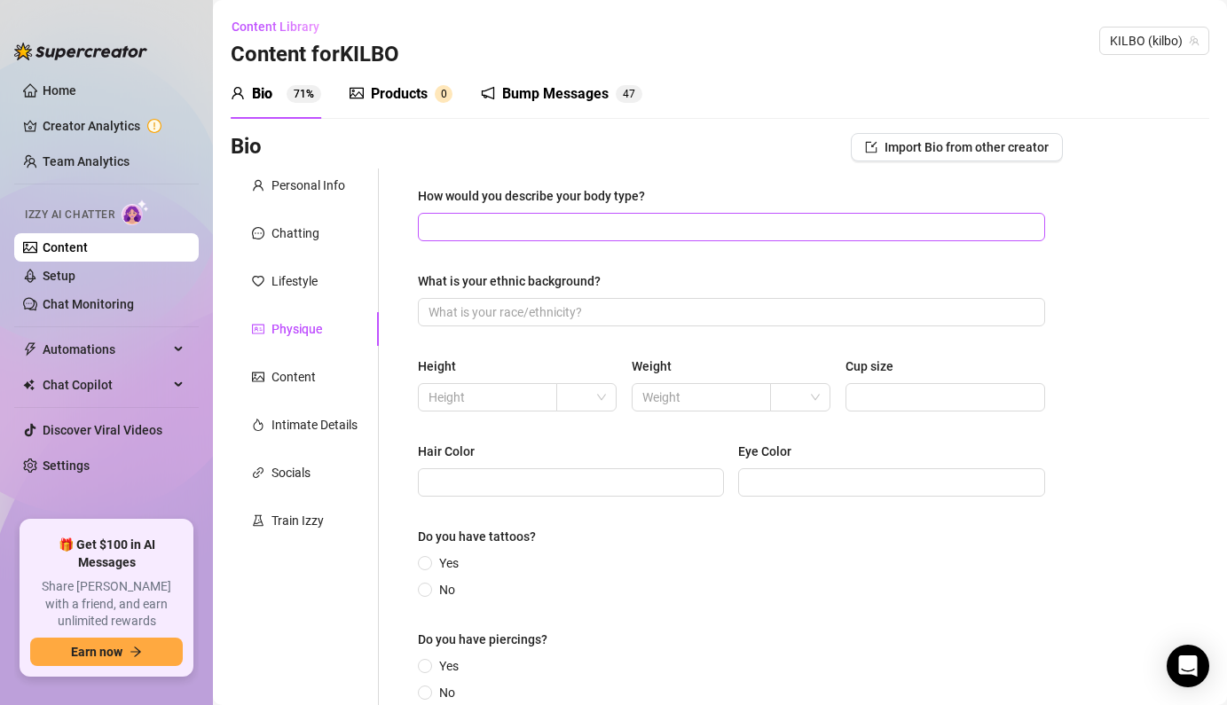
click at [482, 240] on span at bounding box center [731, 227] width 627 height 28
click at [494, 224] on input "How would you describe your body type?" at bounding box center [729, 227] width 602 height 20
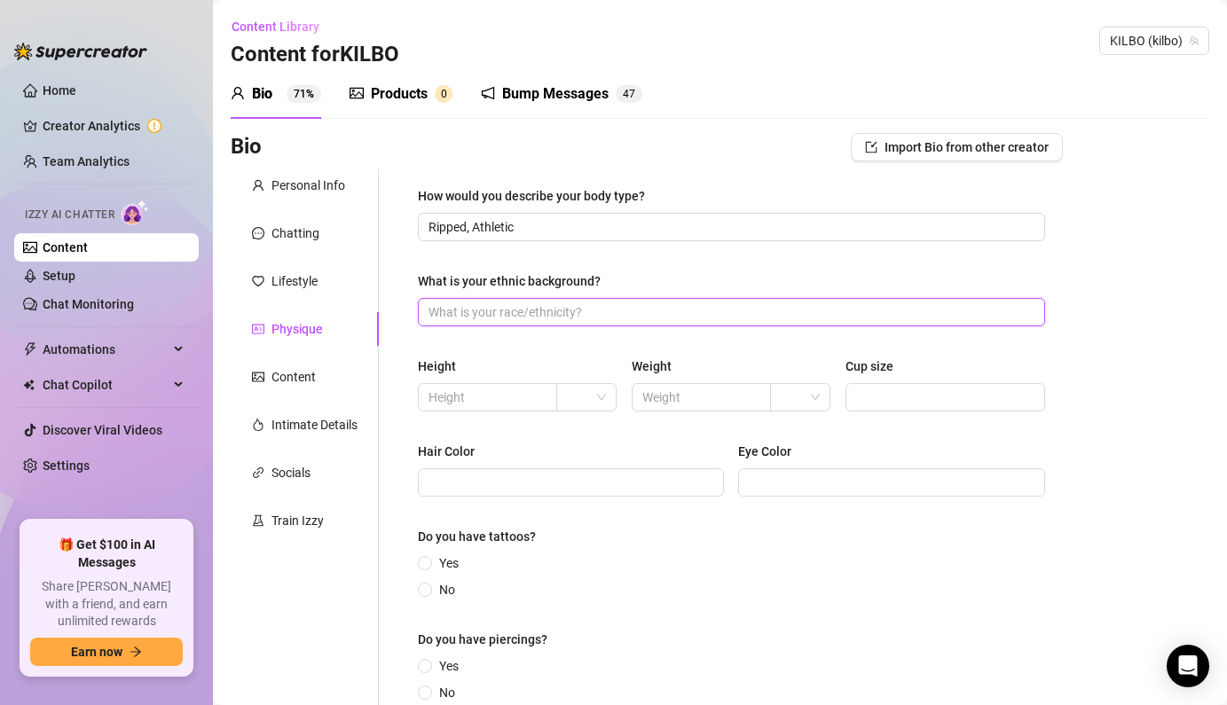
click at [485, 302] on input "What is your ethnic background?" at bounding box center [729, 312] width 602 height 20
drag, startPoint x: 517, startPoint y: 316, endPoint x: 466, endPoint y: 317, distance: 51.5
click at [466, 317] on input "Irish/[DEMOGRAPHIC_DATA]" at bounding box center [729, 312] width 602 height 20
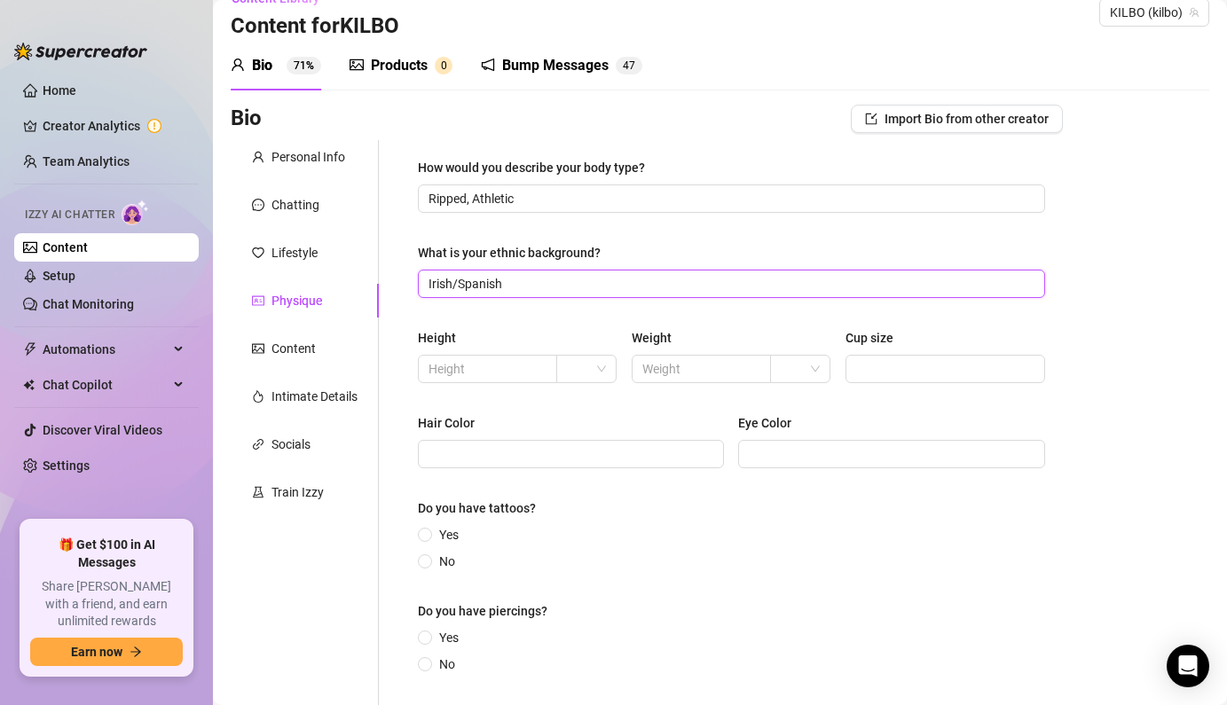
scroll to position [31, 0]
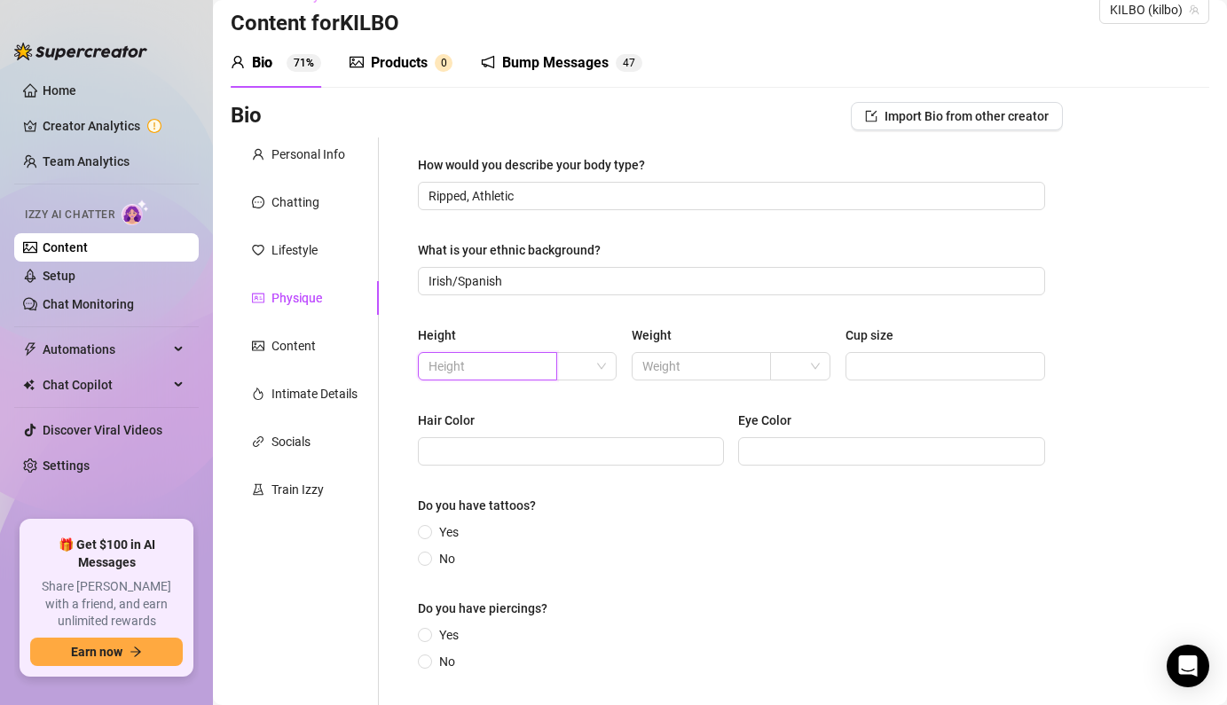
click at [478, 365] on input "text" at bounding box center [485, 367] width 114 height 20
click at [602, 366] on span at bounding box center [586, 366] width 38 height 27
click at [581, 401] on div "cm" at bounding box center [586, 402] width 31 height 20
click at [527, 366] on input "text" at bounding box center [485, 367] width 114 height 20
click at [743, 376] on span at bounding box center [701, 366] width 139 height 28
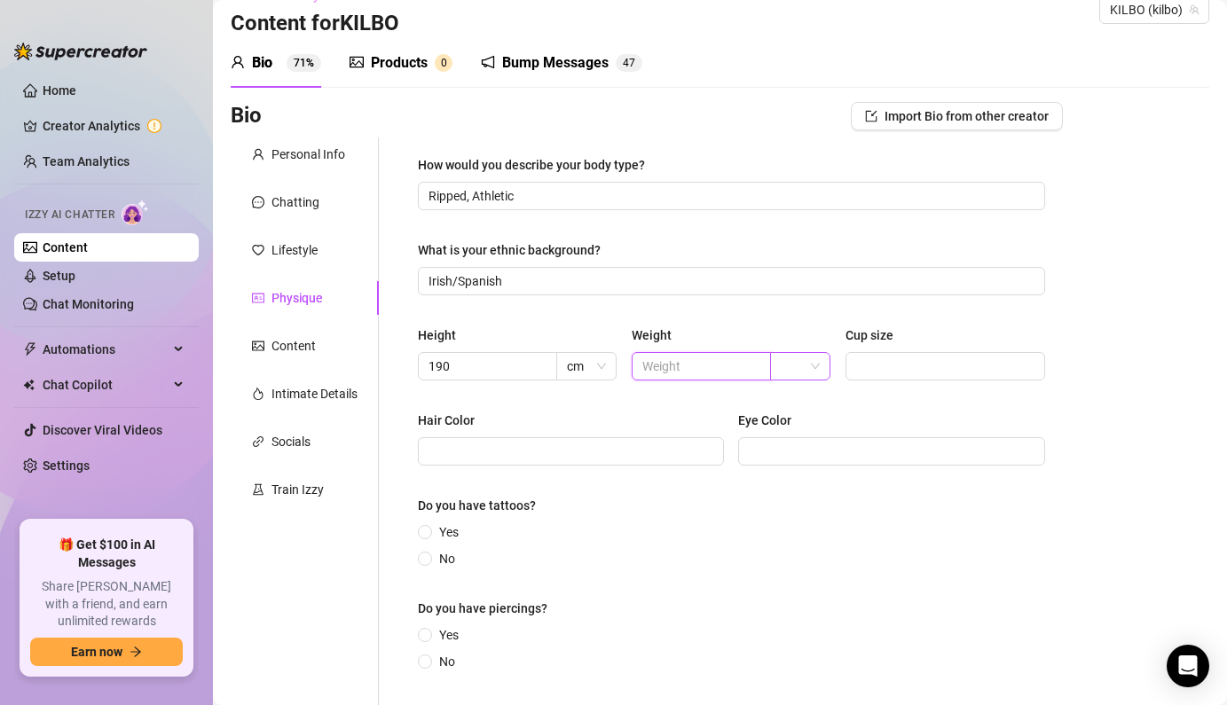
click at [818, 366] on span at bounding box center [800, 366] width 38 height 27
click at [790, 428] on div "lbs" at bounding box center [800, 430] width 31 height 20
click at [716, 373] on input "text" at bounding box center [699, 367] width 114 height 20
click at [733, 392] on div "Height 190 cm Weight 200 lbs Cup size" at bounding box center [731, 361] width 627 height 71
click at [670, 427] on div "Hair Color" at bounding box center [571, 424] width 306 height 27
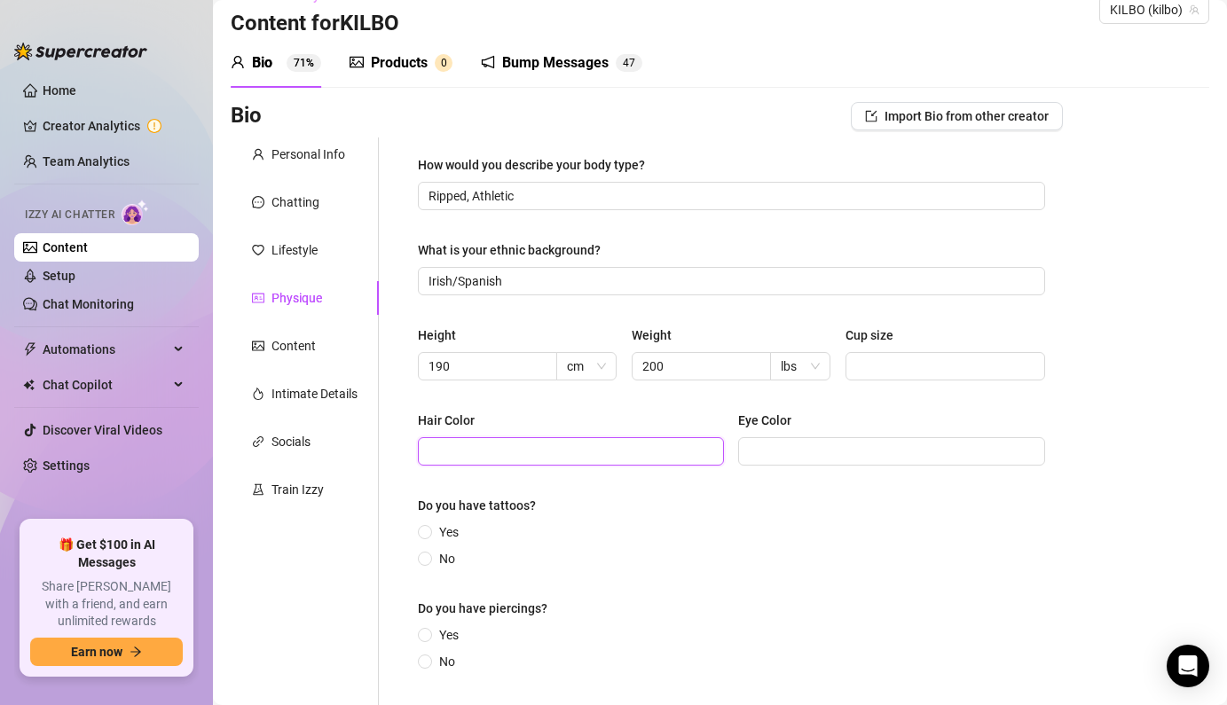
click at [631, 448] on input "Hair Color" at bounding box center [568, 452] width 281 height 20
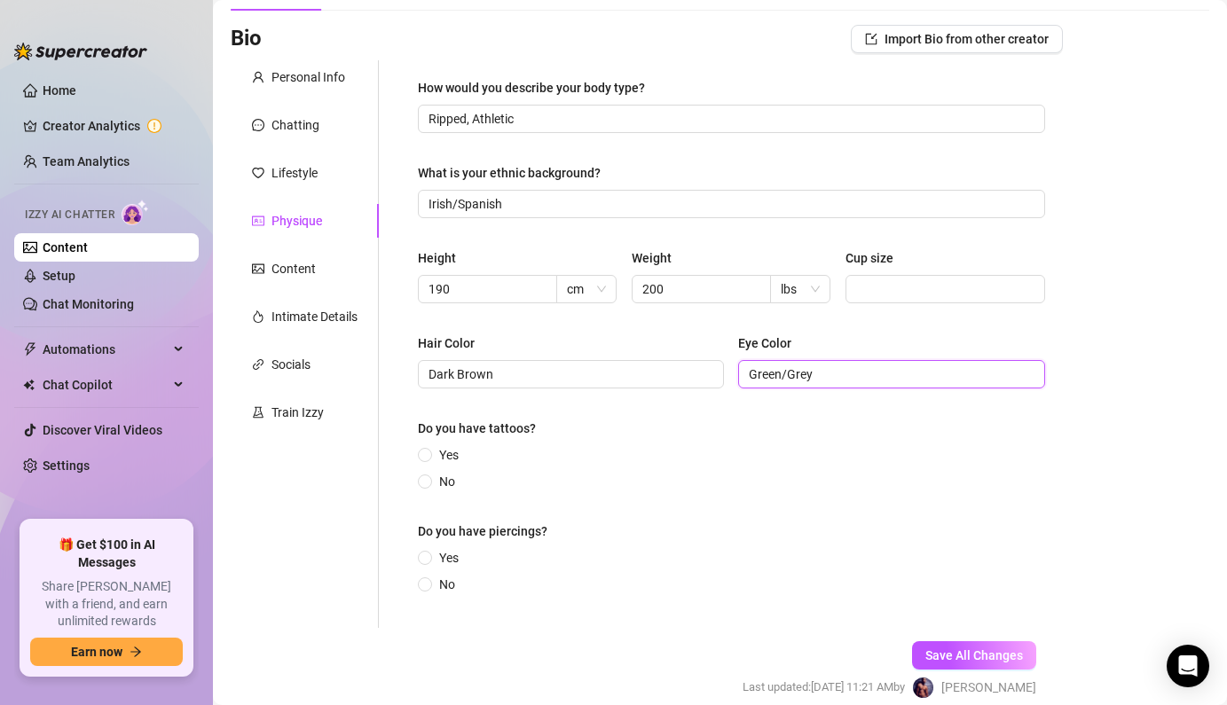
scroll to position [186, 0]
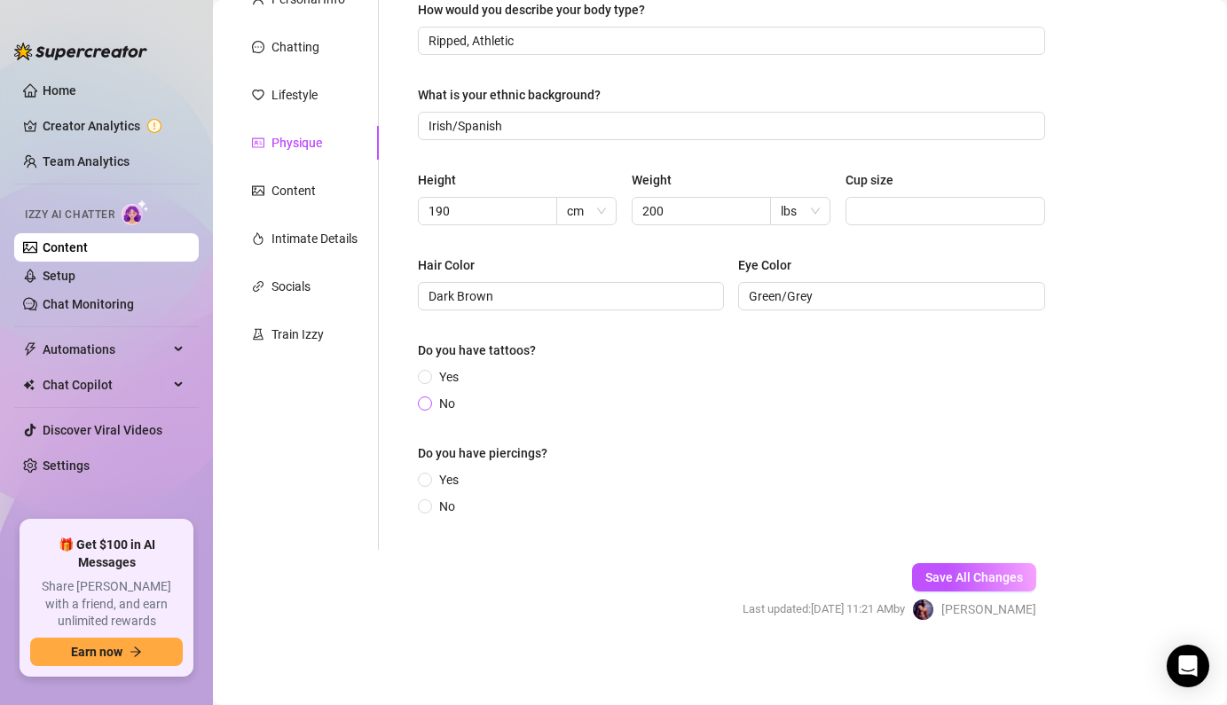
click at [431, 409] on label "No" at bounding box center [440, 404] width 44 height 20
click at [429, 409] on input "No" at bounding box center [425, 405] width 7 height 12
drag, startPoint x: 831, startPoint y: 562, endPoint x: 780, endPoint y: 547, distance: 53.6
click at [780, 547] on form "Personal Info Chatting Lifestyle Physique Content Intimate Details Socials Trai…" at bounding box center [647, 317] width 832 height 670
drag, startPoint x: 780, startPoint y: 547, endPoint x: 537, endPoint y: 539, distance: 243.2
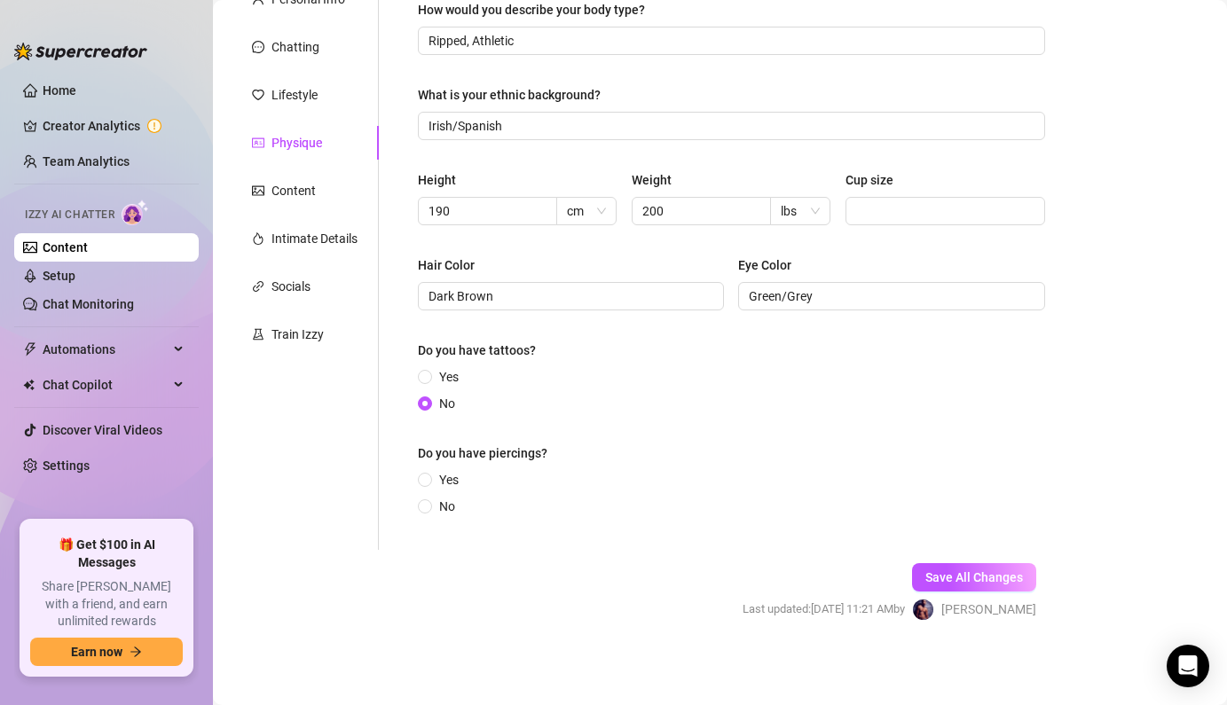
click at [537, 539] on div "How would you describe your body type? Ripped, Athletic What is your ethnic bac…" at bounding box center [731, 266] width 663 height 568
click at [420, 505] on span at bounding box center [425, 506] width 14 height 14
click at [422, 505] on input "No" at bounding box center [425, 508] width 7 height 12
click at [953, 575] on span "Save All Changes" at bounding box center [974, 577] width 98 height 14
click at [305, 197] on div "Content" at bounding box center [293, 191] width 44 height 20
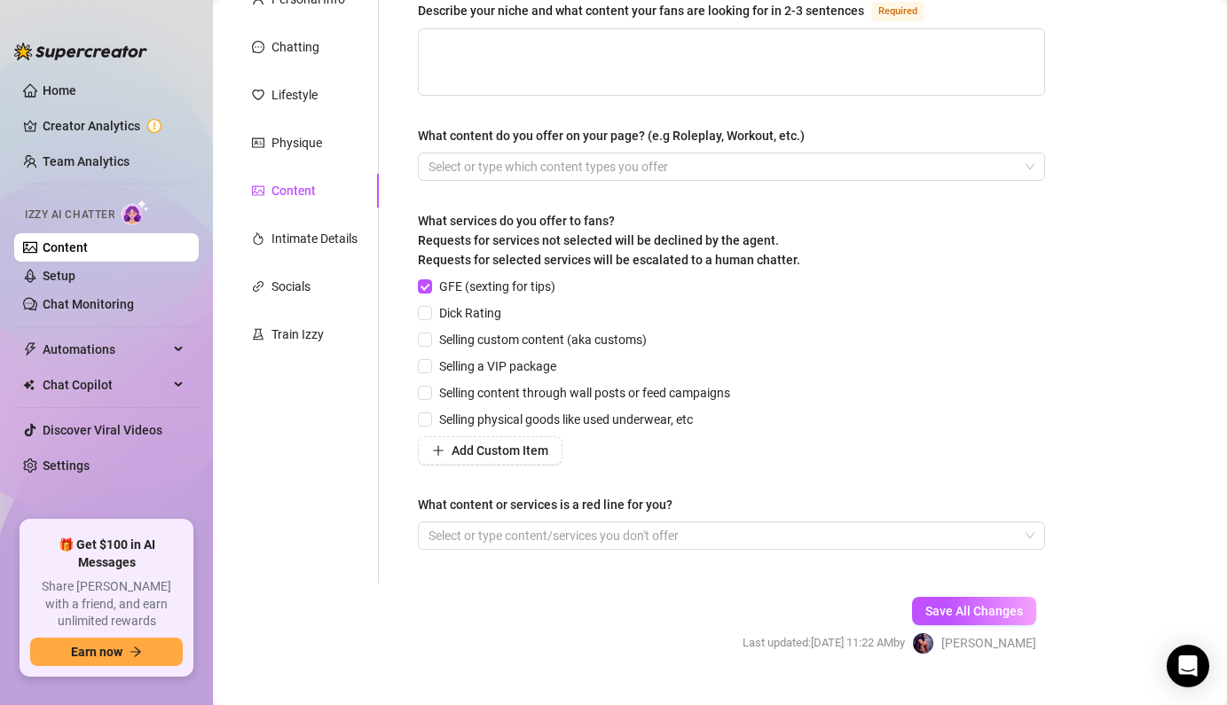
scroll to position [0, 0]
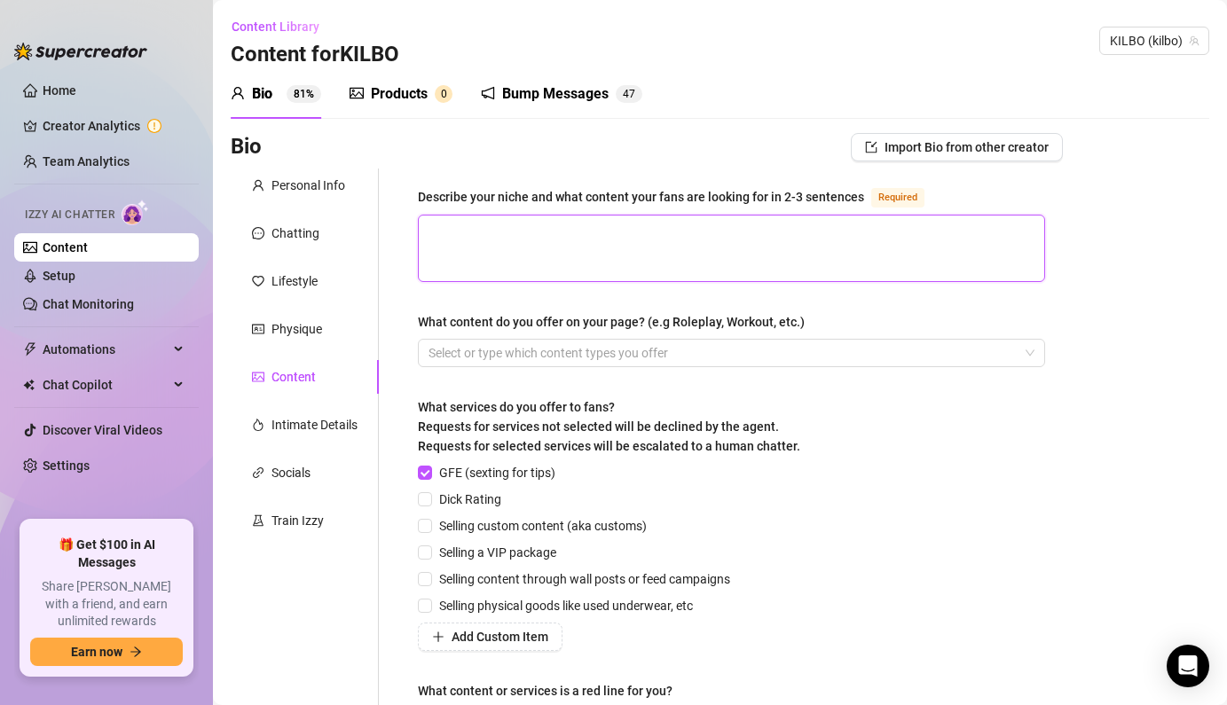
click at [635, 244] on textarea "Describe your niche and what content your fans are looking for in 2-3 sentences…" at bounding box center [731, 249] width 625 height 66
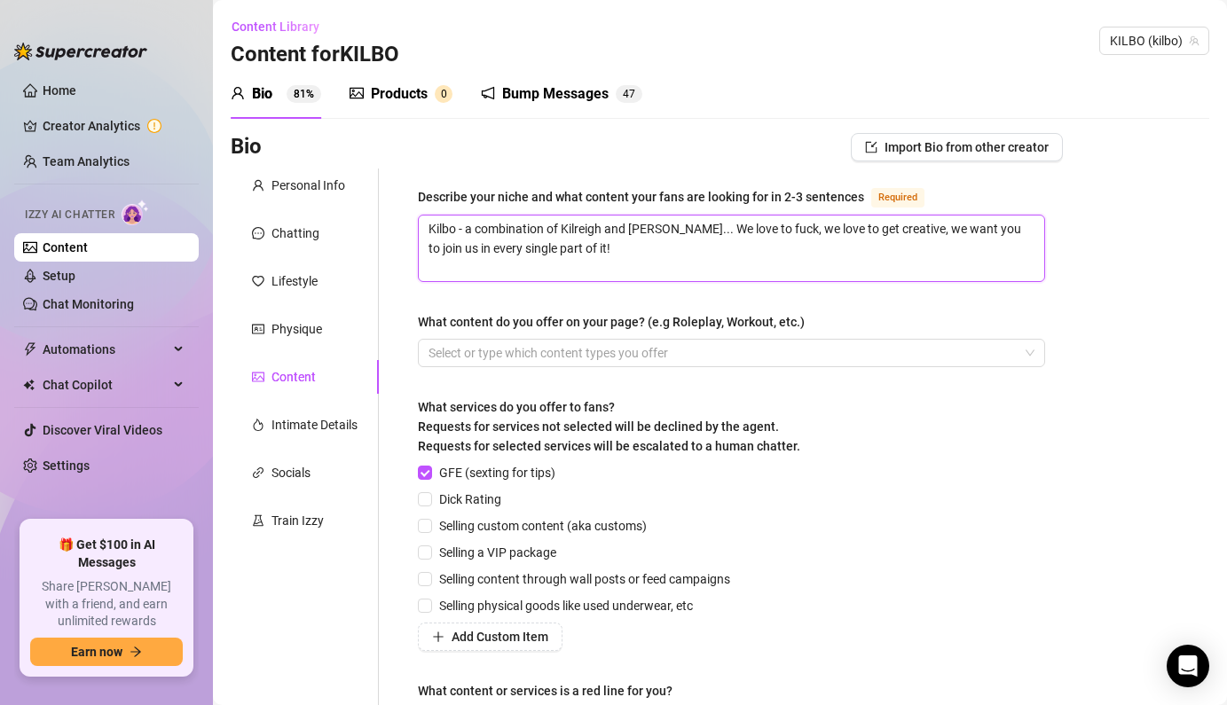
drag, startPoint x: 675, startPoint y: 242, endPoint x: 675, endPoint y: 287, distance: 44.4
click at [675, 287] on div "Describe your niche and what content your fans are looking for in 2-3 sentences…" at bounding box center [731, 469] width 627 height 566
click at [579, 348] on div at bounding box center [721, 353] width 601 height 25
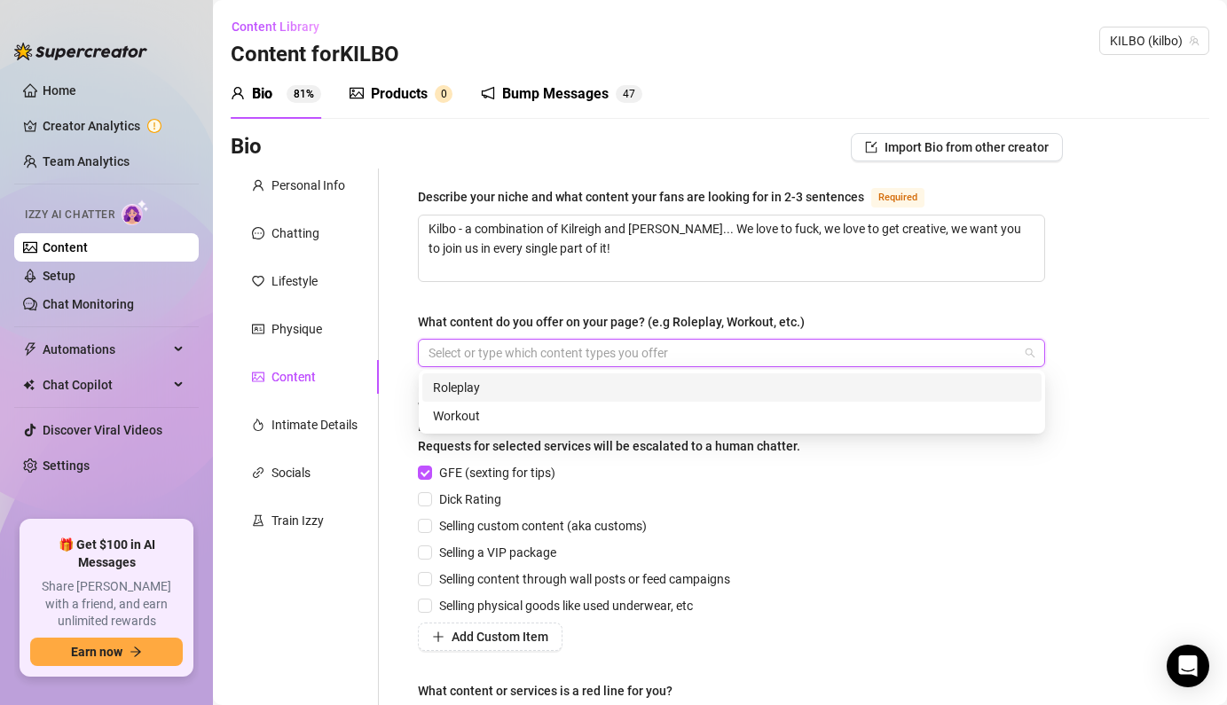
click at [514, 382] on div "Roleplay" at bounding box center [732, 388] width 598 height 20
click at [587, 282] on div "Describe your niche and what content your fans are looking for in 2-3 sentences…" at bounding box center [731, 469] width 627 height 566
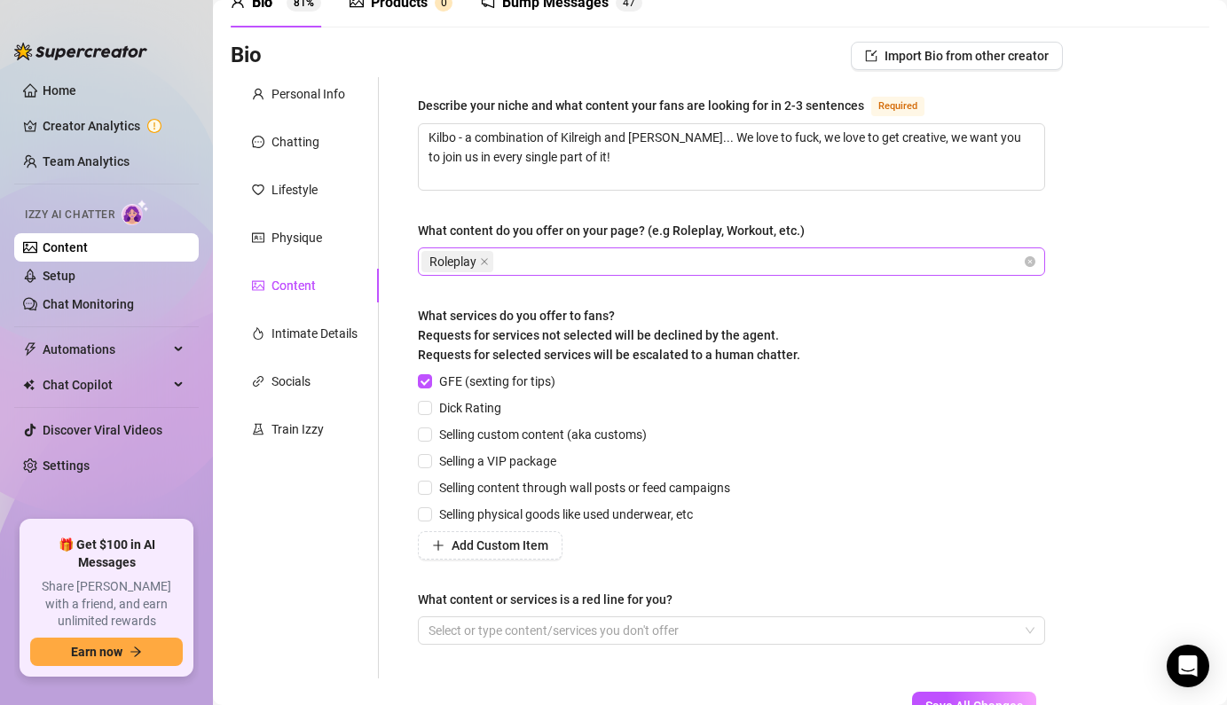
scroll to position [98, 0]
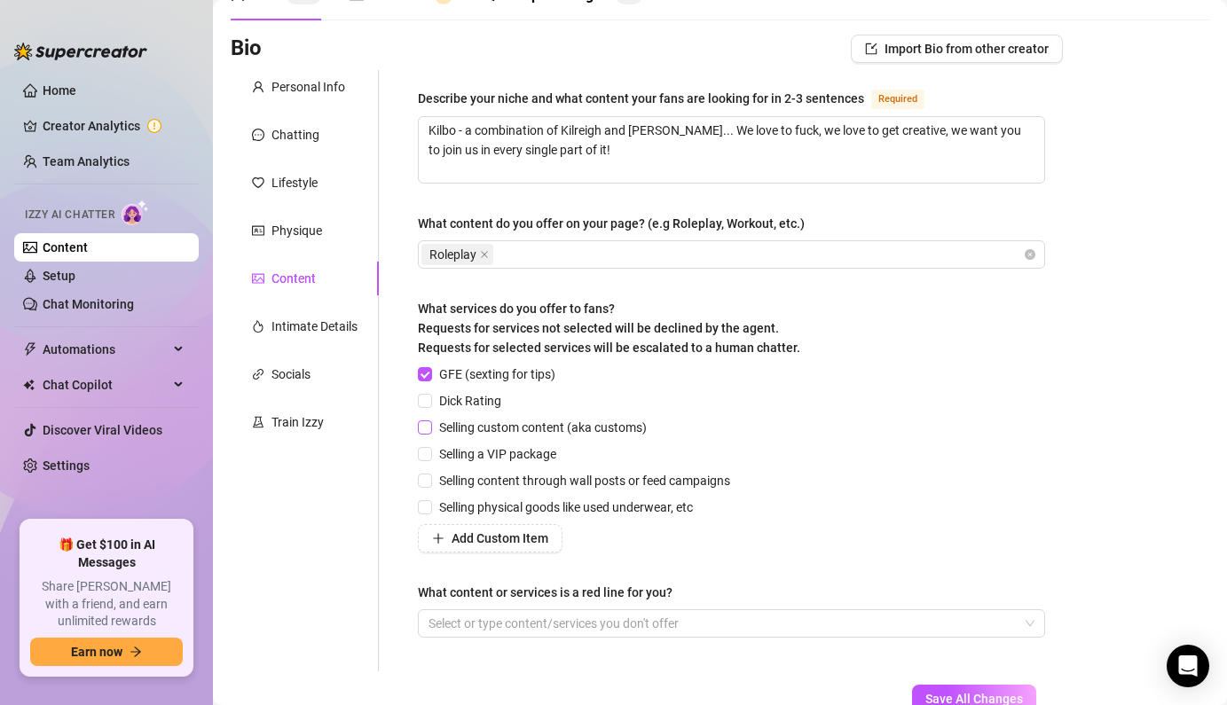
click at [425, 424] on input "Selling custom content (aka customs)" at bounding box center [424, 426] width 12 height 12
click at [428, 484] on input "Selling content through wall posts or feed campaigns" at bounding box center [424, 480] width 12 height 12
click at [428, 507] on input "Selling physical goods like used underwear, etc" at bounding box center [424, 506] width 12 height 12
click at [428, 455] on input "Selling a VIP package" at bounding box center [424, 453] width 12 height 12
click at [597, 625] on div at bounding box center [721, 623] width 601 height 25
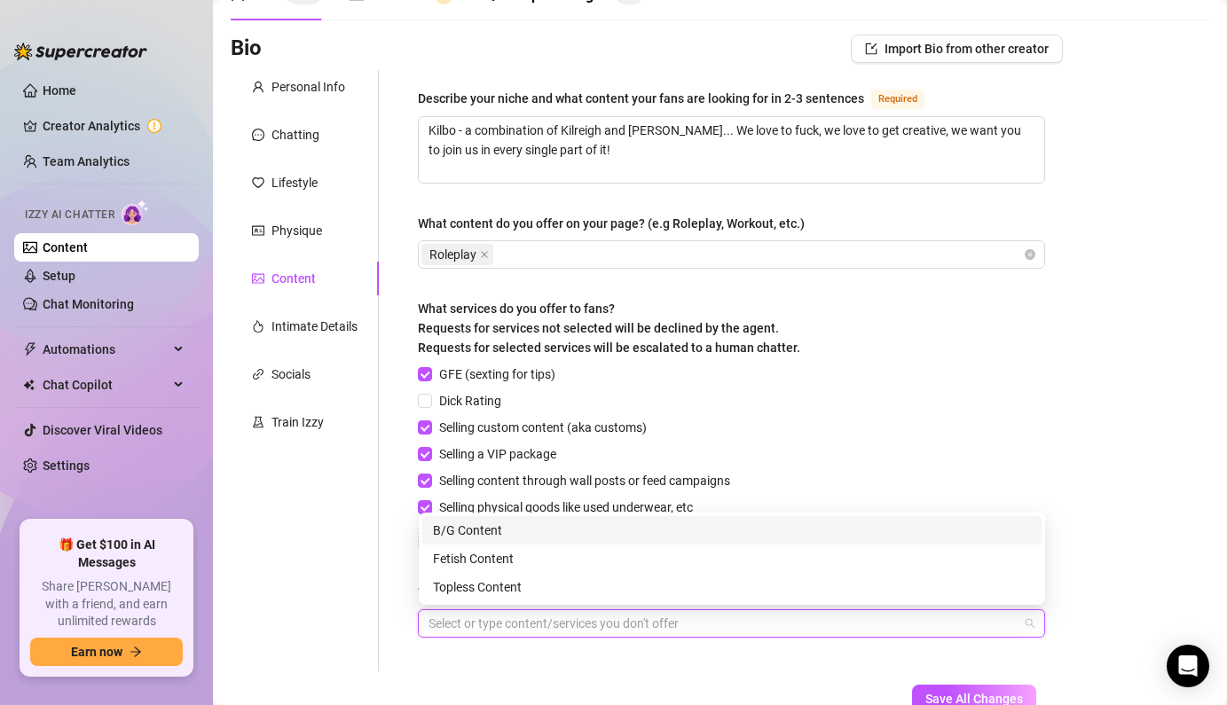
click at [562, 536] on div "B/G Content" at bounding box center [732, 531] width 598 height 20
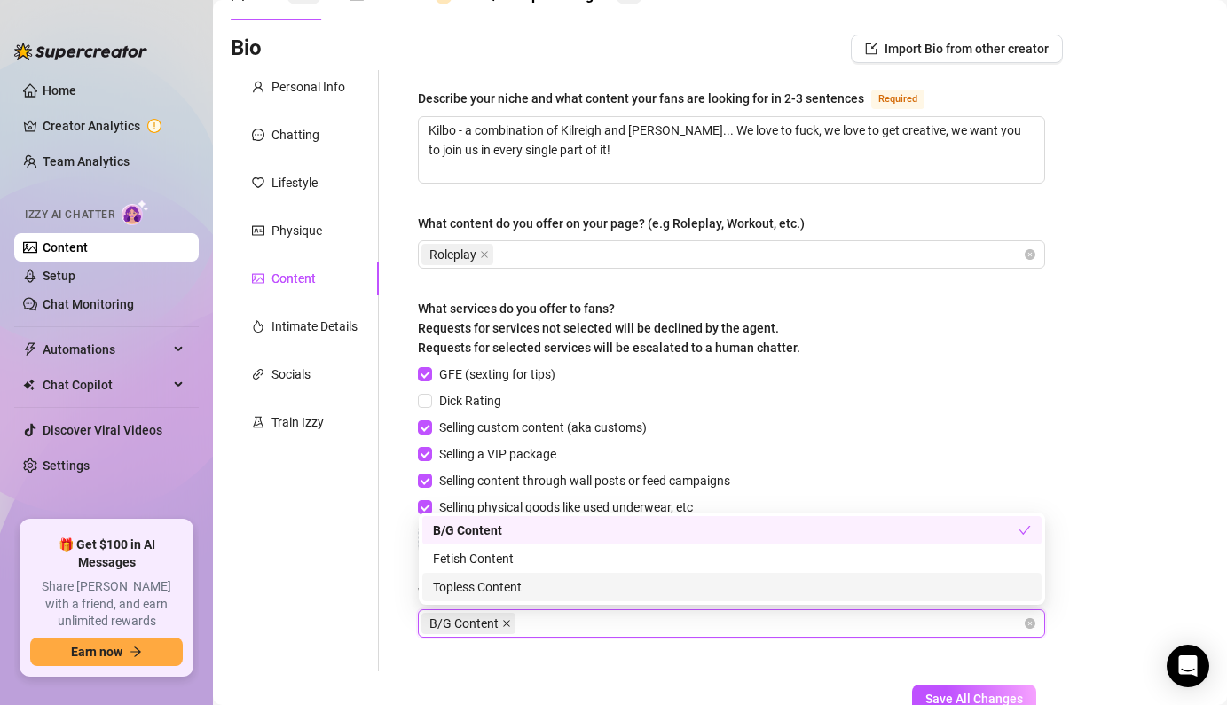
click at [505, 623] on icon "close" at bounding box center [506, 623] width 7 height 7
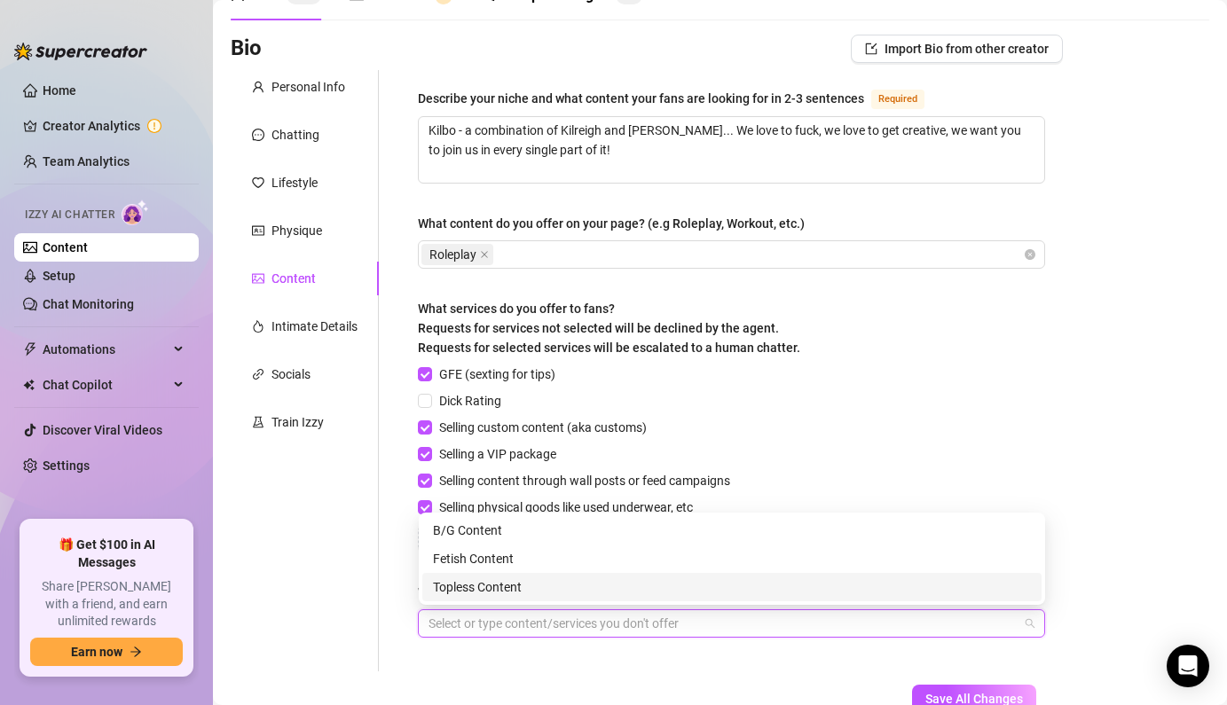
click at [675, 648] on div "Describe your niche and what content your fans are looking for in 2-3 sentences…" at bounding box center [731, 371] width 627 height 566
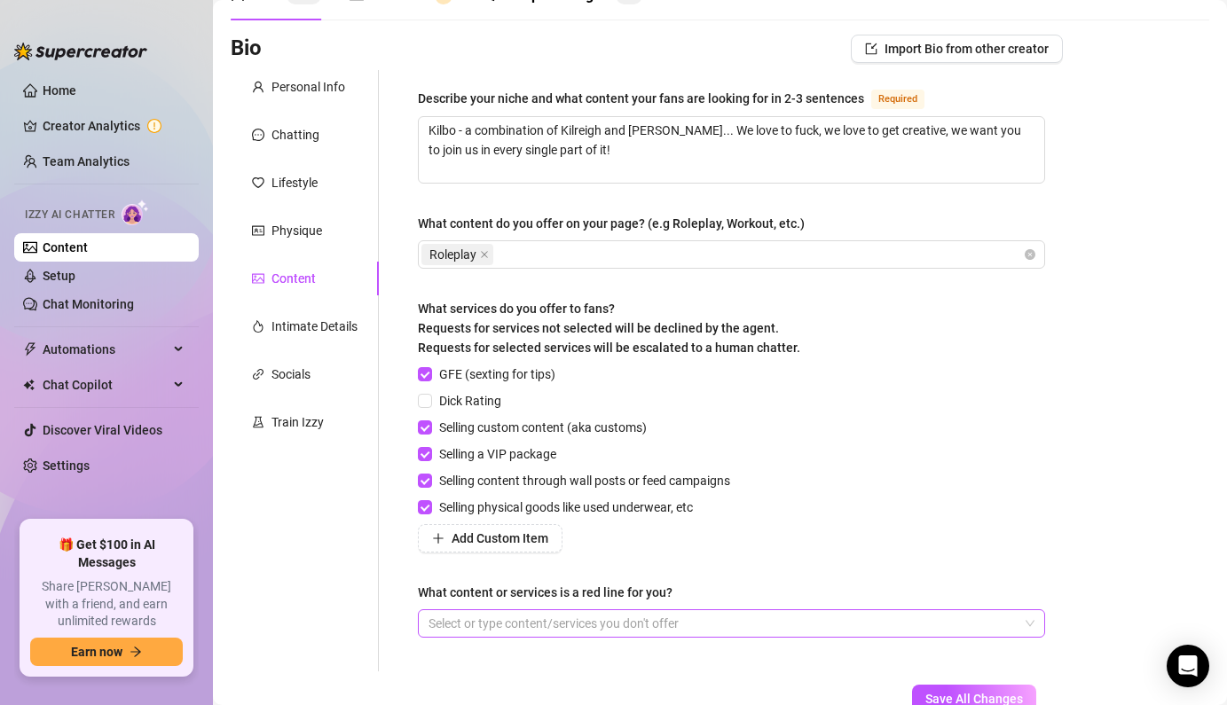
scroll to position [179, 0]
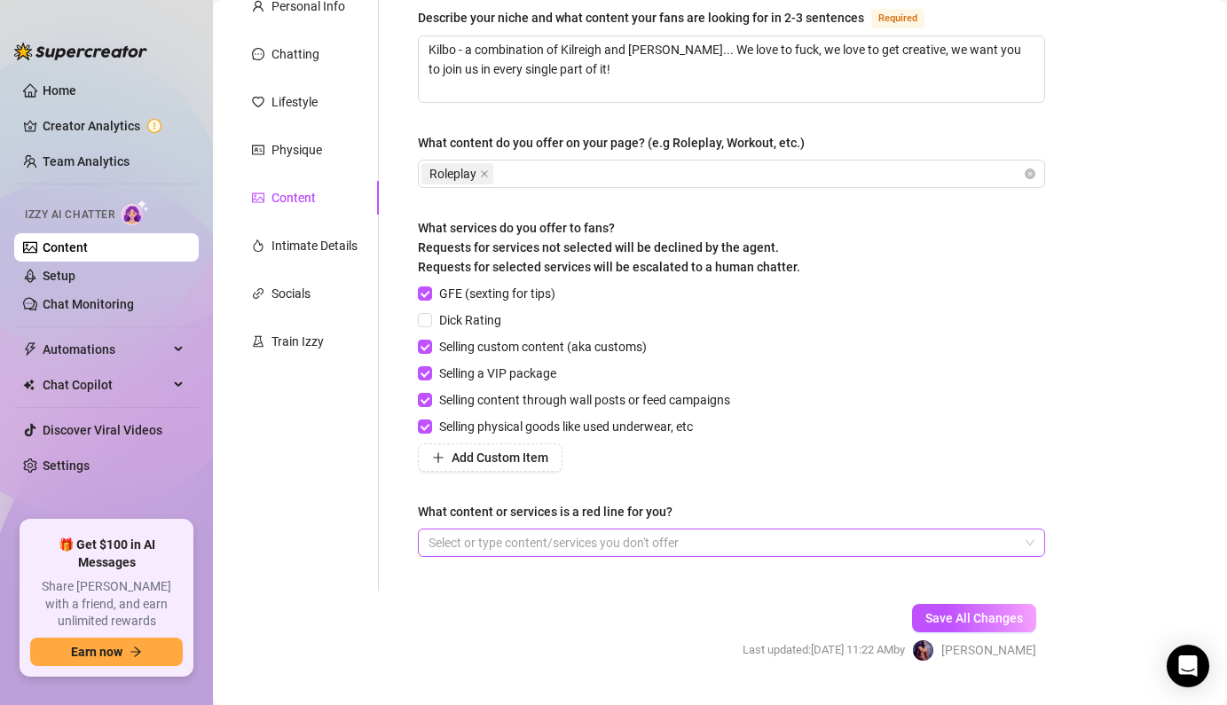
click at [692, 539] on div at bounding box center [721, 542] width 601 height 25
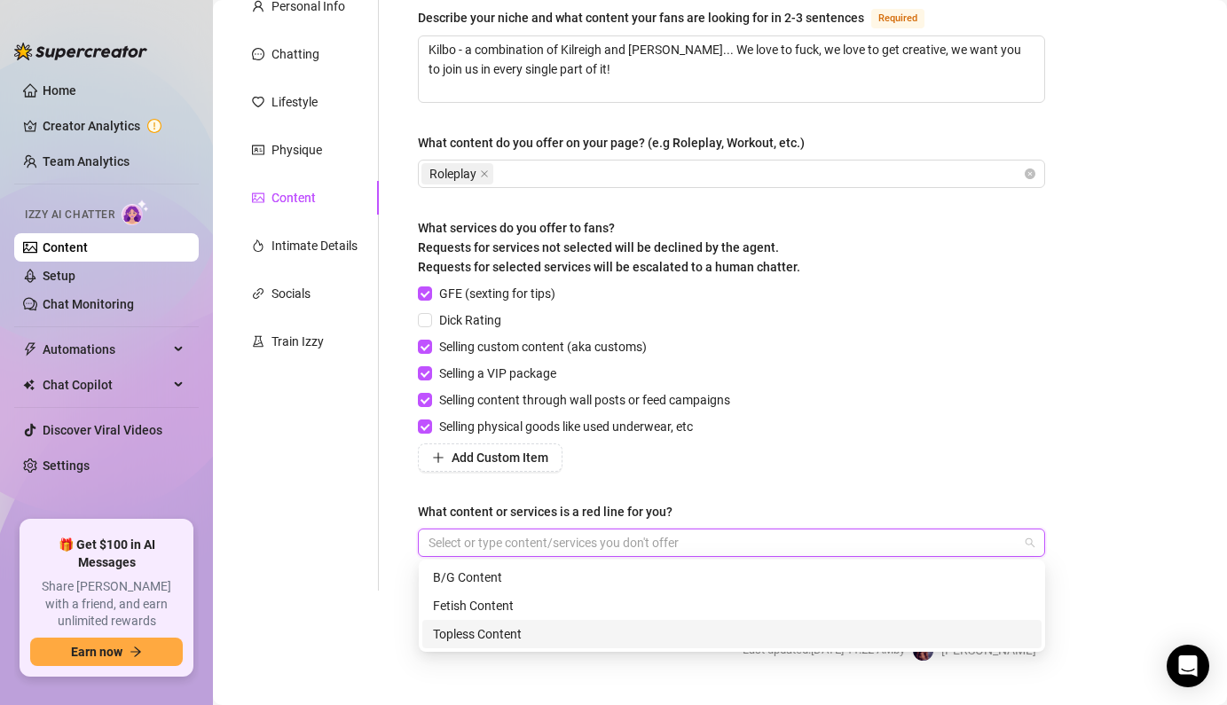
click at [692, 539] on div at bounding box center [721, 542] width 601 height 25
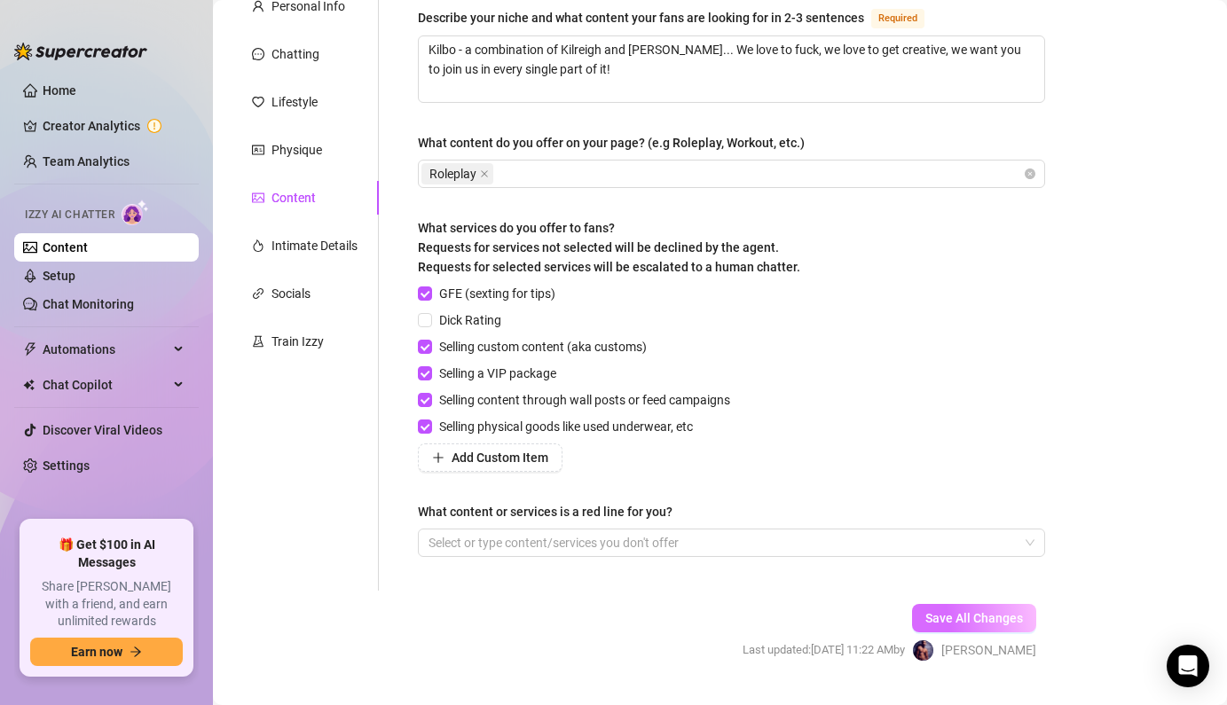
click at [971, 615] on span "Save All Changes" at bounding box center [974, 618] width 98 height 14
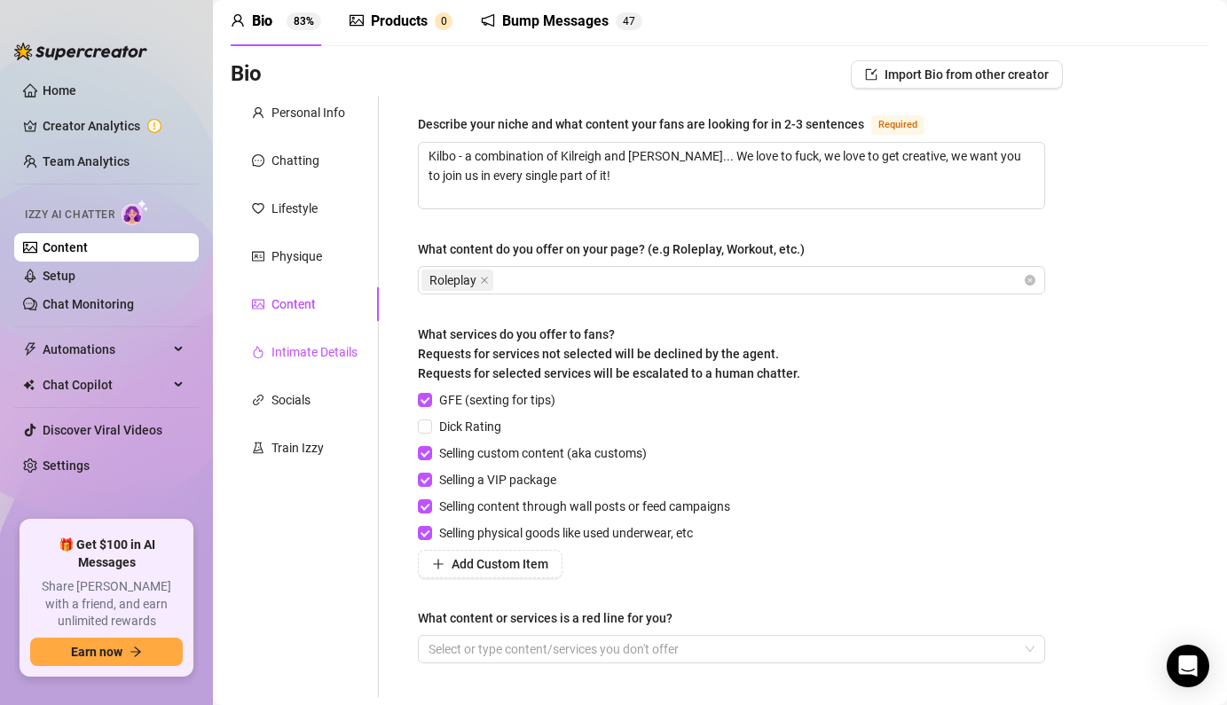
click at [346, 343] on div "Intimate Details" at bounding box center [314, 352] width 86 height 20
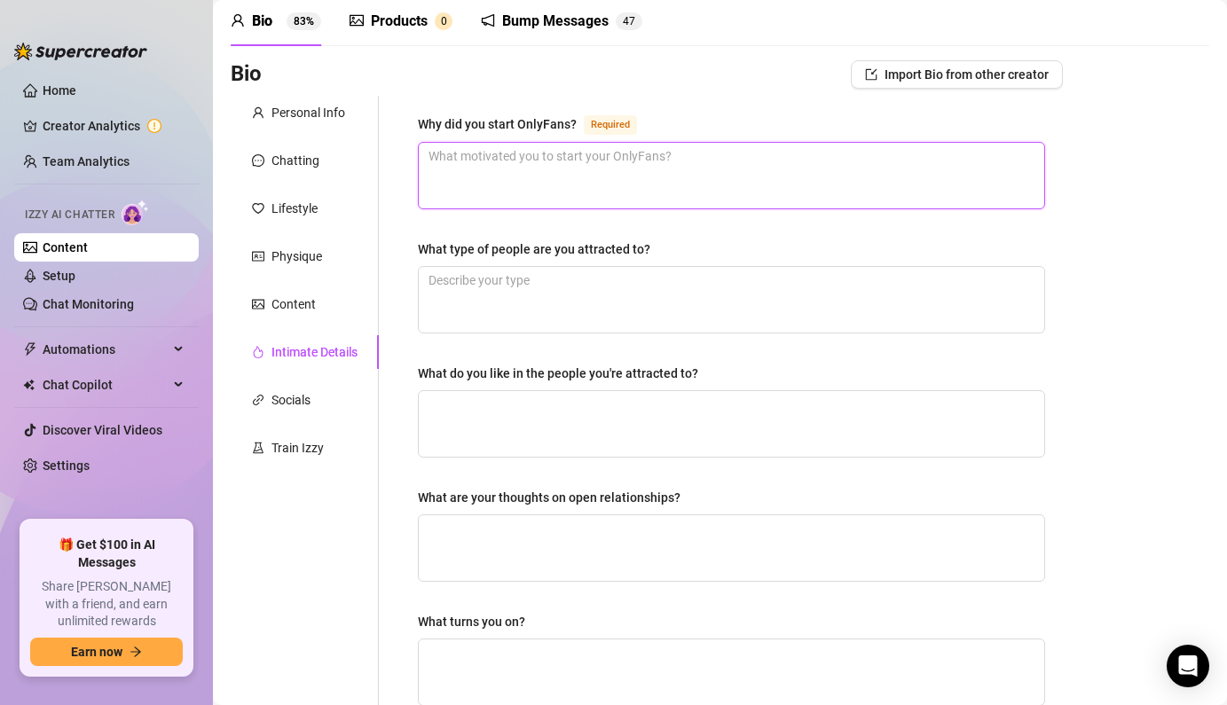
click at [609, 159] on textarea "Why did you start OnlyFans? Required" at bounding box center [731, 176] width 625 height 66
click at [646, 184] on textarea "Why did you start OnlyFans? Required" at bounding box center [731, 176] width 625 height 66
click at [668, 161] on textarea "I felt free and welcomed by people who wnated to see me get naked" at bounding box center [731, 176] width 625 height 66
click at [821, 158] on textarea "I felt free and welcomed by people who wanted to see me get naked" at bounding box center [731, 176] width 625 height 66
click at [507, 161] on textarea "I felt free and welcomed by people who wanted to see me get naked" at bounding box center [731, 176] width 625 height 66
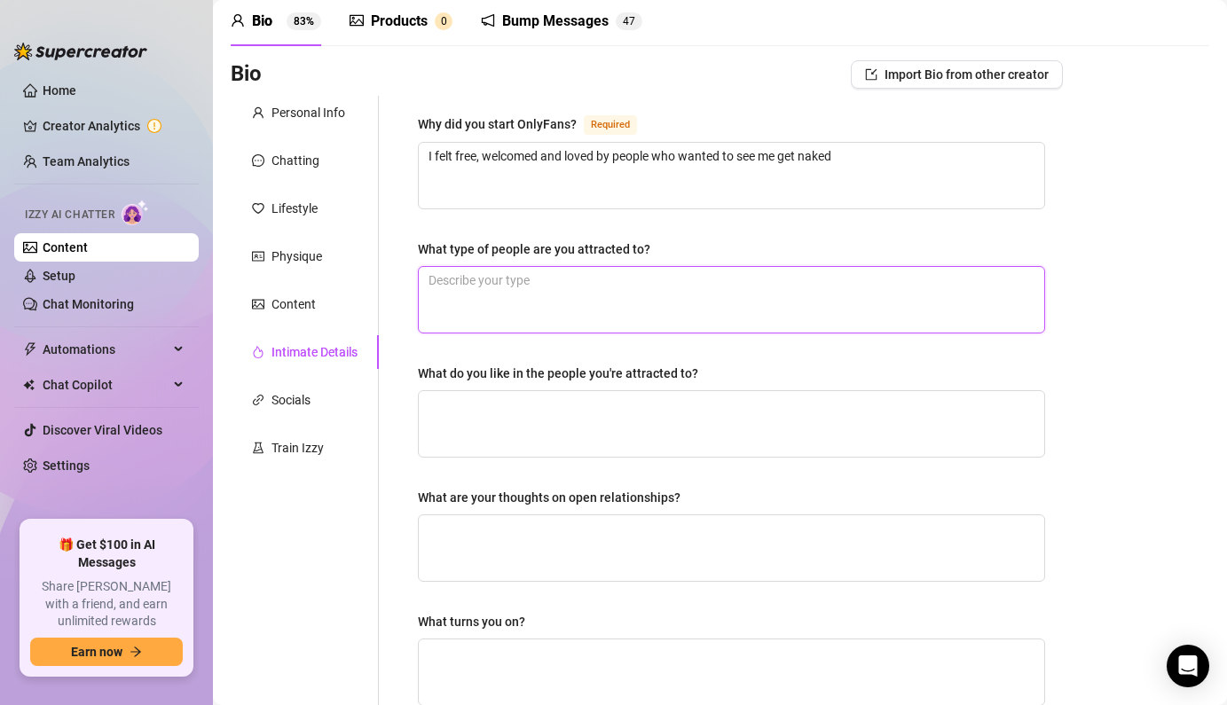
click at [529, 294] on textarea "What type of people are you attracted to?" at bounding box center [731, 300] width 625 height 66
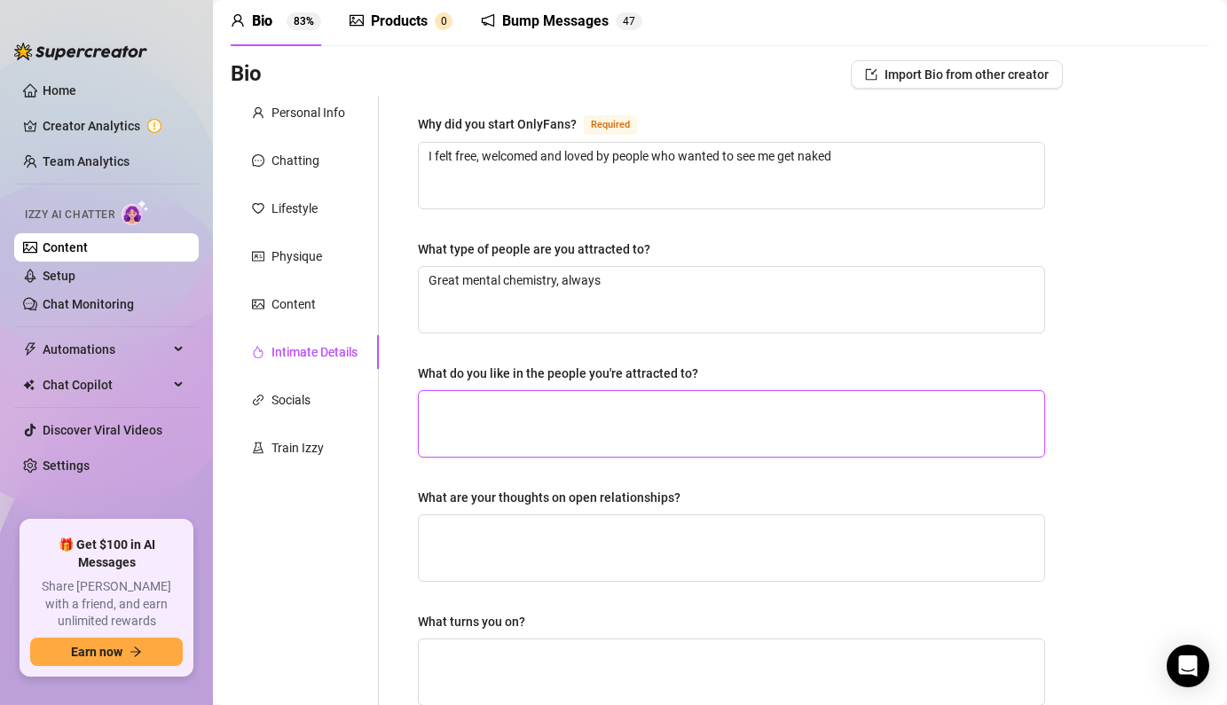
click at [514, 418] on textarea "What do you like in the people you're attracted to?" at bounding box center [731, 424] width 625 height 66
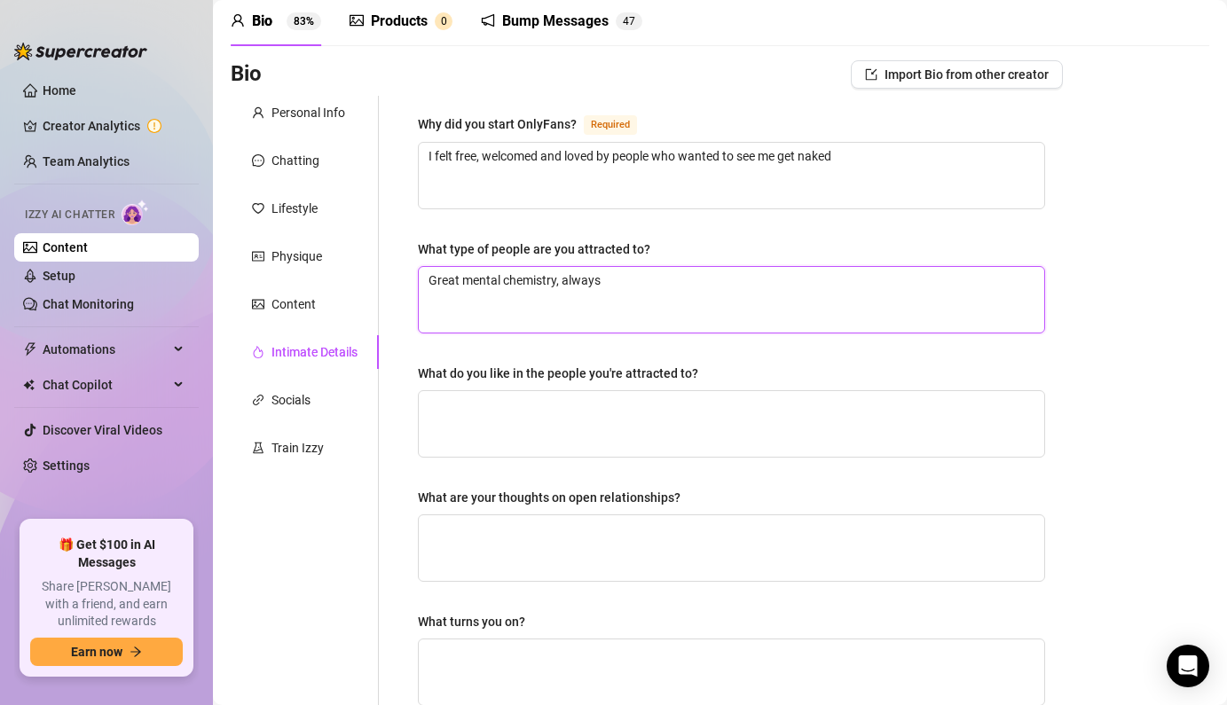
click at [658, 286] on textarea "Great mental chemistry, always" at bounding box center [731, 300] width 625 height 66
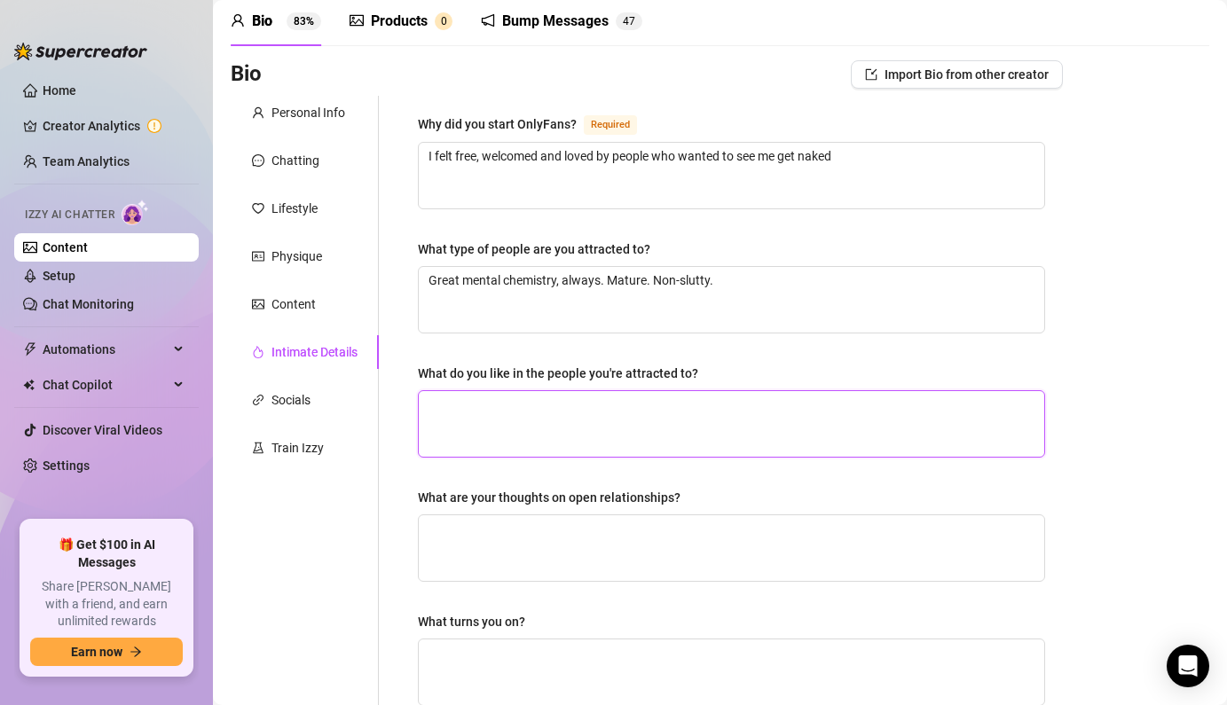
click at [570, 442] on textarea "What do you like in the people you're attracted to?" at bounding box center [731, 424] width 625 height 66
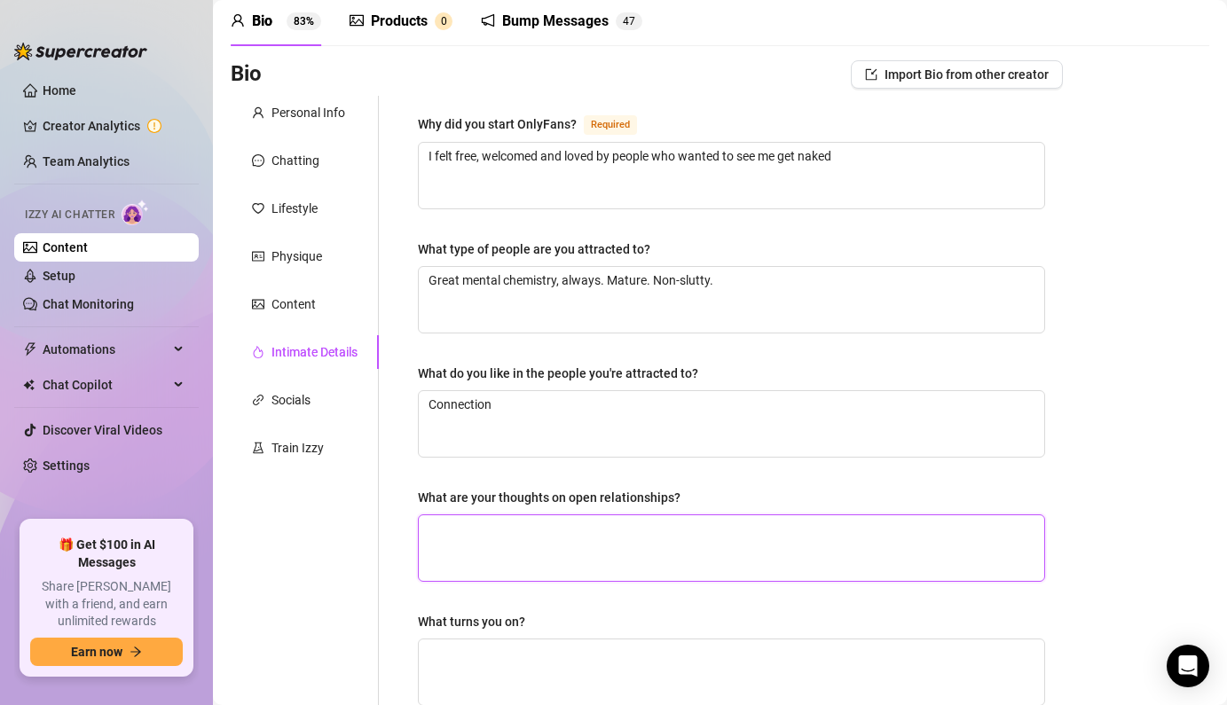
click at [889, 527] on textarea "What are your thoughts on open relationships?" at bounding box center [731, 548] width 625 height 66
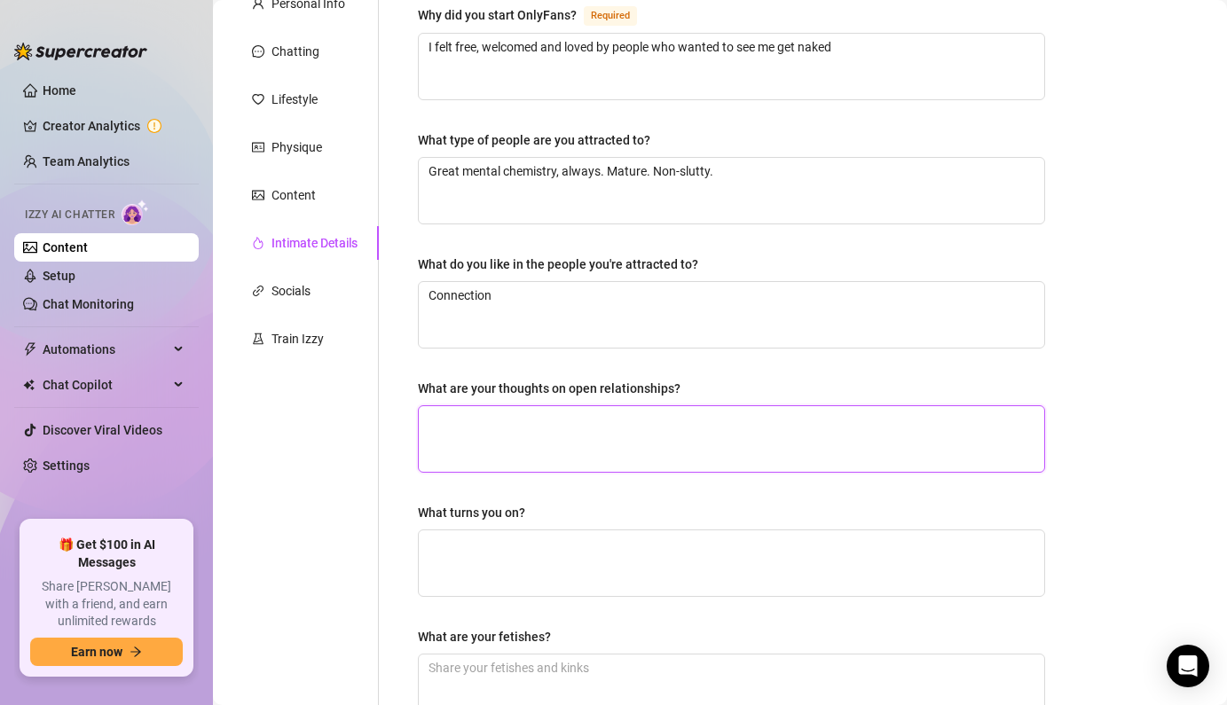
scroll to position [185, 0]
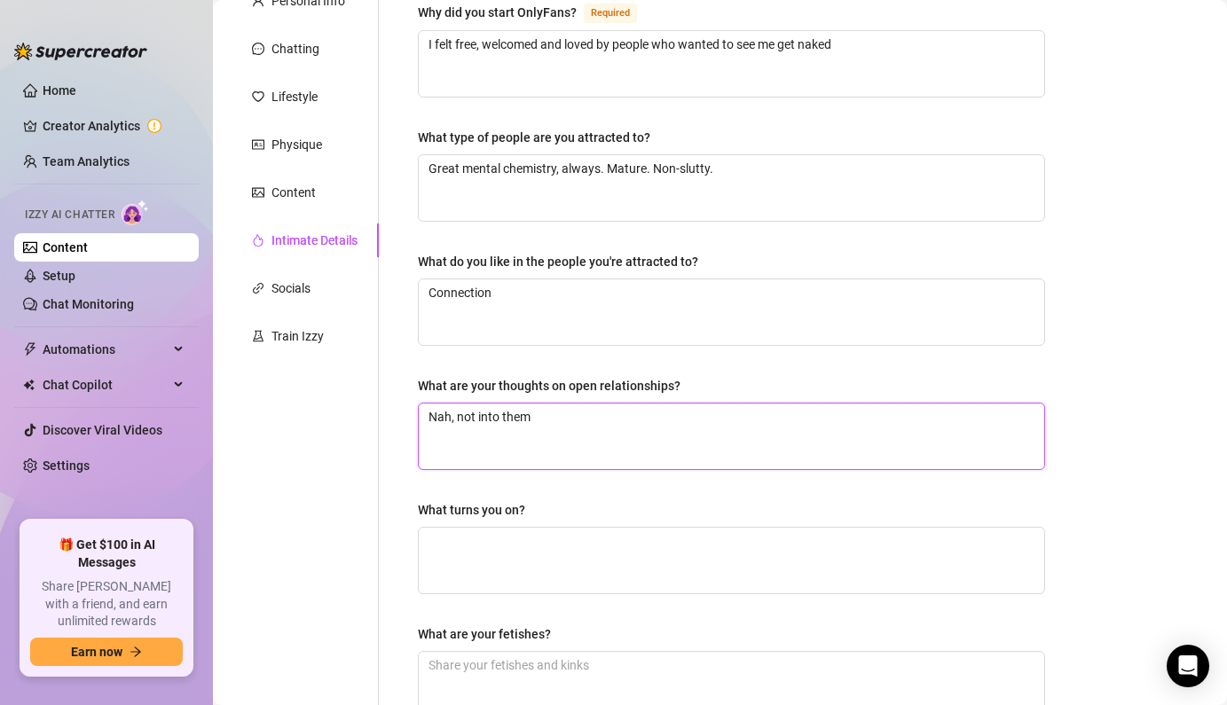
drag, startPoint x: 606, startPoint y: 428, endPoint x: 373, endPoint y: 408, distance: 234.2
click at [373, 408] on div "Personal Info Chatting Lifestyle Physique Content Intimate Details Socials Trai…" at bounding box center [647, 430] width 832 height 892
click at [575, 424] on textarea "Nah, not into them" at bounding box center [731, 437] width 625 height 66
drag, startPoint x: 575, startPoint y: 424, endPoint x: 434, endPoint y: 399, distance: 143.2
click at [434, 399] on div "What are your thoughts on open relationships? Nah, not into them" at bounding box center [731, 423] width 627 height 94
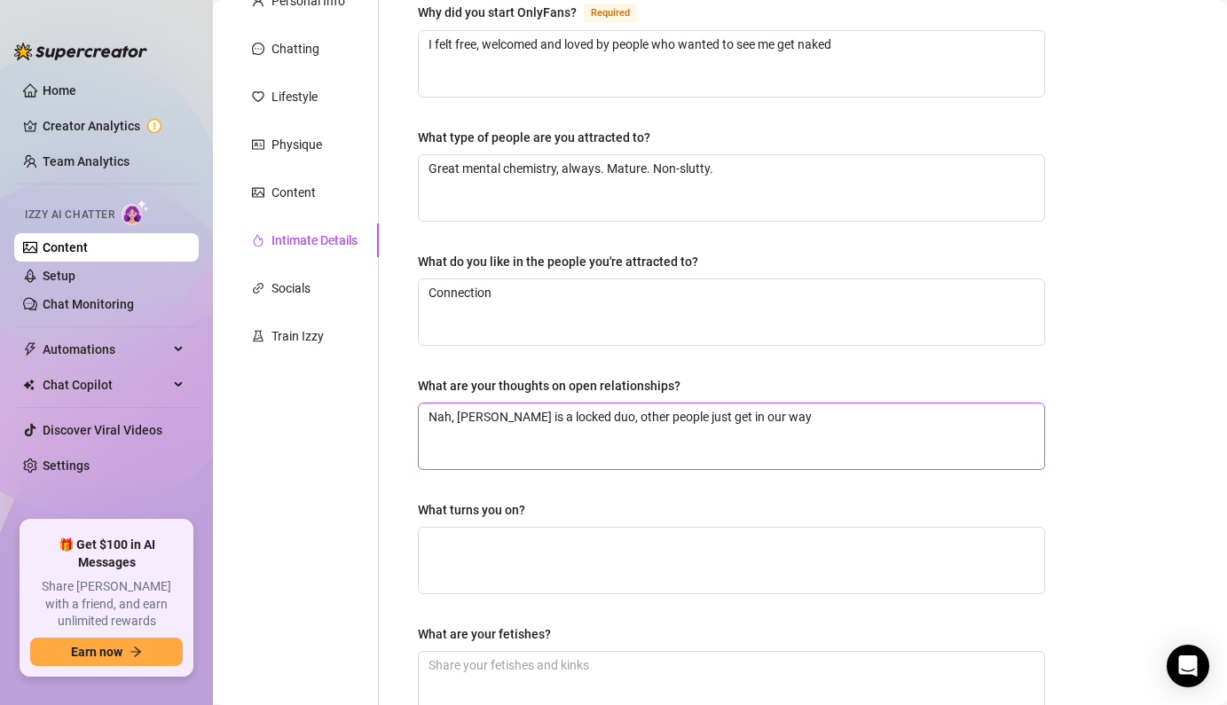
drag, startPoint x: 434, startPoint y: 399, endPoint x: 428, endPoint y: 430, distance: 31.7
click at [428, 430] on div "What are your thoughts on open relationships? Nah, [PERSON_NAME] is a locked du…" at bounding box center [731, 423] width 627 height 94
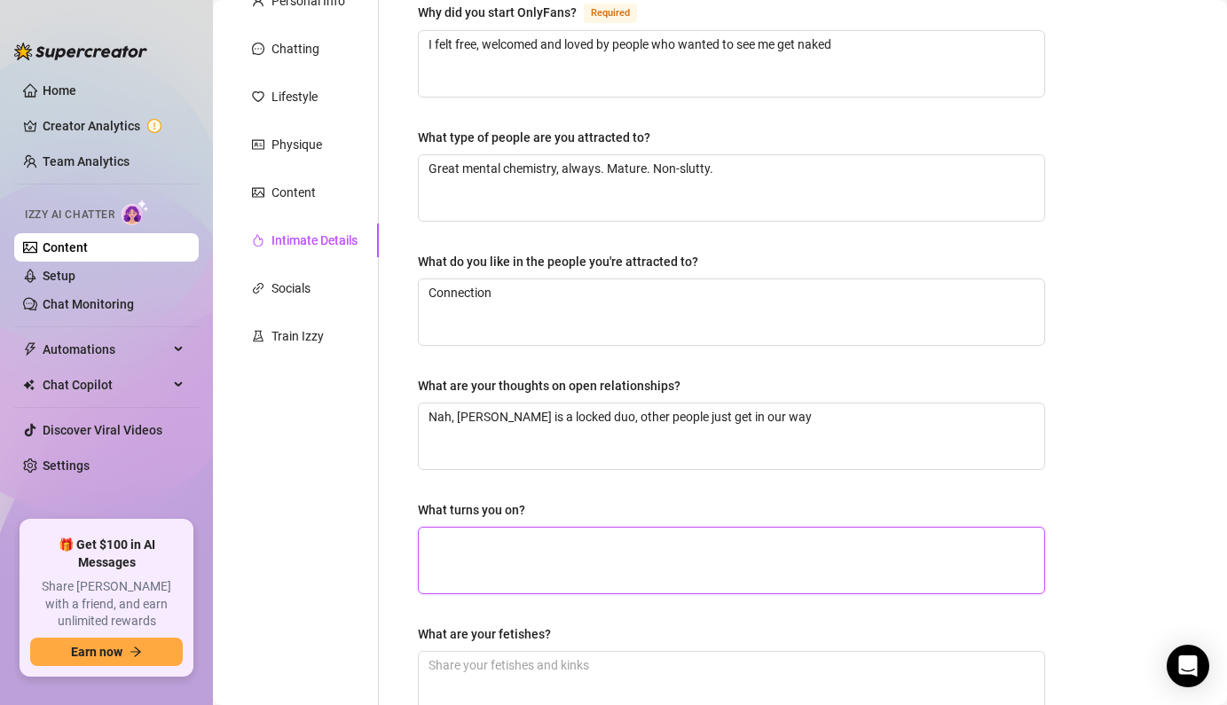
click at [502, 572] on textarea "What turns you on?" at bounding box center [731, 561] width 625 height 66
click at [433, 536] on textarea "Pits, Feet, Kissing, Worship, Bondage, Blindfolds, RolePlay, Slings, everything…" at bounding box center [731, 561] width 625 height 66
drag, startPoint x: 556, startPoint y: 535, endPoint x: 593, endPoint y: 535, distance: 36.4
click at [593, 535] on textarea "Filming! haha... Pits, Feet, Kissing, Worship, Bondage, Blindfolds, RolePlay, S…" at bounding box center [731, 561] width 625 height 66
drag, startPoint x: 593, startPoint y: 535, endPoint x: 756, endPoint y: 535, distance: 163.2
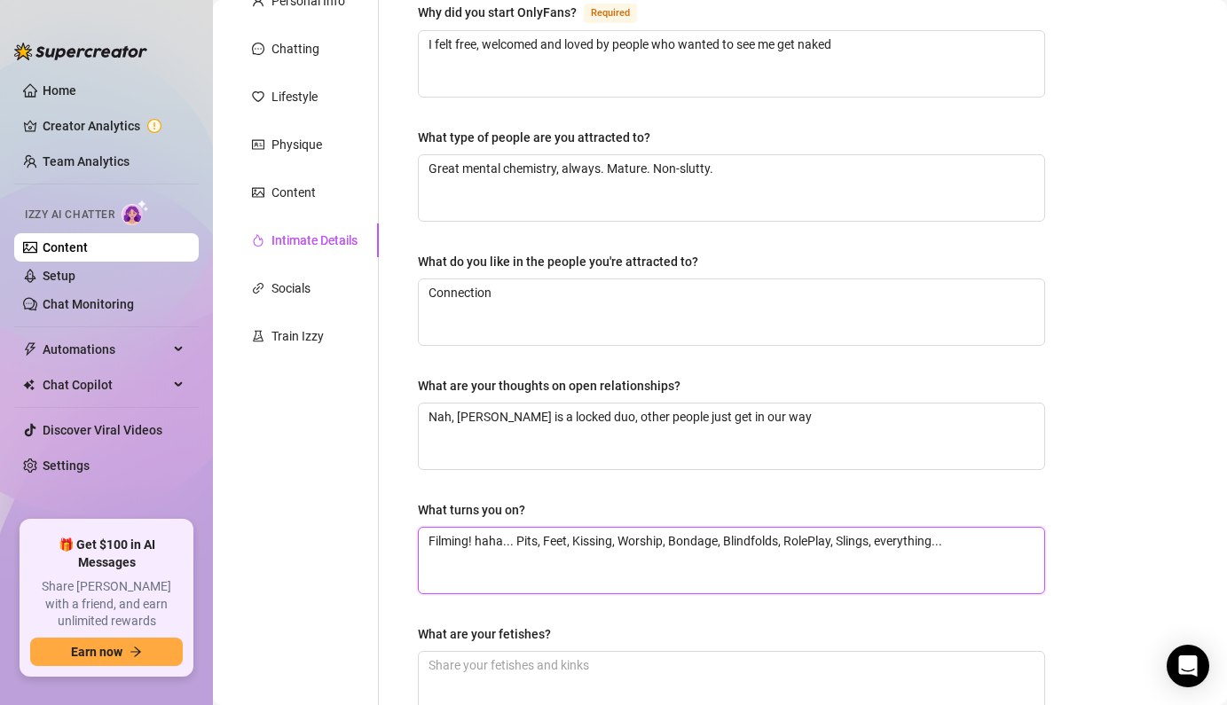
click at [756, 535] on textarea "Filming! haha... Pits, Feet, Kissing, Worship, Bondage, Blindfolds, RolePlay, S…" at bounding box center [731, 561] width 625 height 66
click at [757, 535] on textarea "Filming! haha... Pits, Feet, Kissing, Worship, Bondage, Blindfolds, RolePlay, S…" at bounding box center [731, 561] width 625 height 66
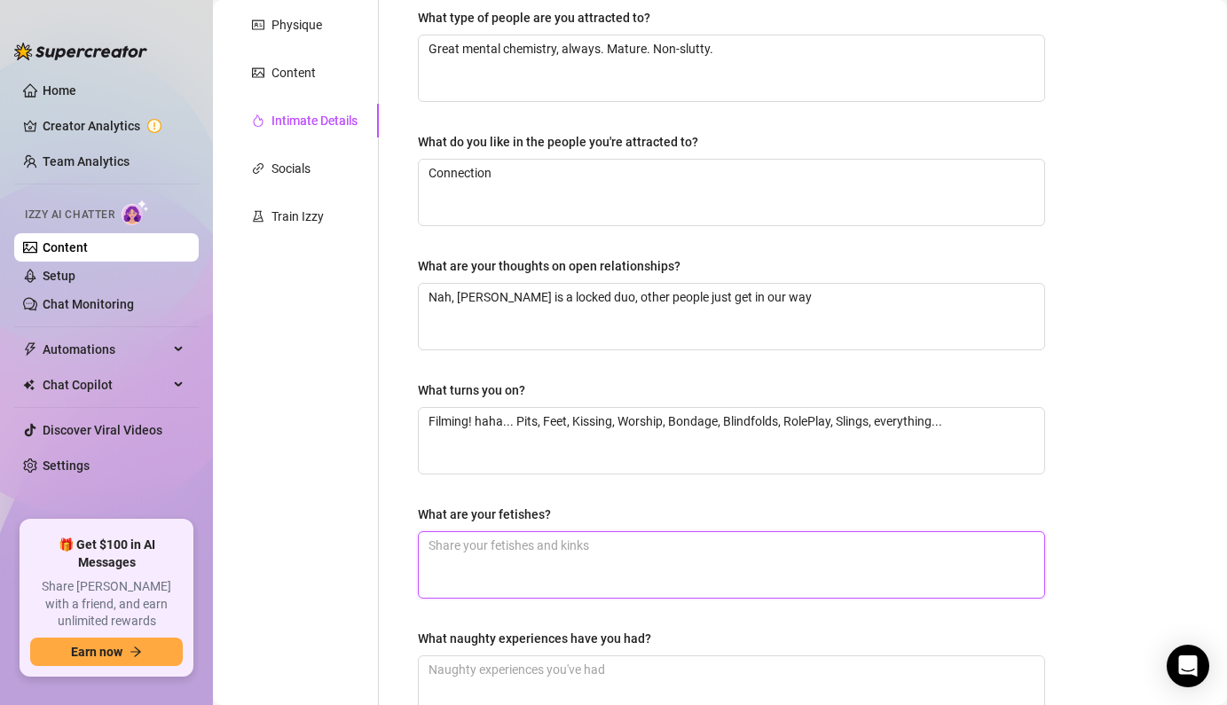
click at [662, 557] on textarea "What are your fetishes?" at bounding box center [731, 565] width 625 height 66
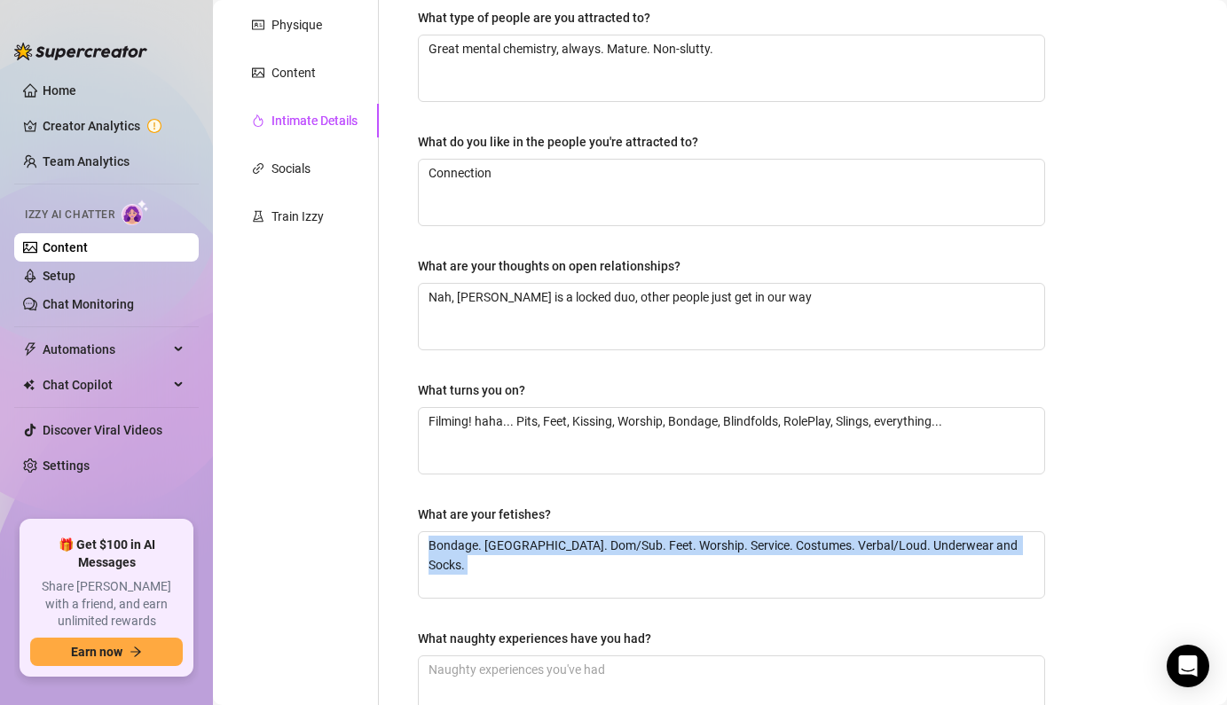
drag, startPoint x: 587, startPoint y: 517, endPoint x: 595, endPoint y: 647, distance: 129.8
click at [595, 647] on div "Why did you start OnlyFans? Required I felt free, welcomed and loved by people …" at bounding box center [731, 310] width 627 height 857
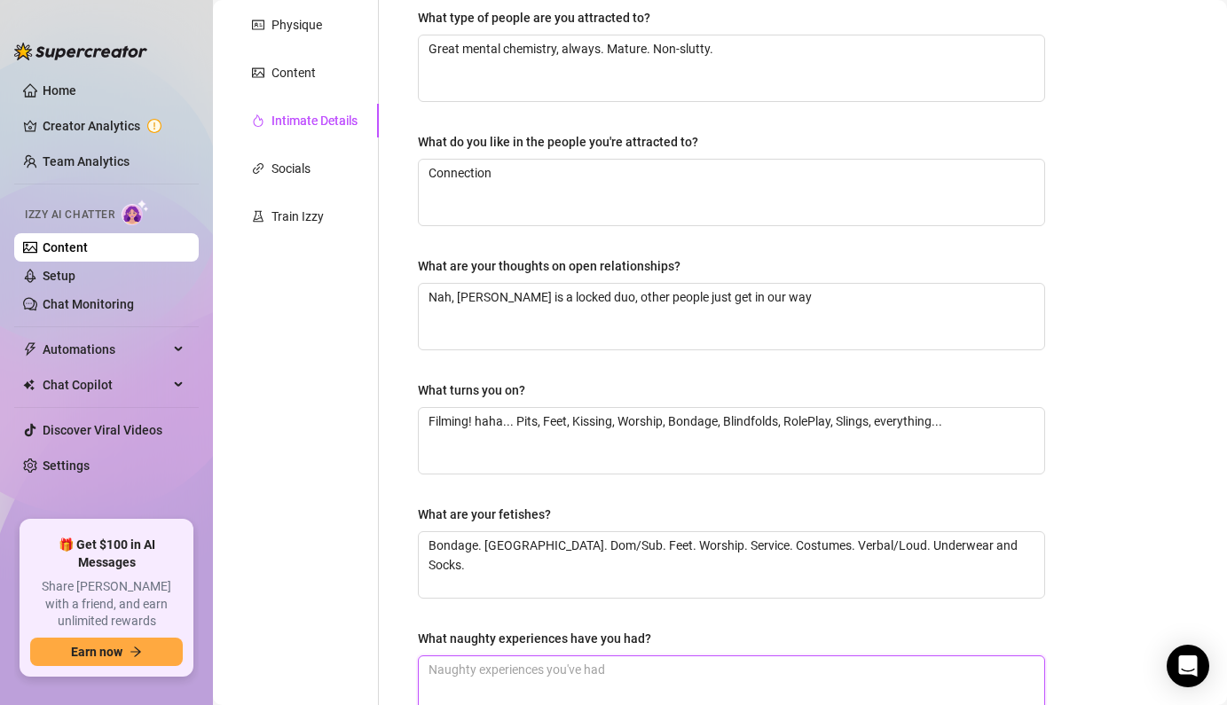
click at [630, 660] on textarea "What naughty experiences have you had?" at bounding box center [731, 689] width 625 height 66
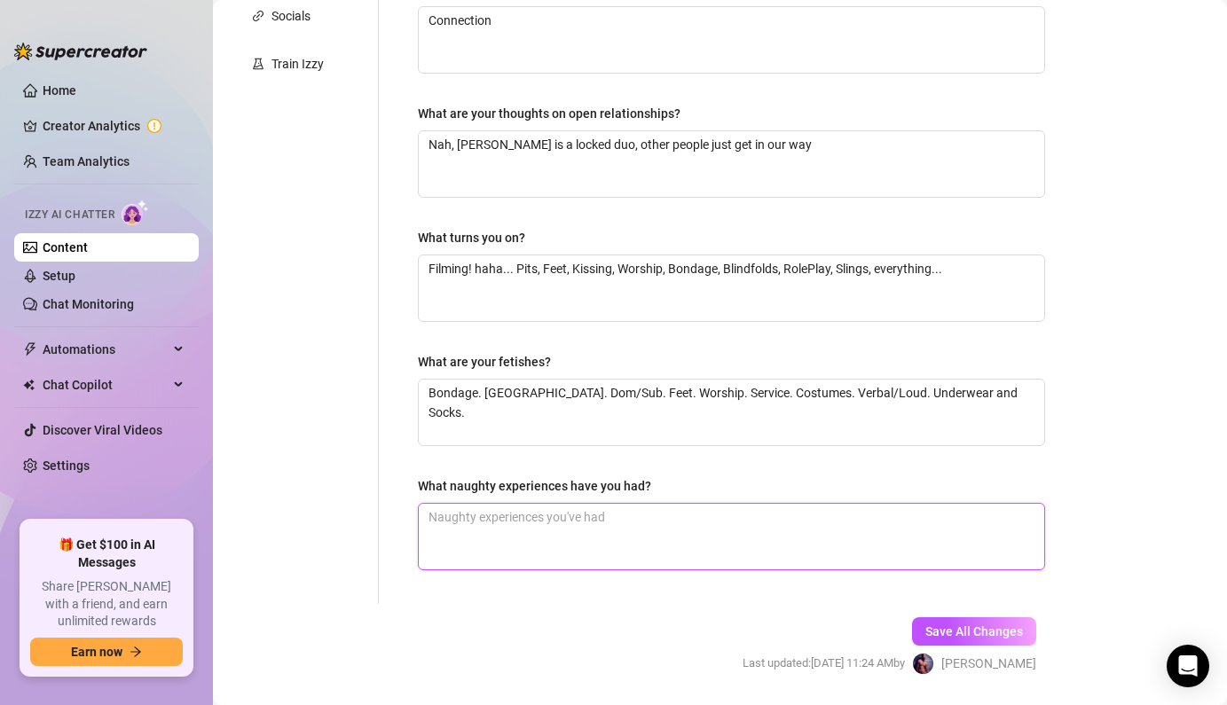
click at [620, 513] on textarea "What naughty experiences have you had?" at bounding box center [731, 537] width 625 height 66
click at [546, 510] on textarea "What naughty experiences have you had?" at bounding box center [731, 537] width 625 height 66
click at [671, 509] on textarea "What naughty experiences have you had?" at bounding box center [731, 537] width 625 height 66
click at [813, 518] on textarea "Surprisingly, not many overly "naughty"... Just great guys, good chemisty, hot …" at bounding box center [731, 537] width 625 height 66
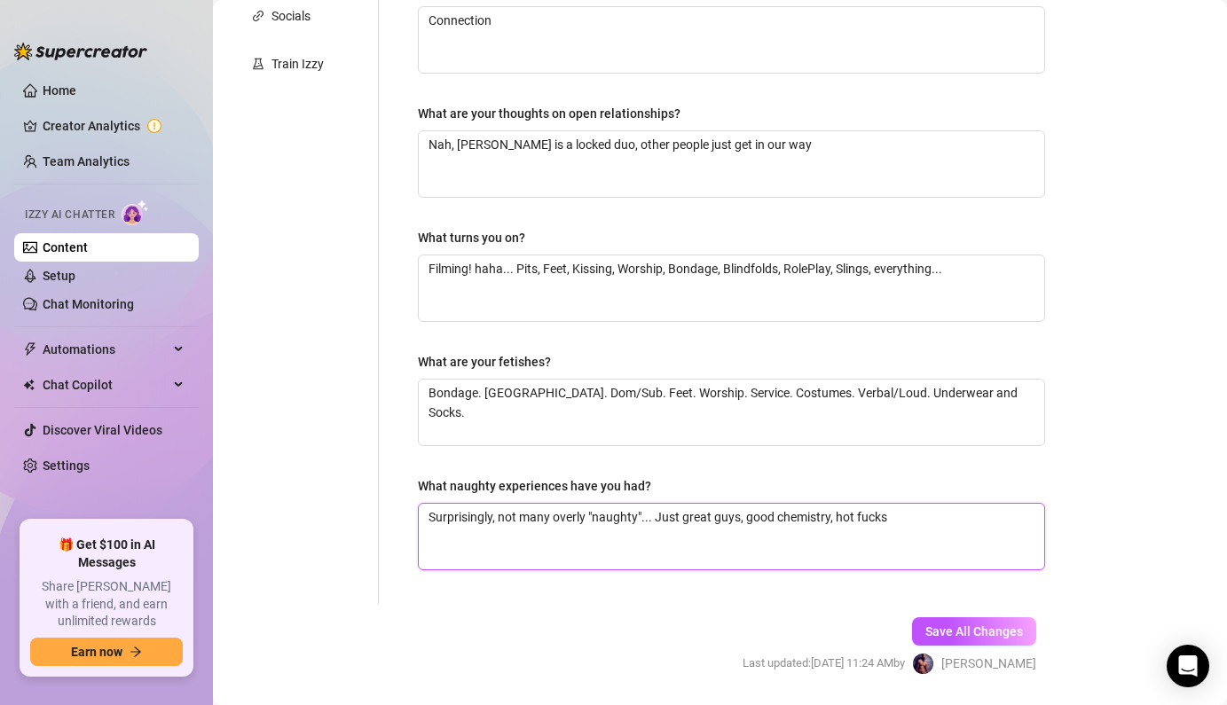
drag, startPoint x: 954, startPoint y: 529, endPoint x: 836, endPoint y: 516, distance: 119.5
click at [836, 516] on textarea "Surprisingly, not many overly "naughty"... Just great guys, good chemistry, hot…" at bounding box center [731, 537] width 625 height 66
drag, startPoint x: 836, startPoint y: 516, endPoint x: 957, endPoint y: 558, distance: 128.5
click at [957, 558] on textarea "Surprisingly, not many overly "naughty"... Just great guys, good chemistry, I a…" at bounding box center [731, 537] width 625 height 66
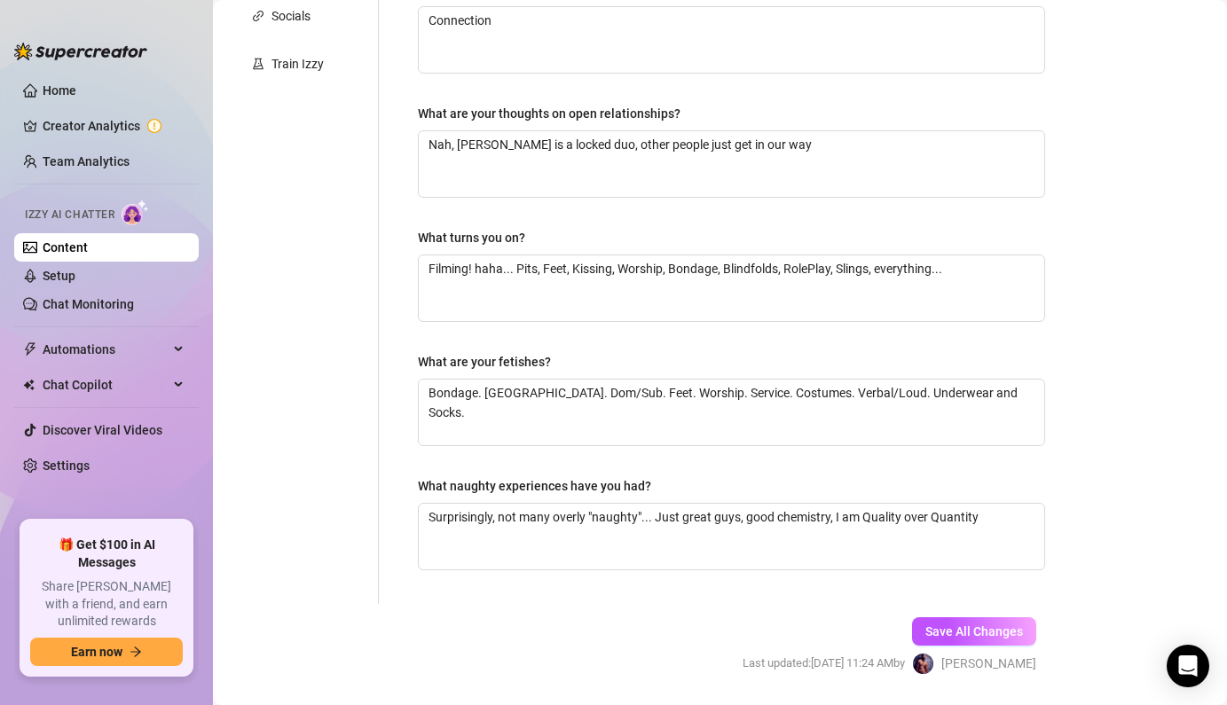
click at [942, 602] on div "Why did you start OnlyFans? Required I felt free, welcomed and loved by people …" at bounding box center [731, 158] width 663 height 892
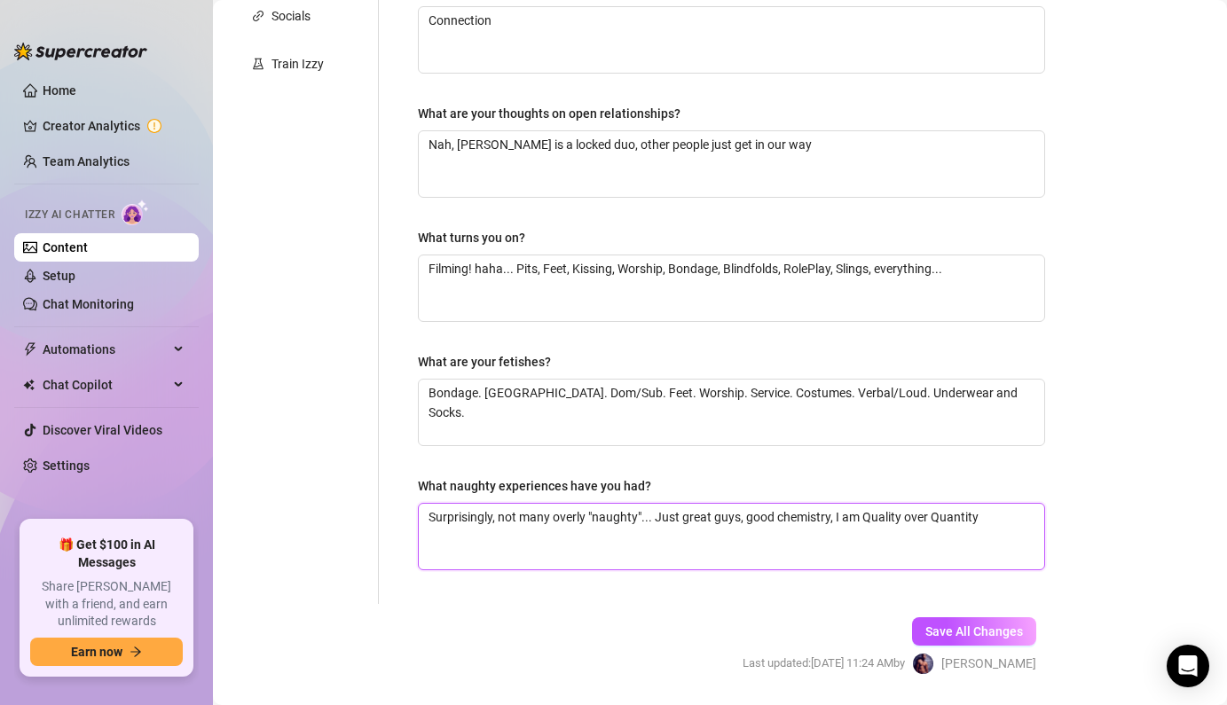
drag, startPoint x: 863, startPoint y: 524, endPoint x: 837, endPoint y: 522, distance: 25.8
click at [837, 522] on textarea "Surprisingly, not many overly "naughty"... Just great guys, good chemistry, I a…" at bounding box center [731, 537] width 625 height 66
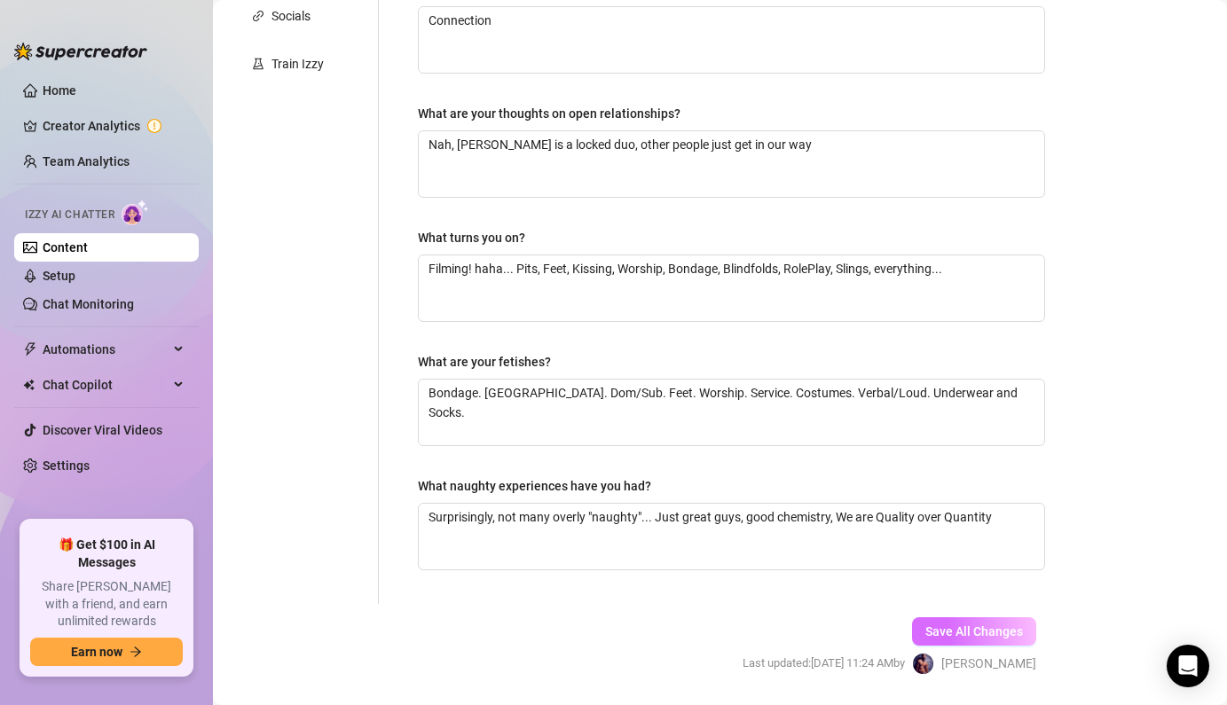
click at [958, 624] on span "Save All Changes" at bounding box center [974, 631] width 98 height 14
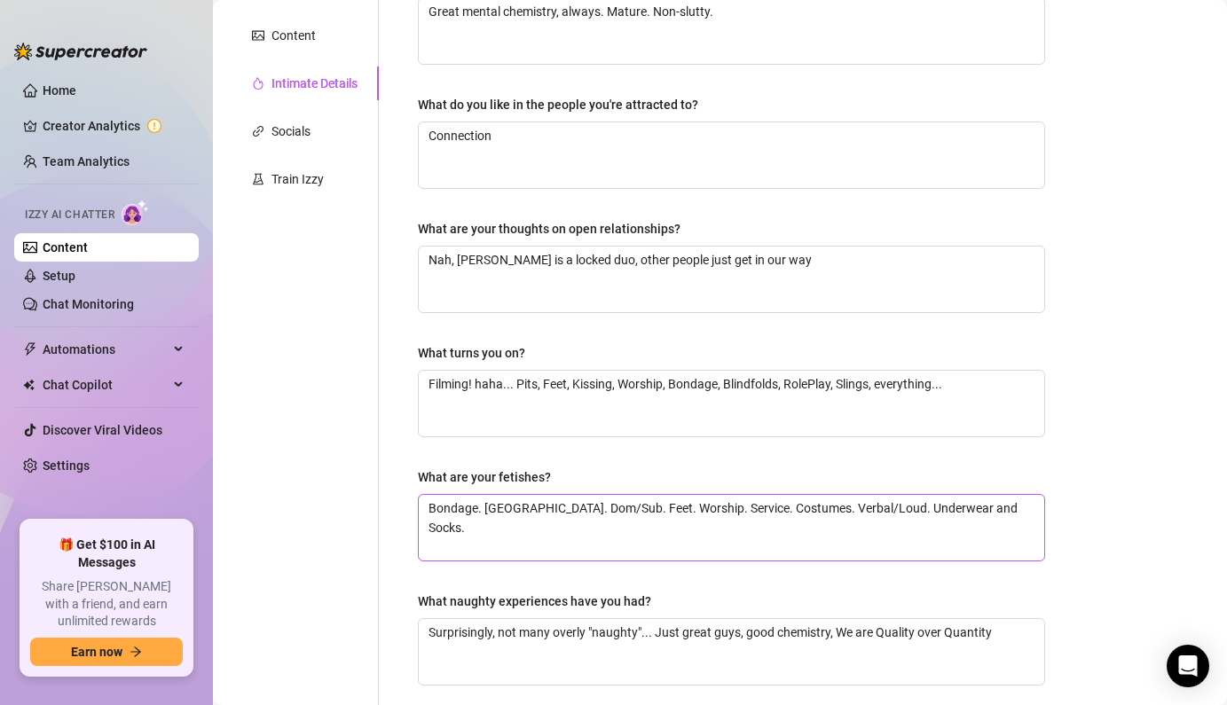
scroll to position [510, 0]
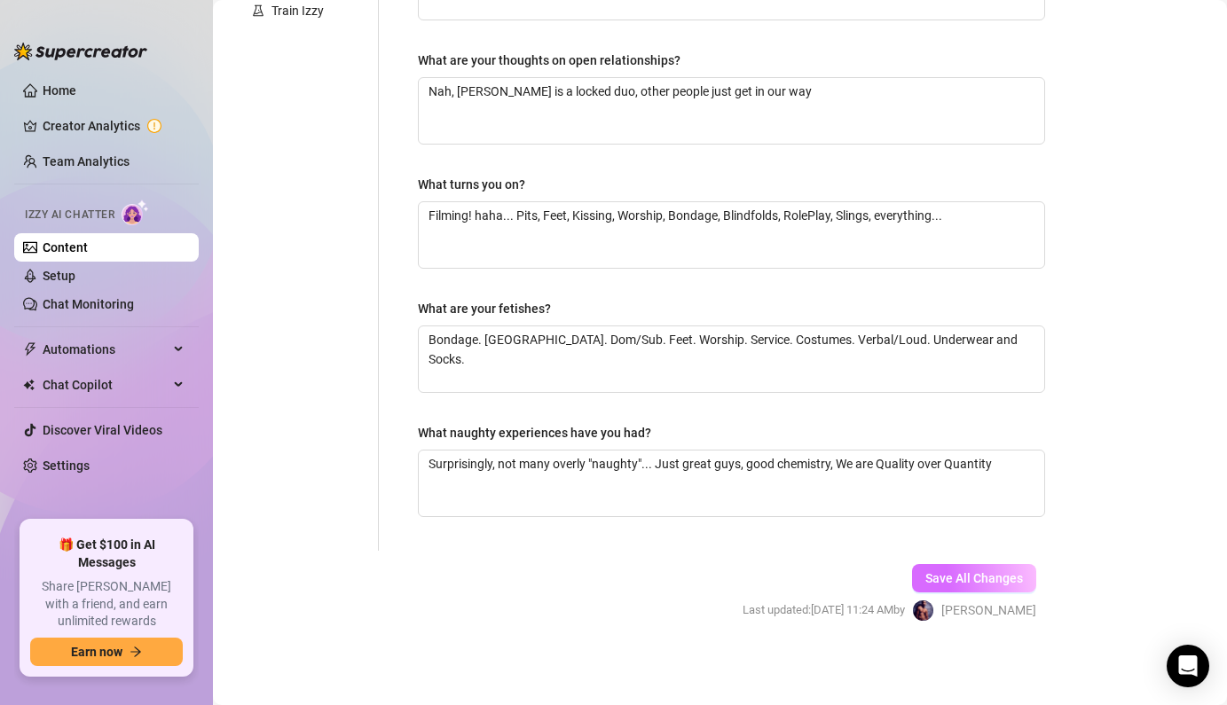
click at [958, 578] on span "Save All Changes" at bounding box center [974, 578] width 98 height 14
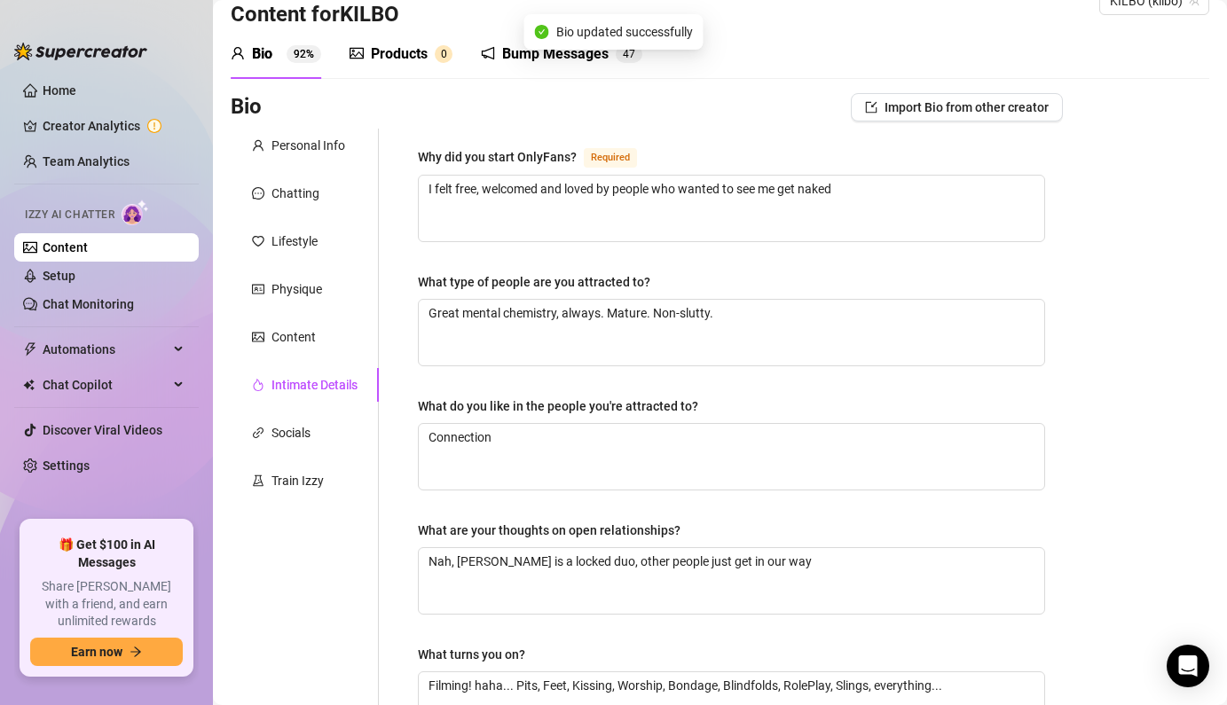
scroll to position [0, 0]
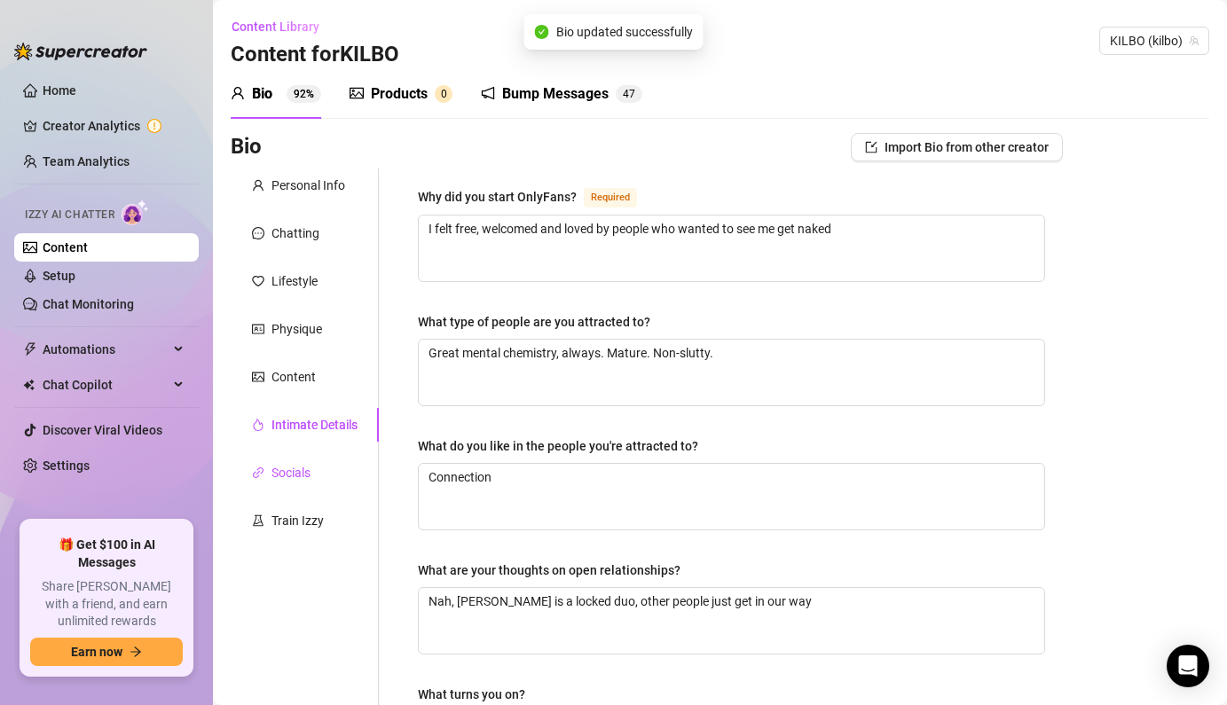
click at [292, 469] on div "Socials" at bounding box center [290, 473] width 39 height 20
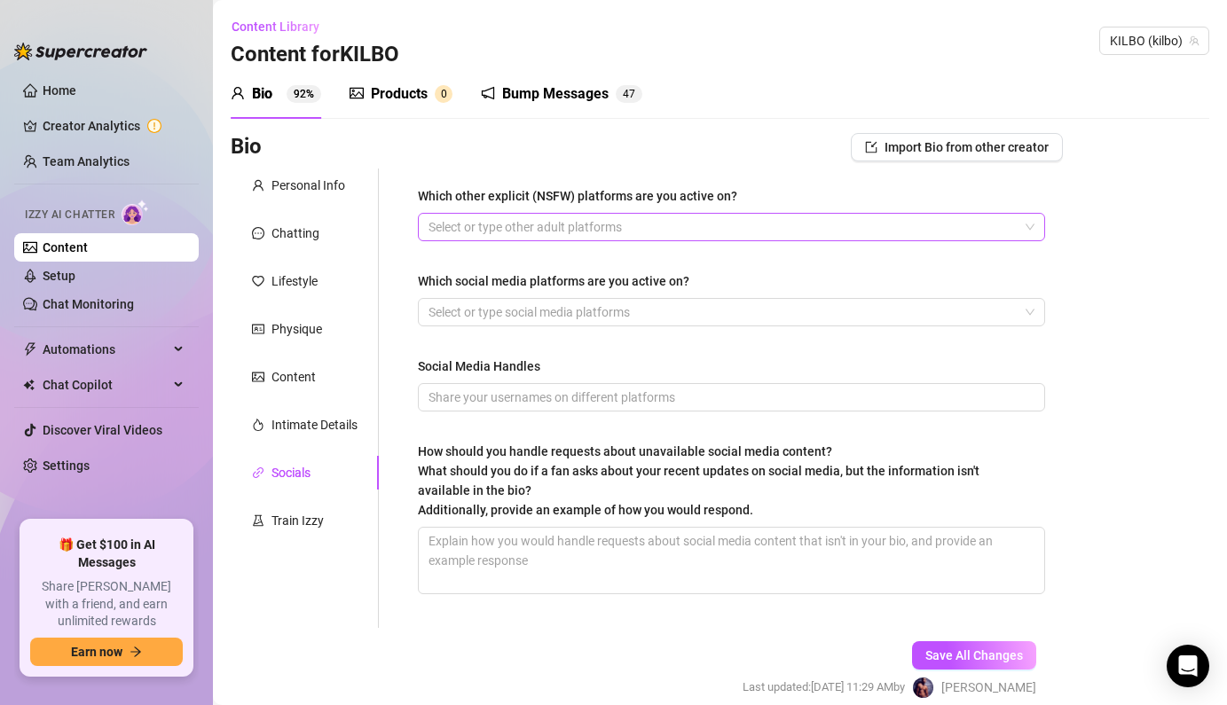
click at [550, 225] on div at bounding box center [721, 227] width 601 height 25
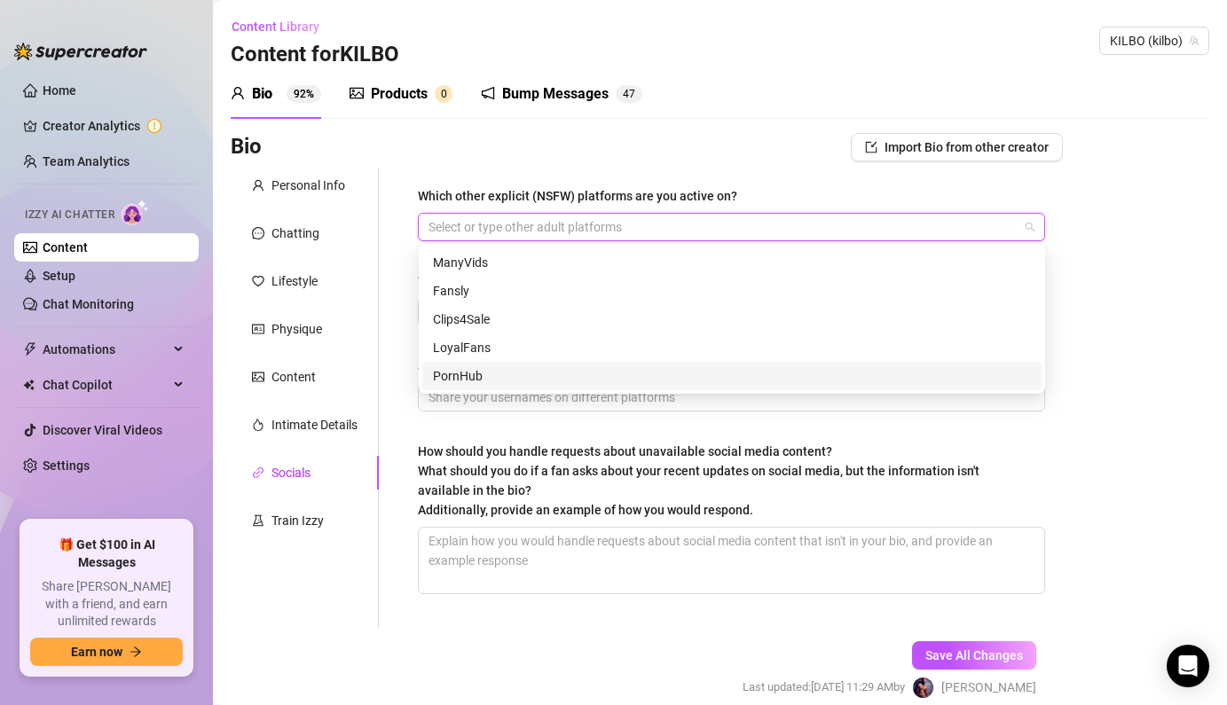
click at [493, 373] on div "PornHub" at bounding box center [732, 376] width 598 height 20
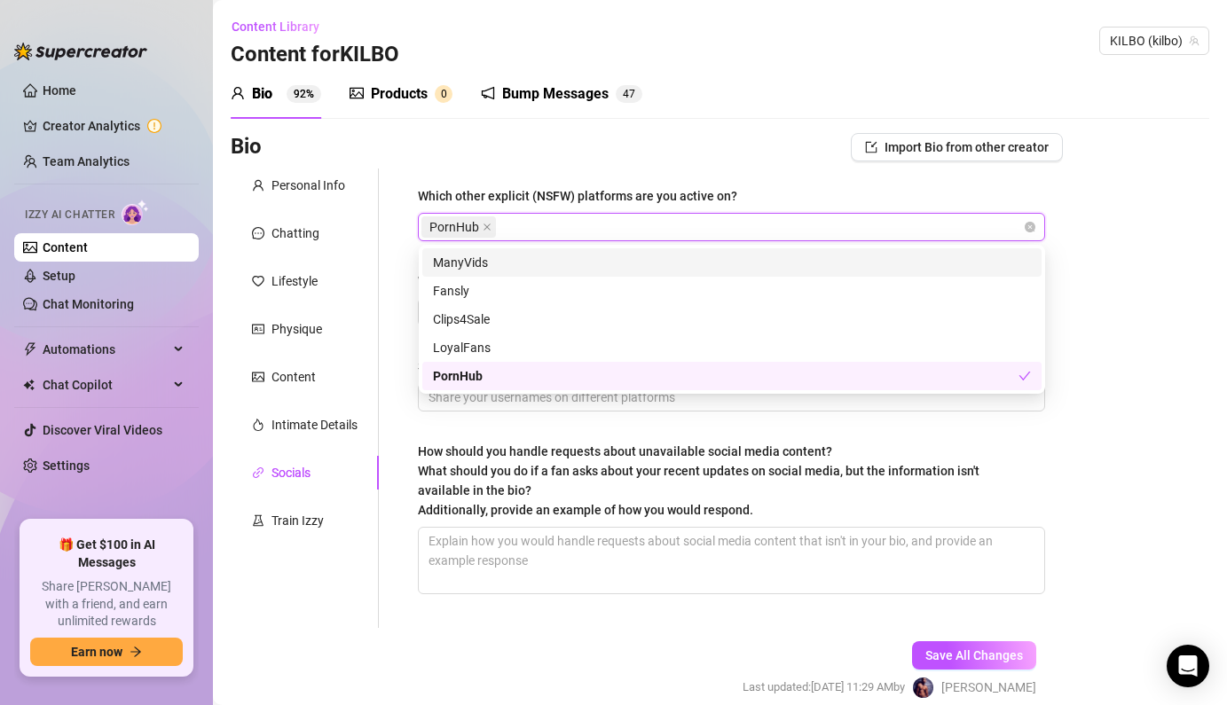
click at [491, 265] on div "ManyVids" at bounding box center [732, 263] width 598 height 20
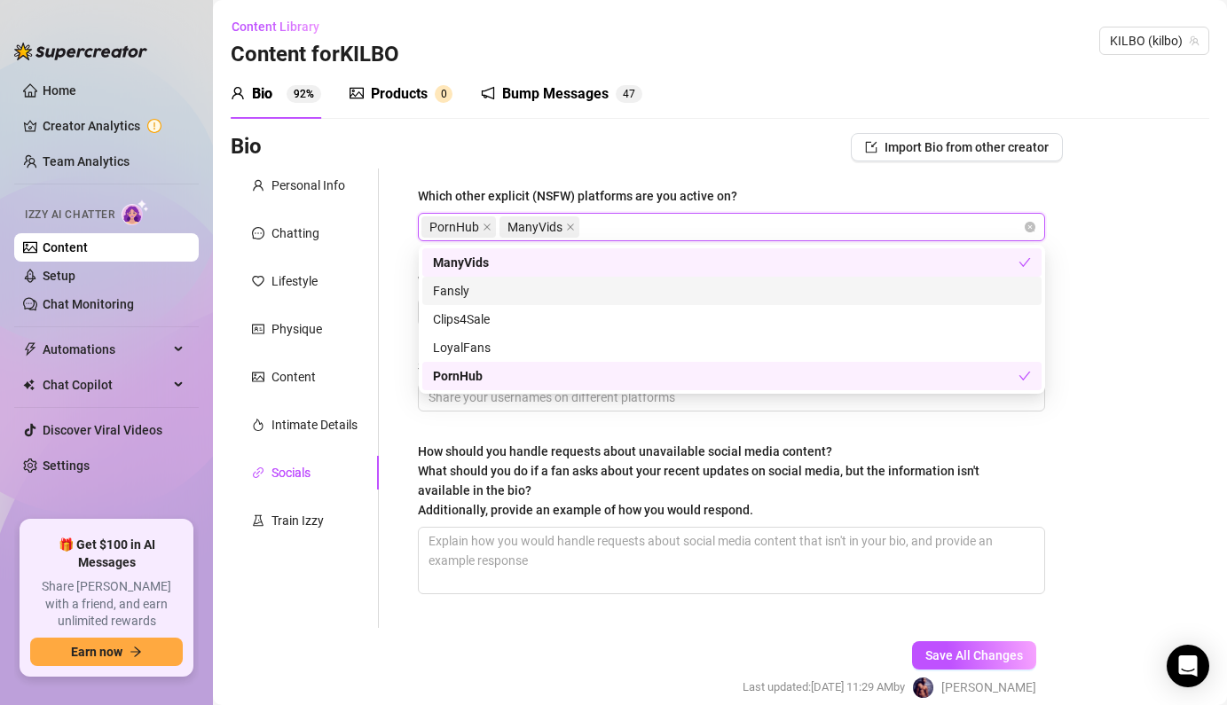
click at [481, 293] on div "Fansly" at bounding box center [732, 291] width 598 height 20
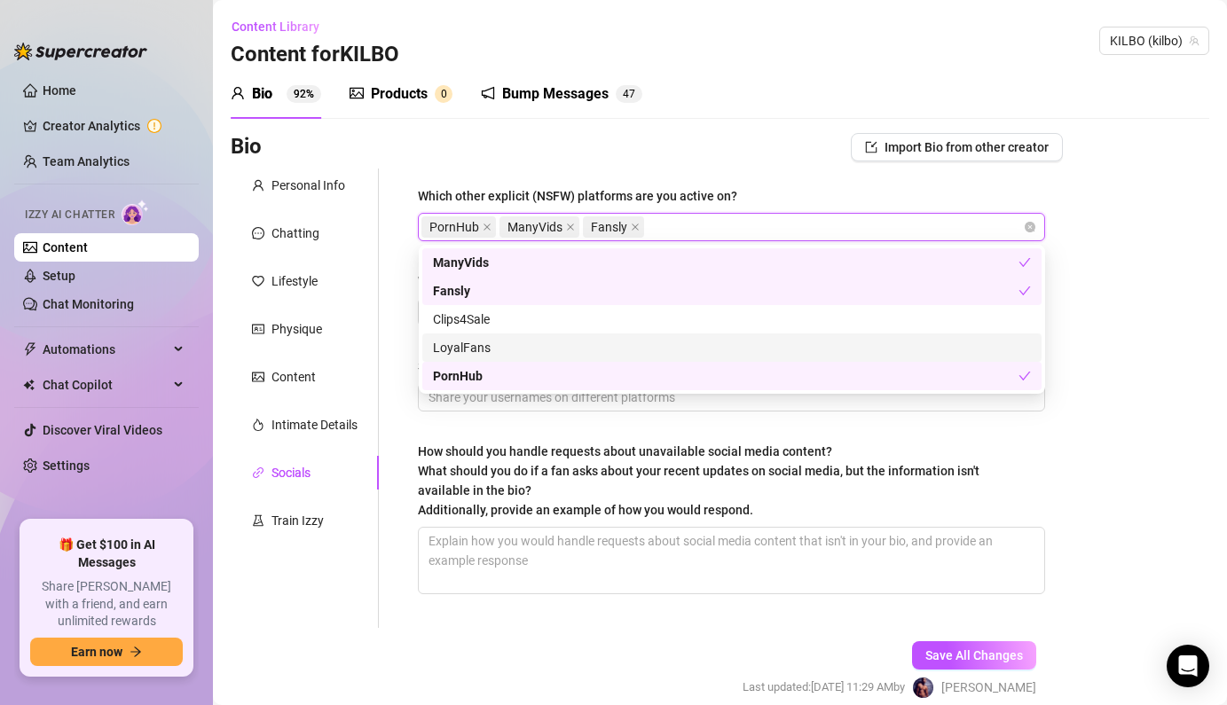
click at [386, 331] on div "Which other explicit (NSFW) platforms are you active on? PornHub ManyVids Fansl…" at bounding box center [721, 398] width 684 height 459
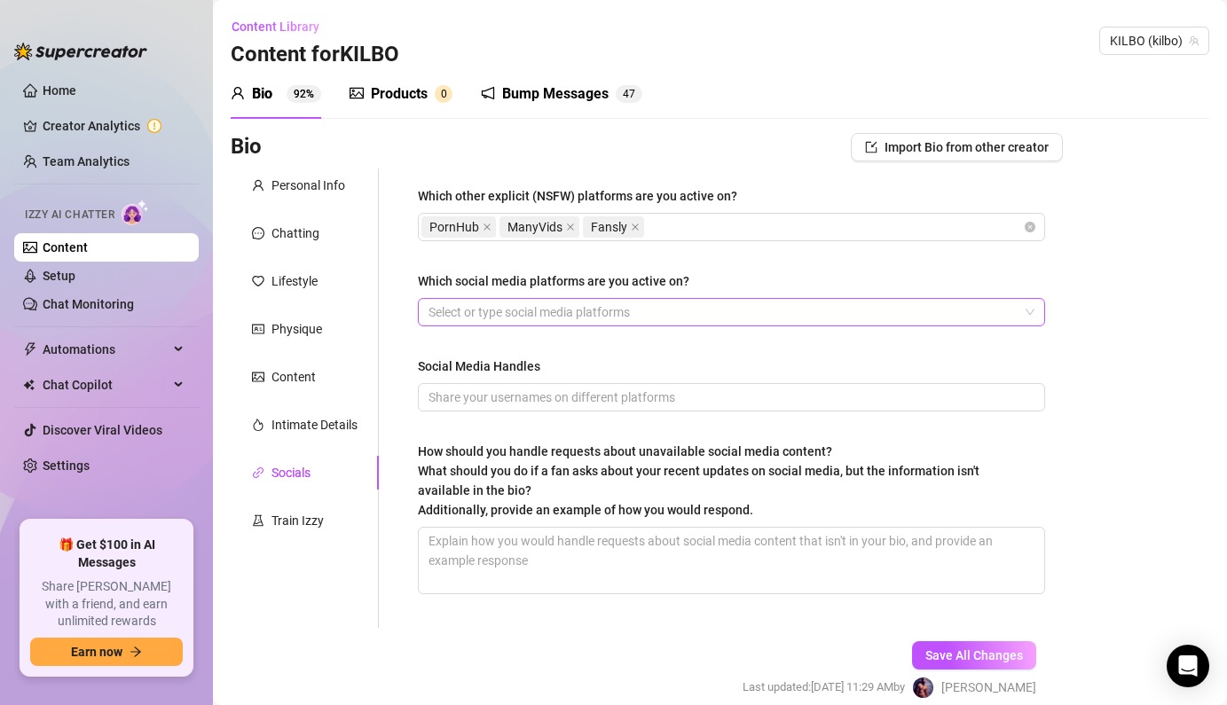
click at [591, 307] on div at bounding box center [721, 312] width 601 height 25
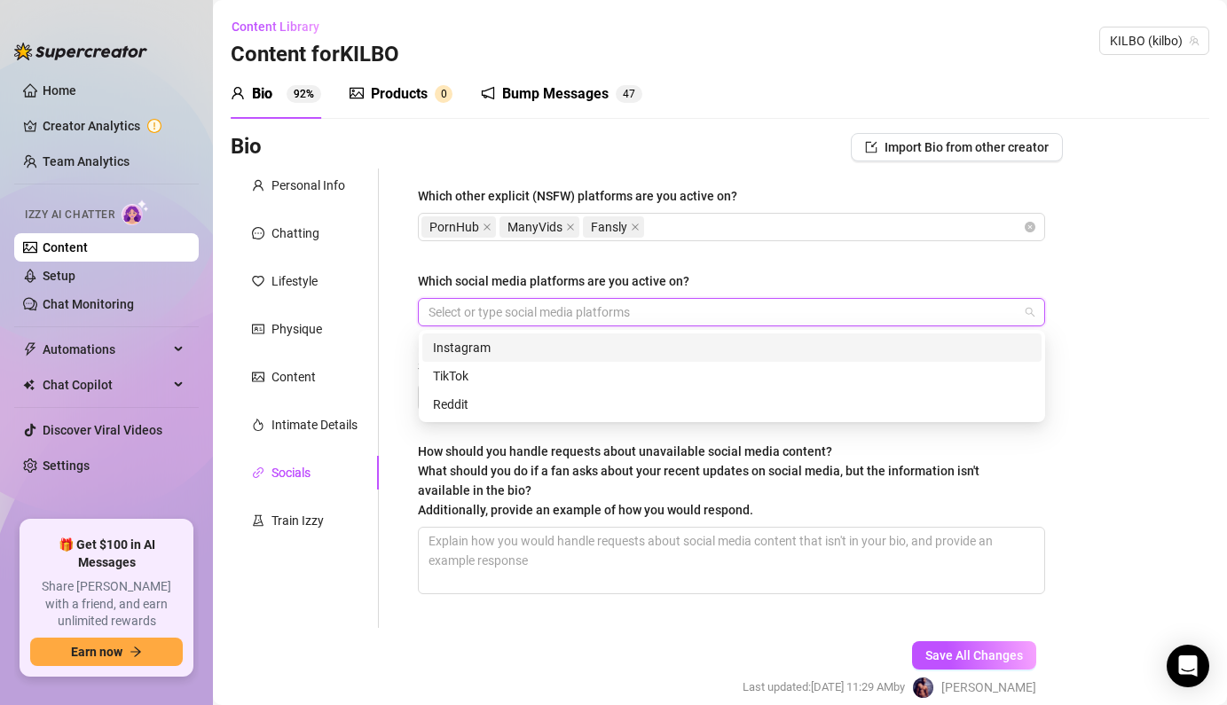
click at [505, 350] on div "Instagram" at bounding box center [732, 348] width 598 height 20
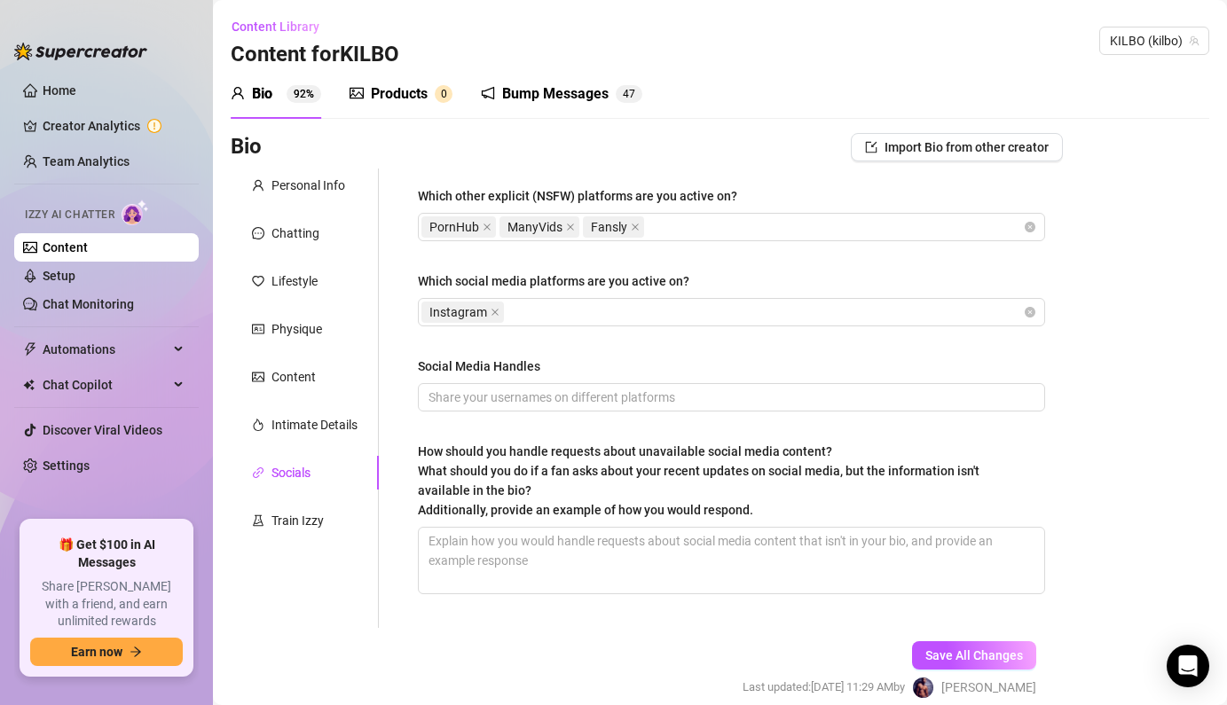
click at [397, 483] on div "Which other explicit (NSFW) platforms are you active on? PornHub ManyVids Fansl…" at bounding box center [721, 398] width 684 height 459
click at [514, 400] on input "Social Media Handles" at bounding box center [729, 398] width 602 height 20
click at [643, 393] on input "Social Media Handles" at bounding box center [729, 398] width 602 height 20
drag, startPoint x: 618, startPoint y: 373, endPoint x: 585, endPoint y: 427, distance: 62.5
click at [587, 427] on div "Which other explicit (NSFW) platforms are you active on? PornHub ManyVids Fansl…" at bounding box center [731, 398] width 627 height 424
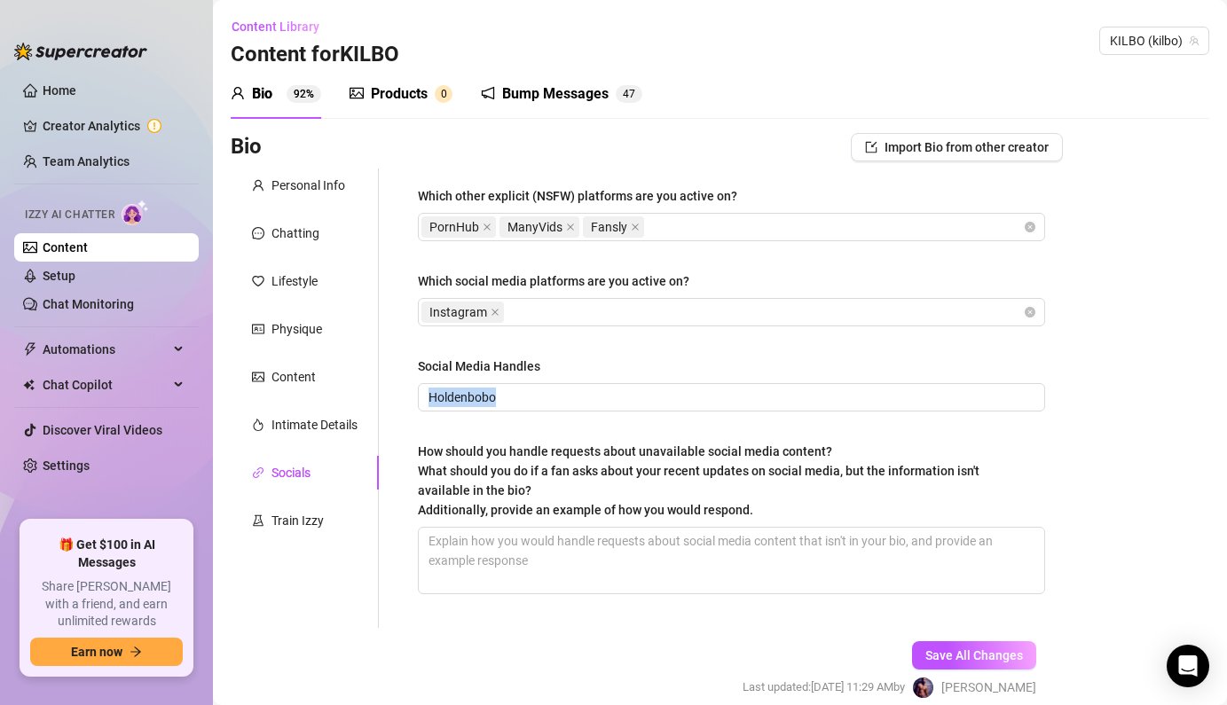
click at [568, 436] on div "Which other explicit (NSFW) platforms are you active on? PornHub ManyVids Fansl…" at bounding box center [731, 398] width 627 height 424
click at [554, 361] on div "Social Media Handles" at bounding box center [731, 370] width 627 height 27
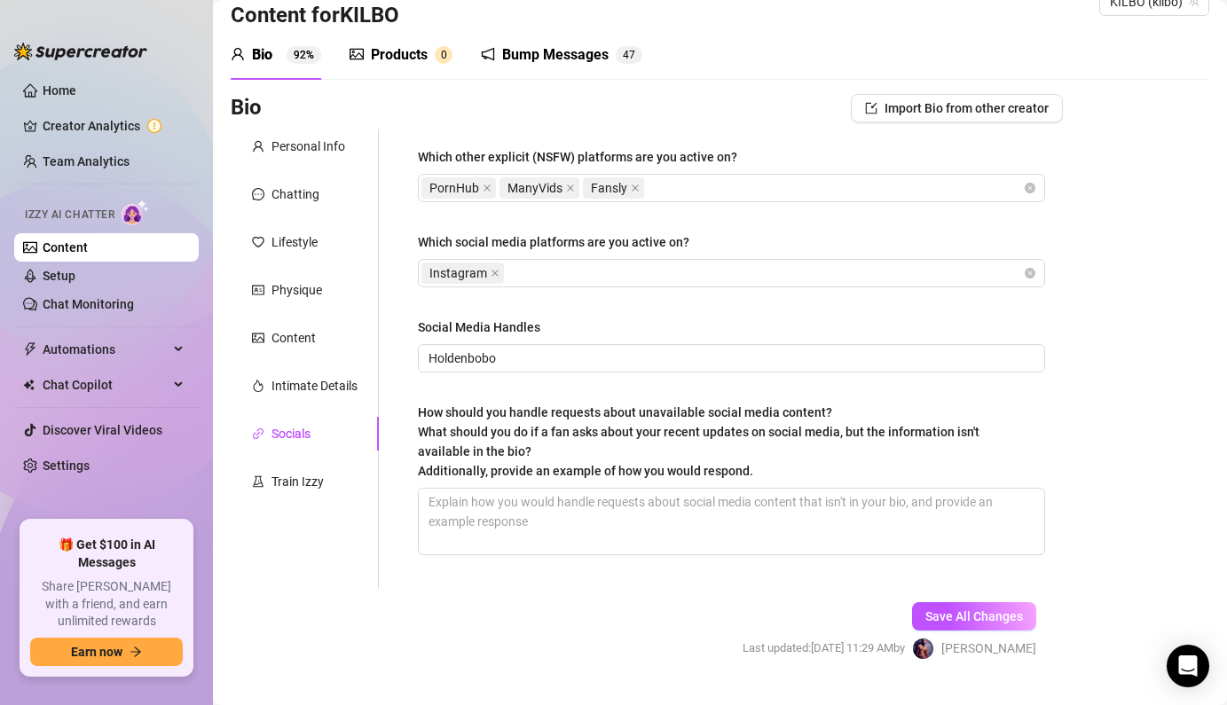
scroll to position [40, 0]
click at [493, 271] on icon "close" at bounding box center [495, 272] width 9 height 9
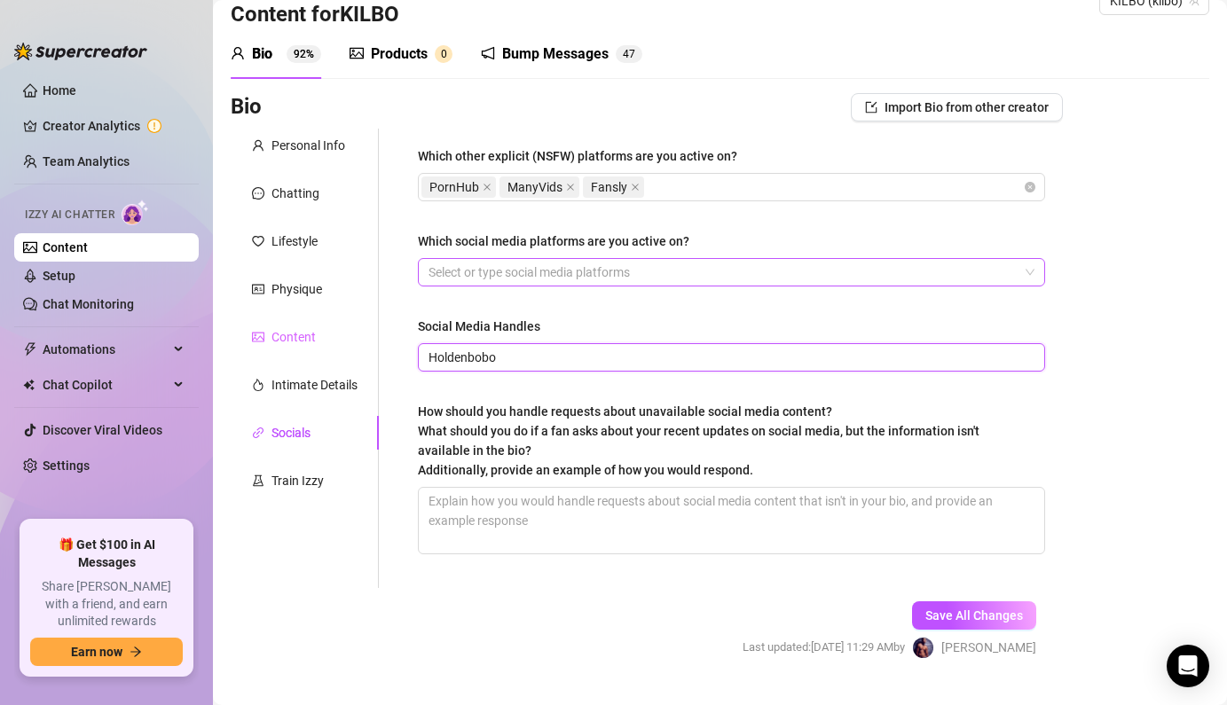
drag, startPoint x: 514, startPoint y: 354, endPoint x: 373, endPoint y: 350, distance: 141.1
click at [373, 350] on div "Personal Info Chatting Lifestyle Physique Content Intimate Details Socials Trai…" at bounding box center [647, 358] width 832 height 459
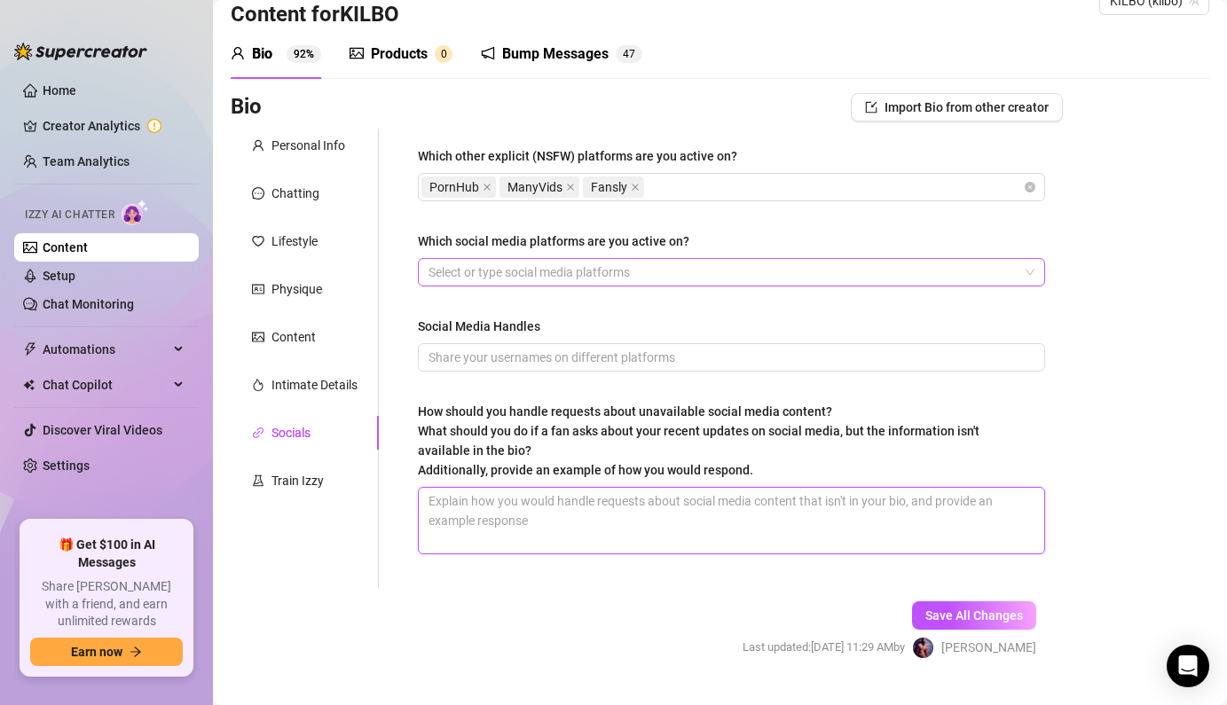
click at [475, 504] on textarea "How should you handle requests about unavailable social media content? What sho…" at bounding box center [731, 521] width 625 height 66
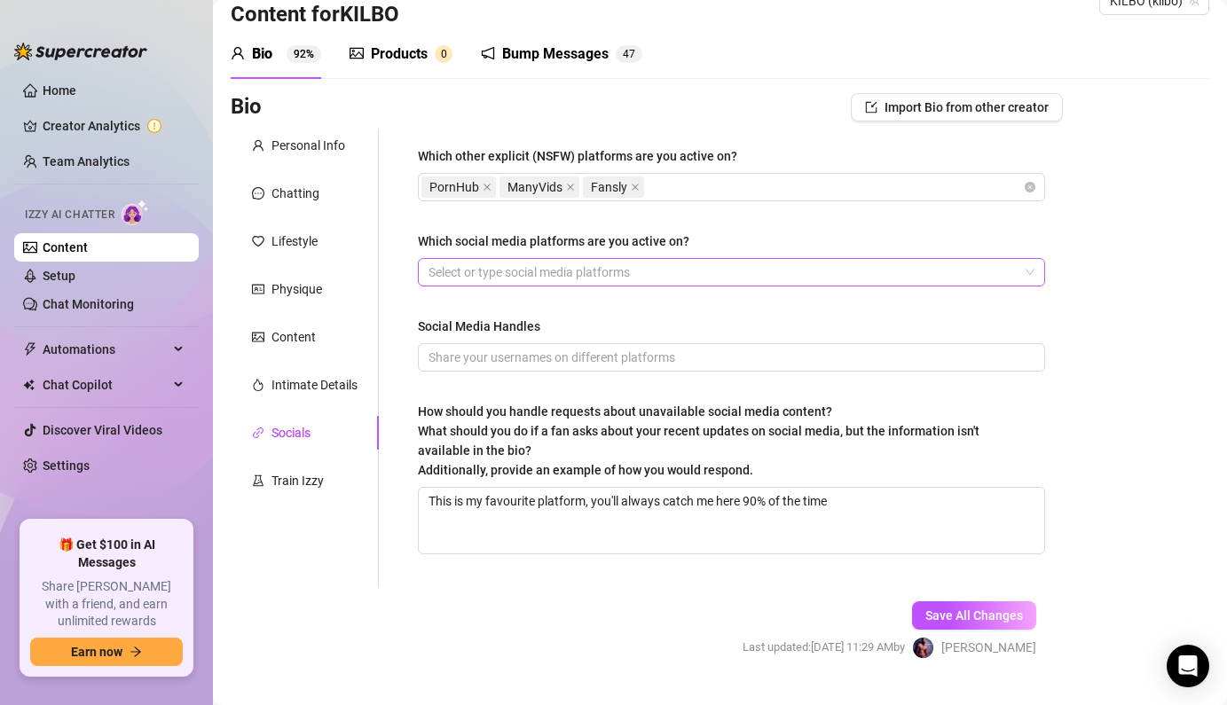
drag, startPoint x: 1010, startPoint y: 607, endPoint x: 1088, endPoint y: 619, distance: 78.2
click at [1088, 619] on div "Bio Import Bio from other creator Personal Info Chatting Lifestyle Physique Con…" at bounding box center [720, 391] width 978 height 597
drag, startPoint x: 1088, startPoint y: 619, endPoint x: 1062, endPoint y: 619, distance: 25.7
click at [1062, 619] on div "Bio Import Bio from other creator Personal Info Chatting Lifestyle Physique Con…" at bounding box center [720, 391] width 978 height 597
click at [1010, 616] on span "Save All Changes" at bounding box center [974, 616] width 98 height 14
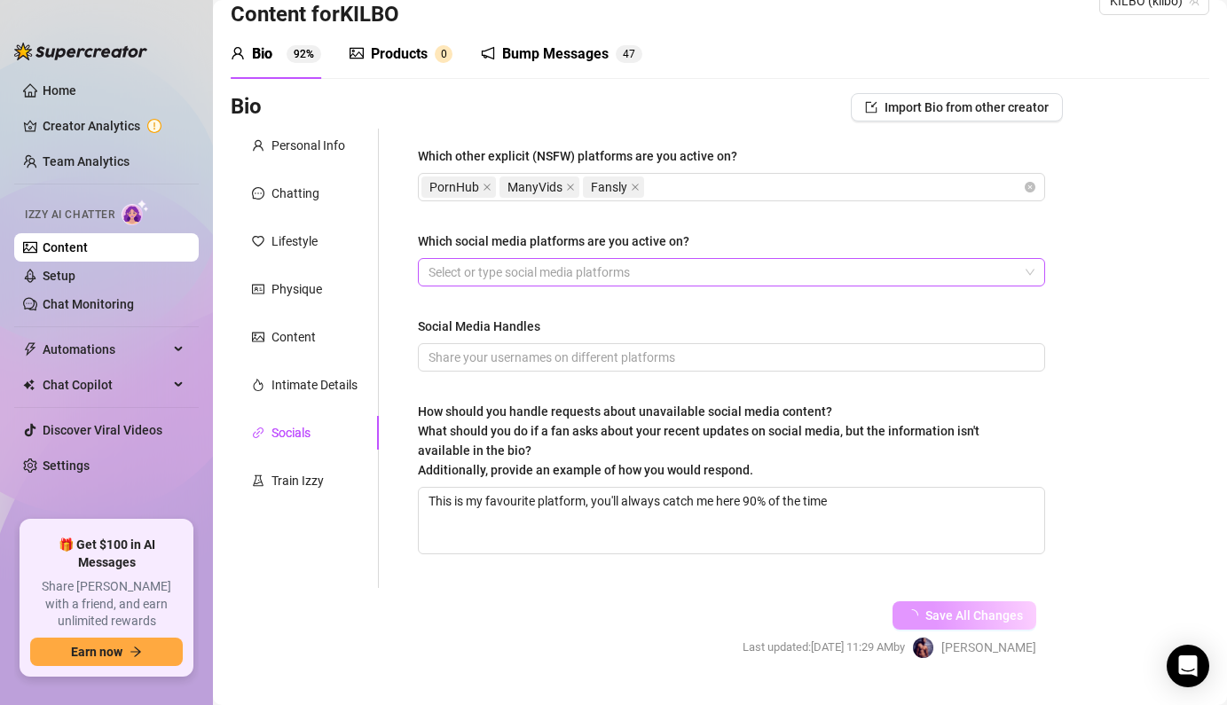
click at [1010, 616] on span "Save All Changes" at bounding box center [974, 616] width 98 height 14
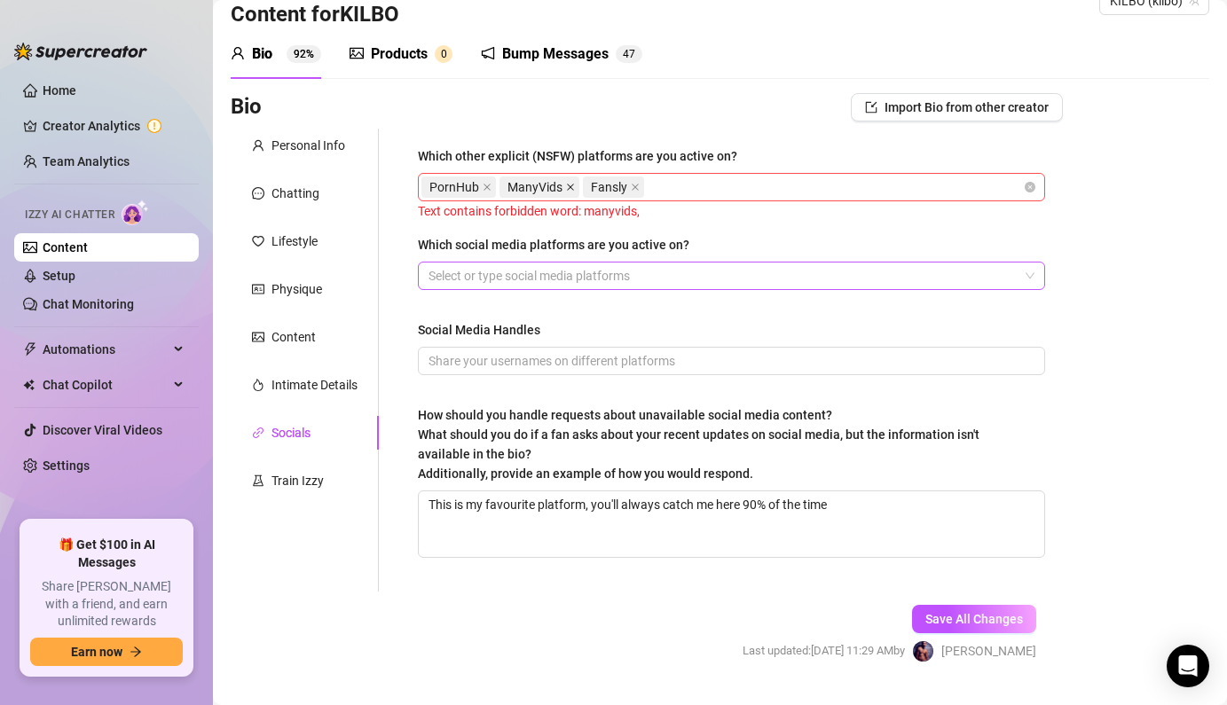
click at [569, 189] on icon "close" at bounding box center [570, 187] width 9 height 9
click at [976, 619] on span "Save All Changes" at bounding box center [974, 619] width 98 height 14
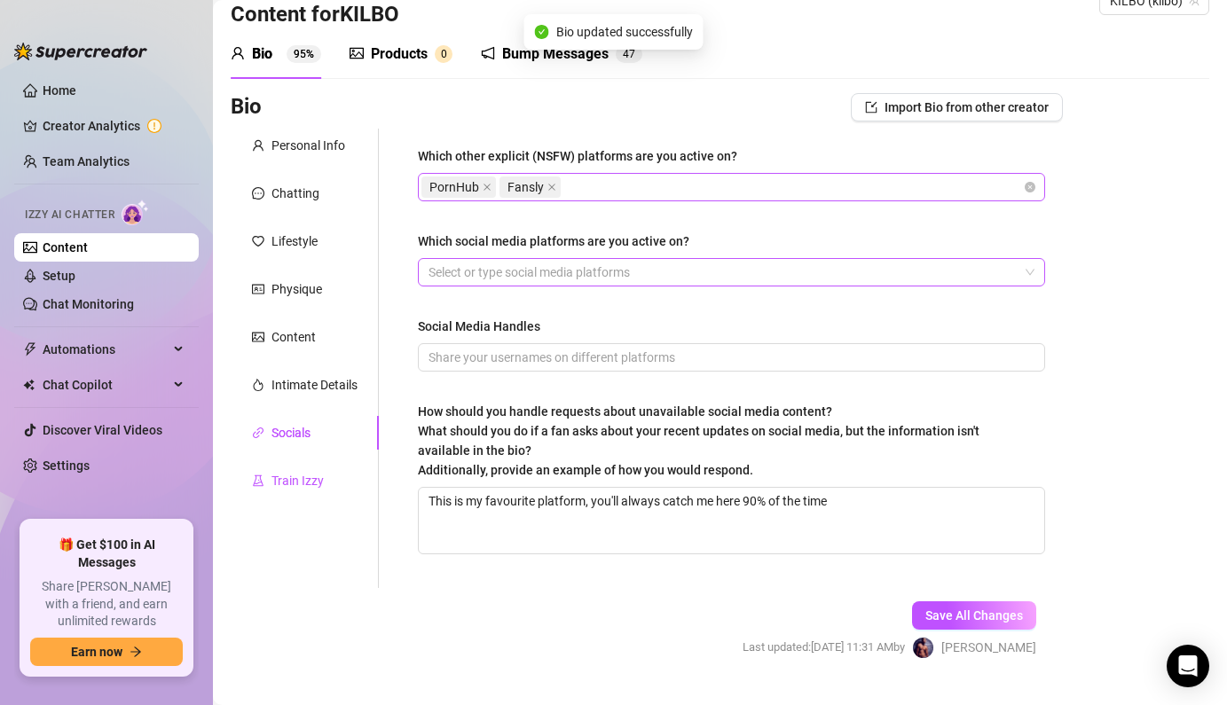
click at [314, 475] on div "Train Izzy" at bounding box center [297, 481] width 52 height 20
